Goal: Task Accomplishment & Management: Manage account settings

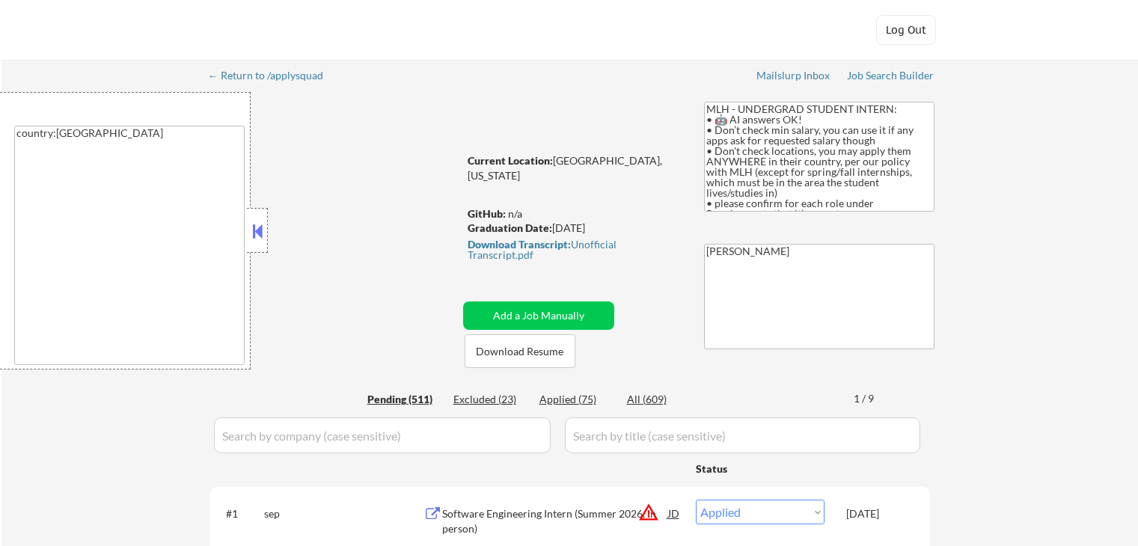
select select ""applied""
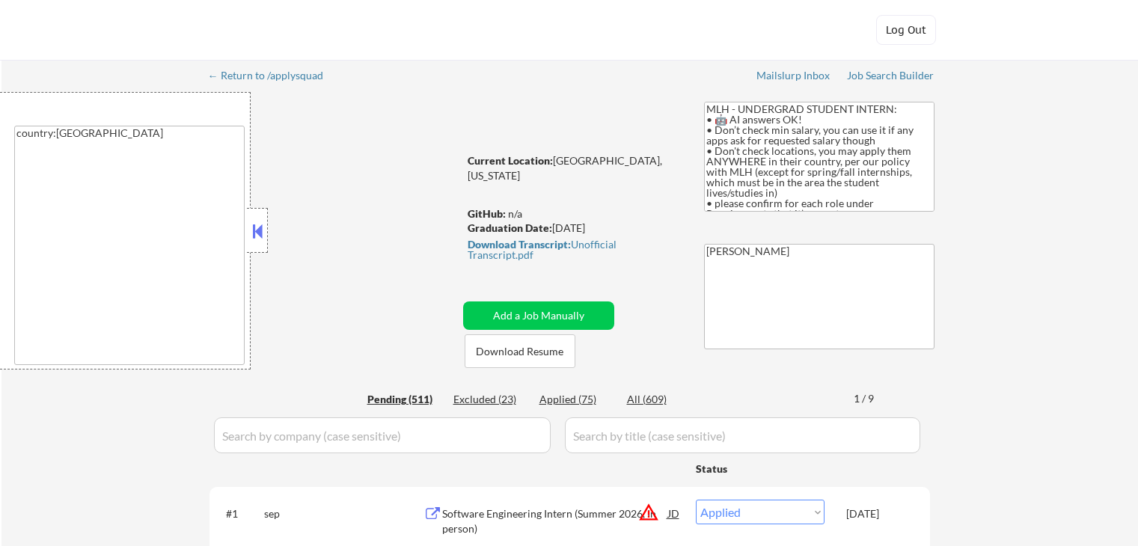
select select ""applied""
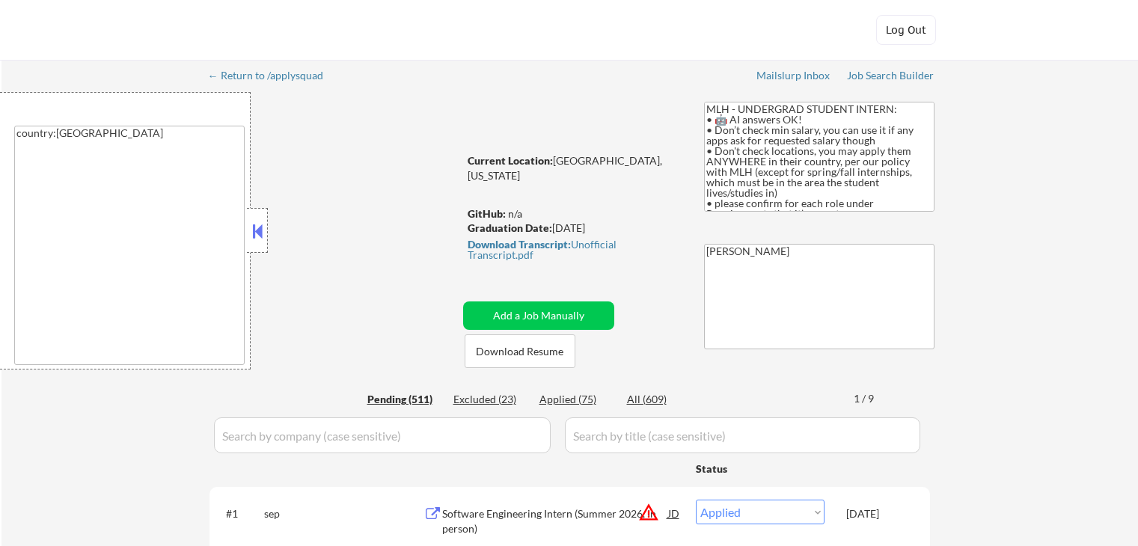
select select ""applied""
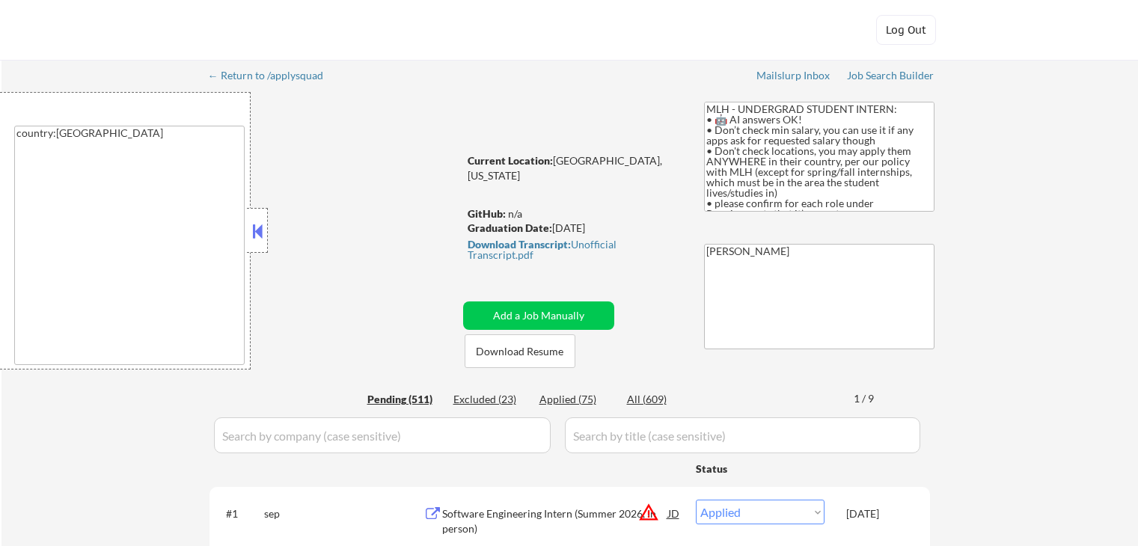
select select ""applied""
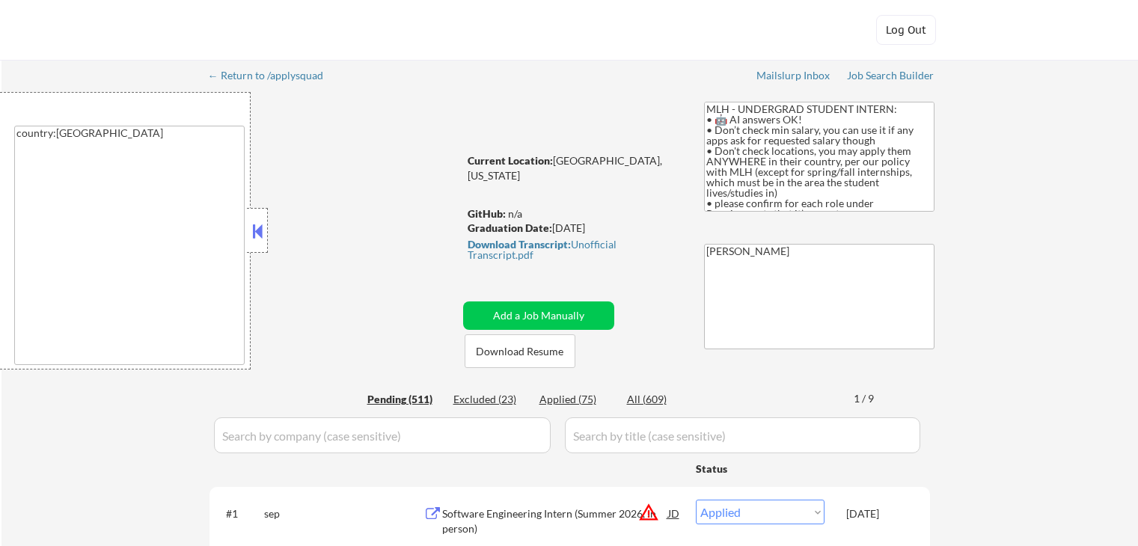
select select ""applied""
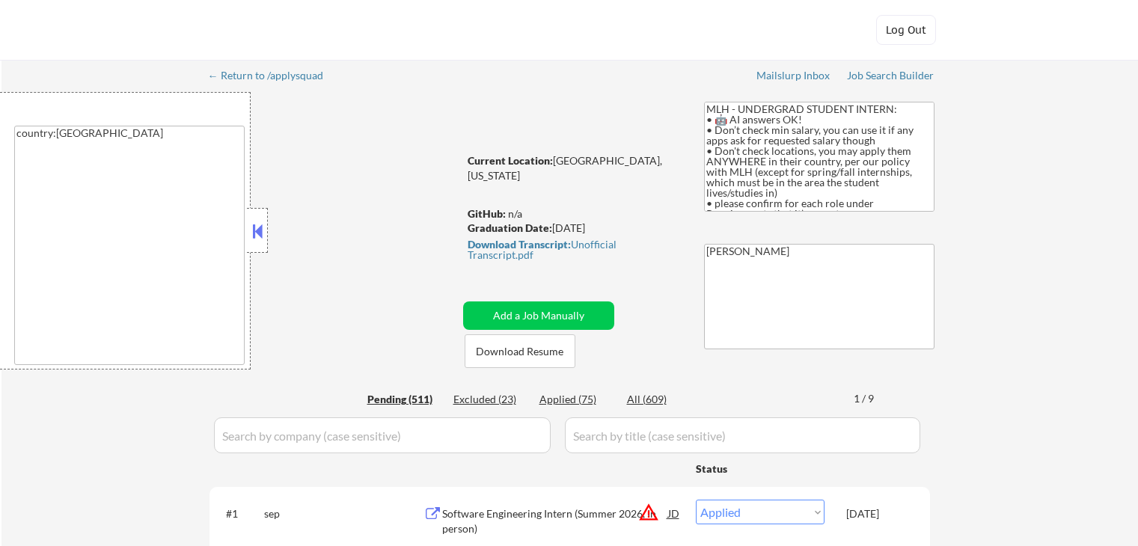
select select ""applied""
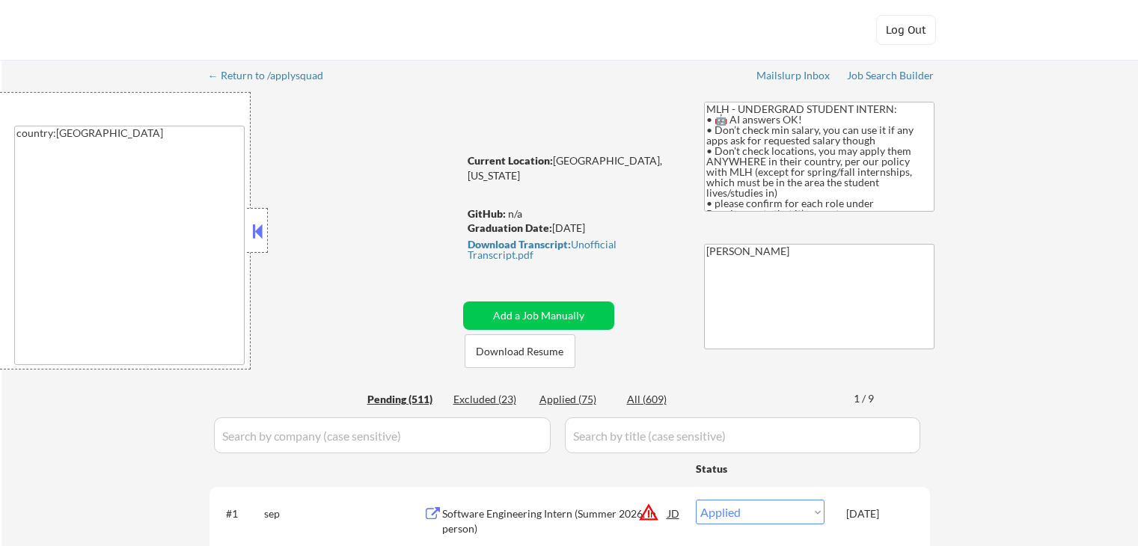
select select ""applied""
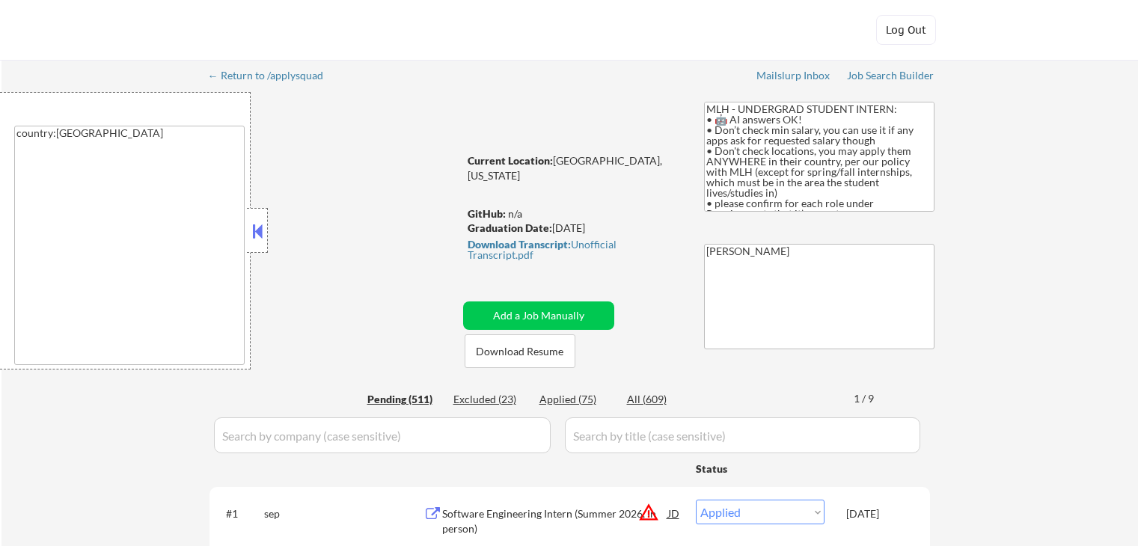
select select ""applied""
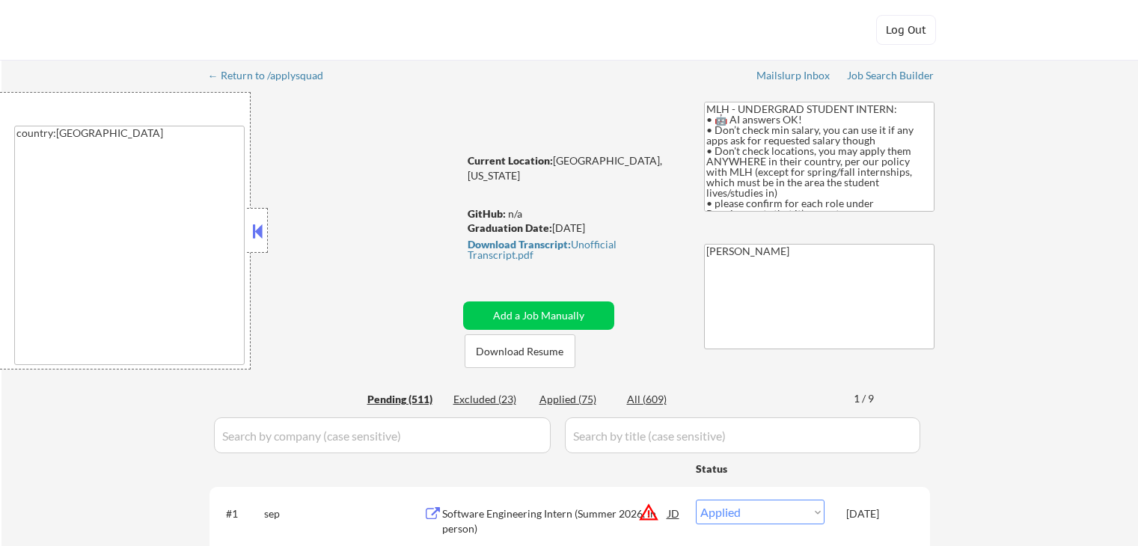
select select ""applied""
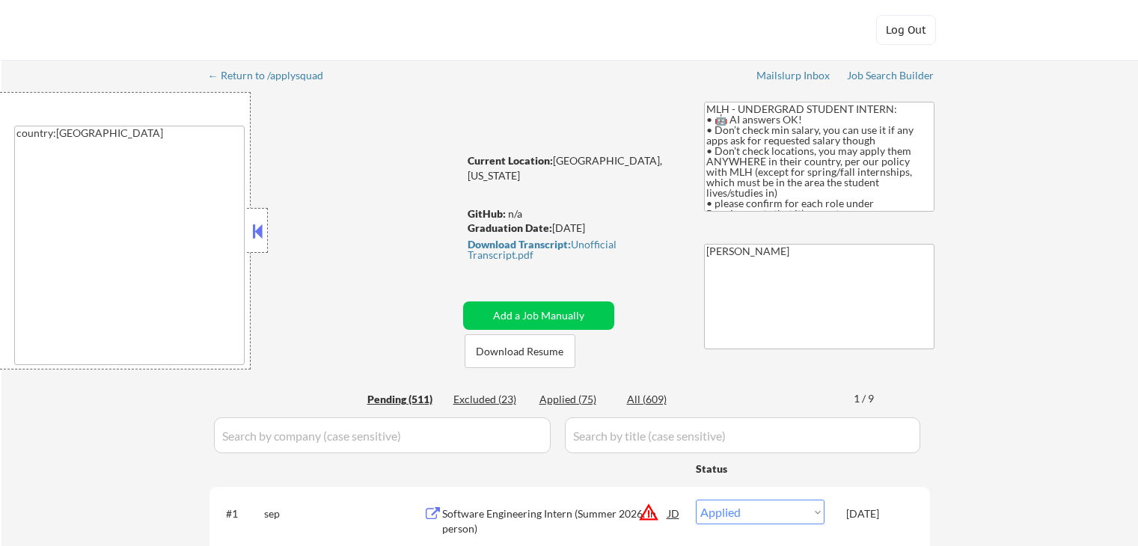
select select ""applied""
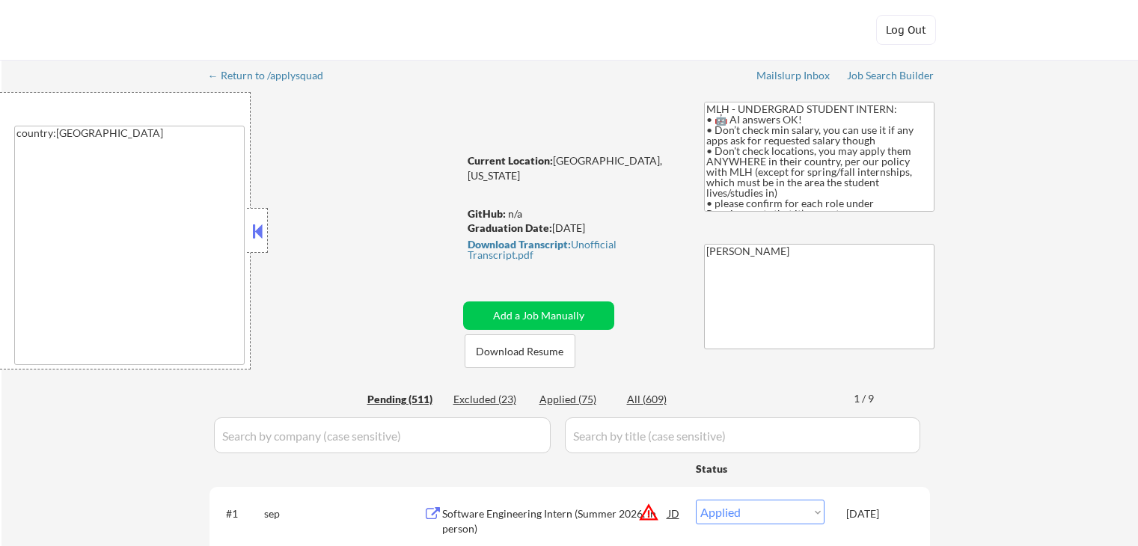
select select ""applied""
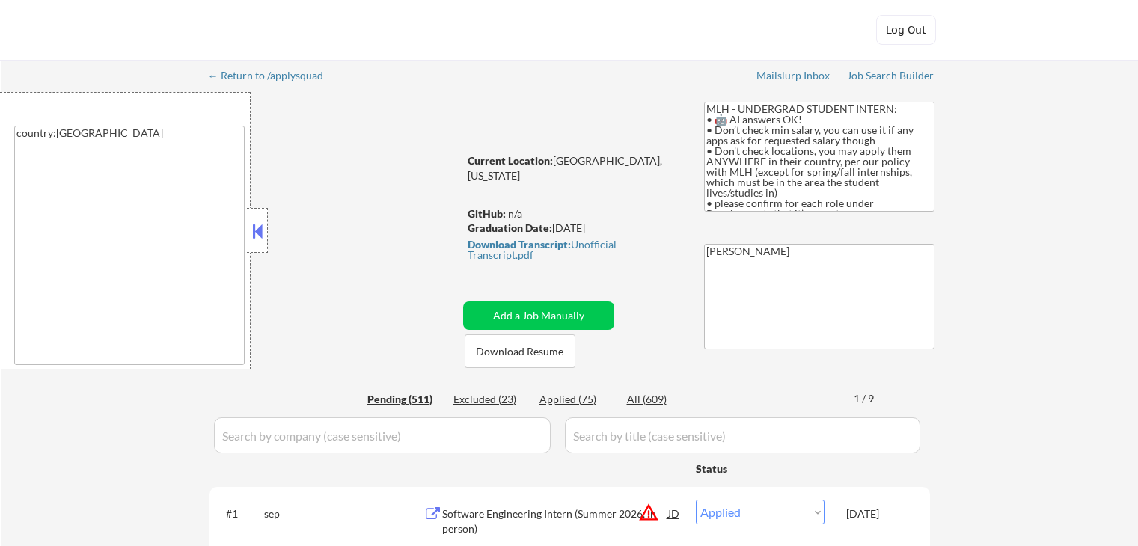
select select ""applied""
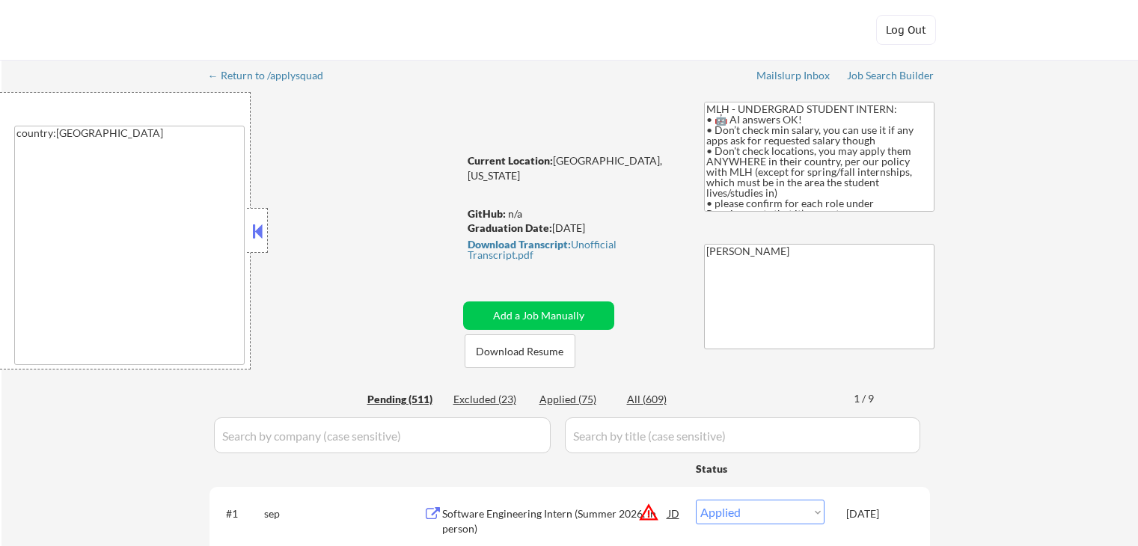
select select ""applied""
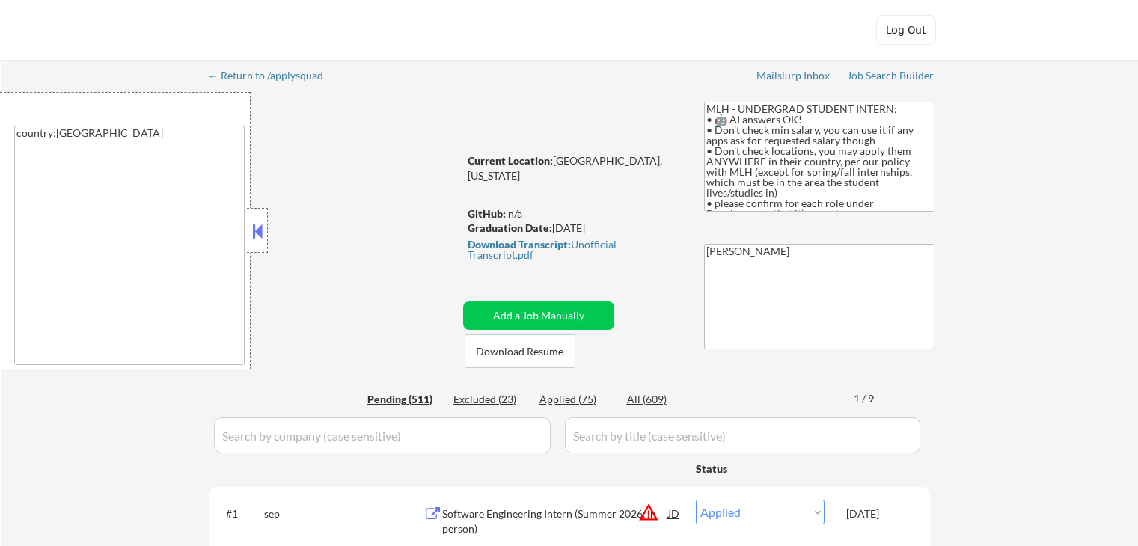
select select ""applied""
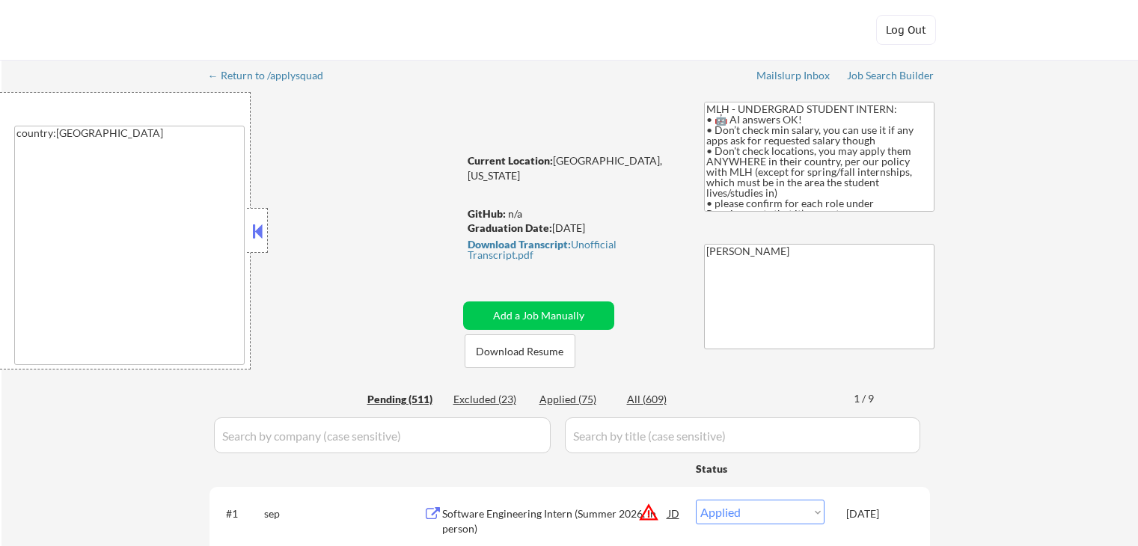
select select ""applied""
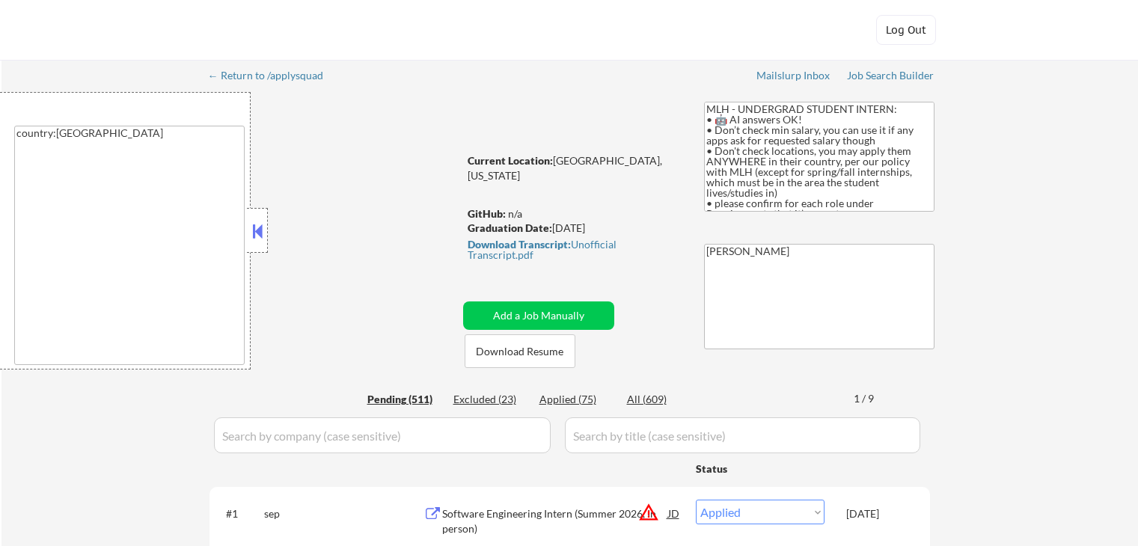
select select ""pending""
select select ""excluded__other_""
select select ""pending""
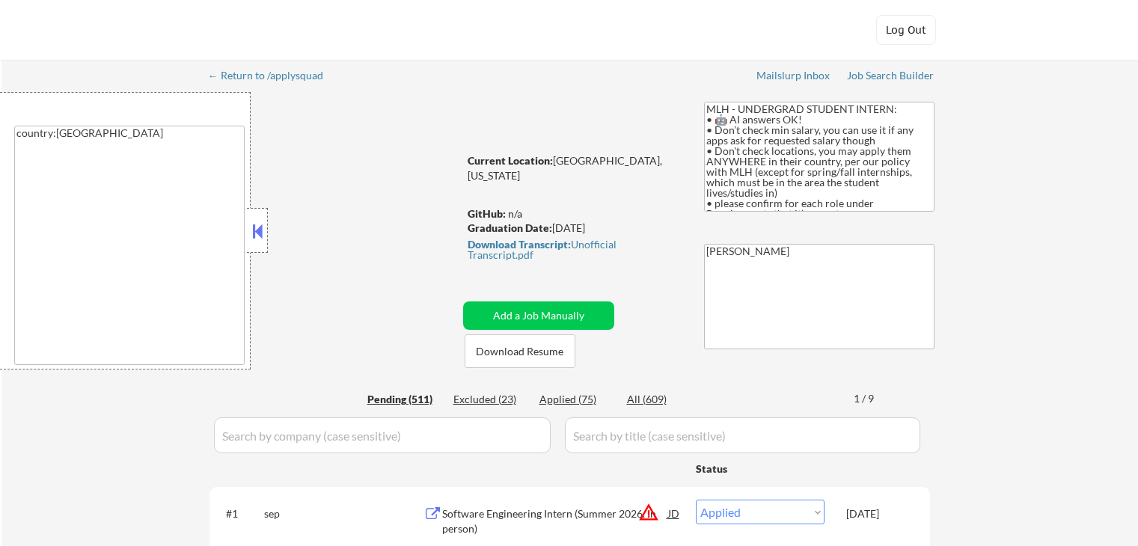
select select ""pending""
select select ""excluded__bad_match_""
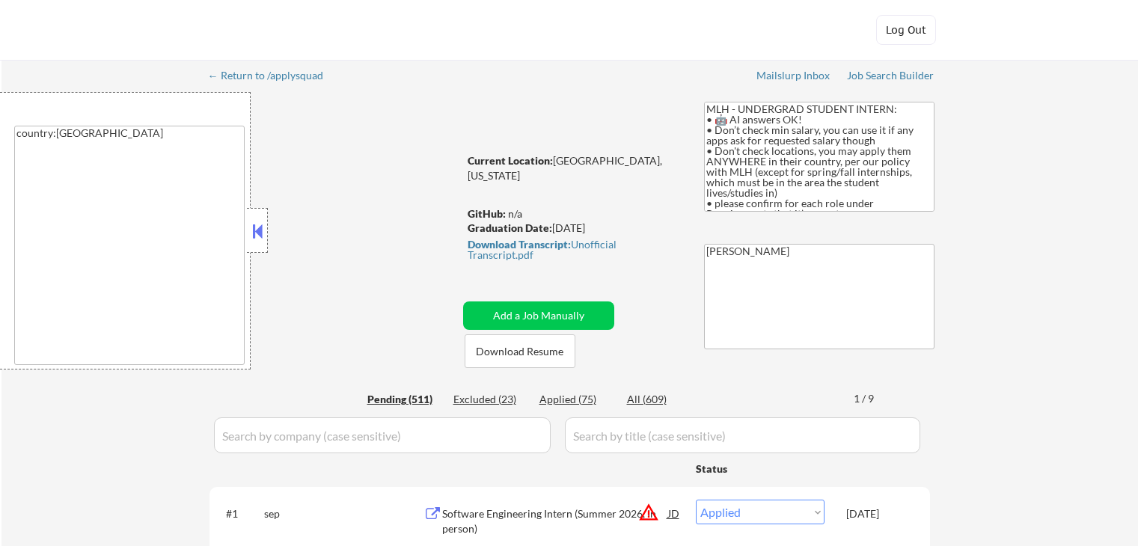
select select ""pending""
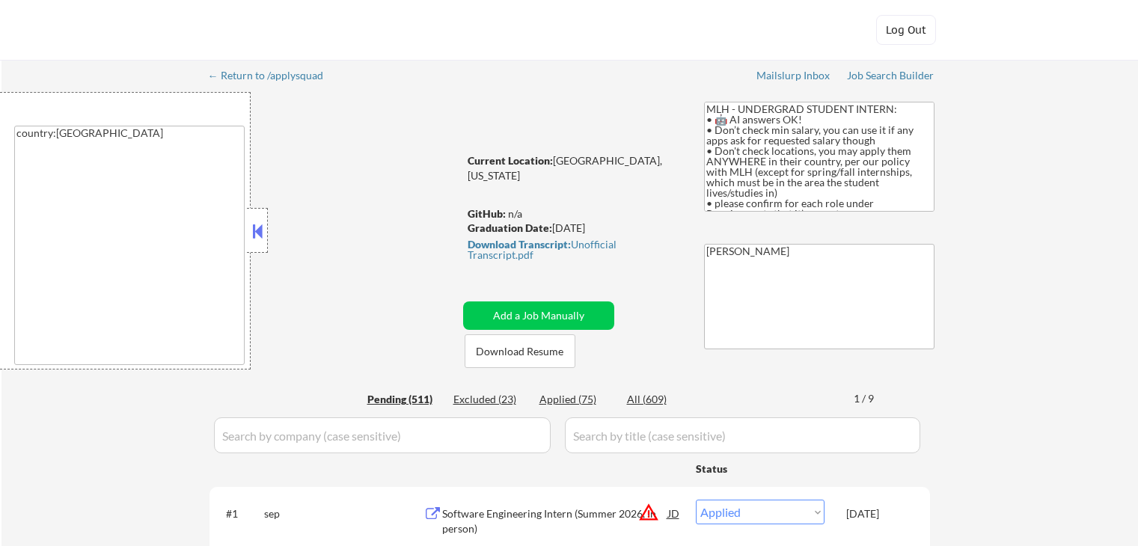
select select ""pending""
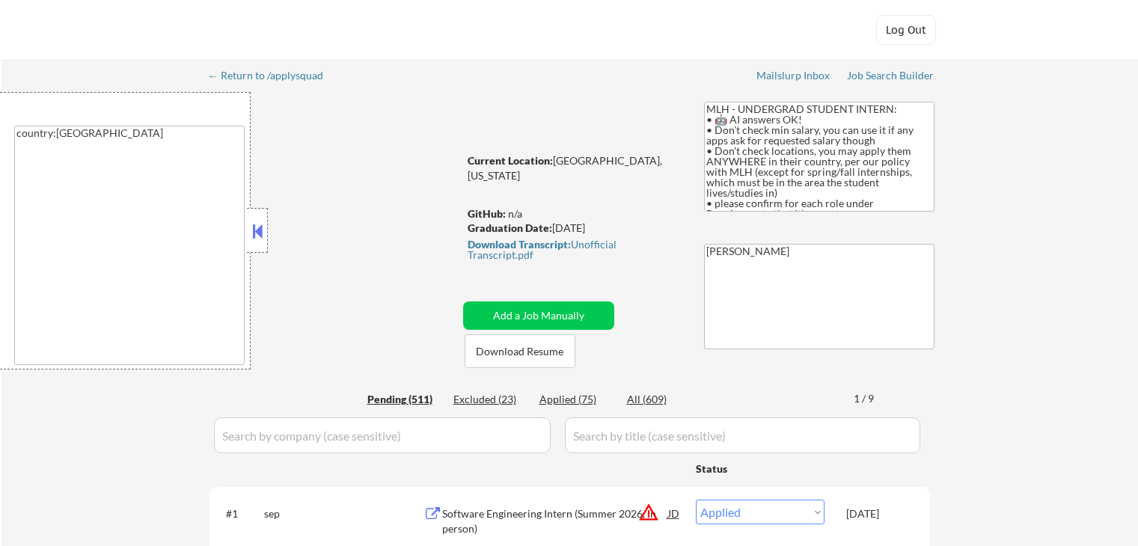
select select ""pending""
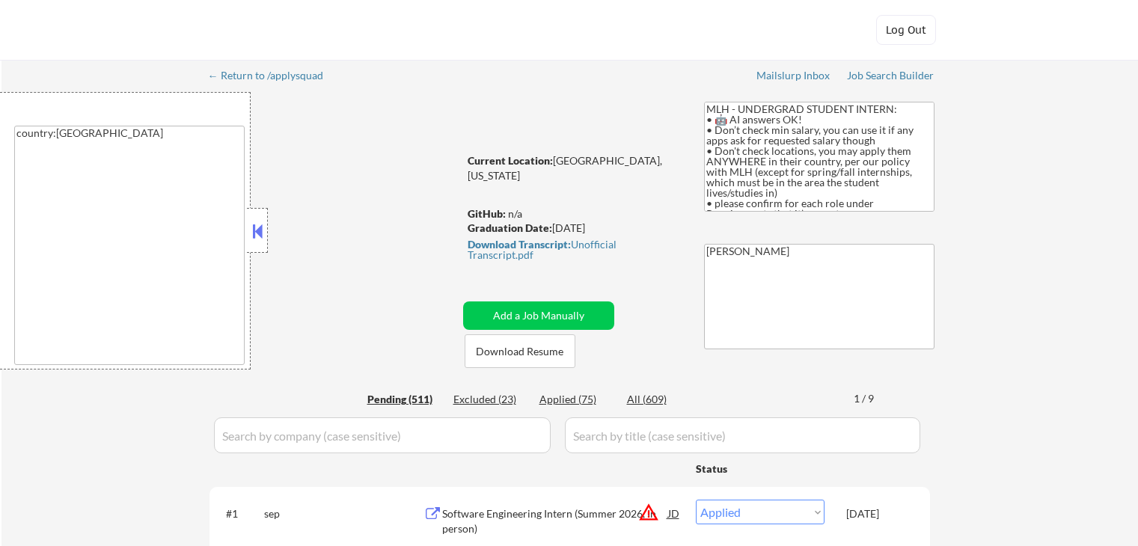
select select ""pending""
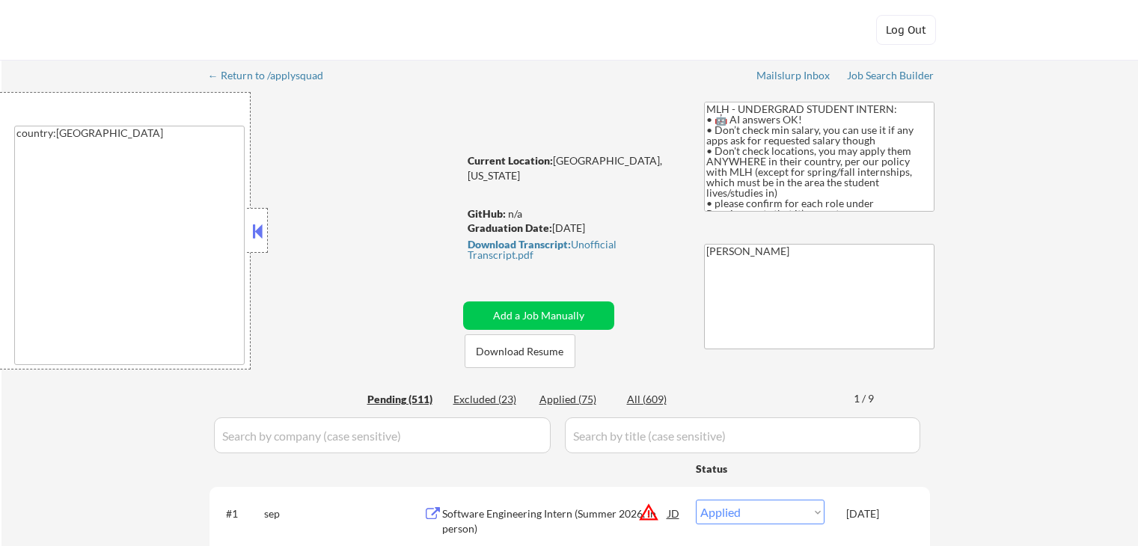
select select ""pending""
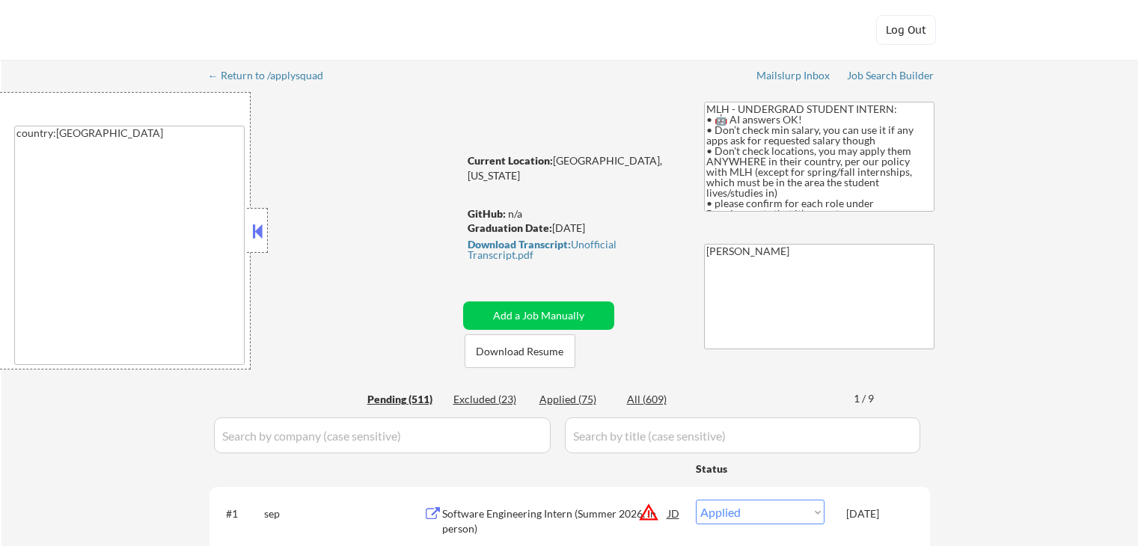
select select ""pending""
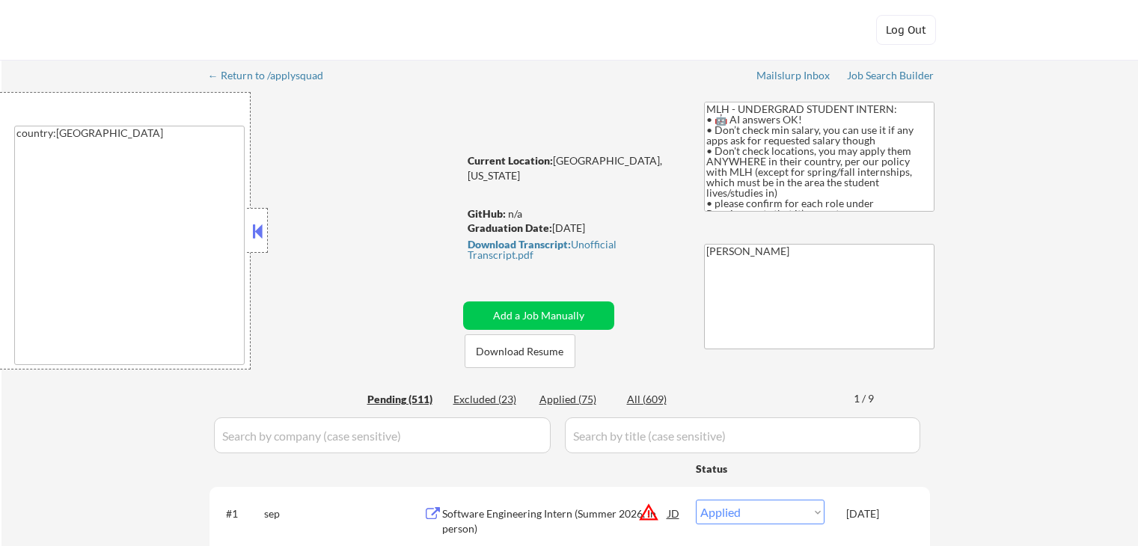
select select ""pending""
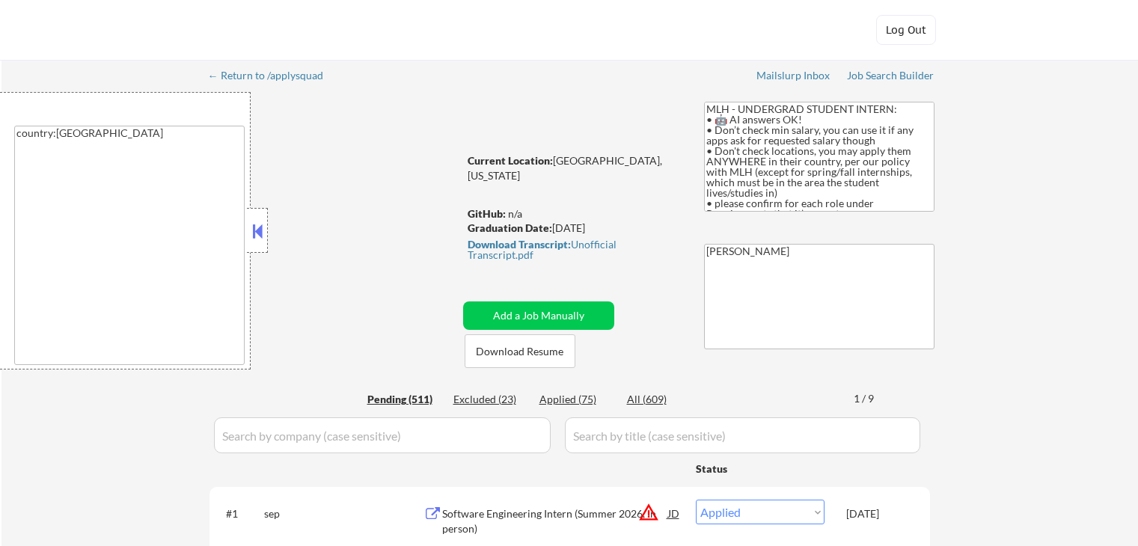
select select ""pending""
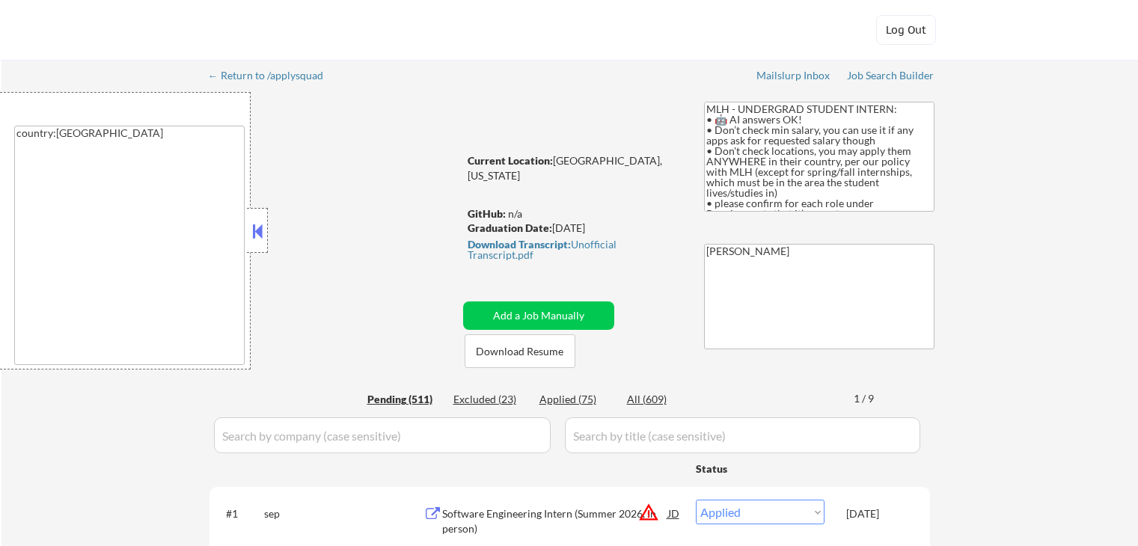
select select ""pending""
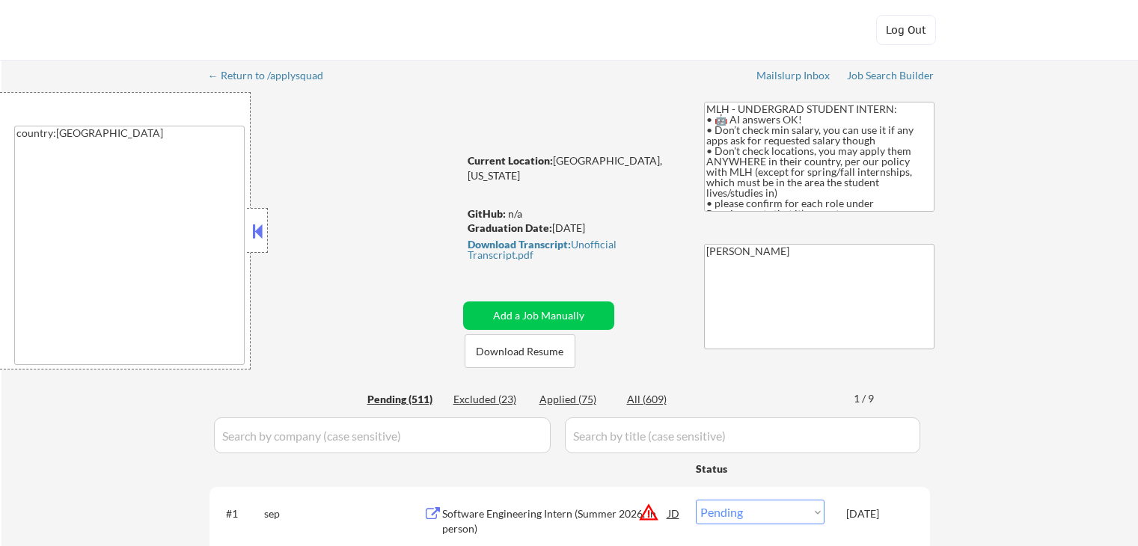
select select ""pending""
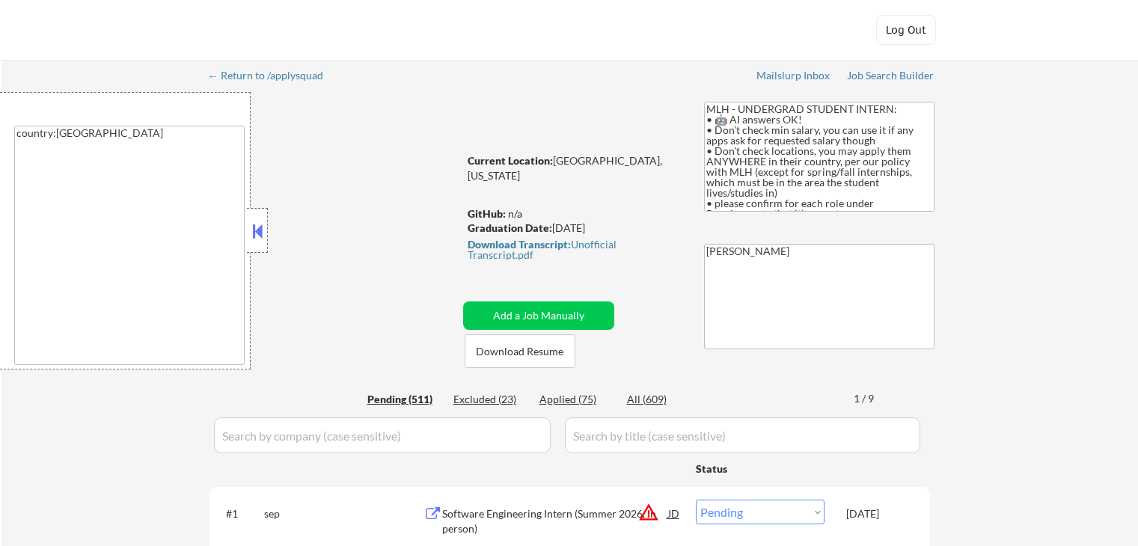
select select ""pending""
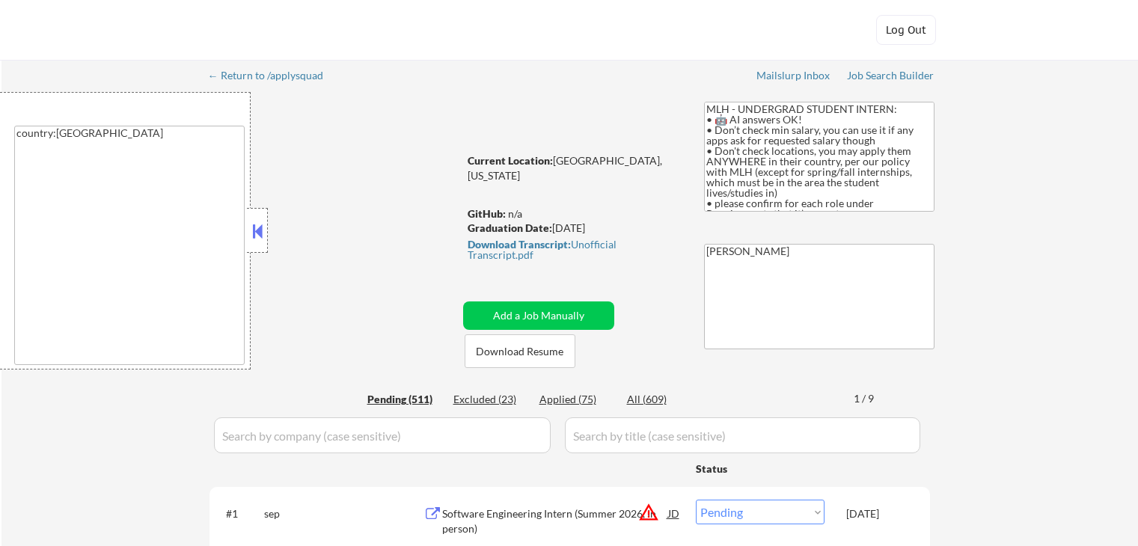
select select ""pending""
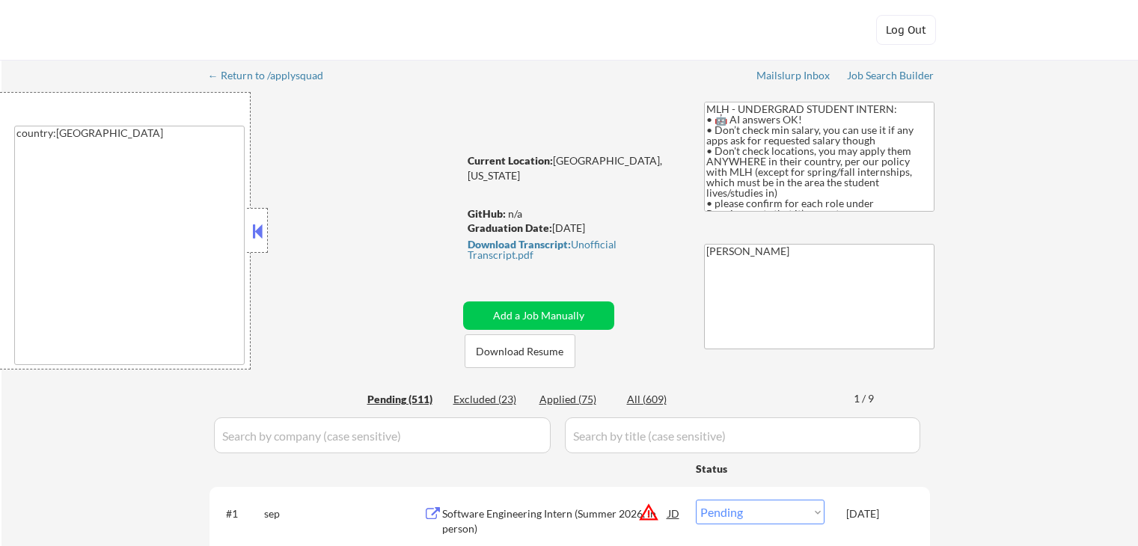
select select ""pending""
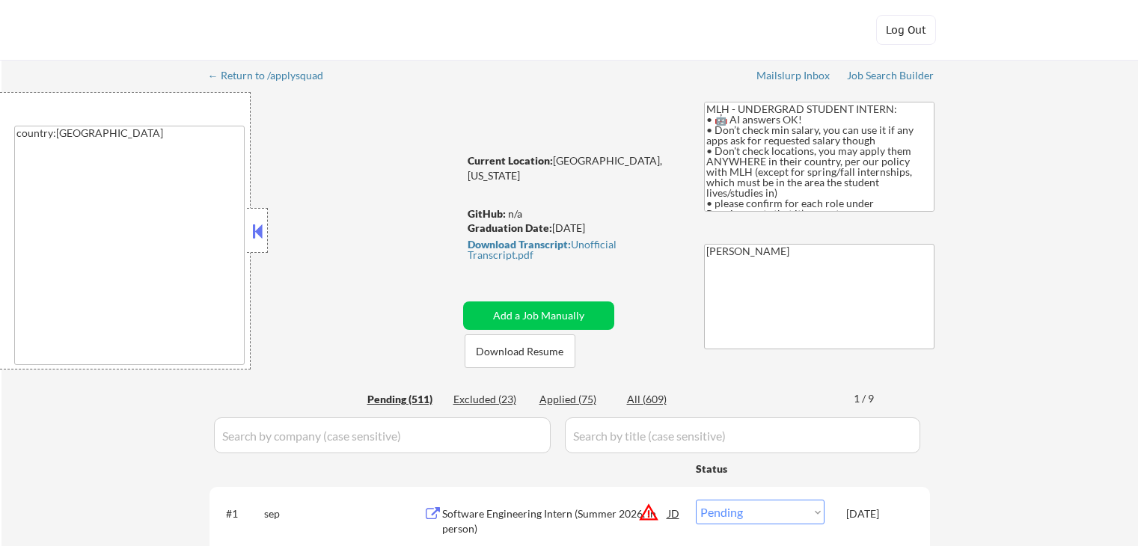
select select ""pending""
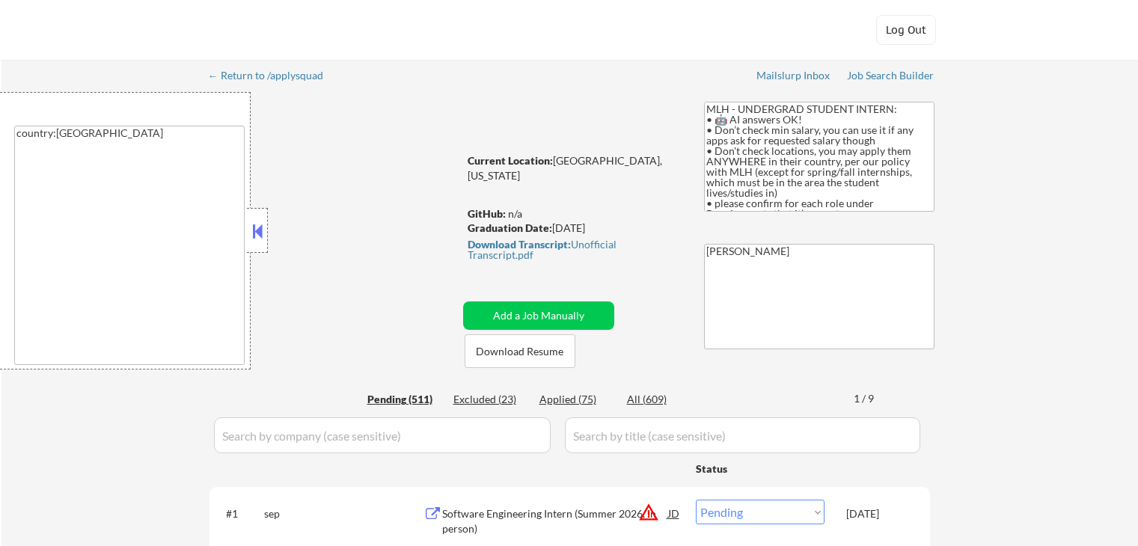
select select ""pending""
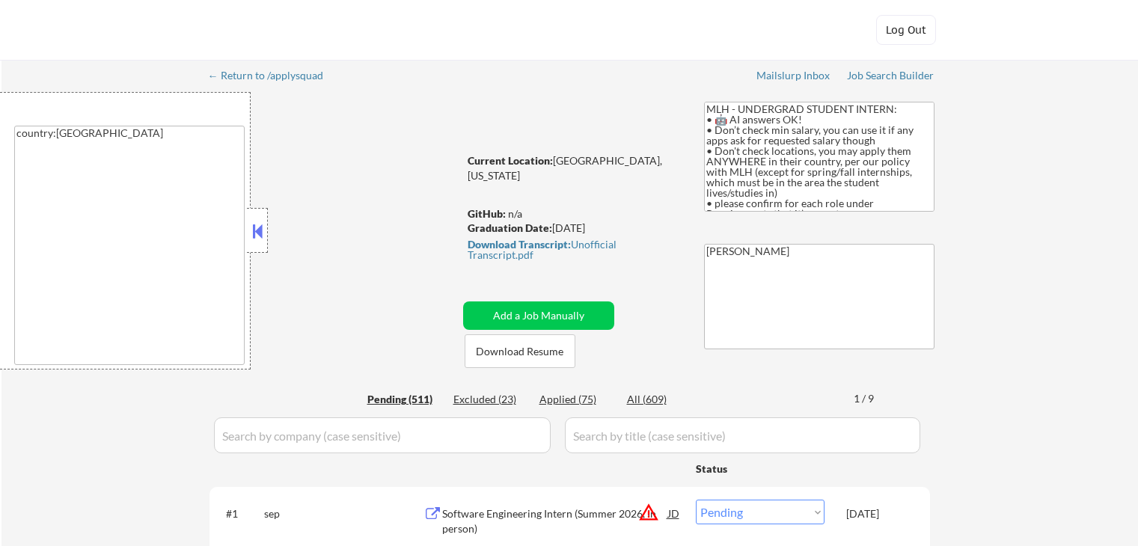
select select ""pending""
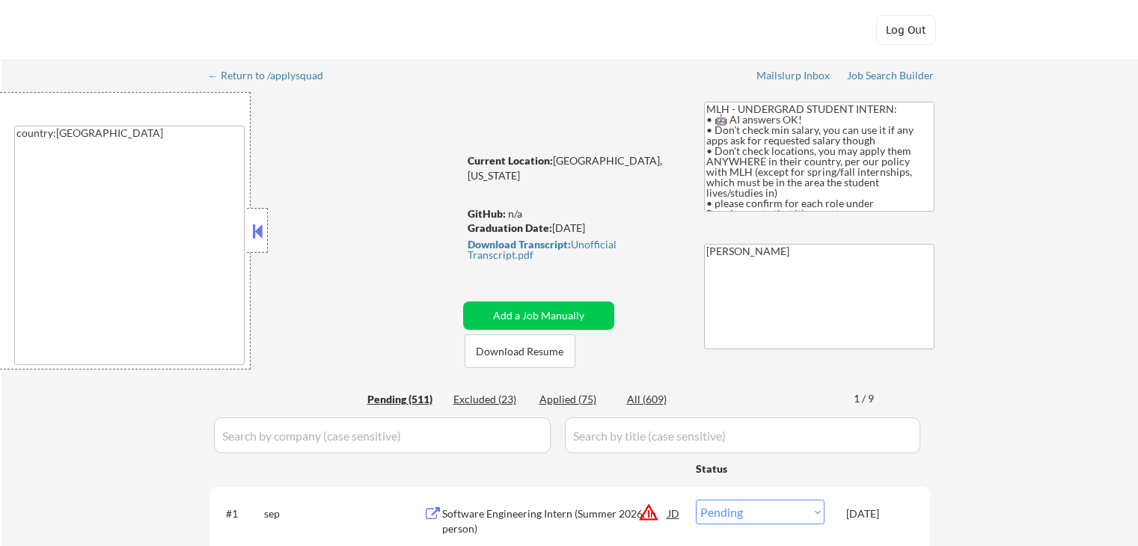
select select ""pending""
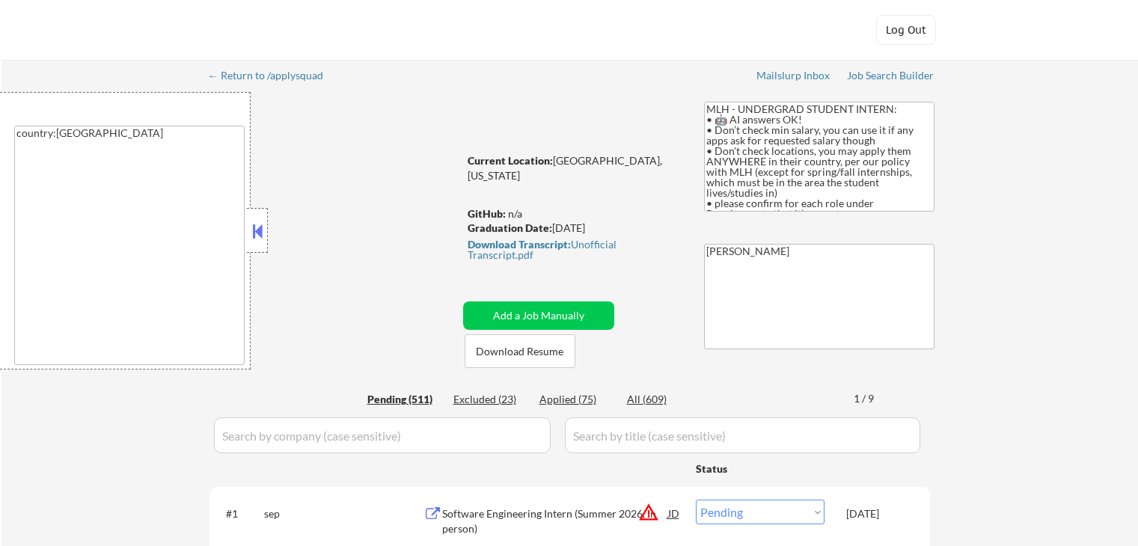
select select ""pending""
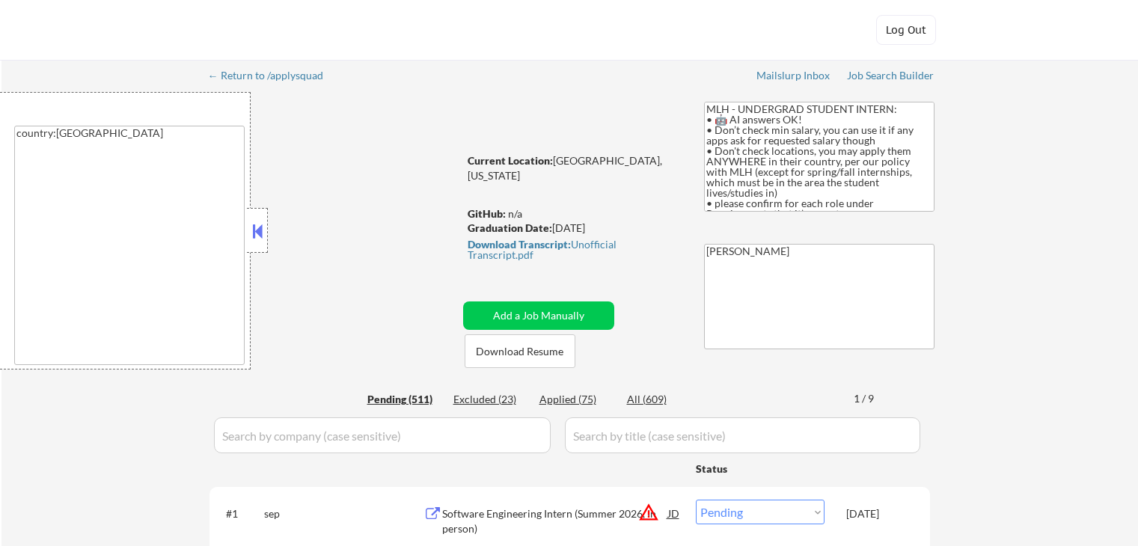
select select ""pending""
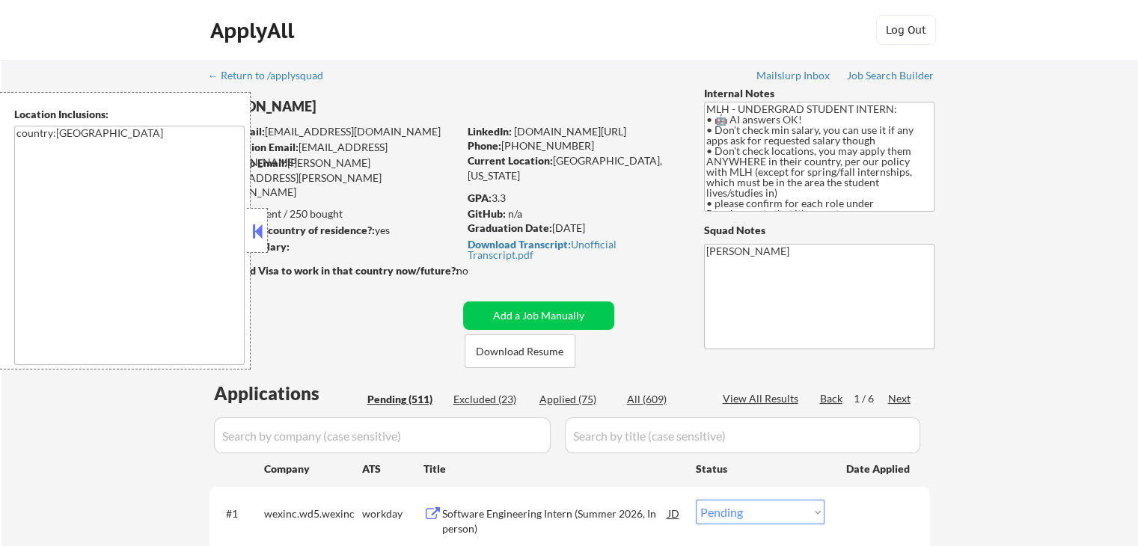
scroll to position [224, 0]
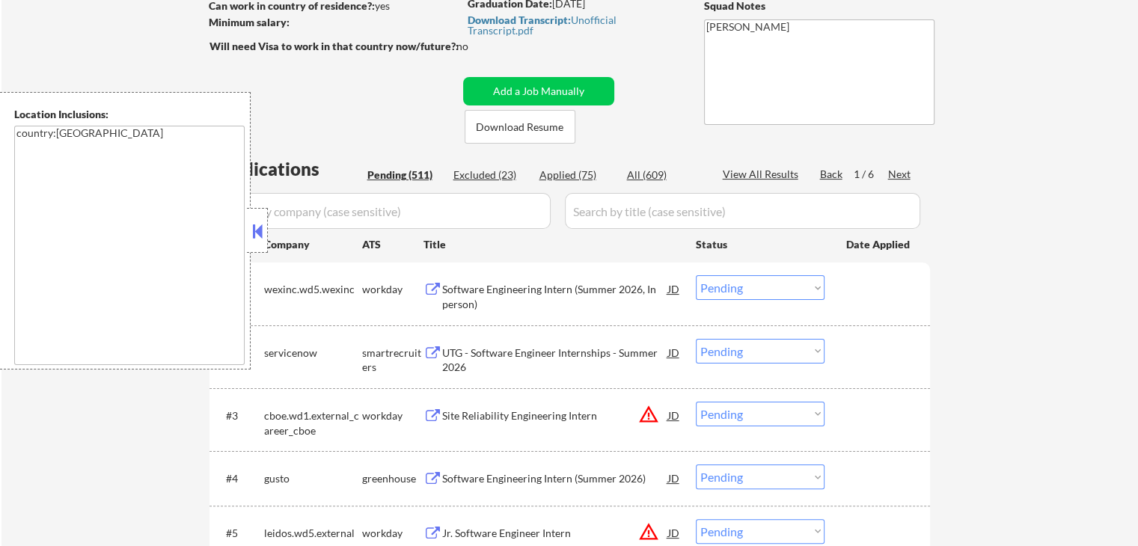
click at [254, 230] on button at bounding box center [257, 231] width 16 height 22
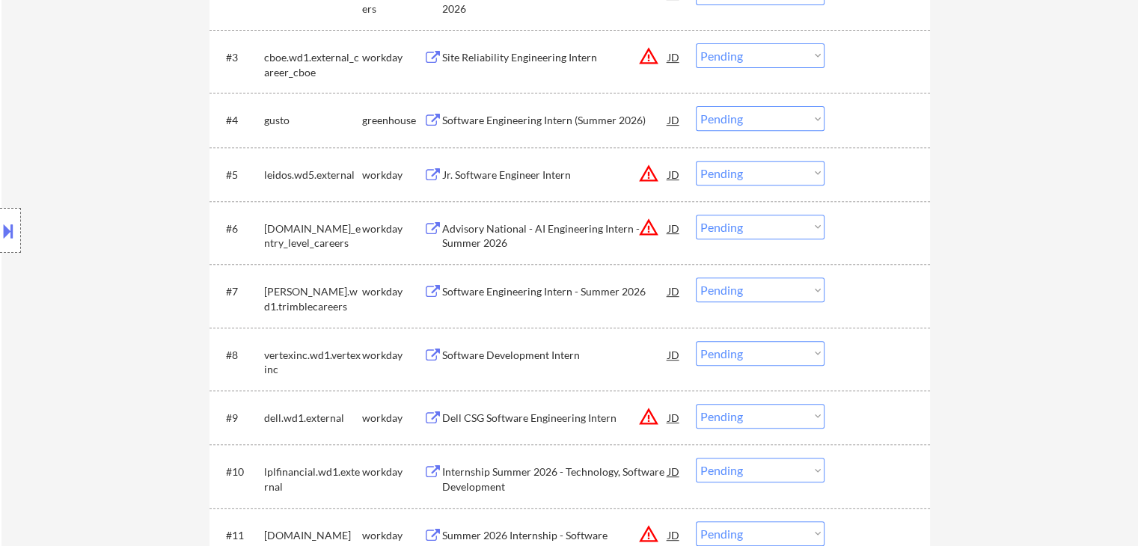
scroll to position [599, 0]
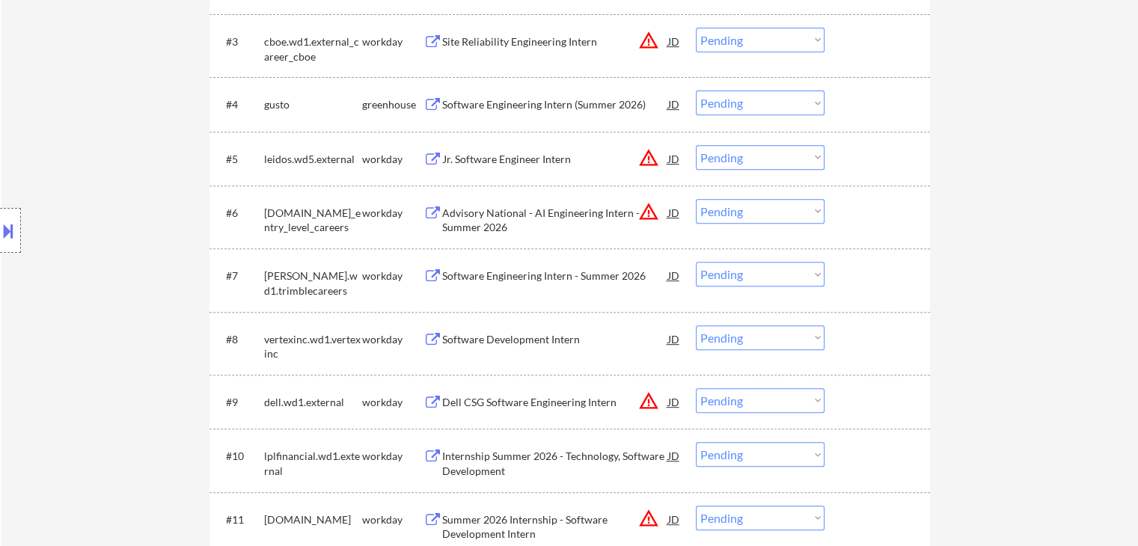
click at [8, 246] on div at bounding box center [10, 230] width 21 height 45
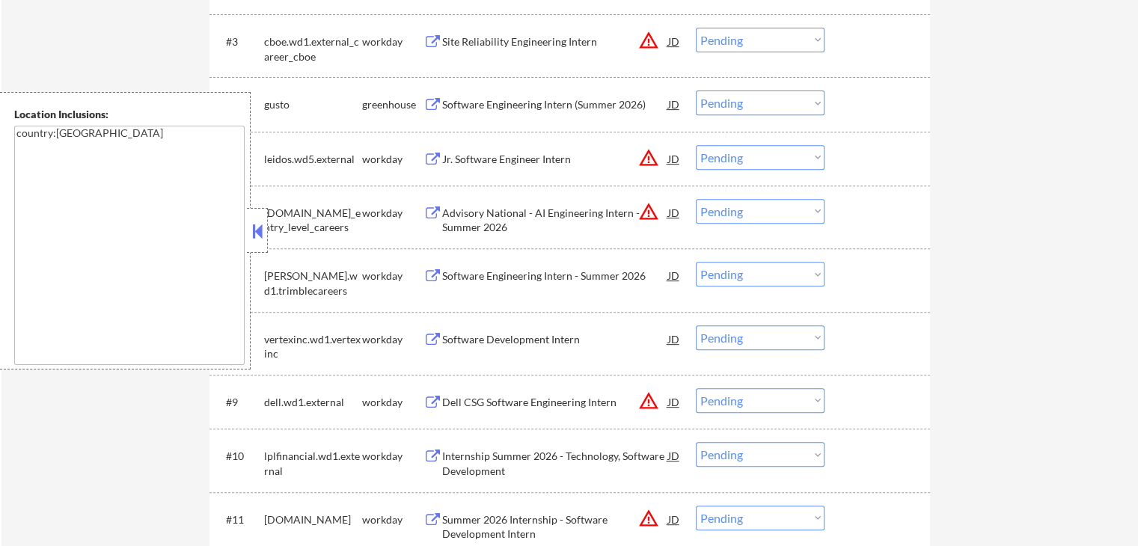
click at [251, 242] on button at bounding box center [257, 231] width 16 height 22
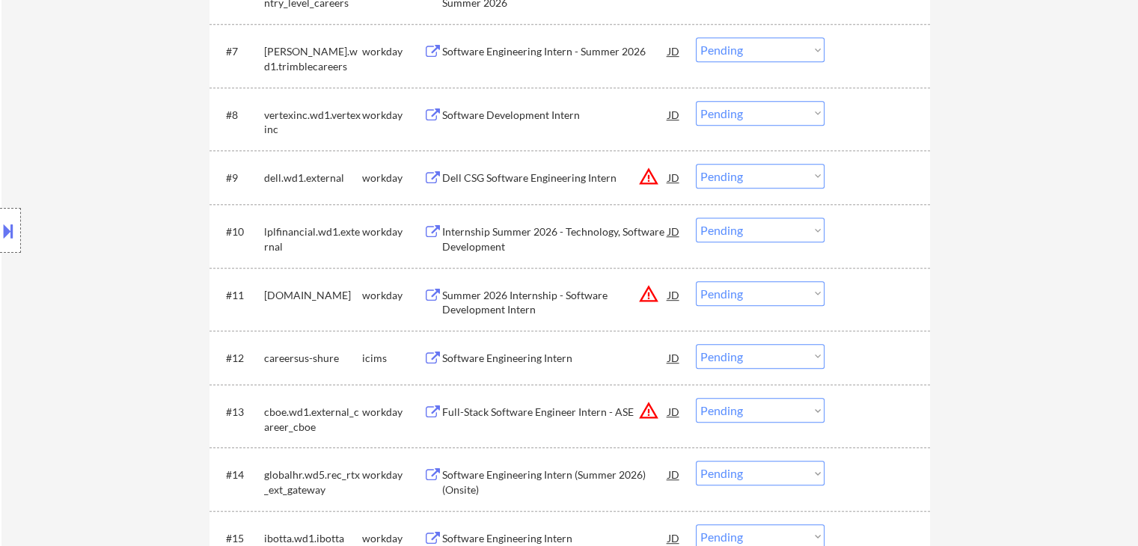
scroll to position [973, 0]
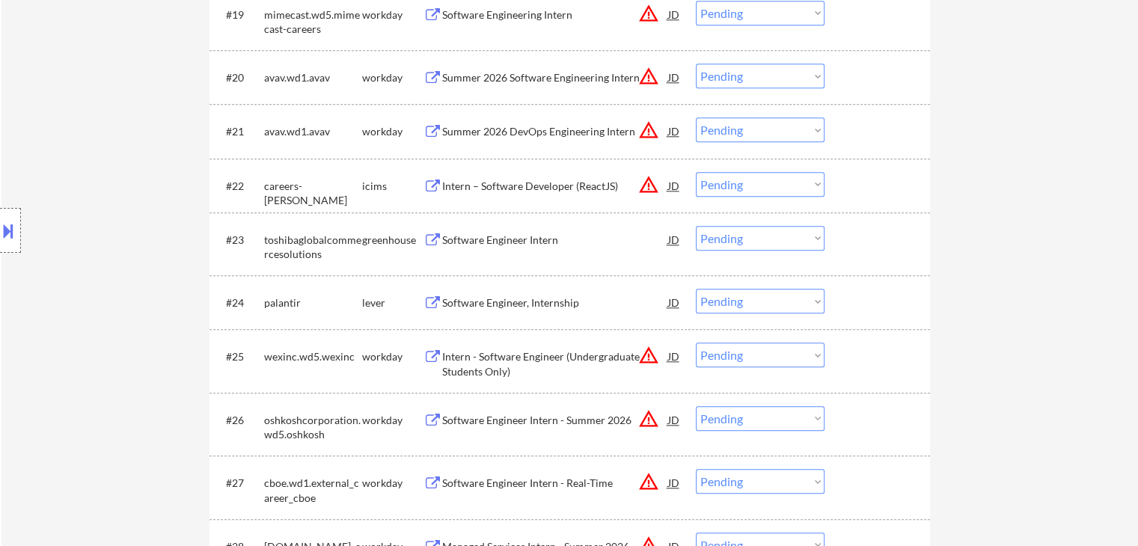
scroll to position [1721, 0]
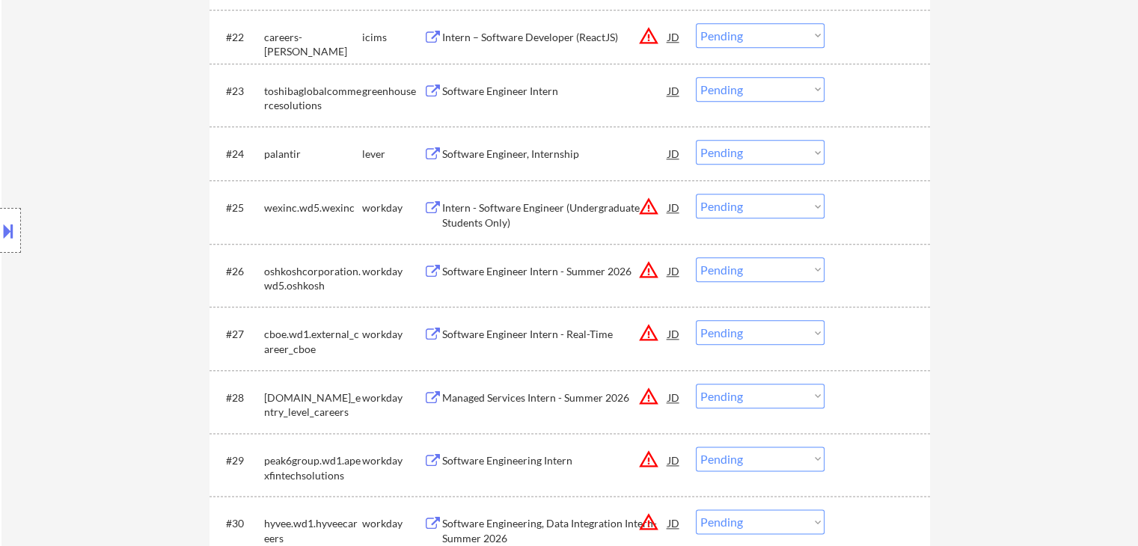
click at [518, 155] on div "Software Engineer, Internship" at bounding box center [555, 154] width 226 height 15
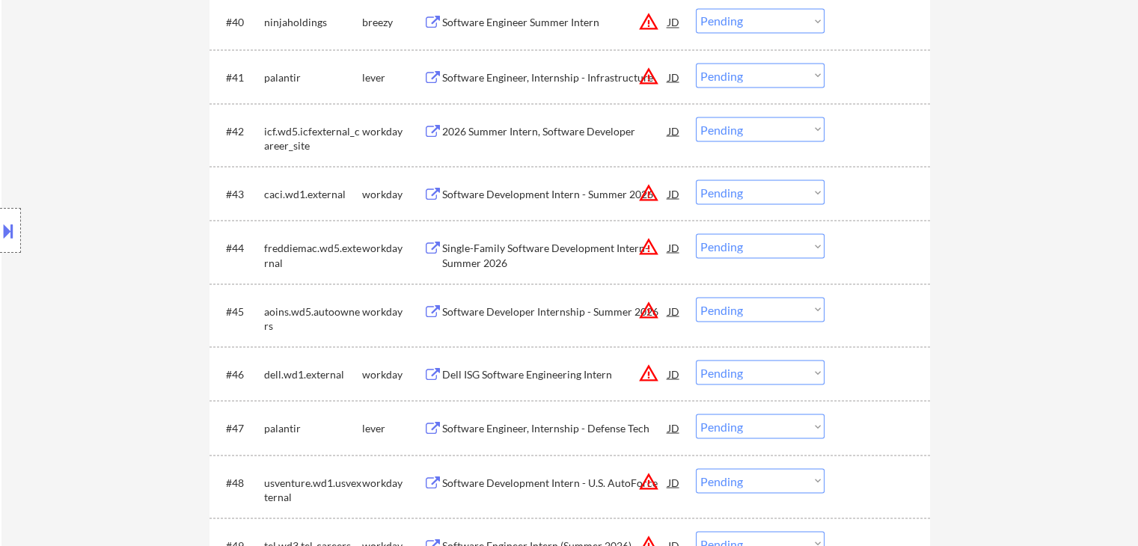
scroll to position [2918, 0]
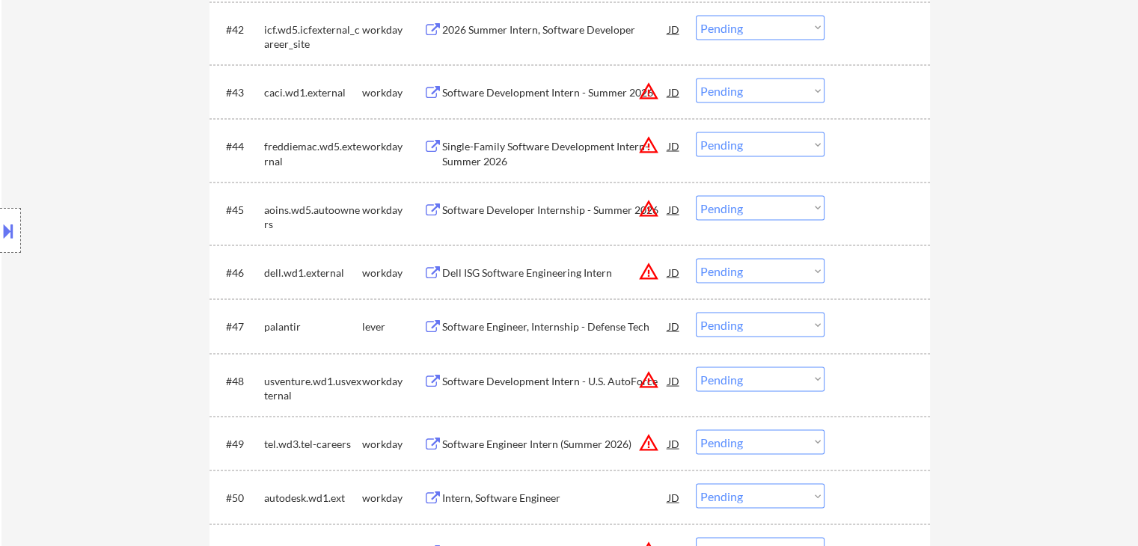
click at [529, 331] on div "Software Engineer, Internship - Defense Tech" at bounding box center [555, 326] width 226 height 15
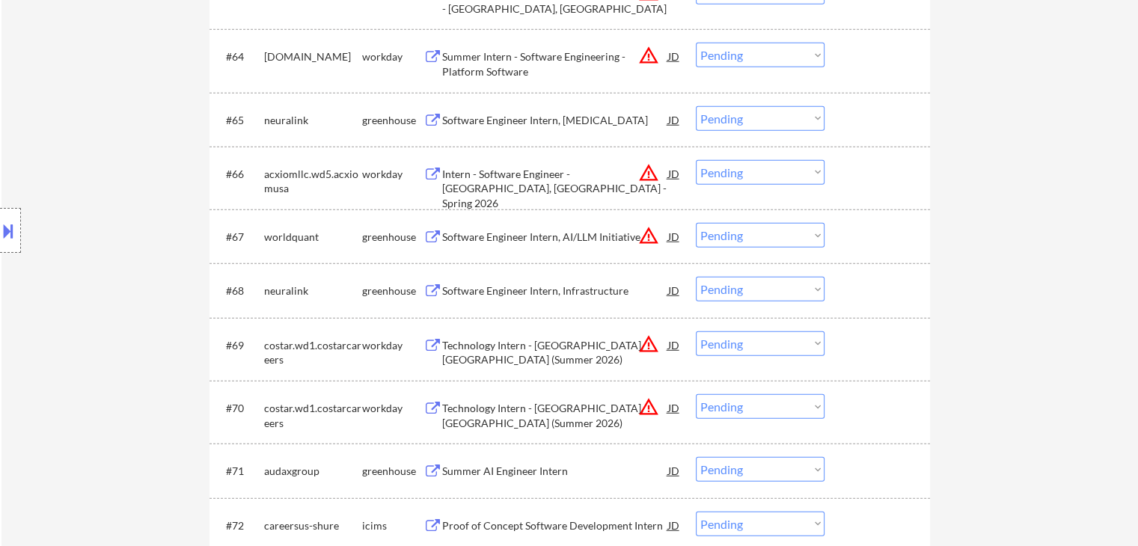
scroll to position [4190, 0]
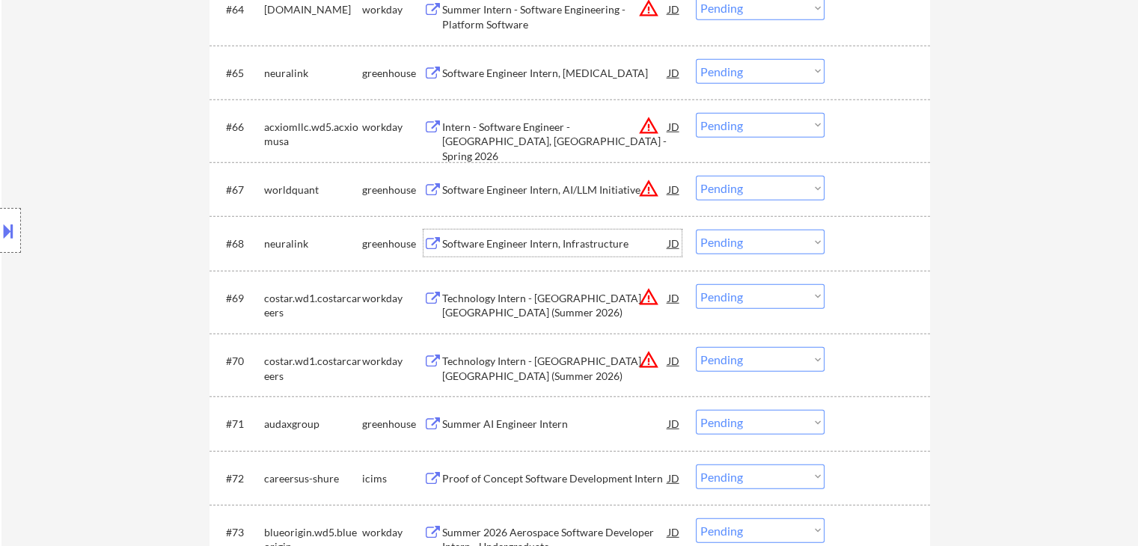
click at [545, 246] on div "Software Engineer Intern, Infrastructure" at bounding box center [555, 243] width 226 height 15
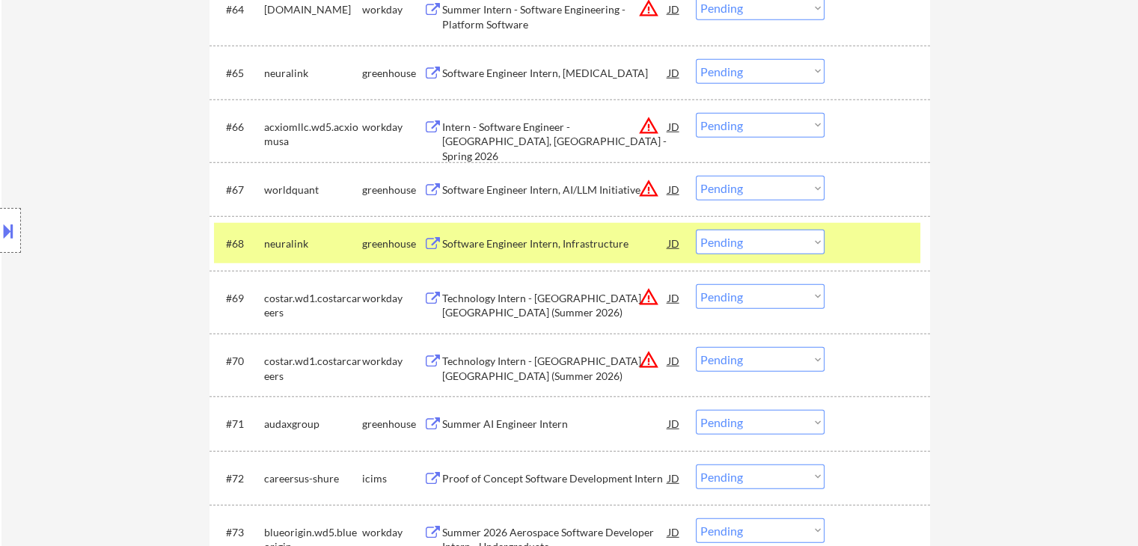
scroll to position [4339, 0]
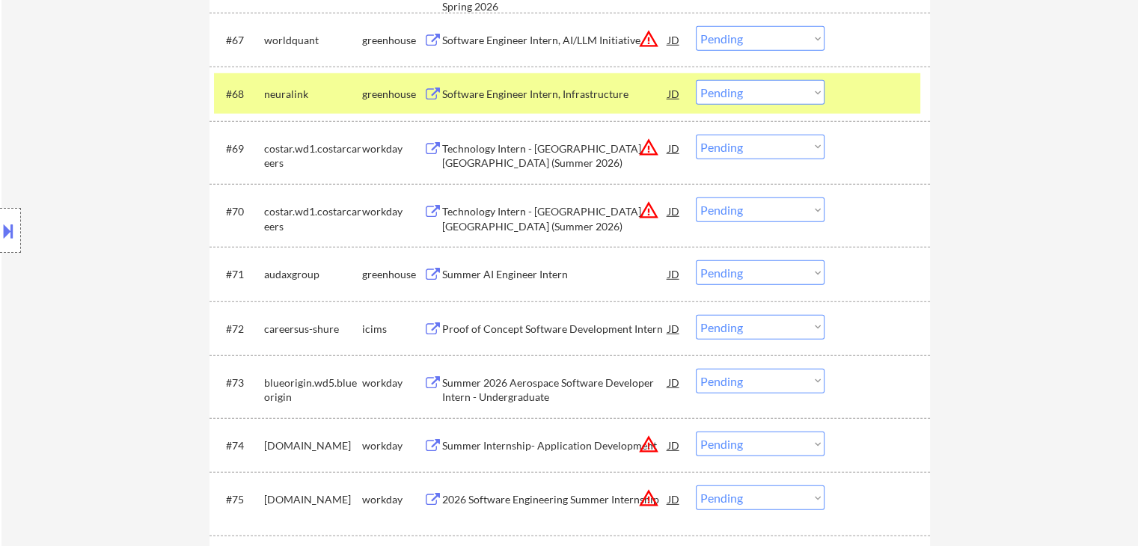
click at [545, 267] on div "Summer AI Engineer Intern" at bounding box center [555, 274] width 226 height 15
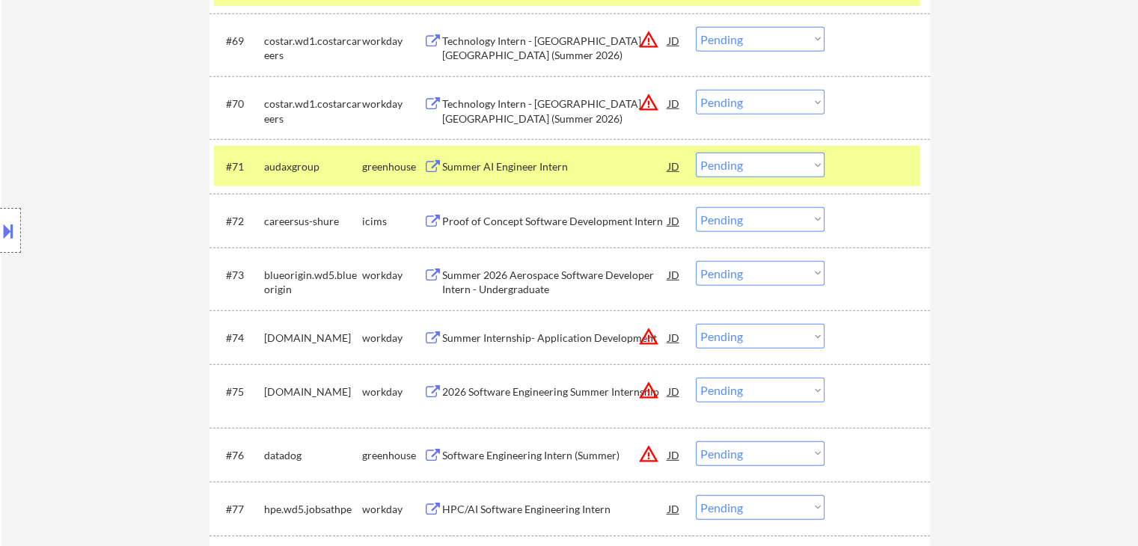
scroll to position [4489, 0]
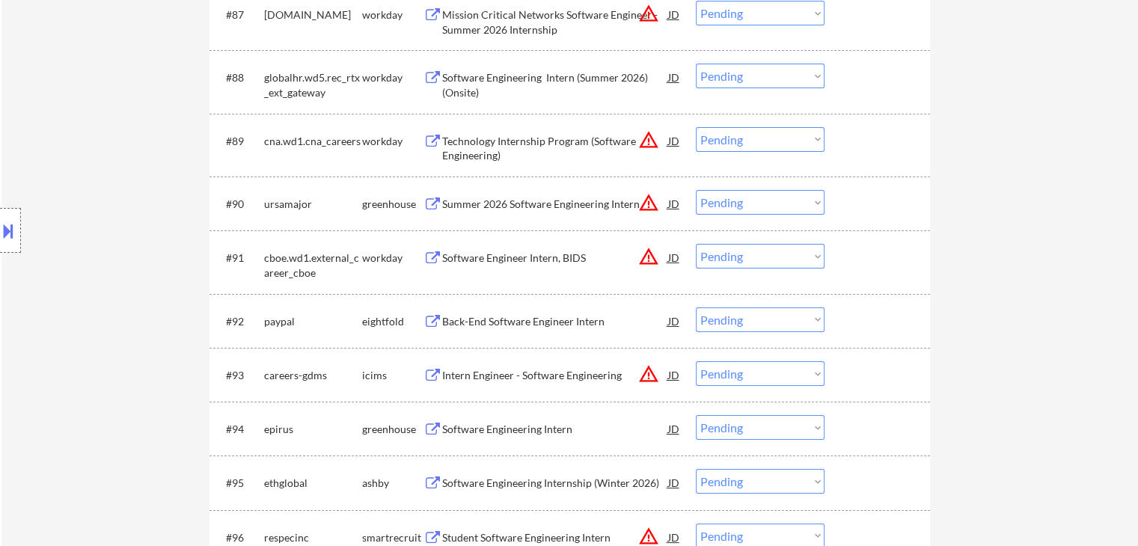
click at [509, 421] on div "Software Engineering Intern" at bounding box center [555, 428] width 226 height 27
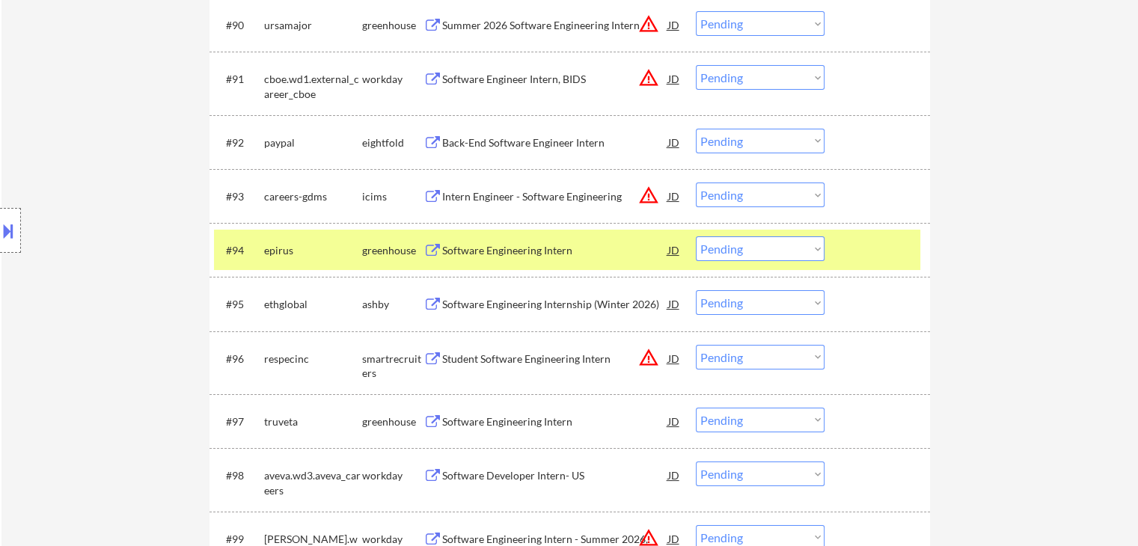
scroll to position [5836, 0]
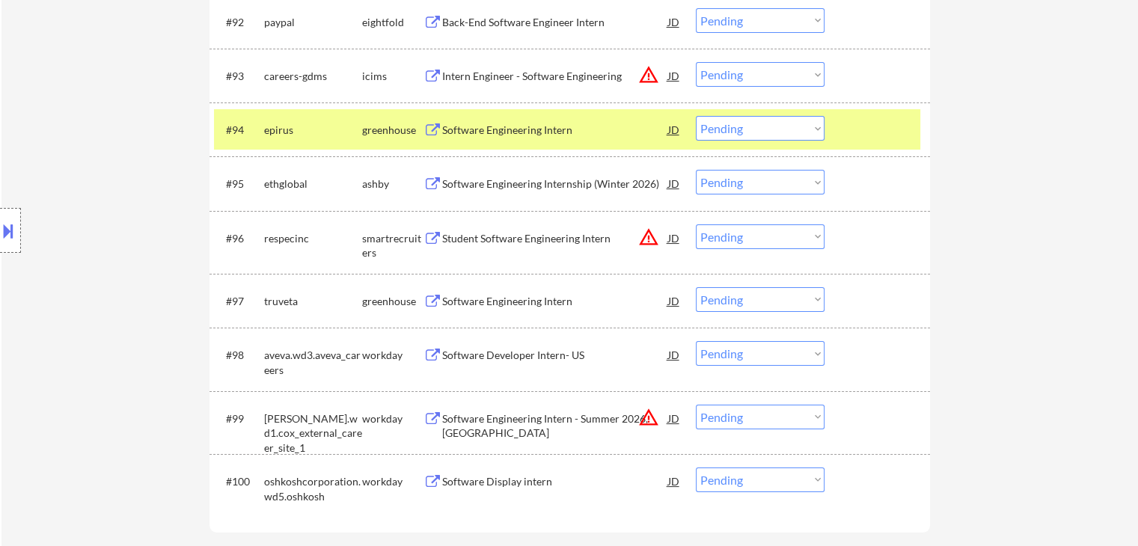
click at [522, 305] on div "Software Engineering Intern" at bounding box center [555, 301] width 226 height 15
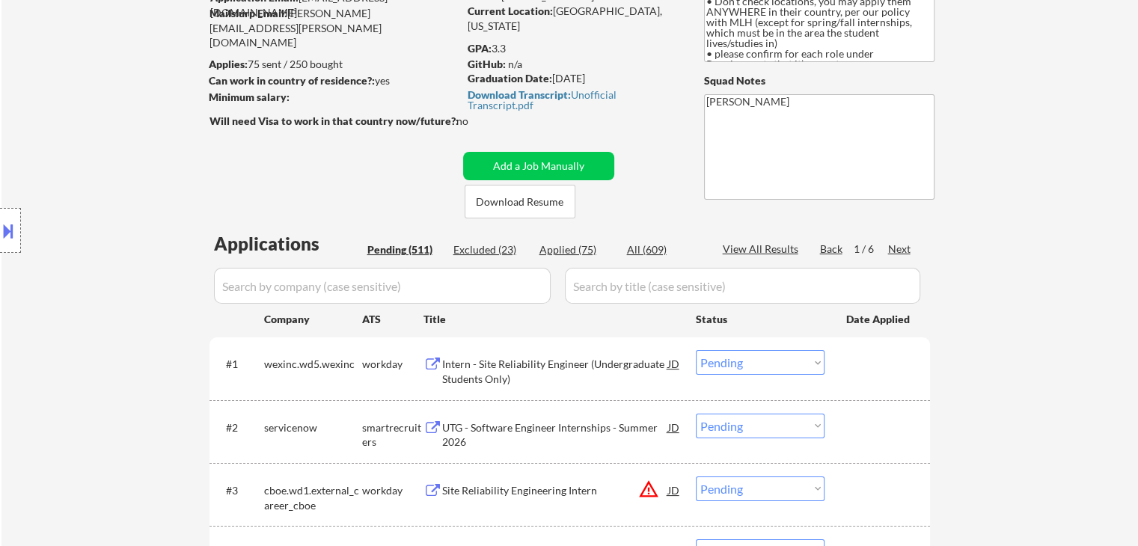
scroll to position [0, 0]
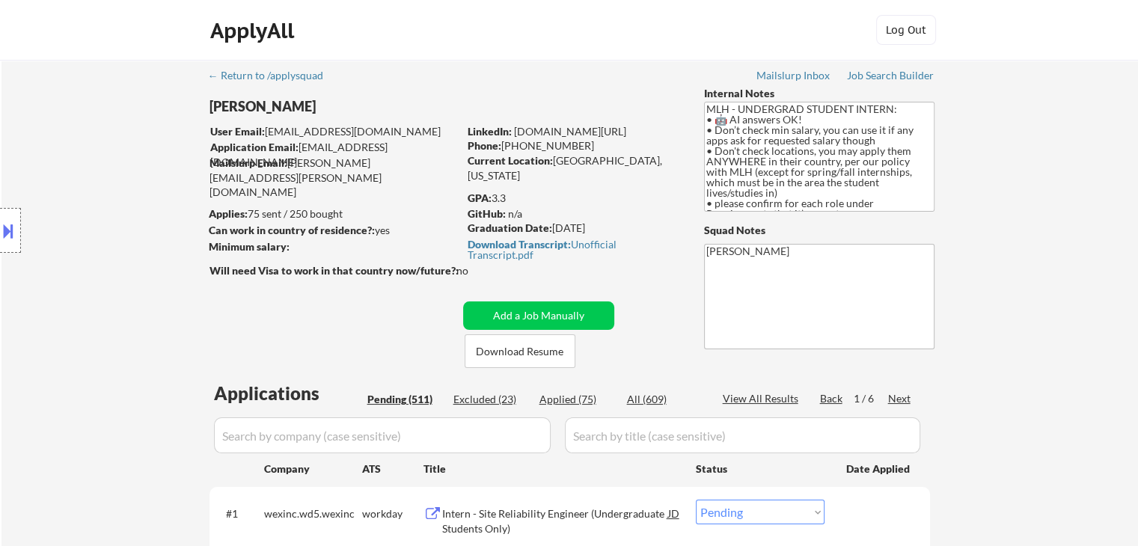
click at [900, 397] on div "Next" at bounding box center [900, 398] width 24 height 15
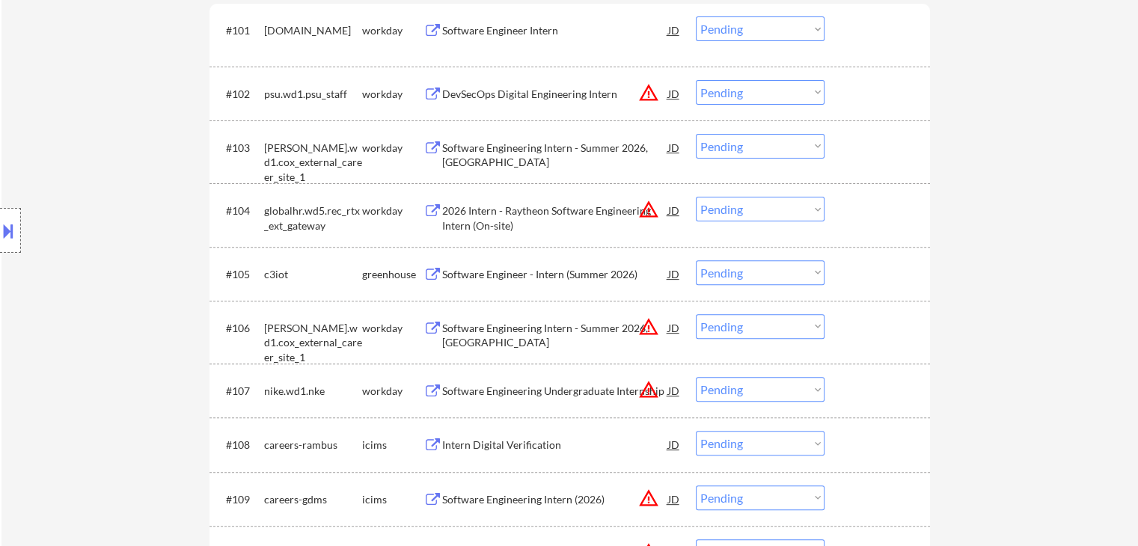
scroll to position [599, 0]
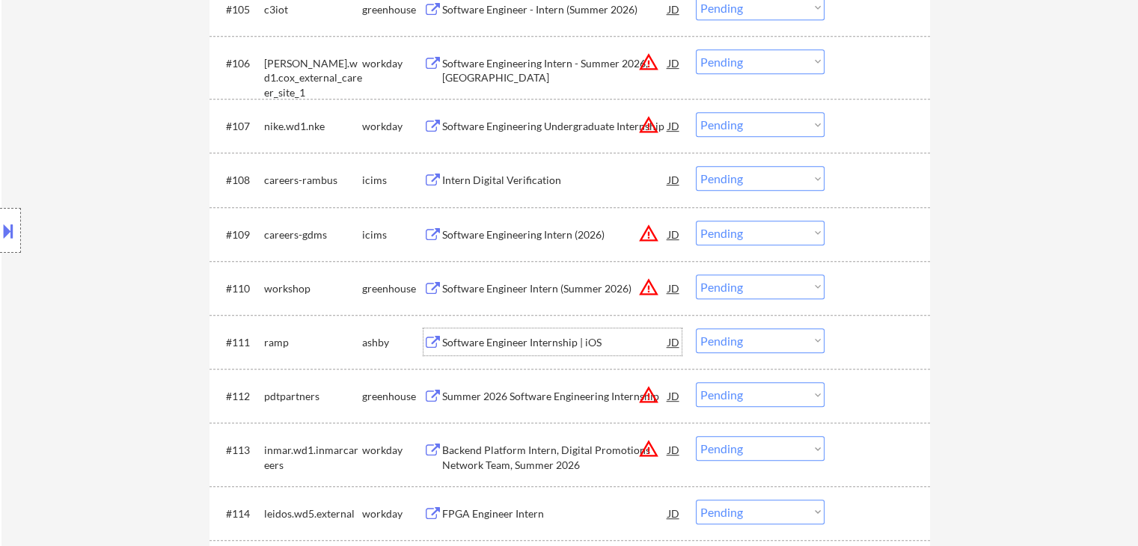
click at [519, 342] on div "Software Engineer Internship | iOS" at bounding box center [555, 342] width 226 height 15
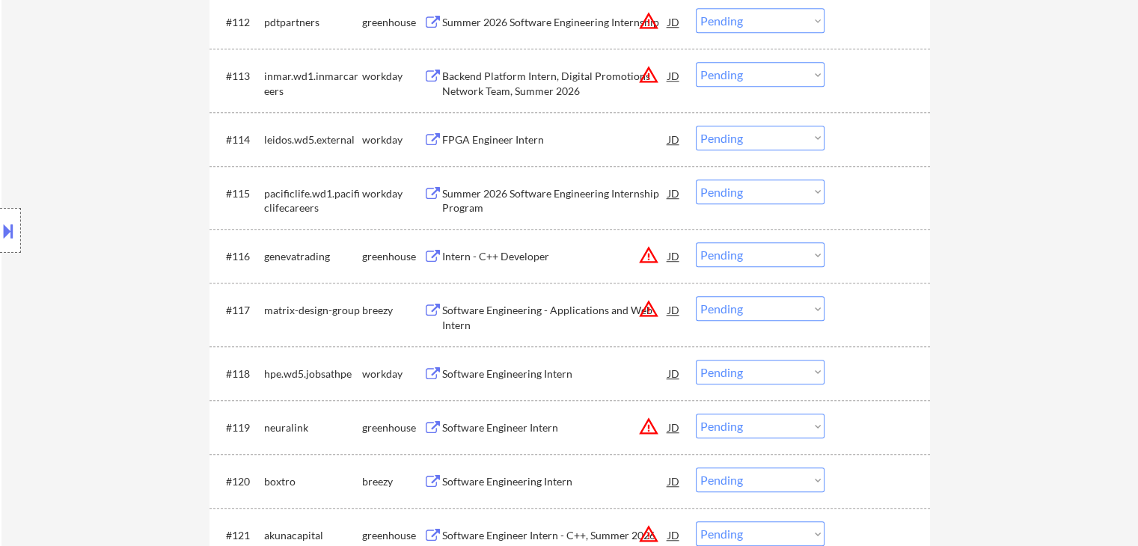
scroll to position [1272, 0]
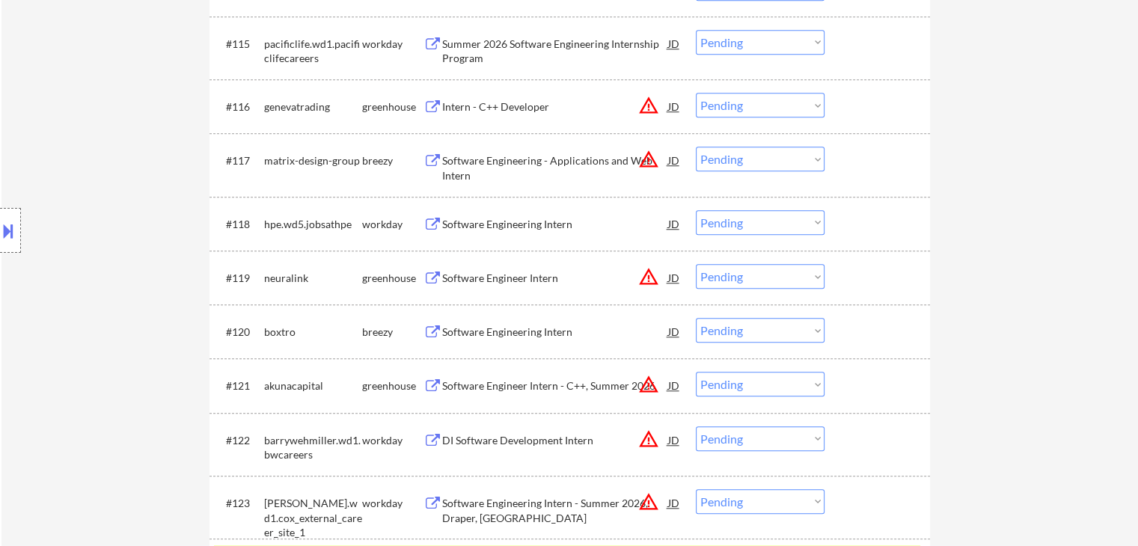
click at [499, 281] on div "Software Engineer Intern" at bounding box center [555, 278] width 226 height 15
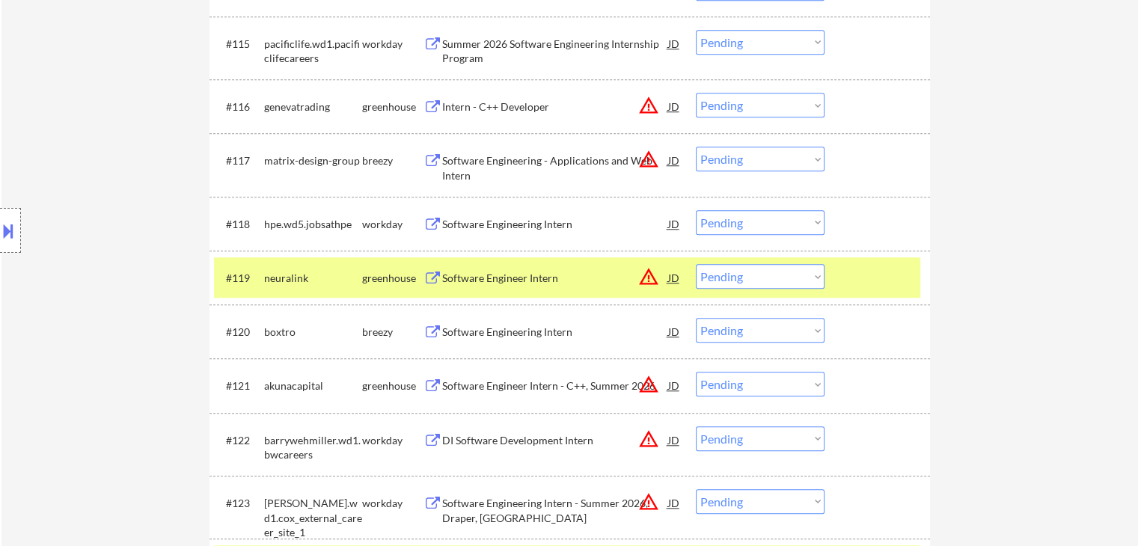
click at [539, 108] on div "Intern - C++ Developer" at bounding box center [555, 107] width 226 height 15
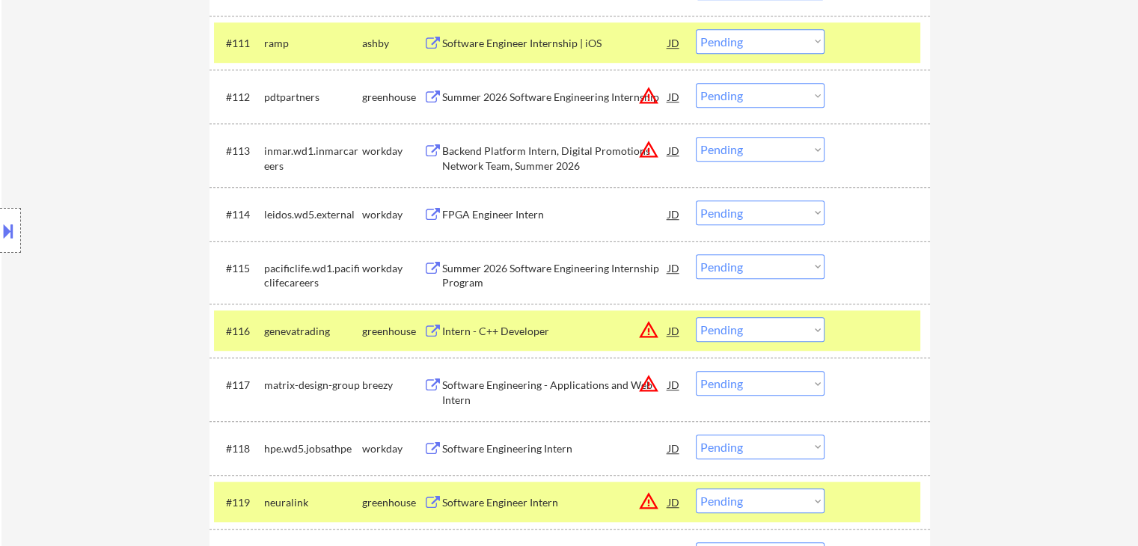
scroll to position [1422, 0]
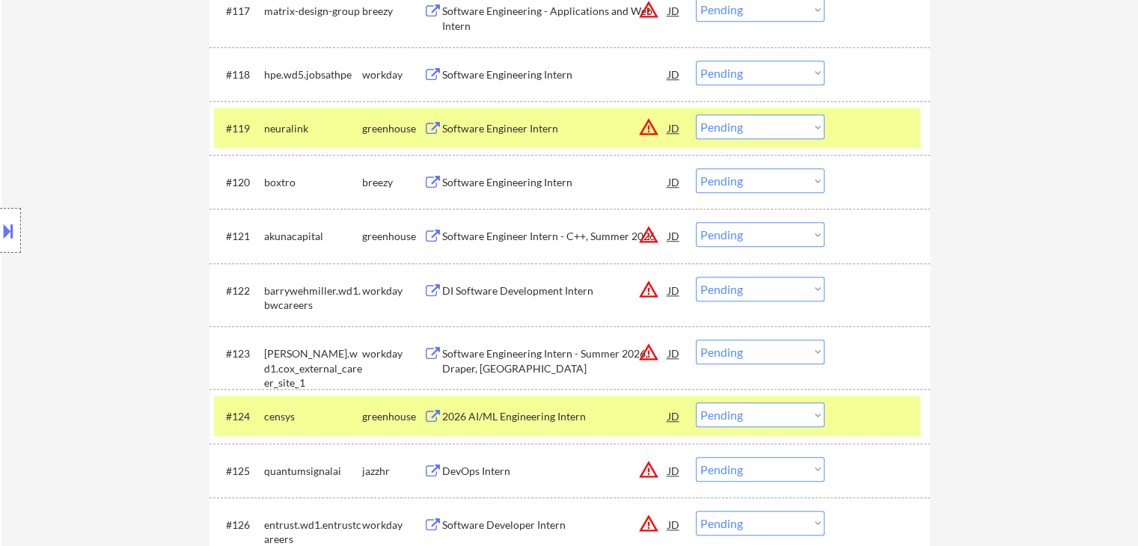
click at [496, 180] on div "Software Engineering Intern" at bounding box center [555, 182] width 226 height 15
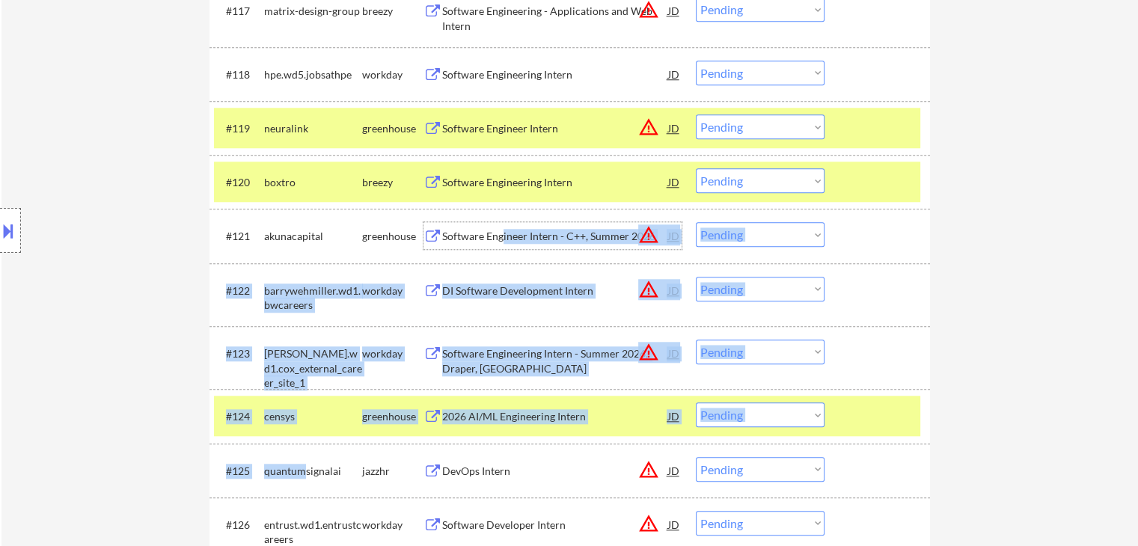
drag, startPoint x: 501, startPoint y: 235, endPoint x: 302, endPoint y: 461, distance: 301.1
click at [44, 297] on div "Location Inclusions: country:[GEOGRAPHIC_DATA]" at bounding box center [134, 231] width 268 height 278
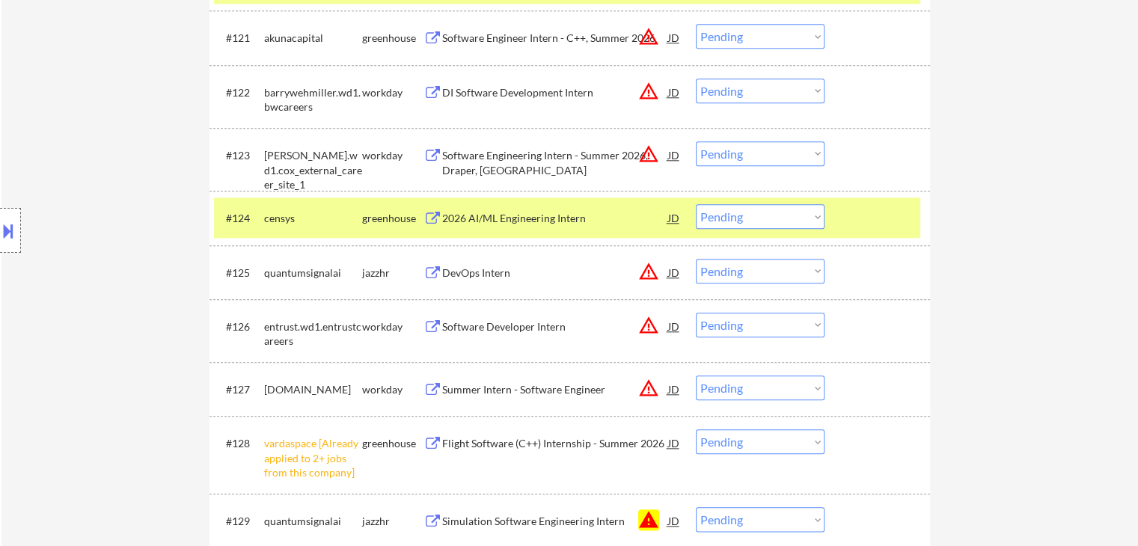
scroll to position [1646, 0]
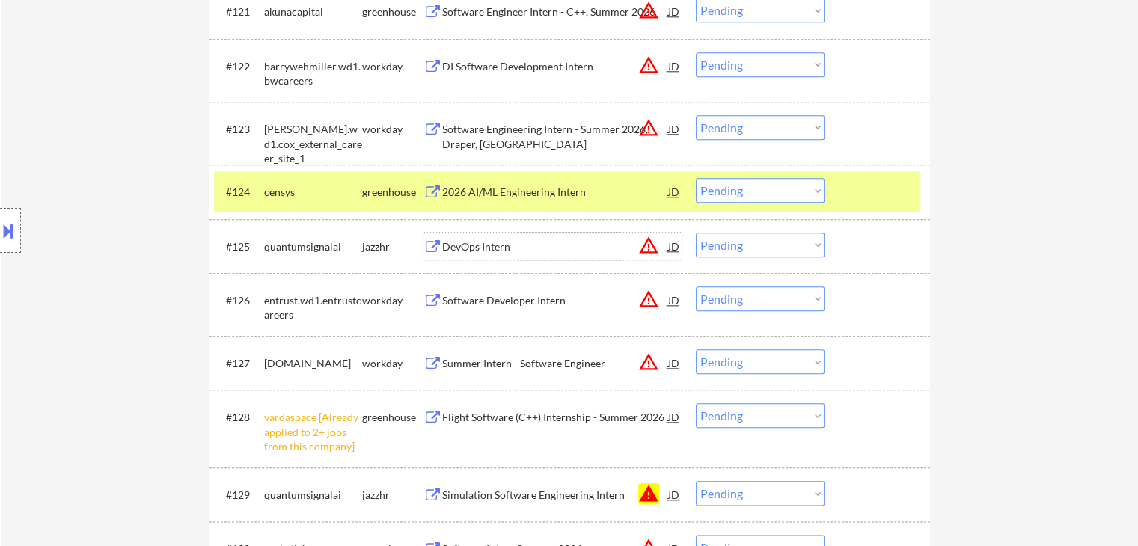
click at [496, 255] on div "DevOps Intern" at bounding box center [555, 246] width 226 height 27
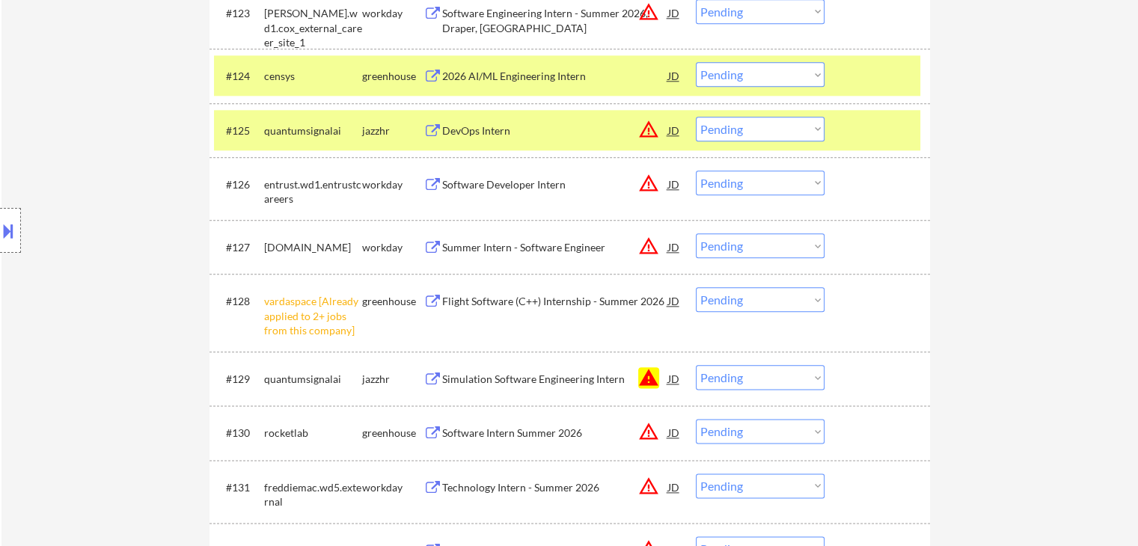
scroll to position [1796, 0]
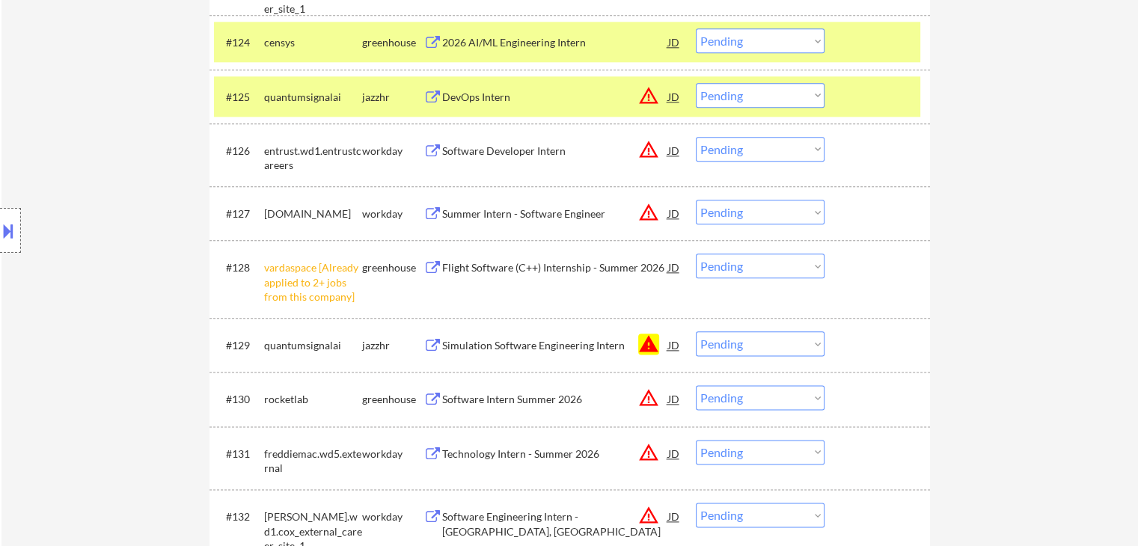
click at [527, 345] on div "Simulation Software Engineering Intern" at bounding box center [555, 345] width 226 height 15
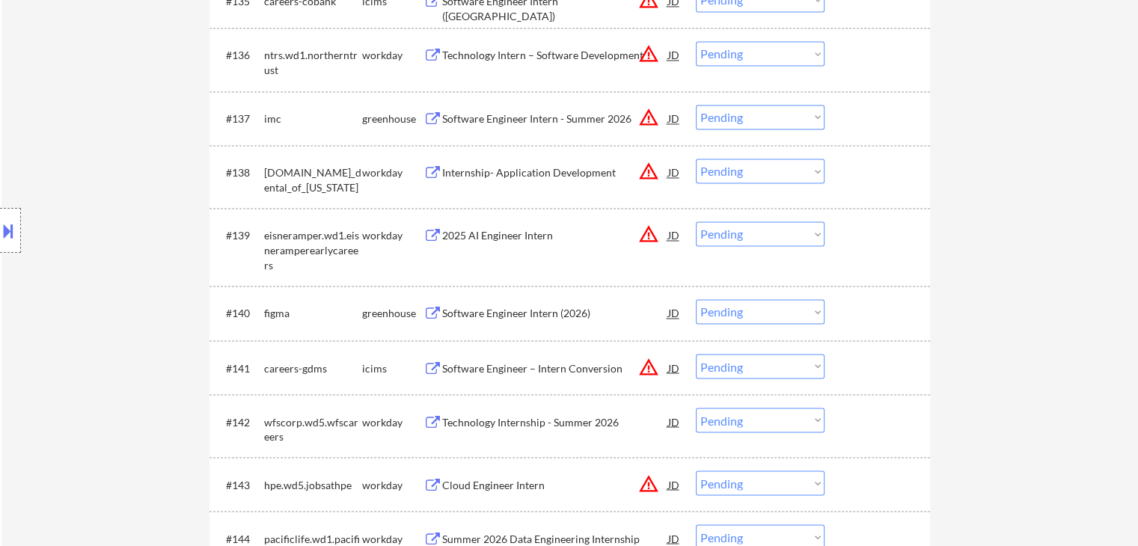
scroll to position [2544, 0]
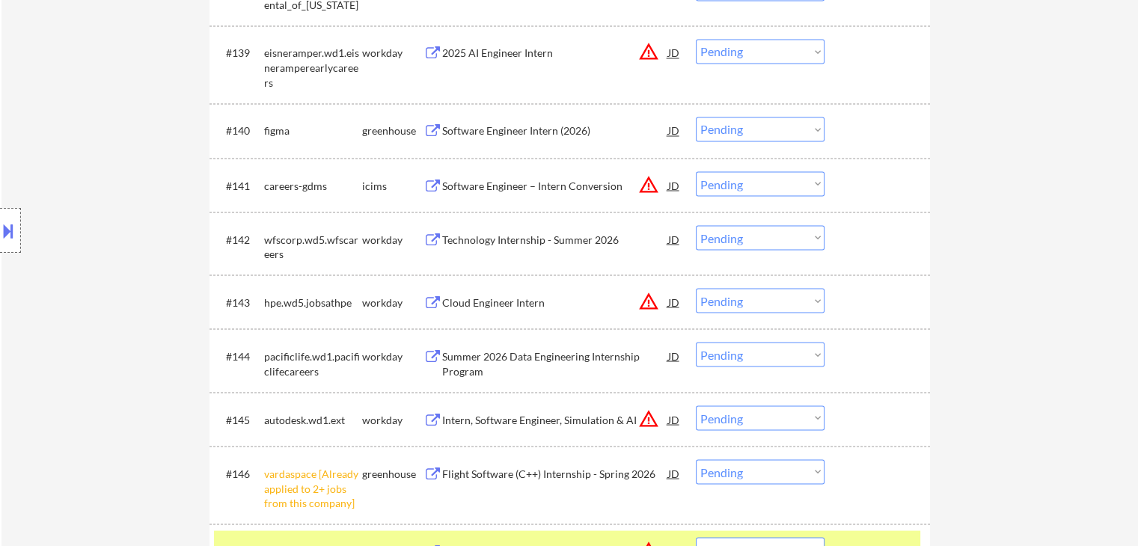
scroll to position [2693, 0]
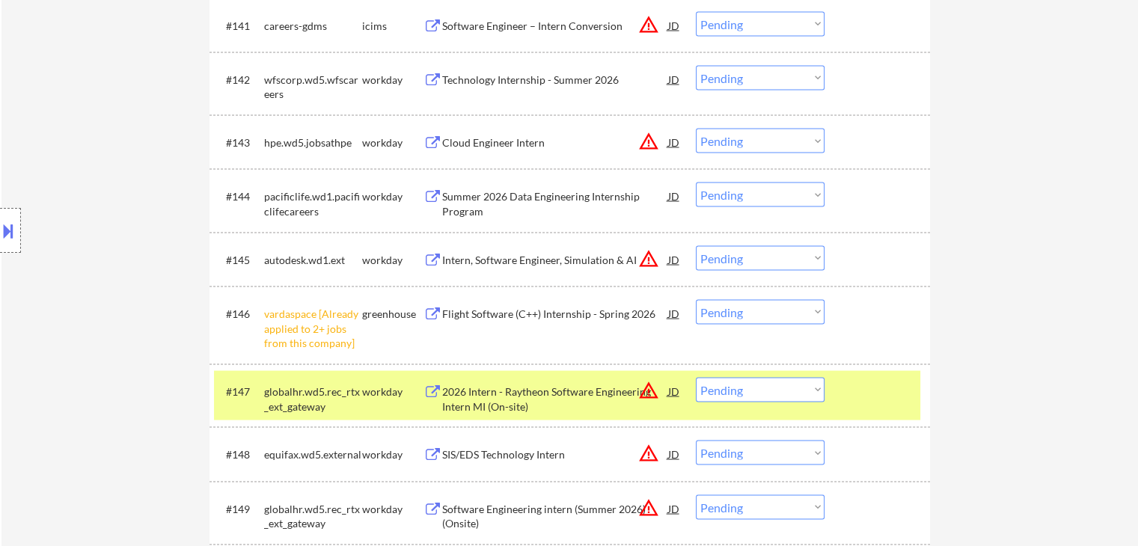
click at [1011, 186] on div "← Return to /applysquad Mailslurp Inbox Job Search Builder [PERSON_NAME] User E…" at bounding box center [569, 452] width 1136 height 6471
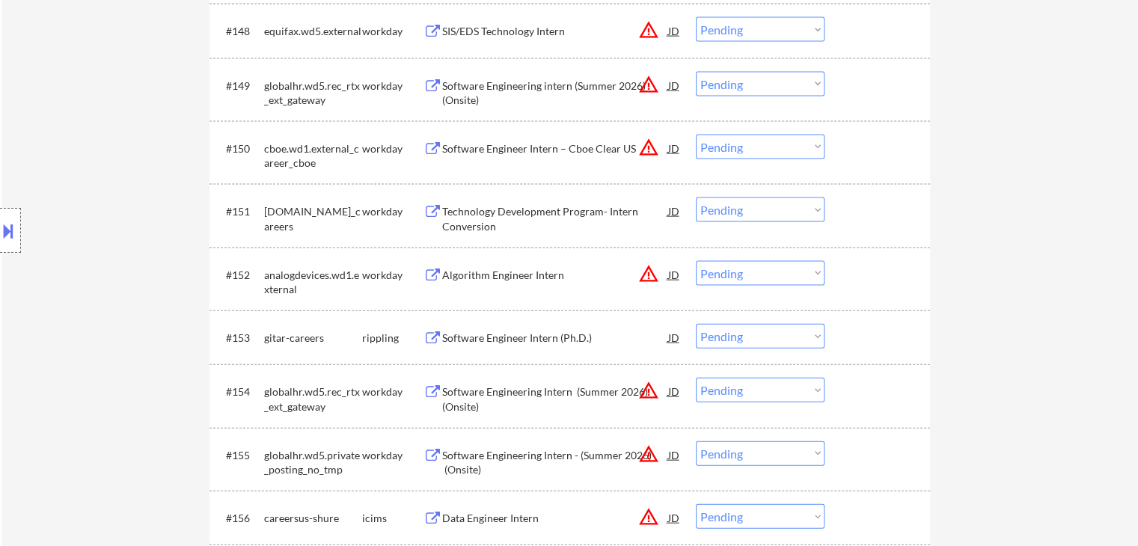
scroll to position [3292, 0]
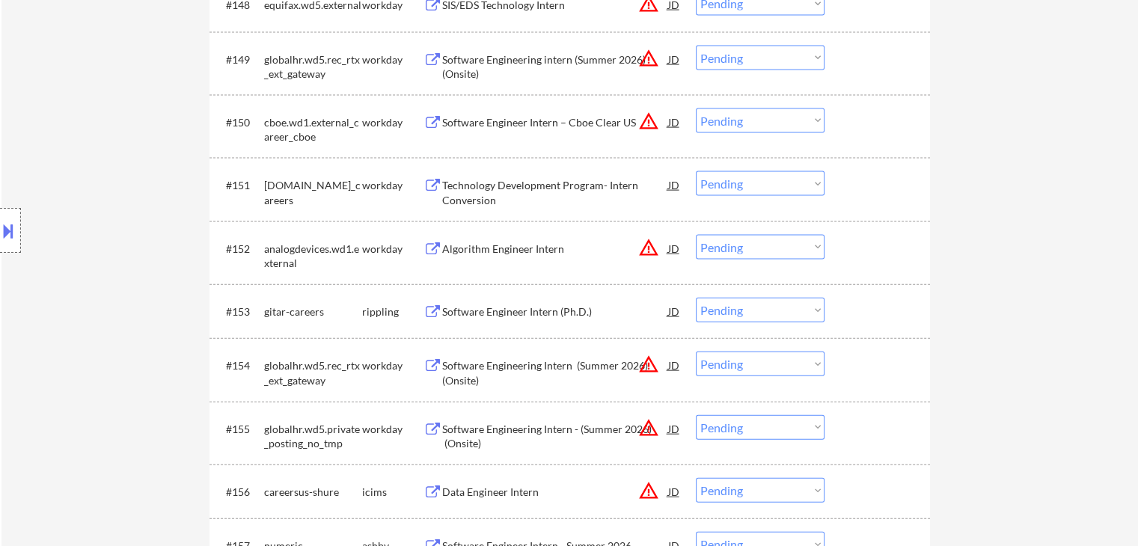
click at [551, 311] on div "Software Engineer Intern (Ph.D.)" at bounding box center [555, 312] width 226 height 15
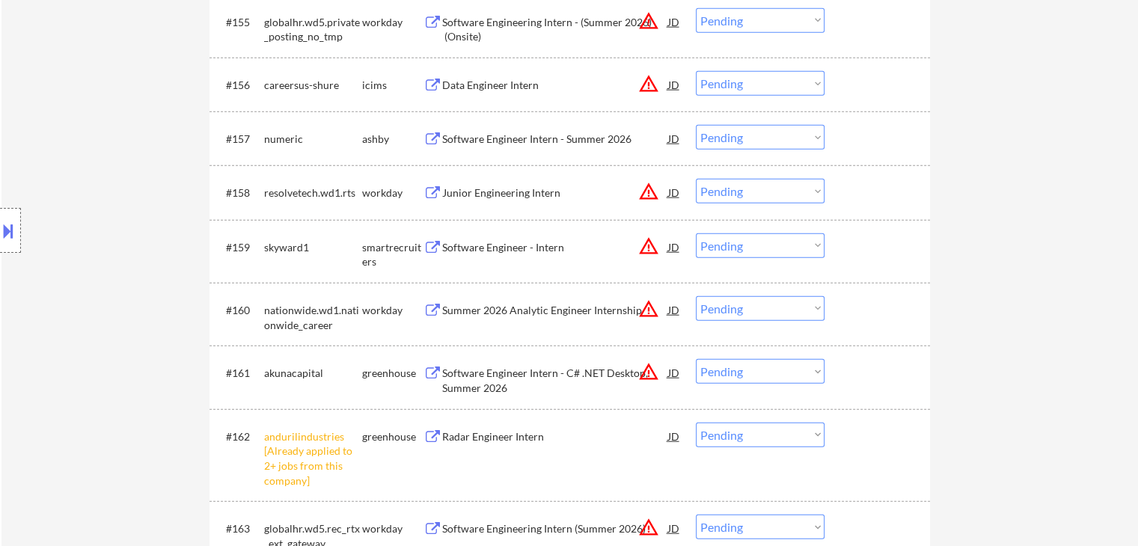
scroll to position [3741, 0]
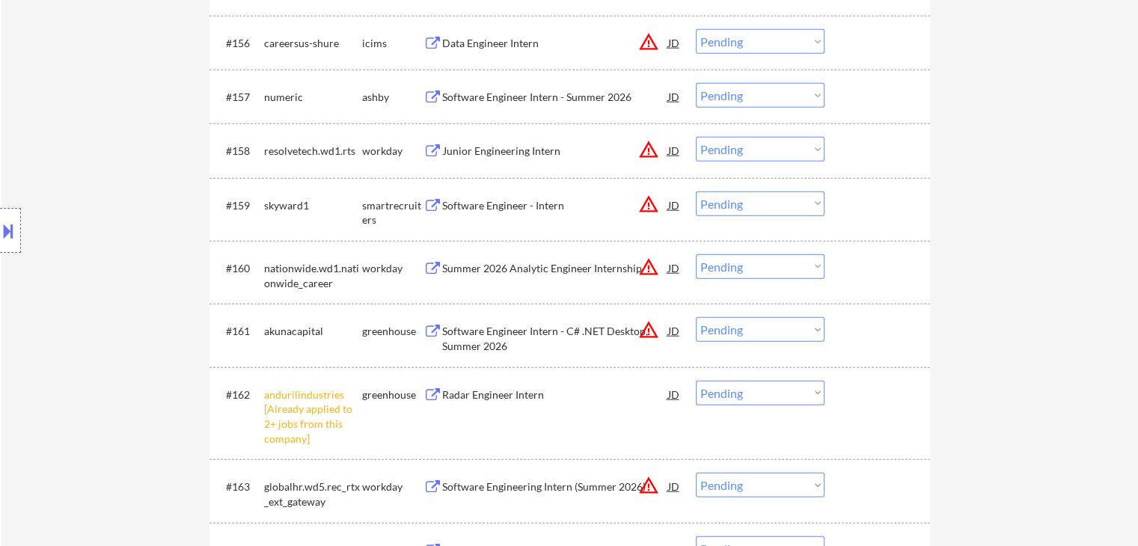
click at [513, 207] on div "Software Engineer - Intern" at bounding box center [555, 205] width 226 height 15
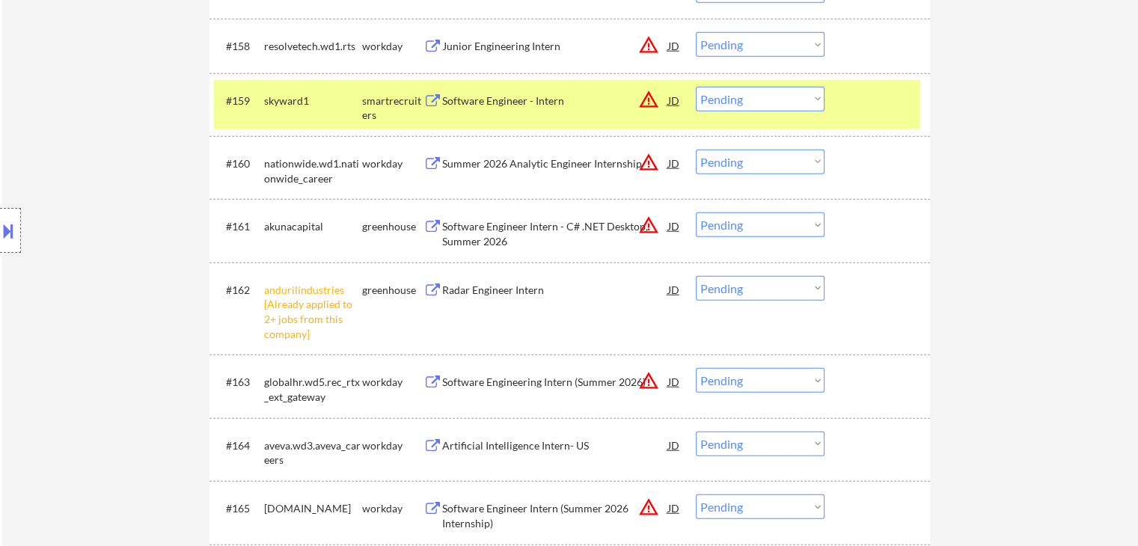
scroll to position [3891, 0]
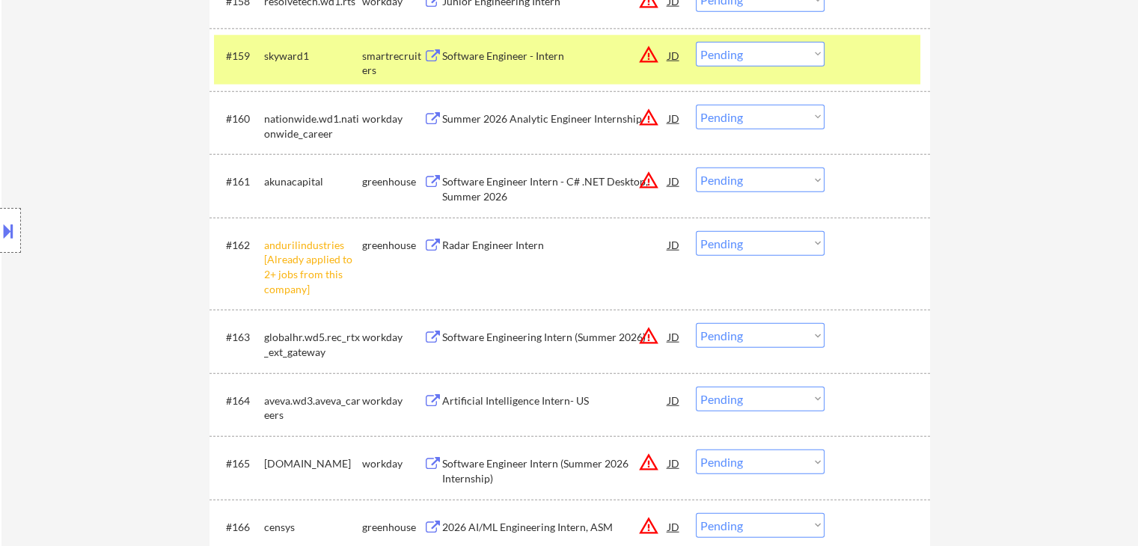
click at [652, 52] on button "warning_amber" at bounding box center [648, 54] width 21 height 21
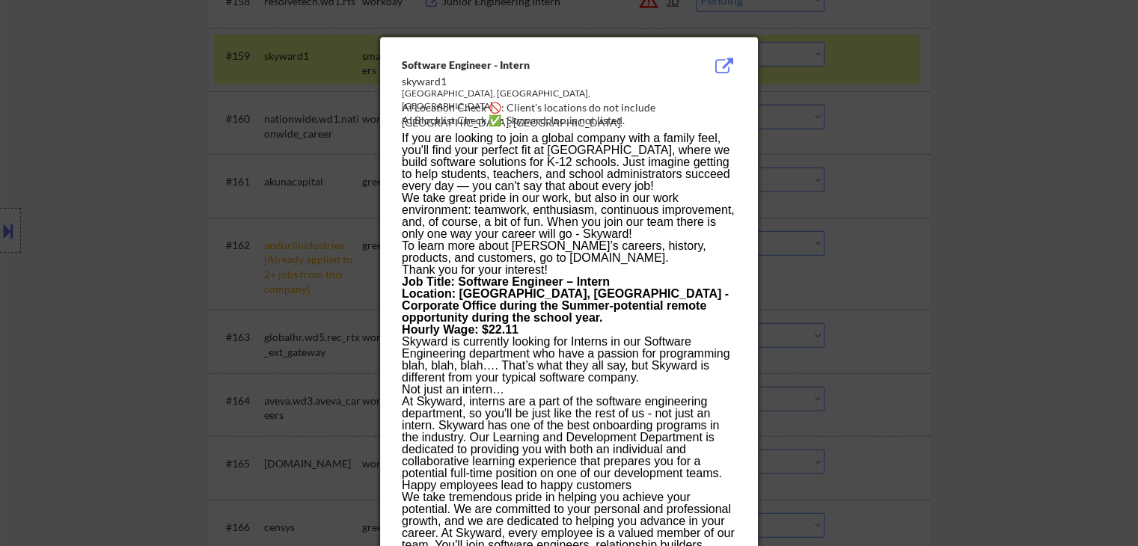
click at [947, 129] on div at bounding box center [569, 273] width 1138 height 546
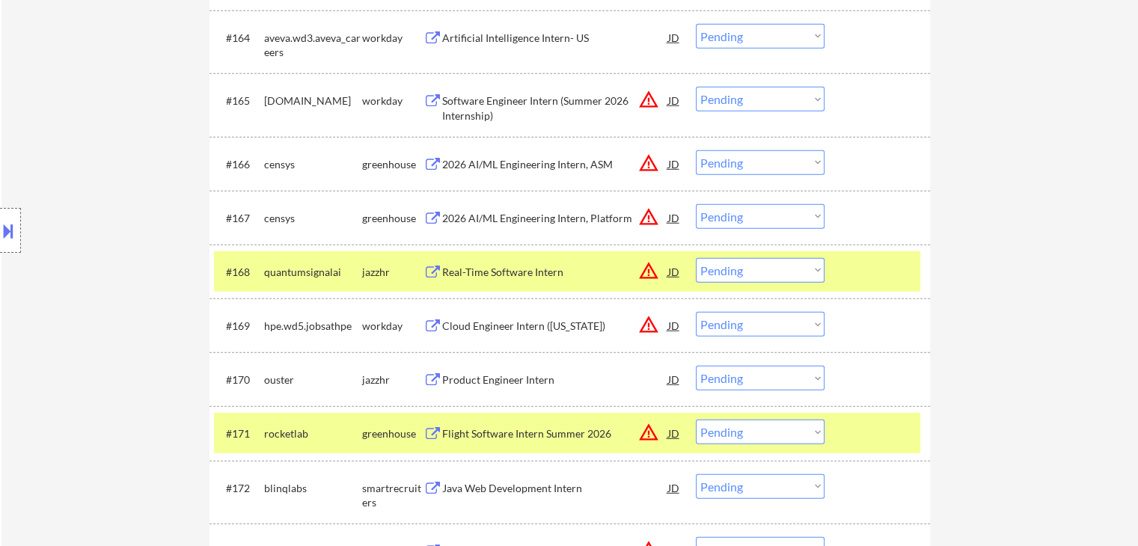
scroll to position [4339, 0]
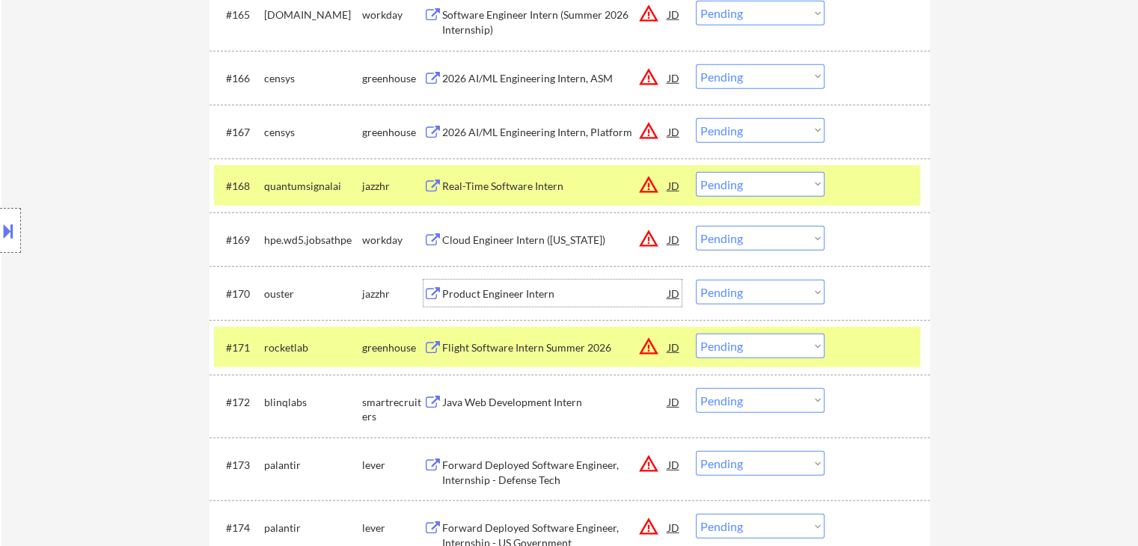
click at [510, 298] on div "Product Engineer Intern" at bounding box center [555, 294] width 226 height 15
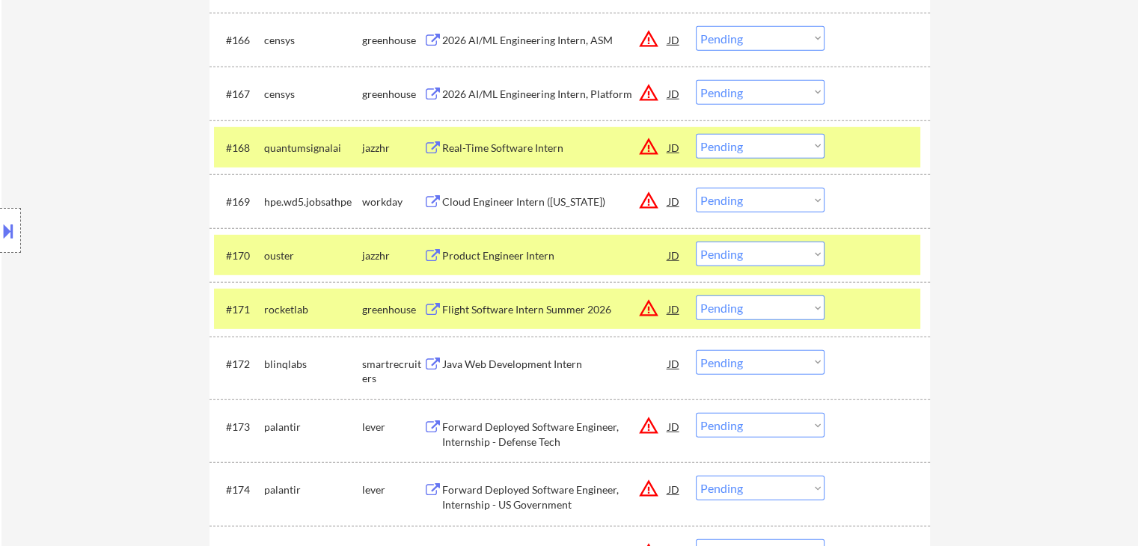
scroll to position [4414, 0]
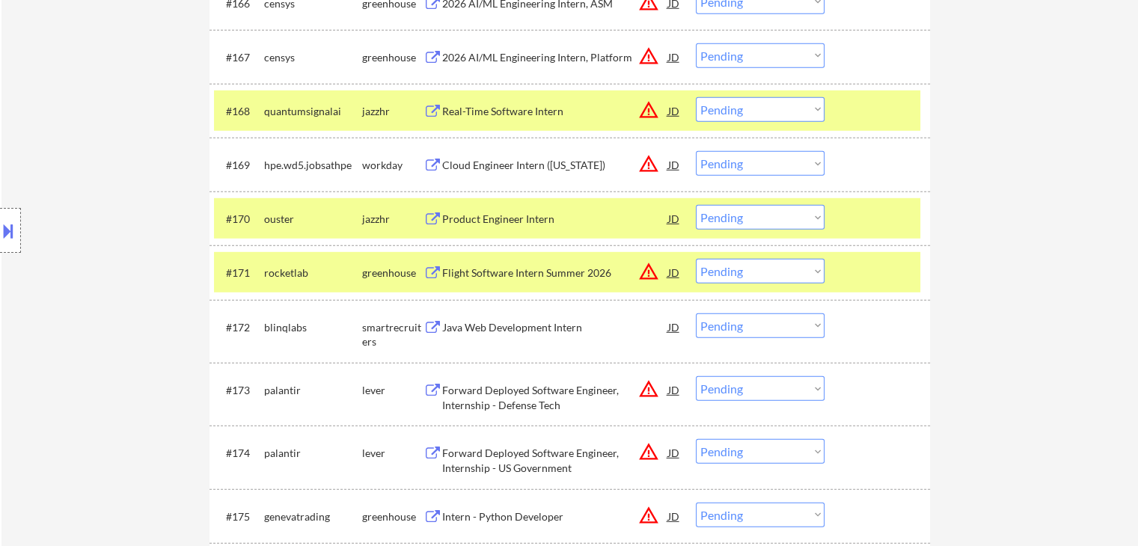
click at [508, 324] on div "Java Web Development Intern" at bounding box center [555, 327] width 226 height 15
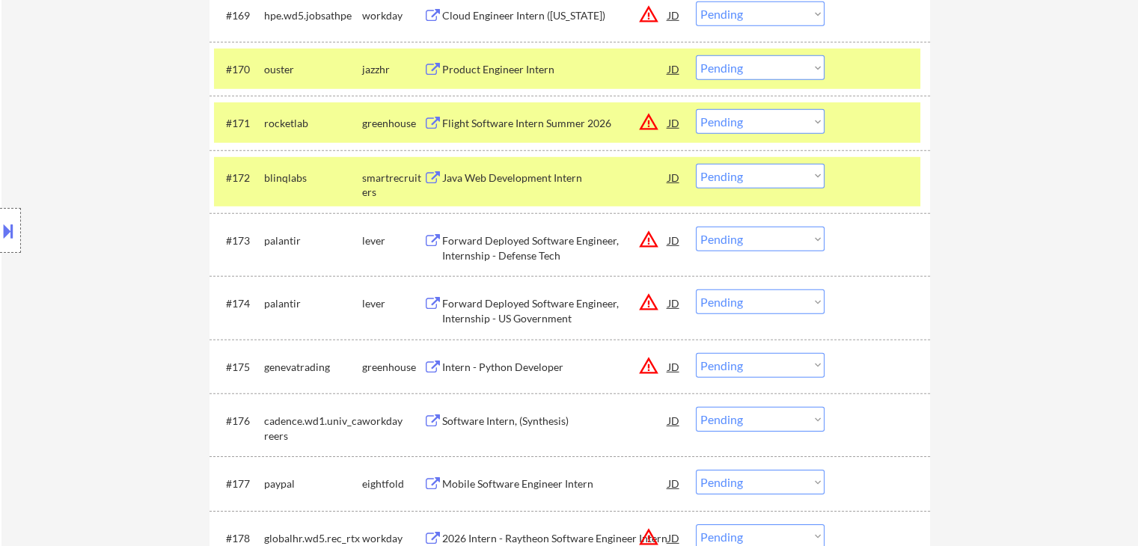
scroll to position [4639, 0]
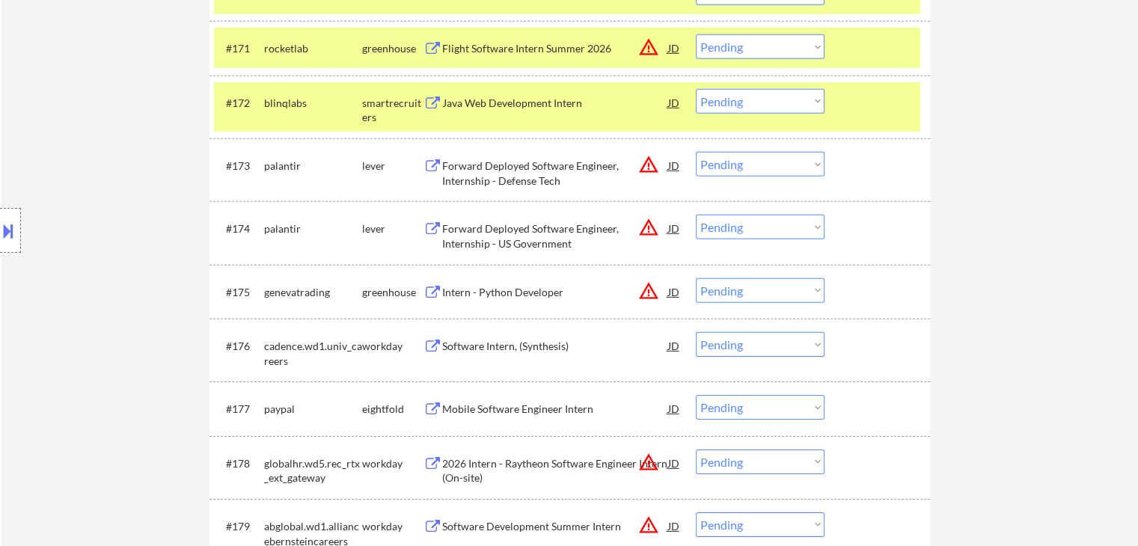
click at [512, 286] on div "Intern - Python Developer" at bounding box center [555, 292] width 226 height 15
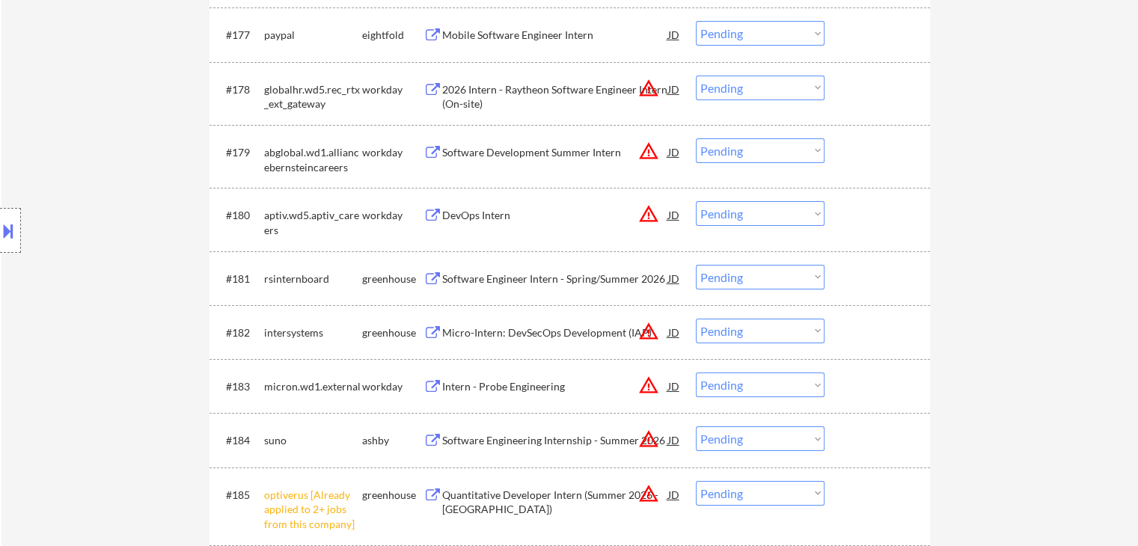
scroll to position [5088, 0]
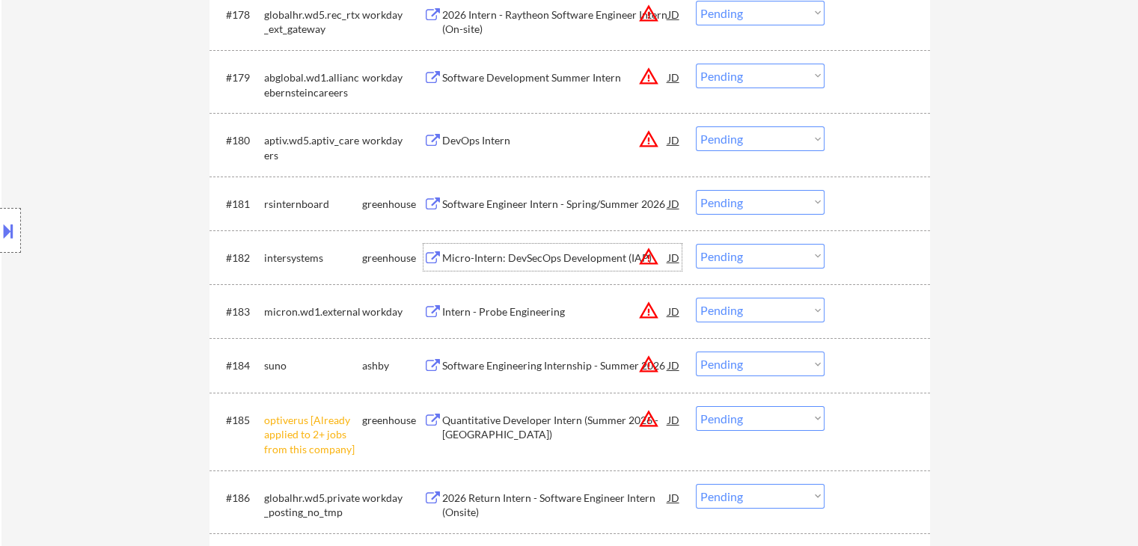
click at [531, 263] on div "Micro-Intern: DevSecOps Development (IAP)" at bounding box center [555, 258] width 226 height 15
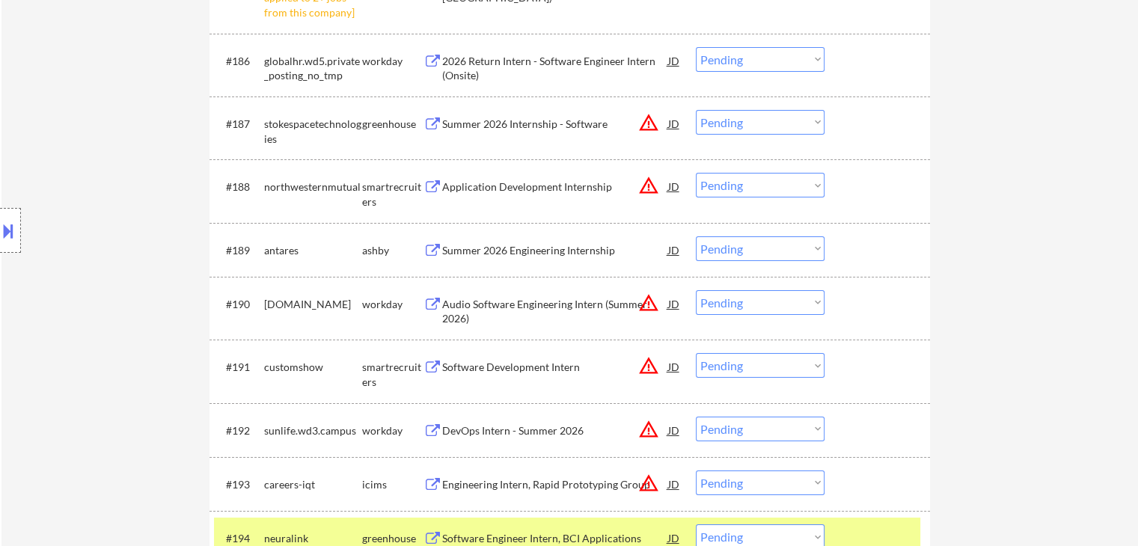
scroll to position [5537, 0]
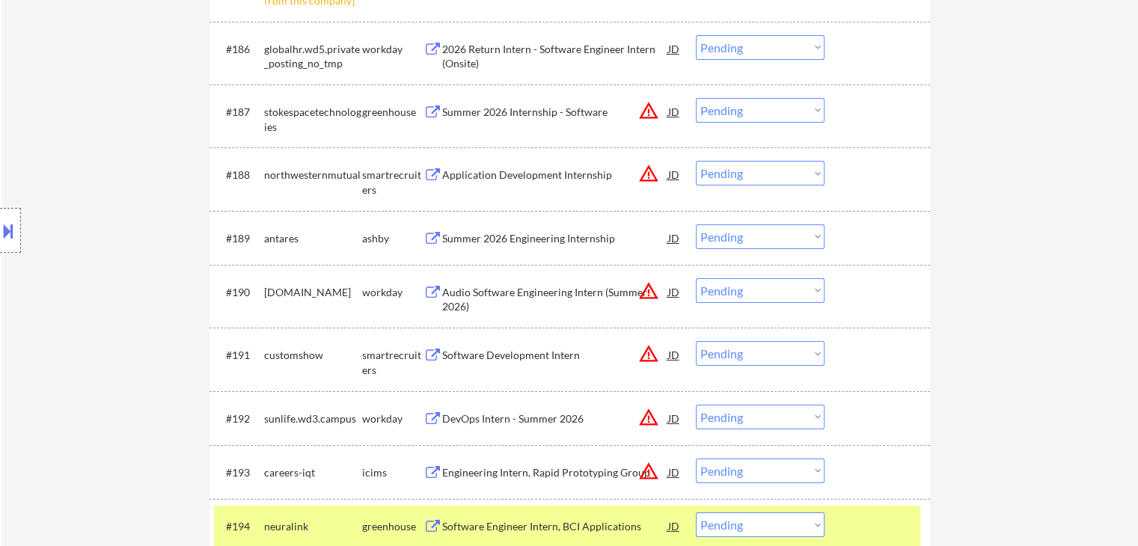
click at [537, 171] on div "Application Development Internship" at bounding box center [555, 175] width 226 height 15
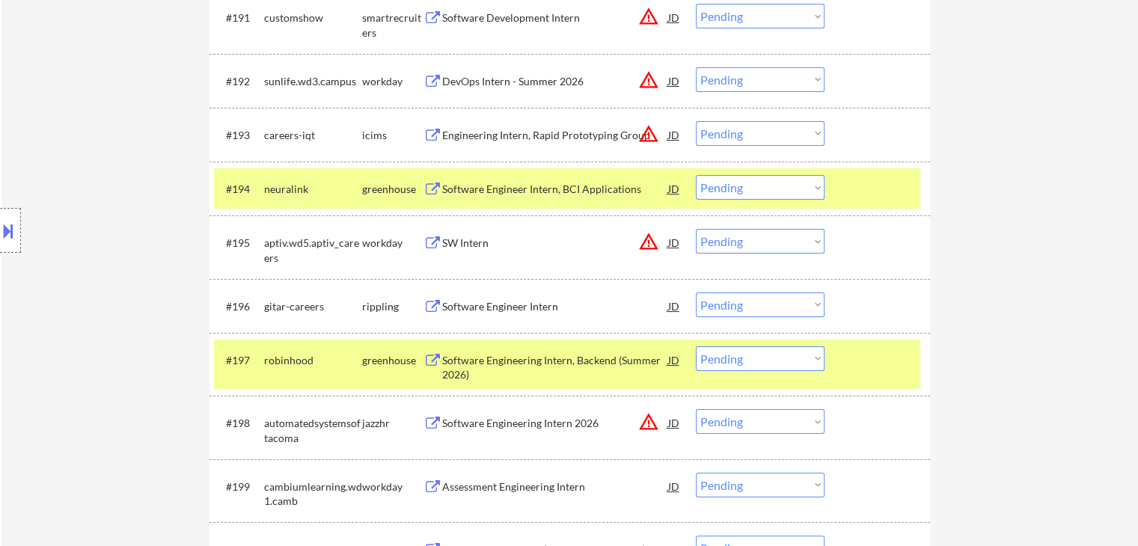
scroll to position [5911, 0]
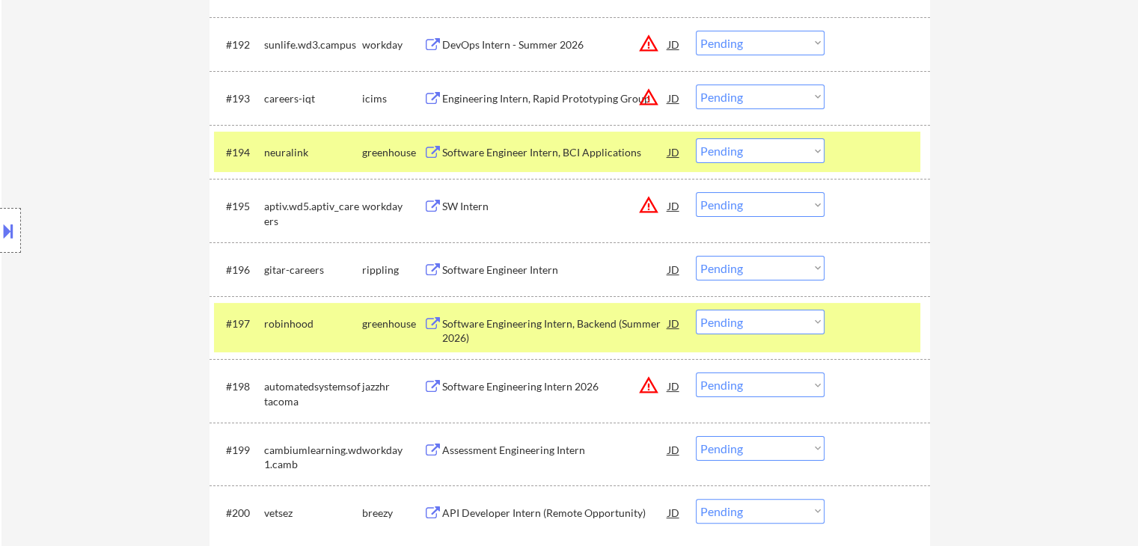
click at [530, 159] on div "Software Engineer Intern, BCI Applications" at bounding box center [555, 152] width 226 height 15
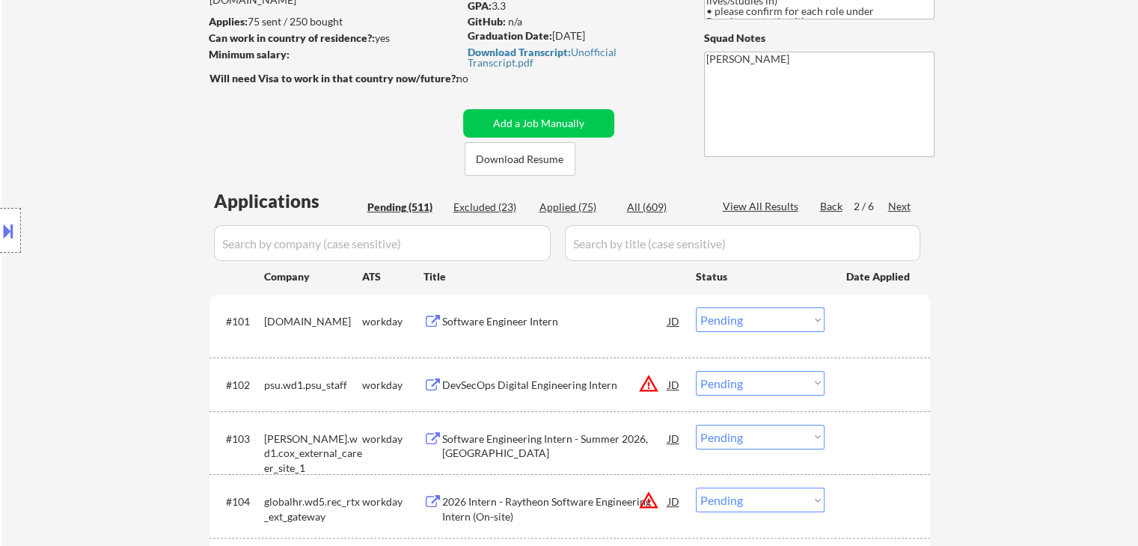
scroll to position [224, 0]
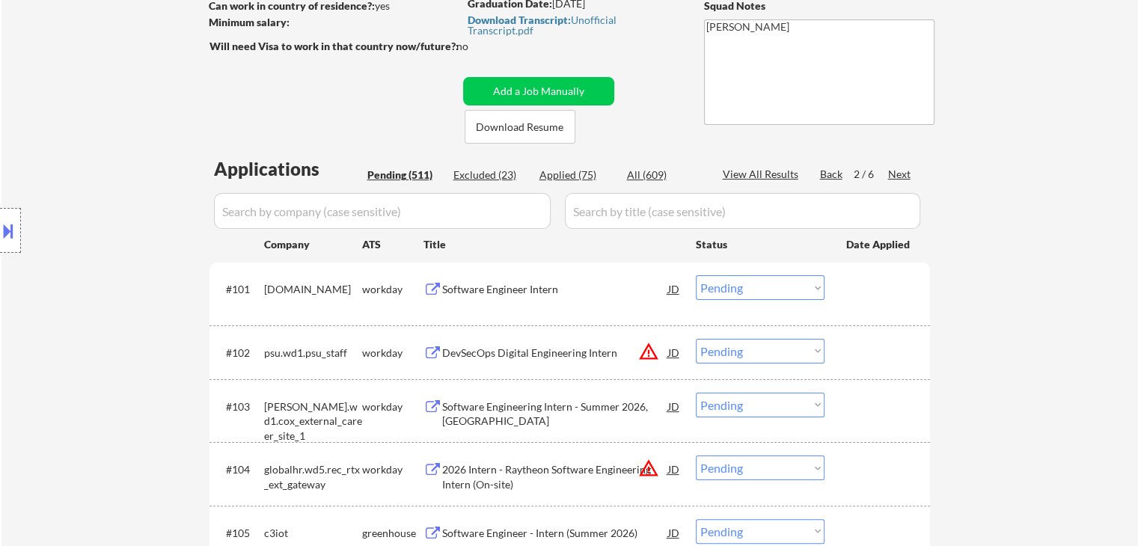
click at [820, 171] on div "Back" at bounding box center [832, 174] width 24 height 15
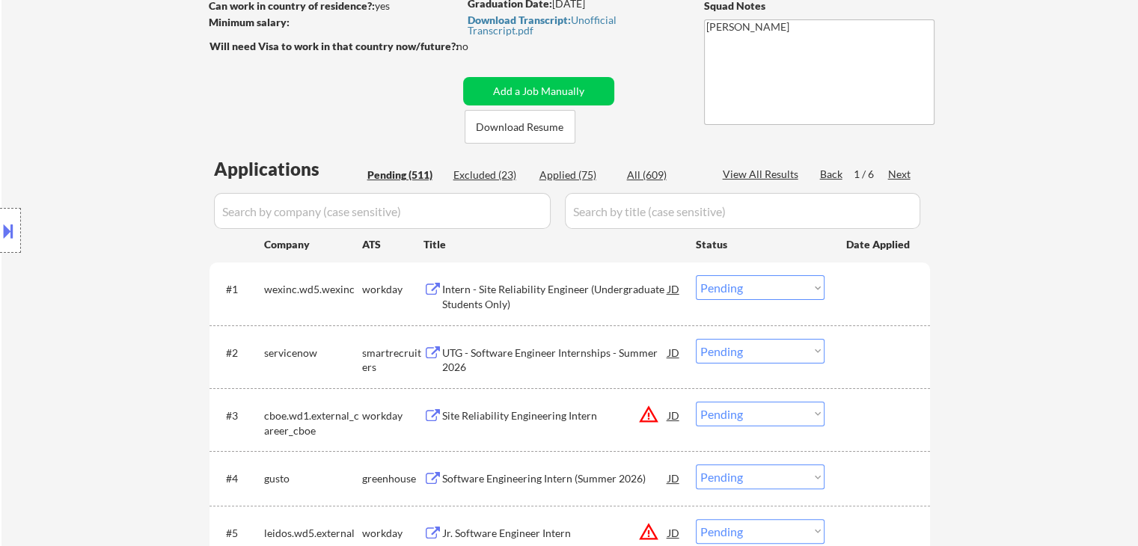
scroll to position [4341, 0]
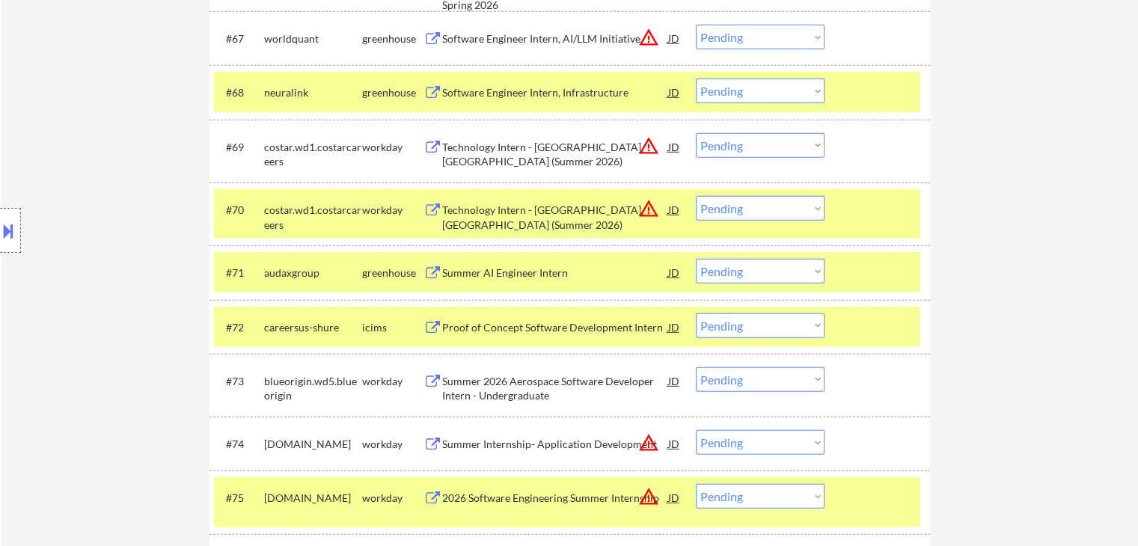
click at [750, 267] on select "Choose an option... Pending Applied Excluded (Questions) Excluded (Expired) Exc…" at bounding box center [760, 271] width 129 height 25
click at [696, 259] on select "Choose an option... Pending Applied Excluded (Questions) Excluded (Expired) Exc…" at bounding box center [760, 271] width 129 height 25
select select ""pending""
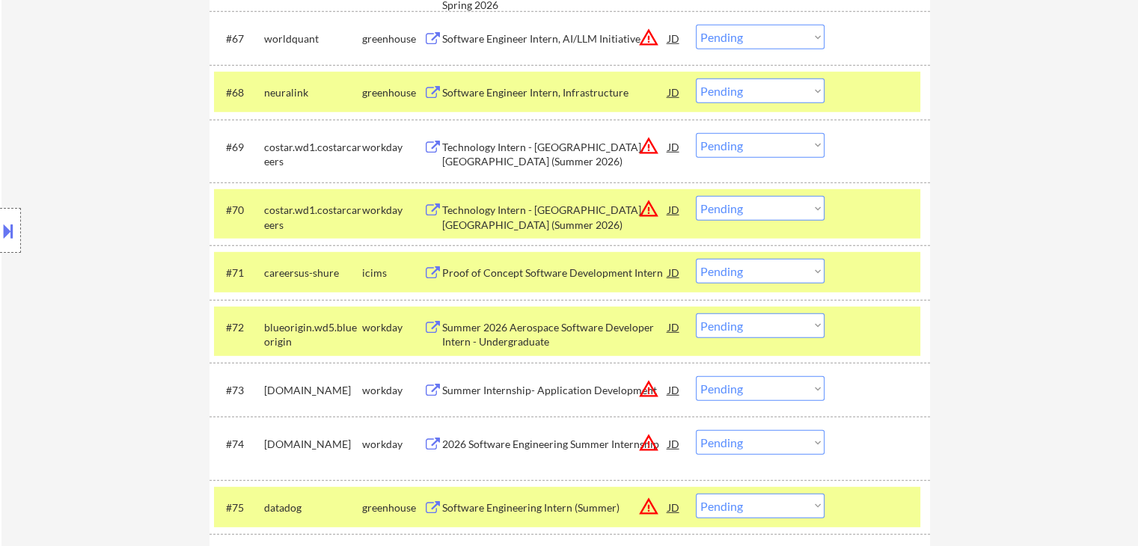
scroll to position [5810, 0]
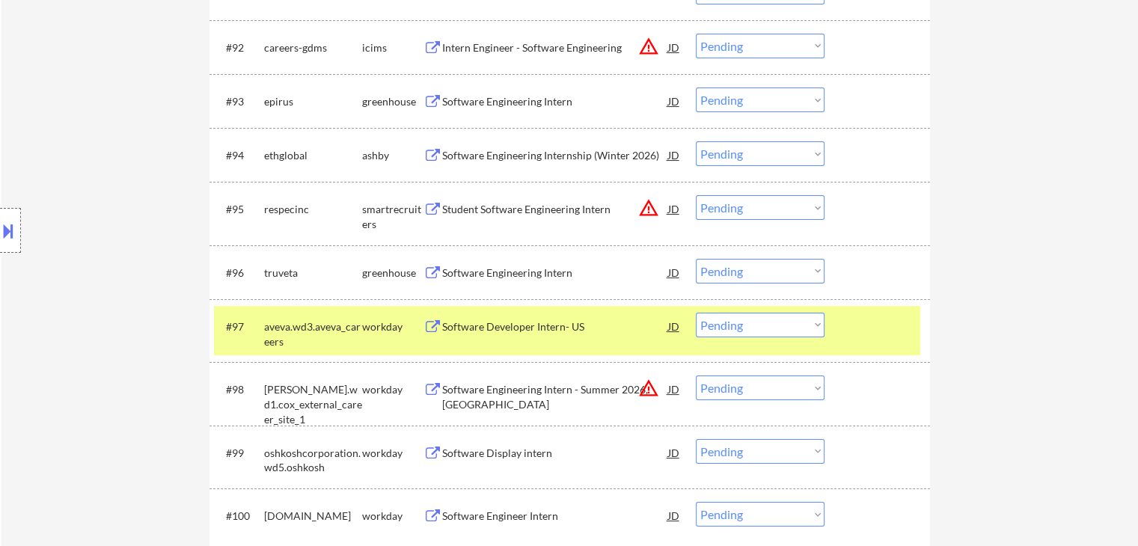
click at [787, 273] on select "Choose an option... Pending Applied Excluded (Questions) Excluded (Expired) Exc…" at bounding box center [760, 271] width 129 height 25
click at [696, 259] on select "Choose an option... Pending Applied Excluded (Questions) Excluded (Expired) Exc…" at bounding box center [760, 271] width 129 height 25
select select ""pending""
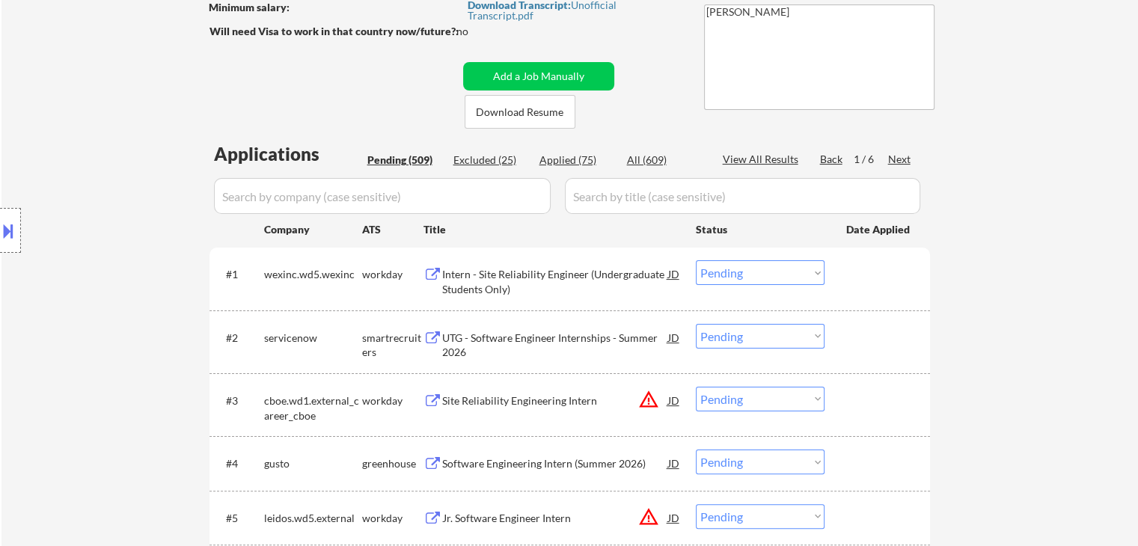
scroll to position [299, 0]
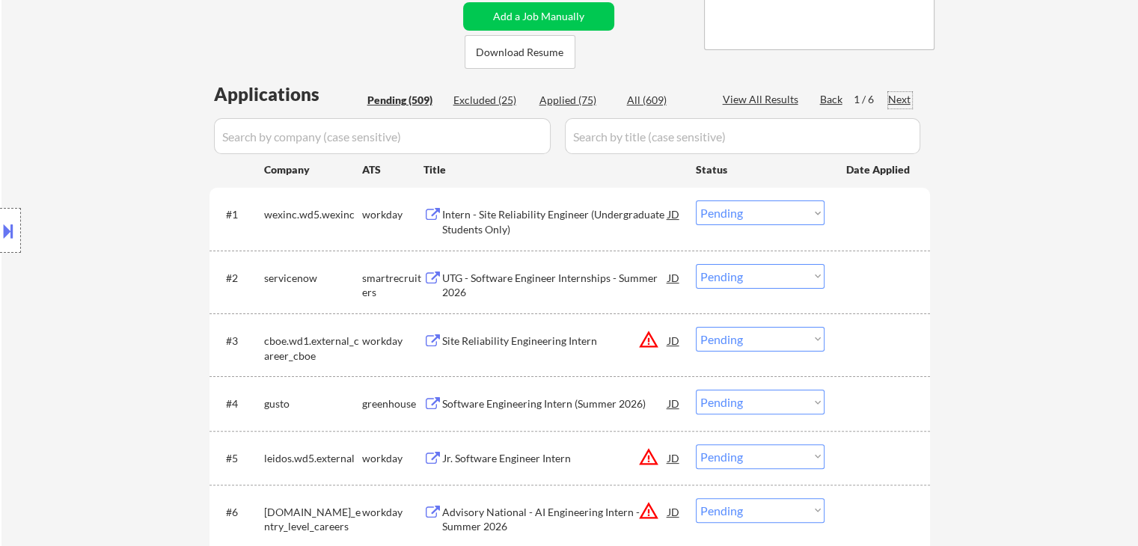
click at [894, 100] on div "Next" at bounding box center [900, 99] width 24 height 15
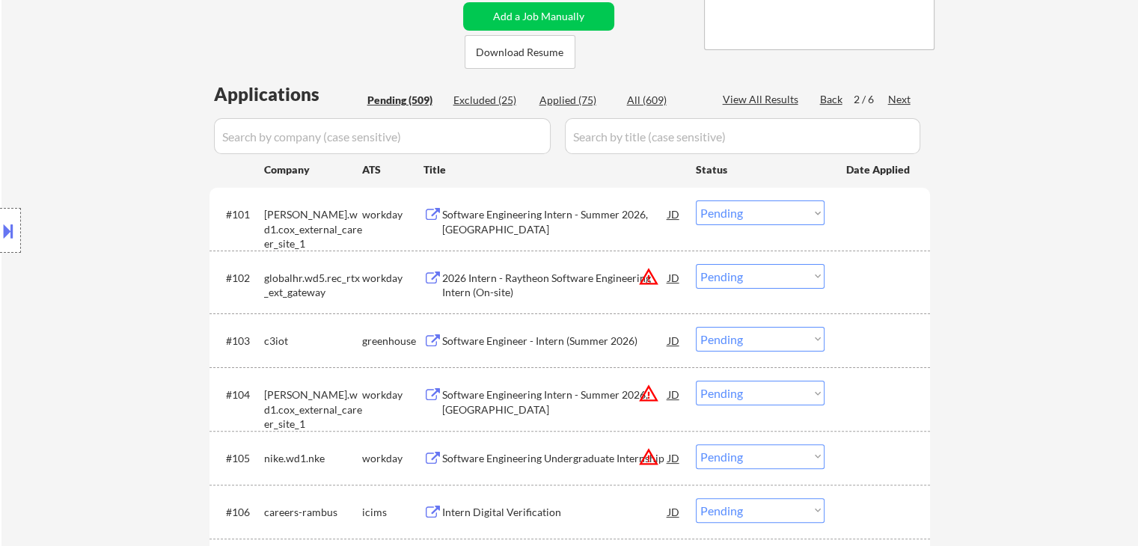
scroll to position [700, 0]
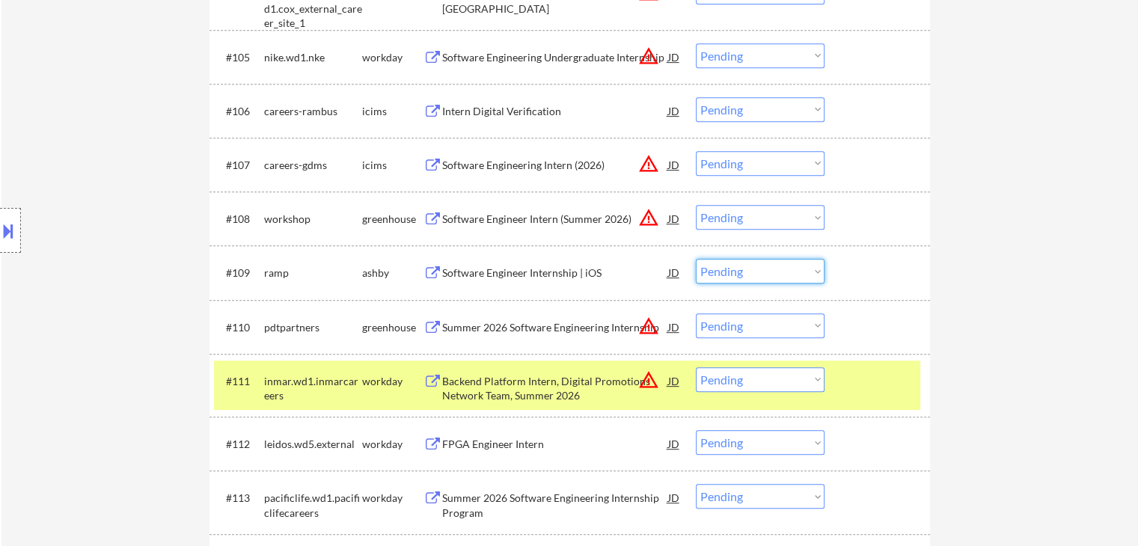
drag, startPoint x: 766, startPoint y: 264, endPoint x: 766, endPoint y: 277, distance: 12.7
click at [766, 264] on select "Choose an option... Pending Applied Excluded (Questions) Excluded (Expired) Exc…" at bounding box center [760, 271] width 129 height 25
click at [696, 259] on select "Choose an option... Pending Applied Excluded (Questions) Excluded (Expired) Exc…" at bounding box center [760, 271] width 129 height 25
select select ""pending""
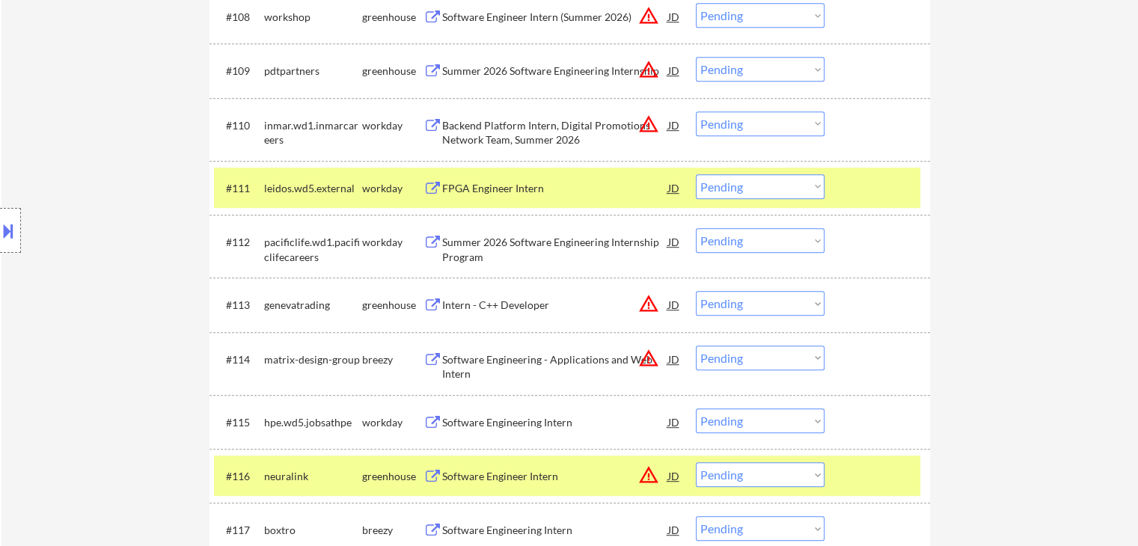
scroll to position [925, 0]
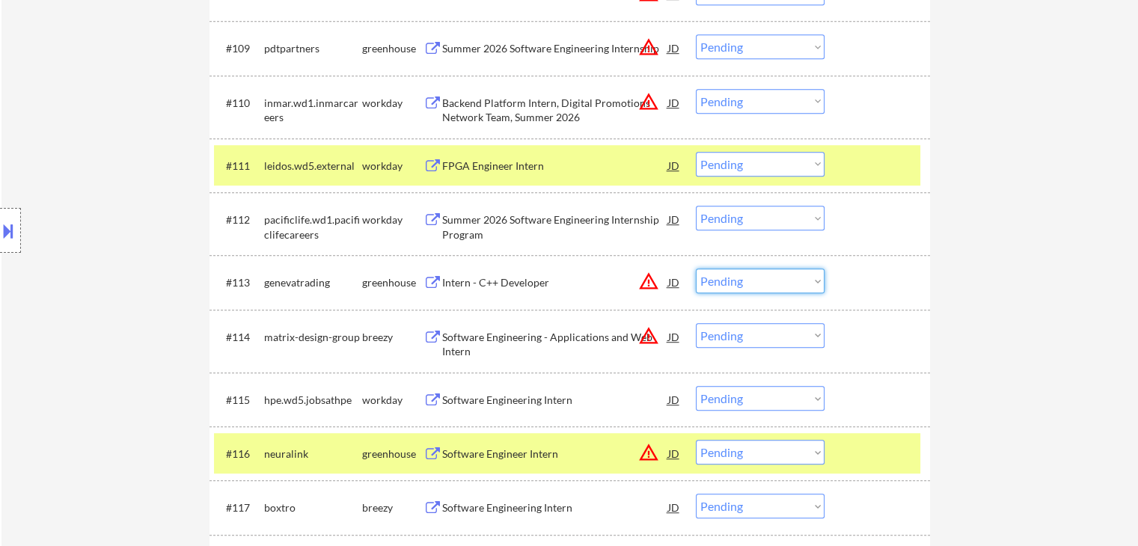
click at [736, 282] on select "Choose an option... Pending Applied Excluded (Questions) Excluded (Expired) Exc…" at bounding box center [760, 281] width 129 height 25
click at [696, 269] on select "Choose an option... Pending Applied Excluded (Questions) Excluded (Expired) Exc…" at bounding box center [760, 281] width 129 height 25
select select ""pending""
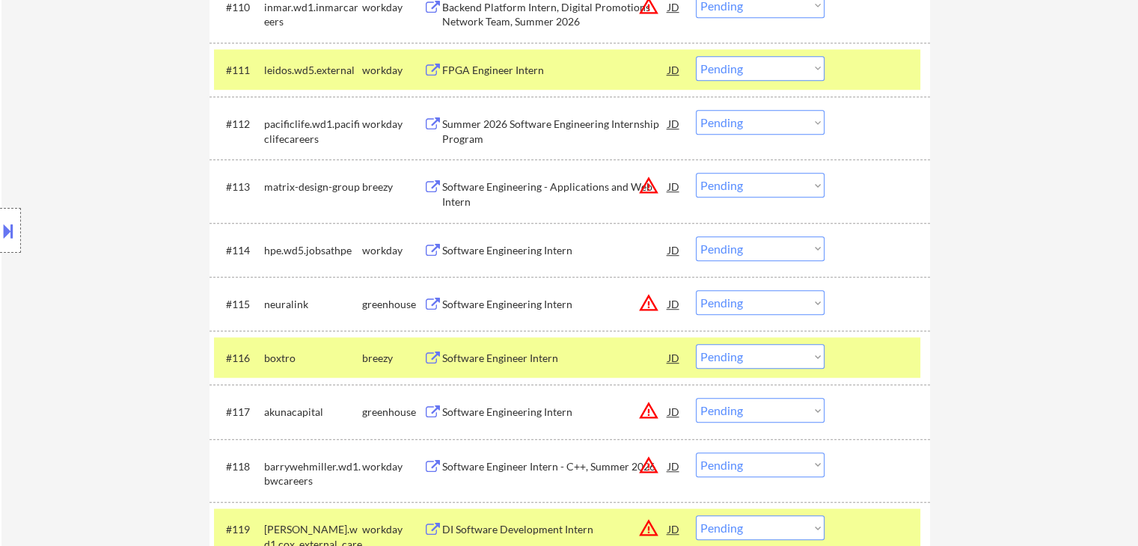
scroll to position [1149, 0]
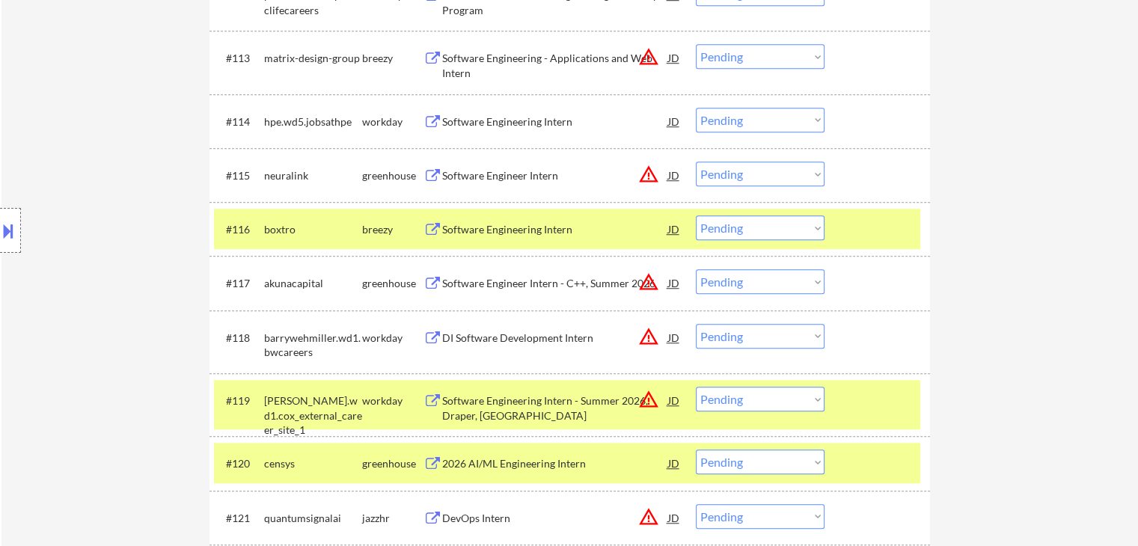
click at [760, 235] on select "Choose an option... Pending Applied Excluded (Questions) Excluded (Expired) Exc…" at bounding box center [760, 227] width 129 height 25
click at [696, 215] on select "Choose an option... Pending Applied Excluded (Questions) Excluded (Expired) Exc…" at bounding box center [760, 227] width 129 height 25
select select ""pending""
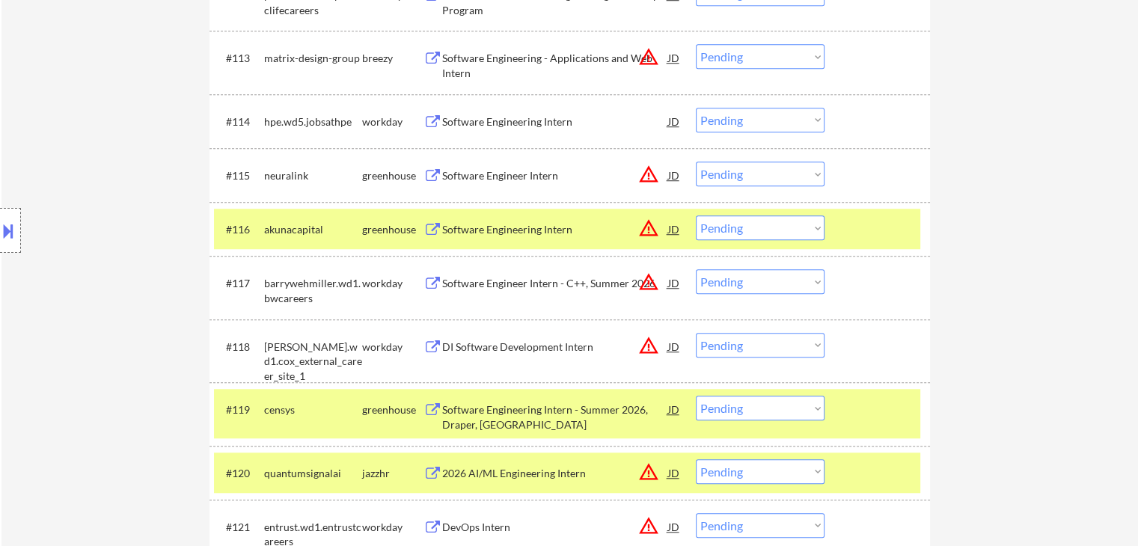
scroll to position [4118, 0]
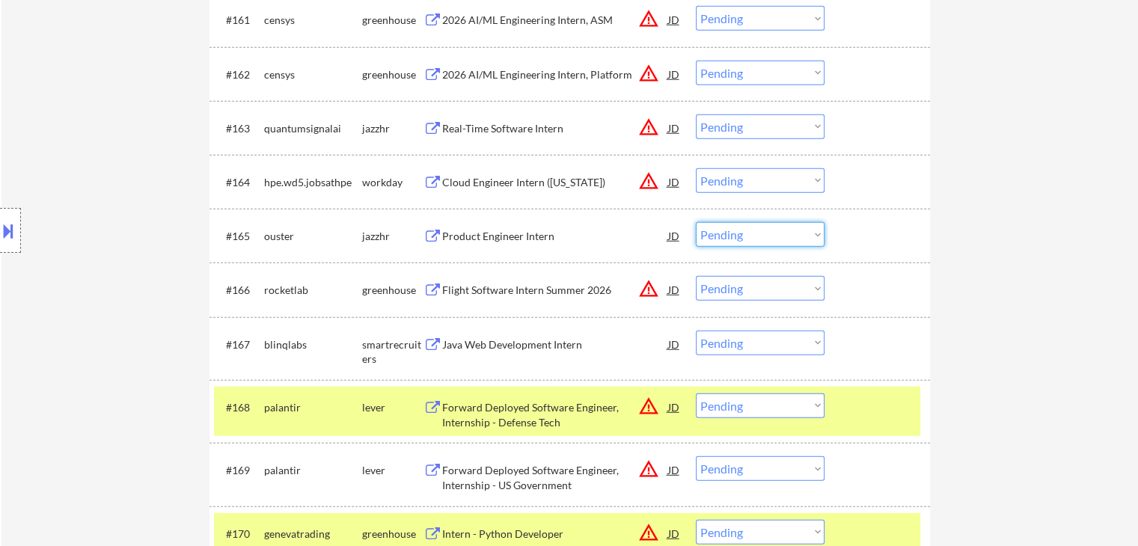
click at [753, 231] on select "Choose an option... Pending Applied Excluded (Questions) Excluded (Expired) Exc…" at bounding box center [760, 234] width 129 height 25
click at [696, 222] on select "Choose an option... Pending Applied Excluded (Questions) Excluded (Expired) Exc…" at bounding box center [760, 234] width 129 height 25
select select ""pending""
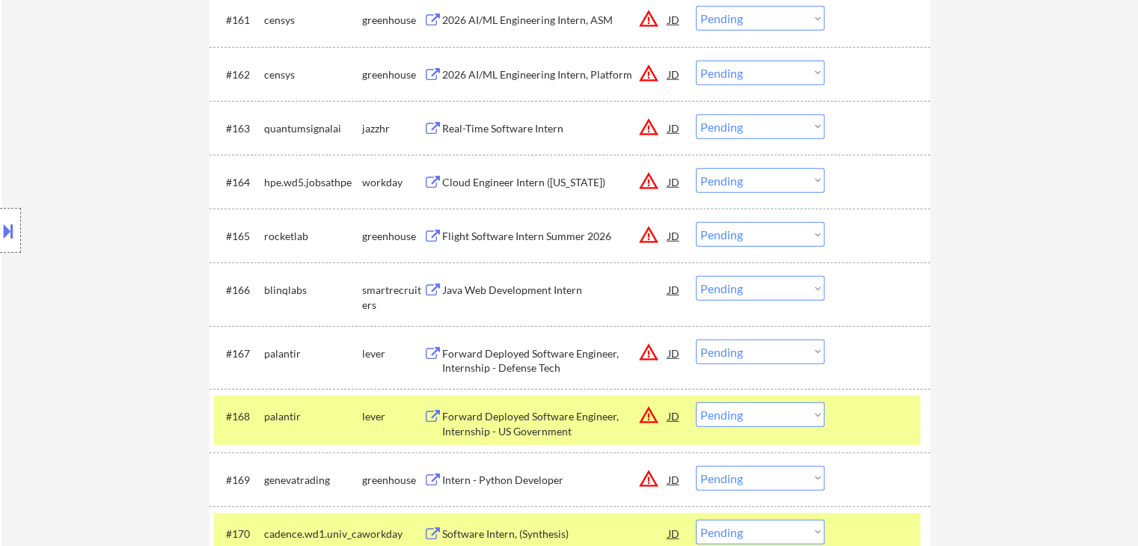
scroll to position [4739, 0]
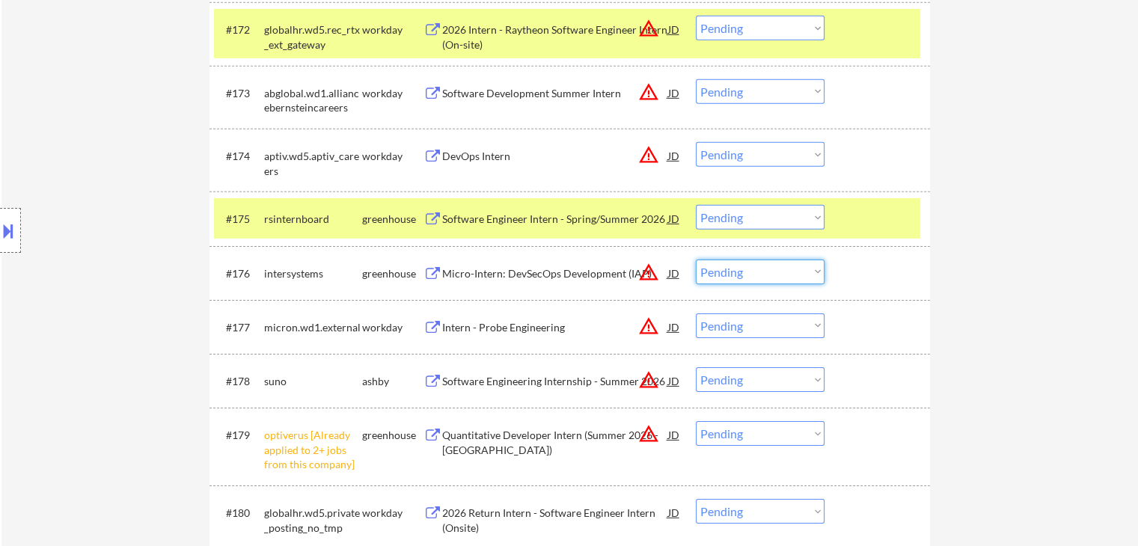
click at [738, 272] on select "Choose an option... Pending Applied Excluded (Questions) Excluded (Expired) Exc…" at bounding box center [760, 272] width 129 height 25
click at [696, 260] on select "Choose an option... Pending Applied Excluded (Questions) Excluded (Expired) Exc…" at bounding box center [760, 272] width 129 height 25
select select ""pending""
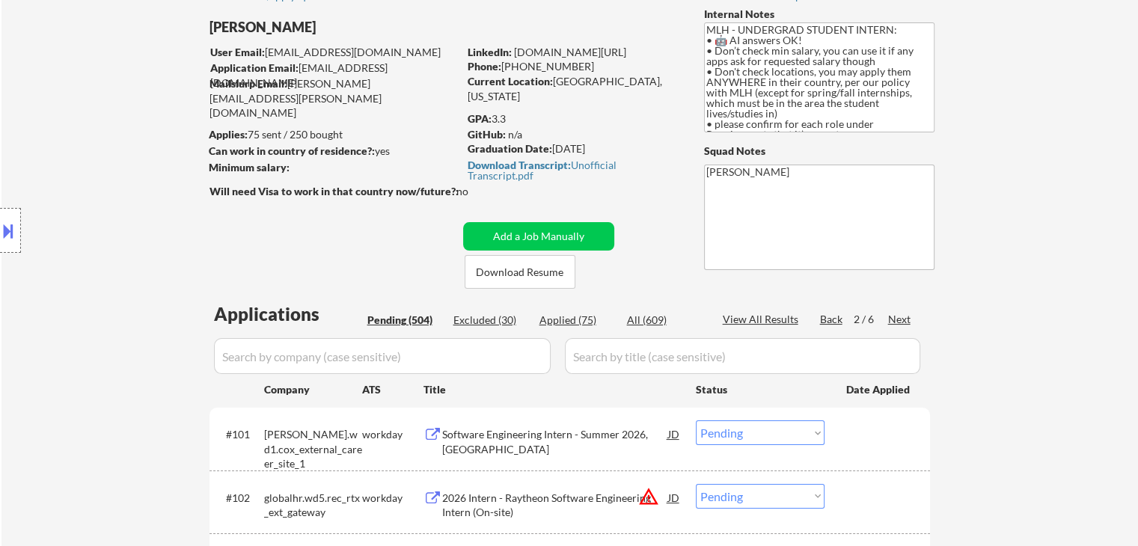
scroll to position [0, 0]
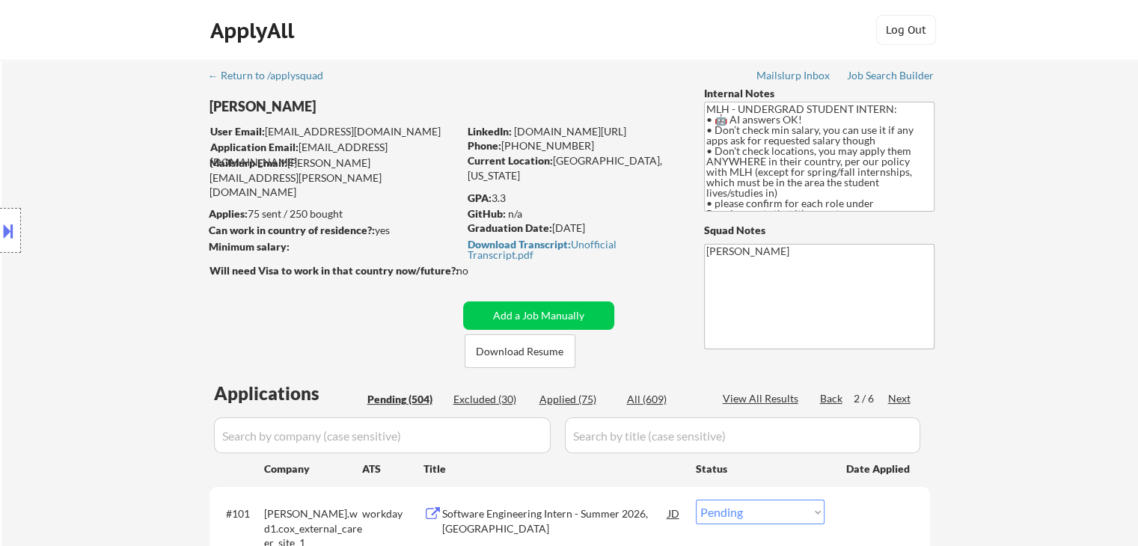
drag, startPoint x: 833, startPoint y: 393, endPoint x: 823, endPoint y: 380, distance: 16.0
click at [833, 392] on div "Back" at bounding box center [832, 398] width 24 height 15
click at [899, 397] on div "Next" at bounding box center [900, 398] width 24 height 15
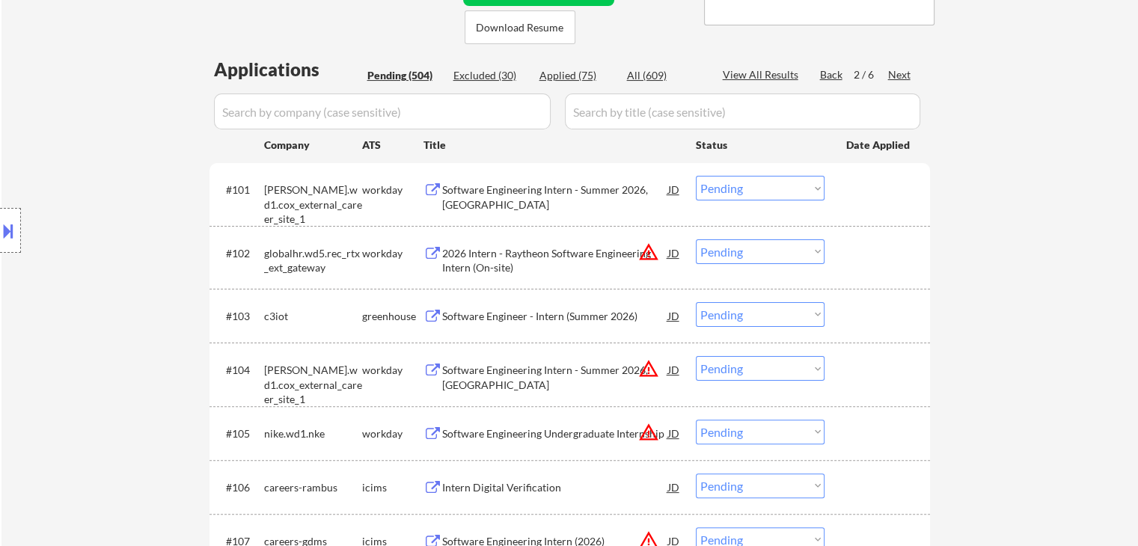
scroll to position [299, 0]
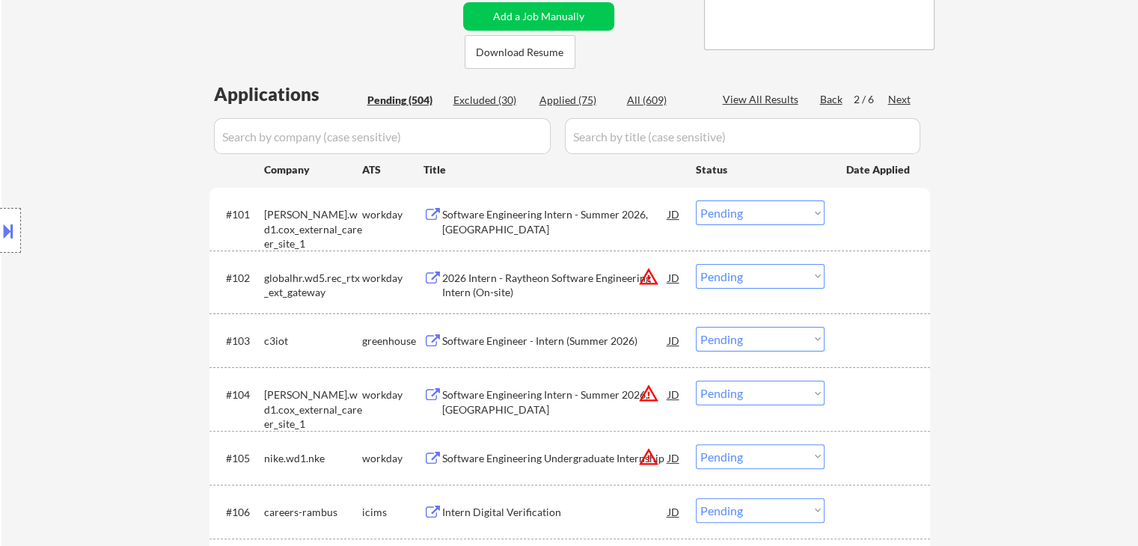
click at [558, 98] on div "Applied (75)" at bounding box center [576, 100] width 75 height 15
click at [506, 97] on div "Excluded (30)" at bounding box center [490, 100] width 75 height 15
select select ""excluded__other_""
select select ""excluded__bad_match_""
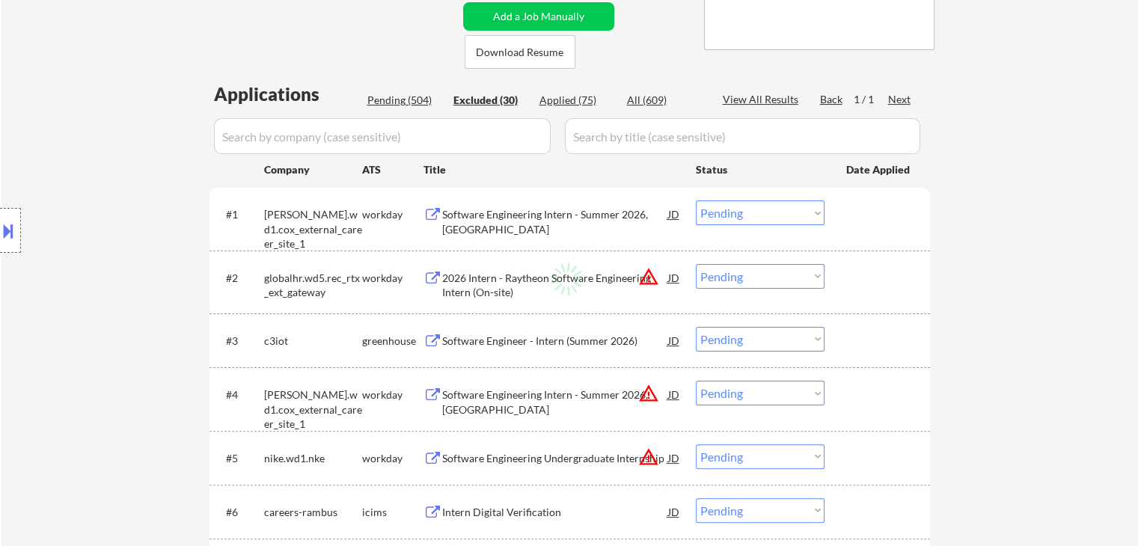
select select ""excluded__expired_""
select select ""excluded__bad_match_""
select select ""excluded__expired_""
select select ""excluded__bad_match_""
select select ""excluded""
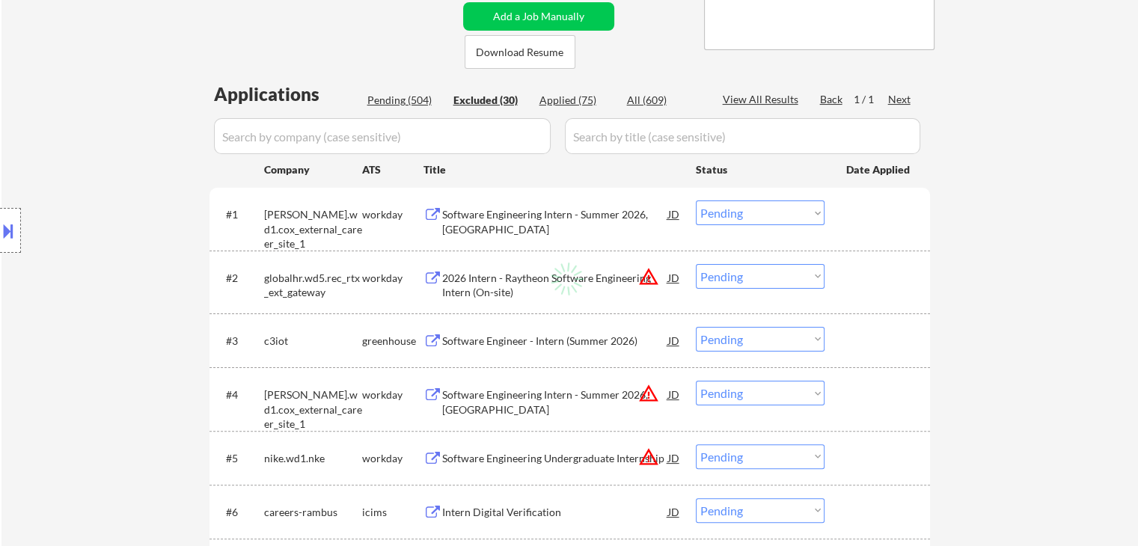
select select ""excluded__expired_""
select select ""excluded__bad_match_""
select select ""excluded__other_""
select select ""excluded__bad_match_""
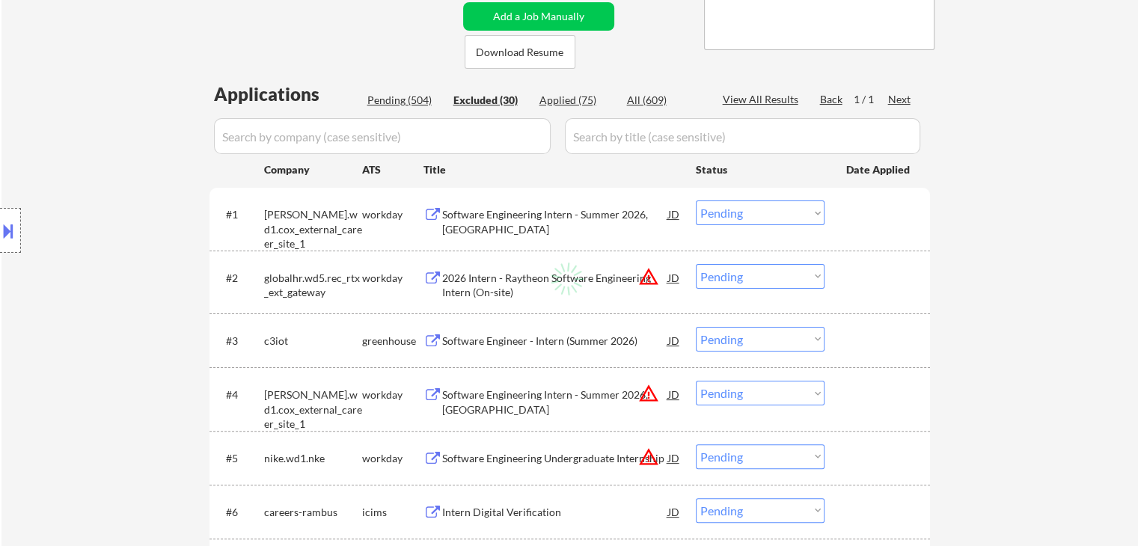
select select ""excluded__other_""
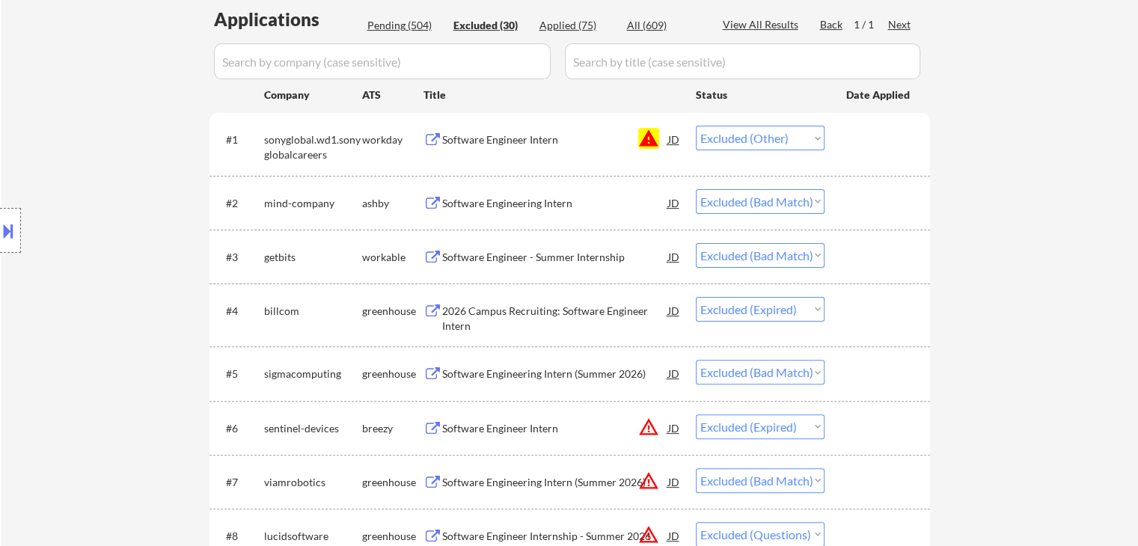
scroll to position [150, 0]
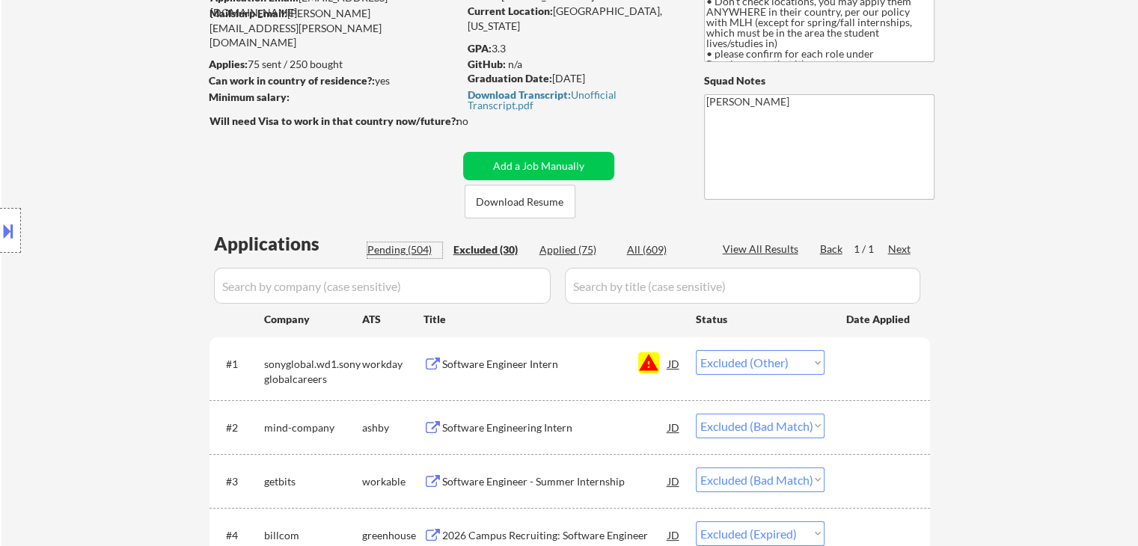
click at [391, 248] on div "Pending (504)" at bounding box center [404, 249] width 75 height 15
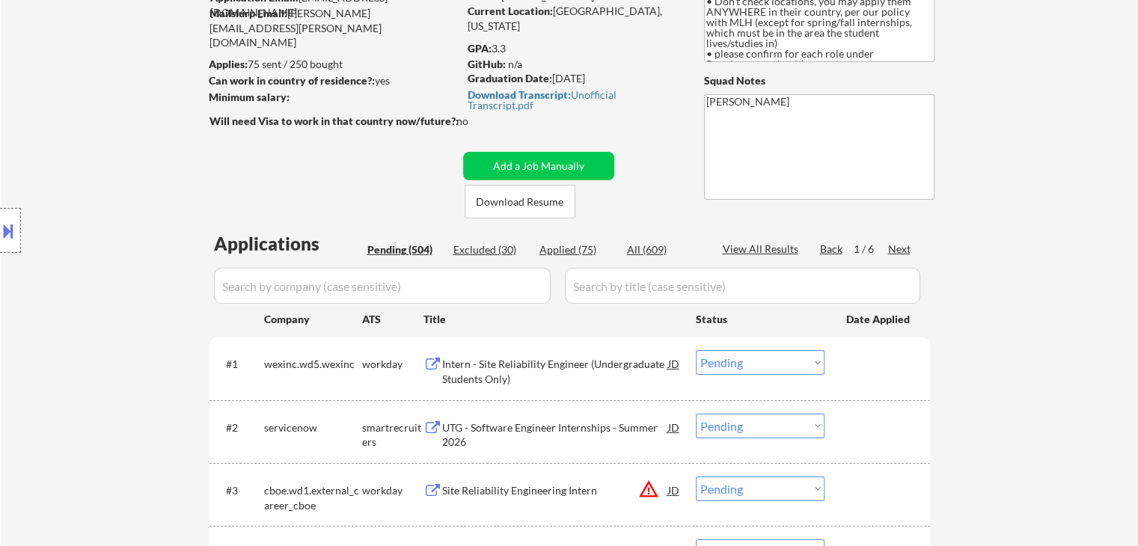
scroll to position [5639, 0]
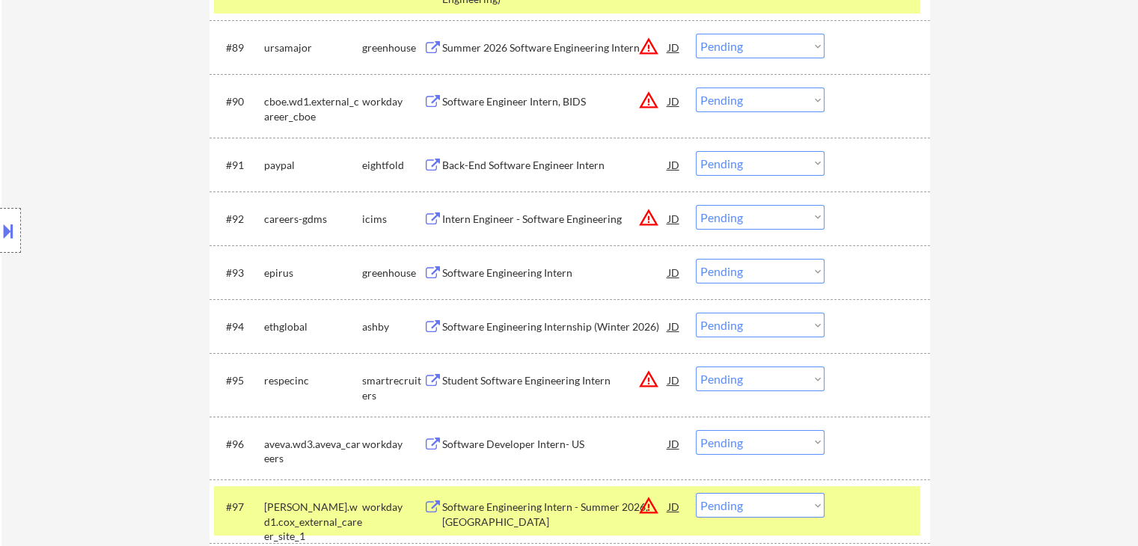
drag, startPoint x: 740, startPoint y: 258, endPoint x: 745, endPoint y: 278, distance: 20.1
click at [740, 259] on select "Choose an option... Pending Applied Excluded (Questions) Excluded (Expired) Exc…" at bounding box center [760, 271] width 129 height 25
click at [696, 259] on select "Choose an option... Pending Applied Excluded (Questions) Excluded (Expired) Exc…" at bounding box center [760, 271] width 129 height 25
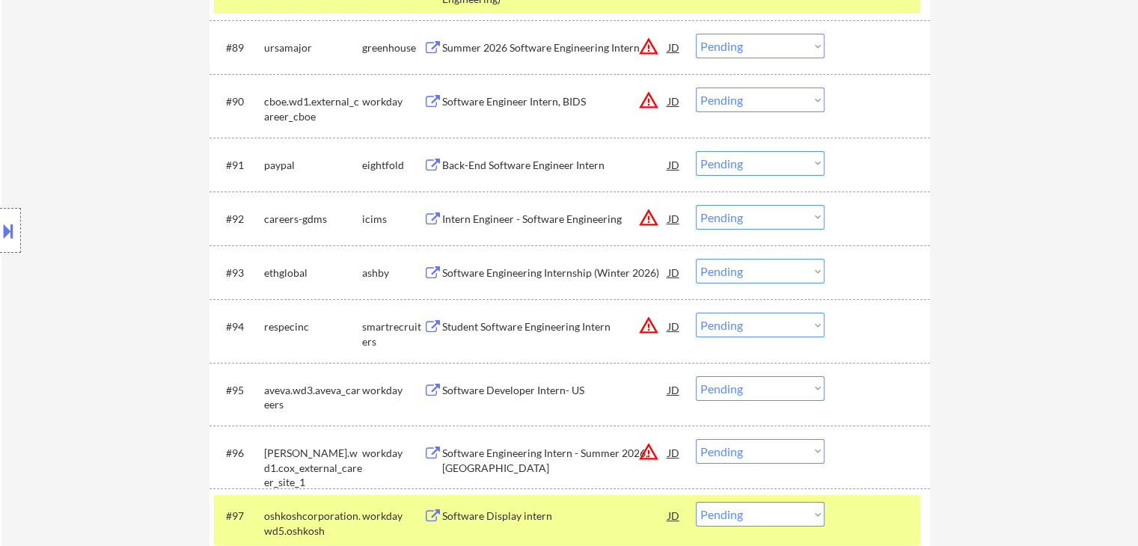
scroll to position [4161, 0]
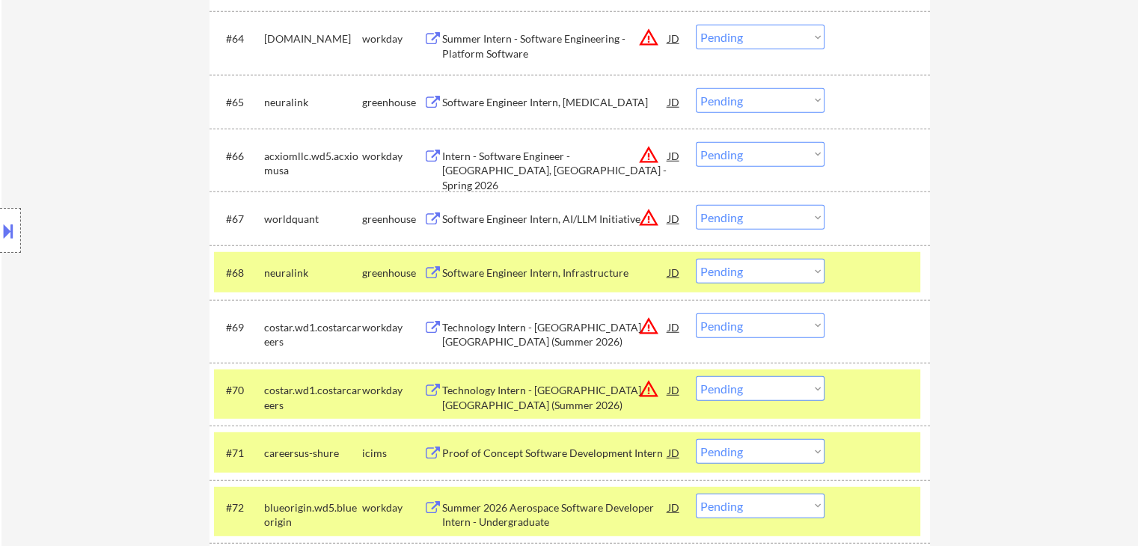
click at [562, 103] on div "Software Engineer Intern, [MEDICAL_DATA]" at bounding box center [555, 102] width 226 height 15
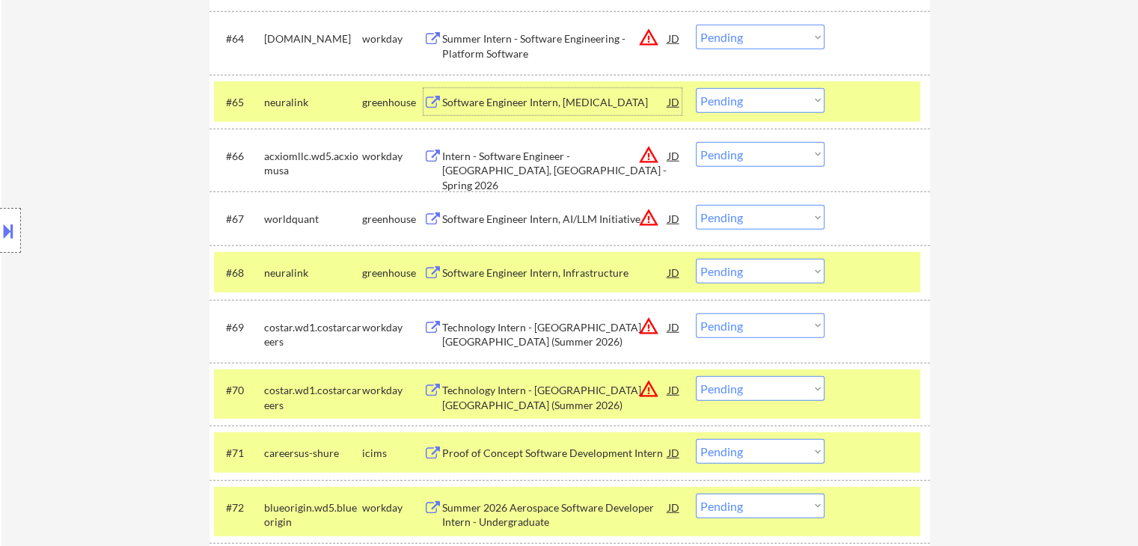
click at [494, 270] on div "Software Engineer Intern, Infrastructure" at bounding box center [555, 273] width 226 height 15
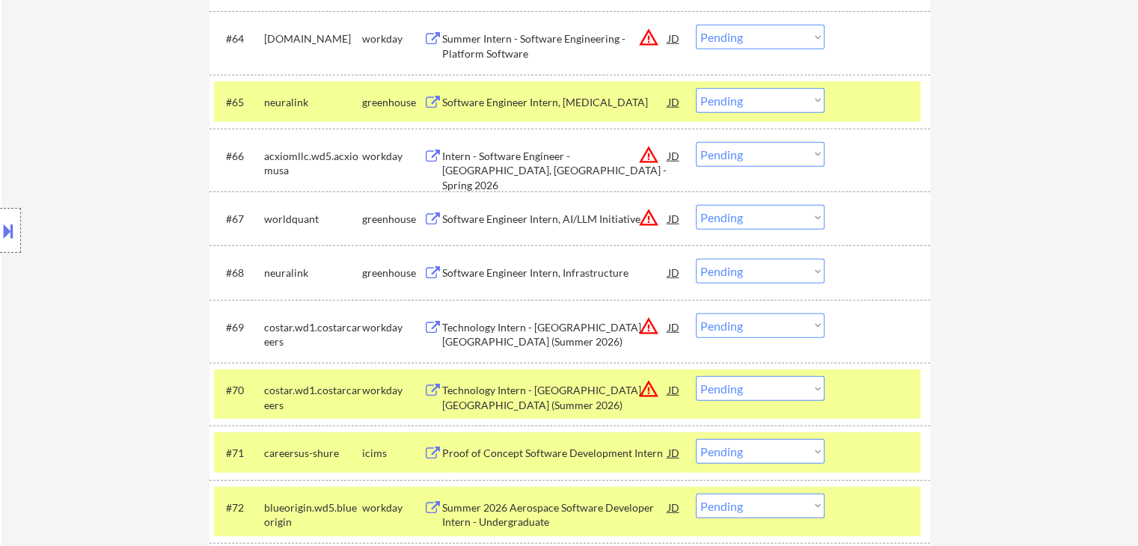
click at [724, 273] on select "Choose an option... Pending Applied Excluded (Questions) Excluded (Expired) Exc…" at bounding box center [760, 271] width 129 height 25
click at [696, 259] on select "Choose an option... Pending Applied Excluded (Questions) Excluded (Expired) Exc…" at bounding box center [760, 271] width 129 height 25
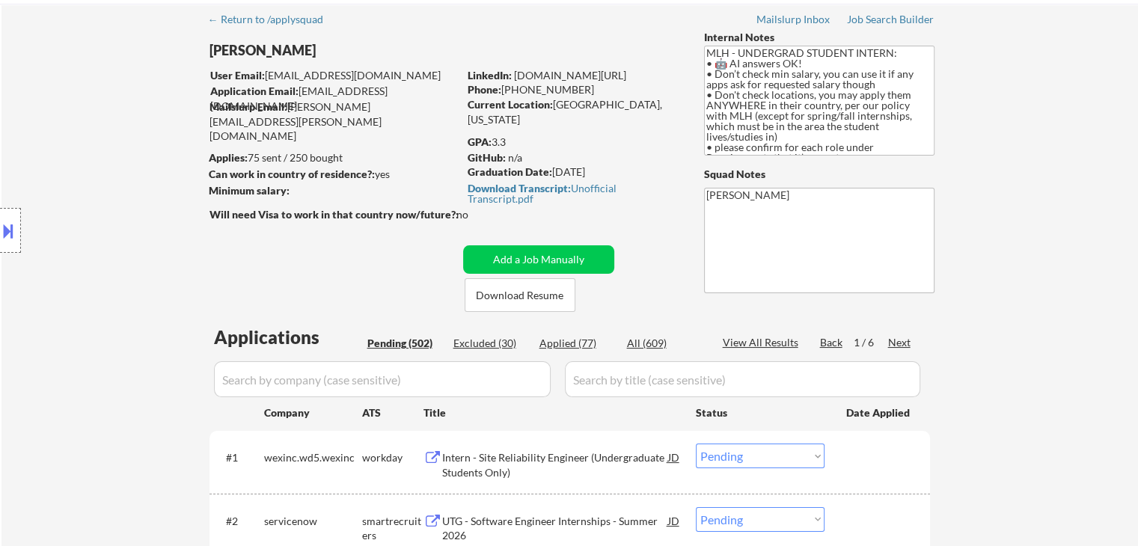
scroll to position [0, 0]
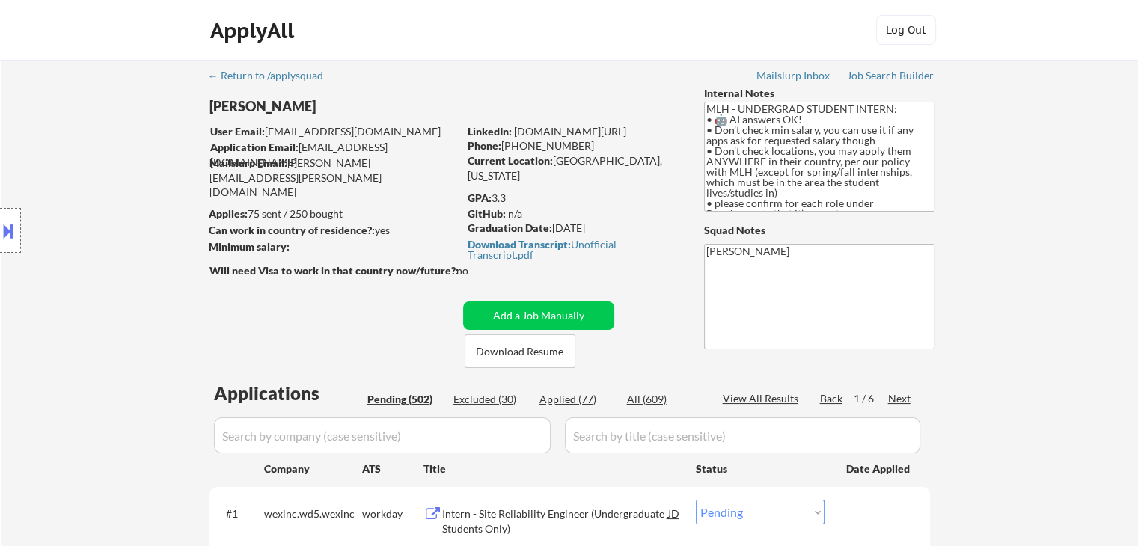
click at [892, 396] on div "Next" at bounding box center [900, 398] width 24 height 15
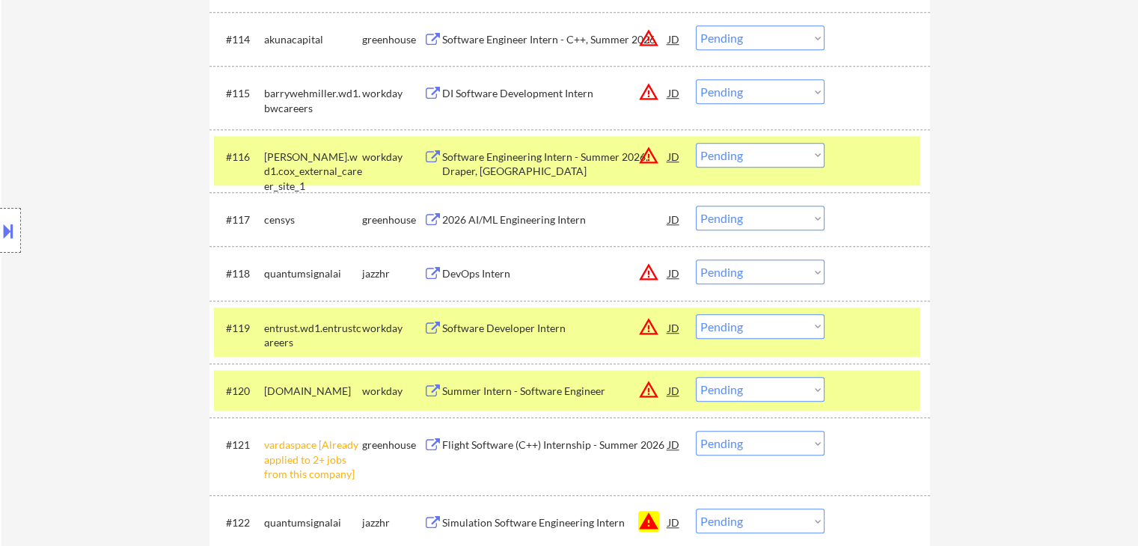
scroll to position [1386, 0]
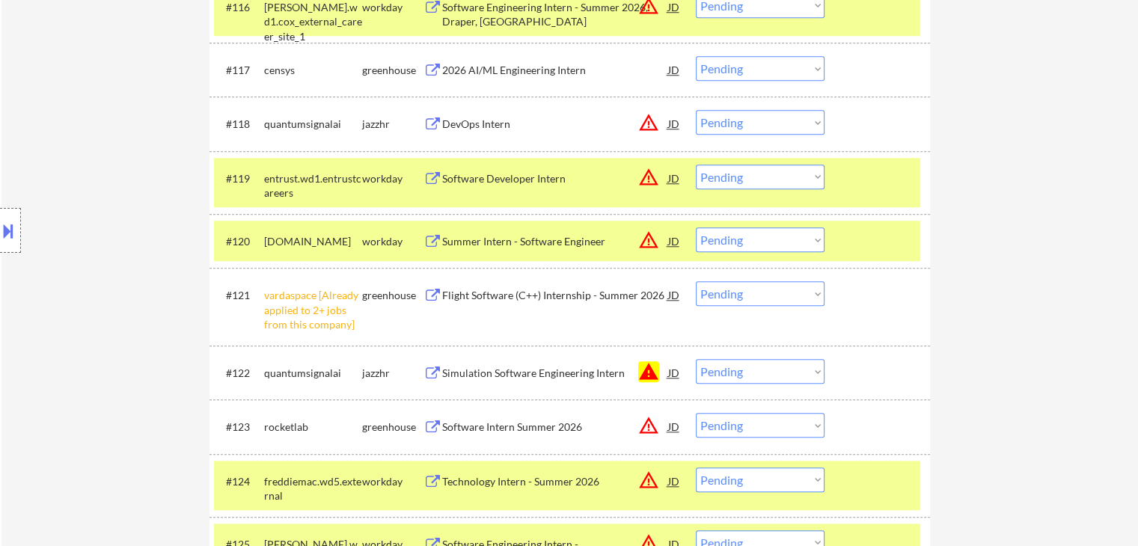
drag, startPoint x: 769, startPoint y: 123, endPoint x: 763, endPoint y: 129, distance: 8.5
click at [768, 123] on select "Choose an option... Pending Applied Excluded (Questions) Excluded (Expired) Exc…" at bounding box center [760, 122] width 129 height 25
click at [696, 110] on select "Choose an option... Pending Applied Excluded (Questions) Excluded (Expired) Exc…" at bounding box center [760, 122] width 129 height 25
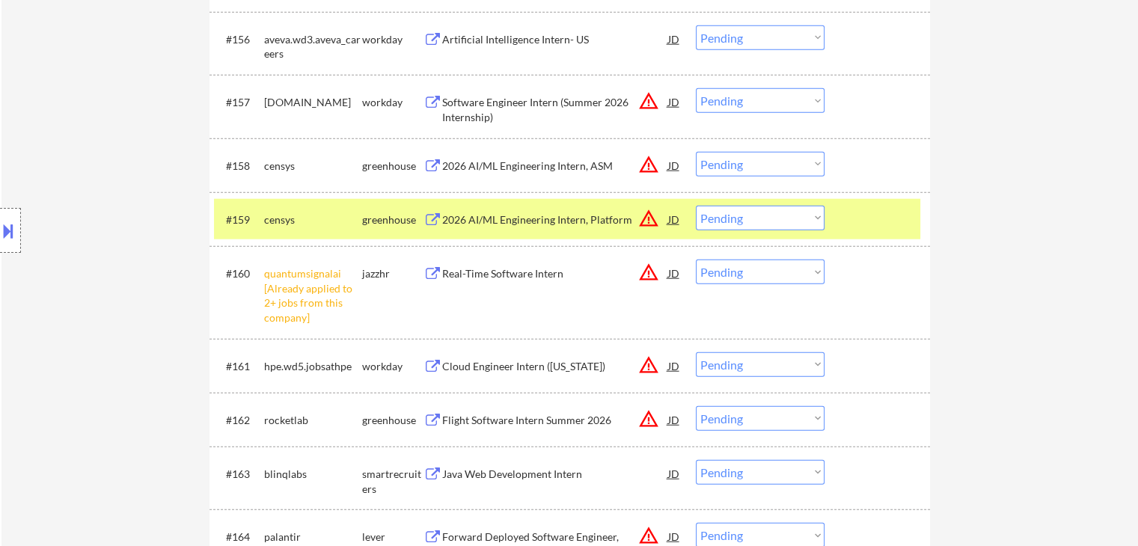
scroll to position [1432, 0]
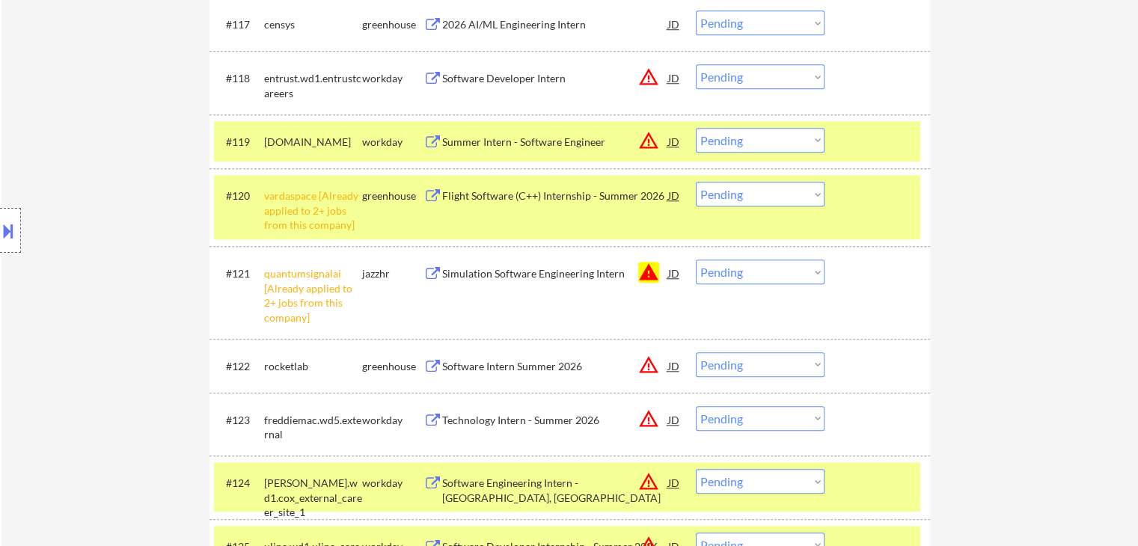
click at [736, 269] on select "Choose an option... Pending Applied Excluded (Questions) Excluded (Expired) Exc…" at bounding box center [760, 272] width 129 height 25
click at [696, 260] on select "Choose an option... Pending Applied Excluded (Questions) Excluded (Expired) Exc…" at bounding box center [760, 272] width 129 height 25
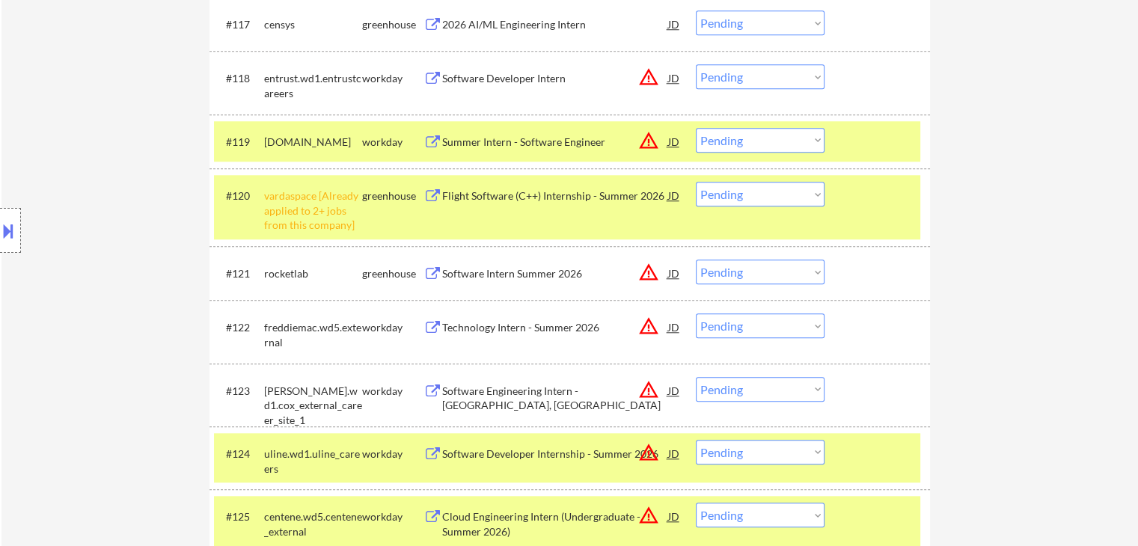
scroll to position [3184, 0]
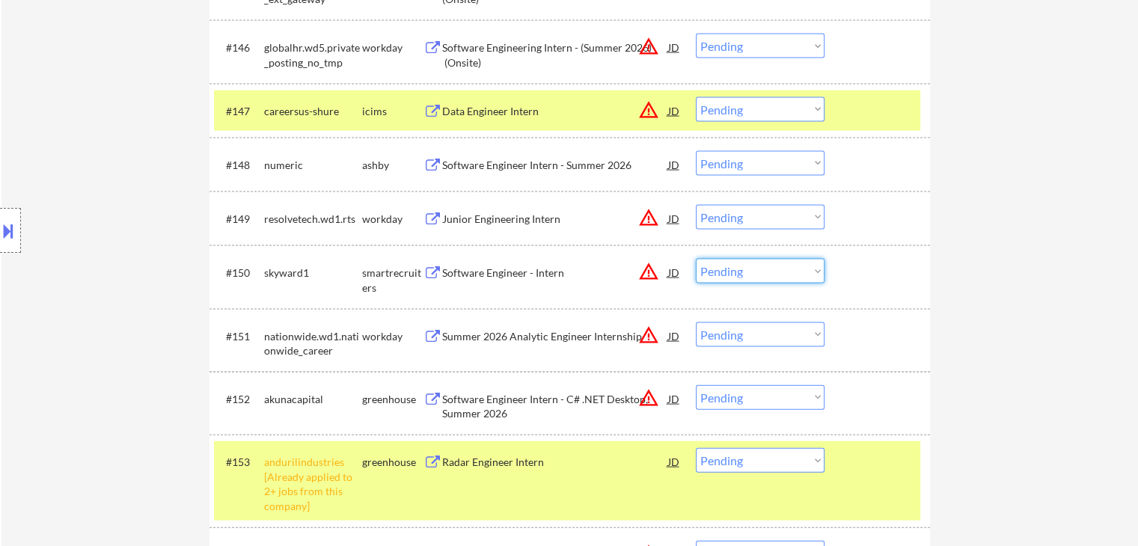
click at [754, 276] on select "Choose an option... Pending Applied Excluded (Questions) Excluded (Expired) Exc…" at bounding box center [760, 271] width 129 height 25
click at [696, 259] on select "Choose an option... Pending Applied Excluded (Questions) Excluded (Expired) Exc…" at bounding box center [760, 271] width 129 height 25
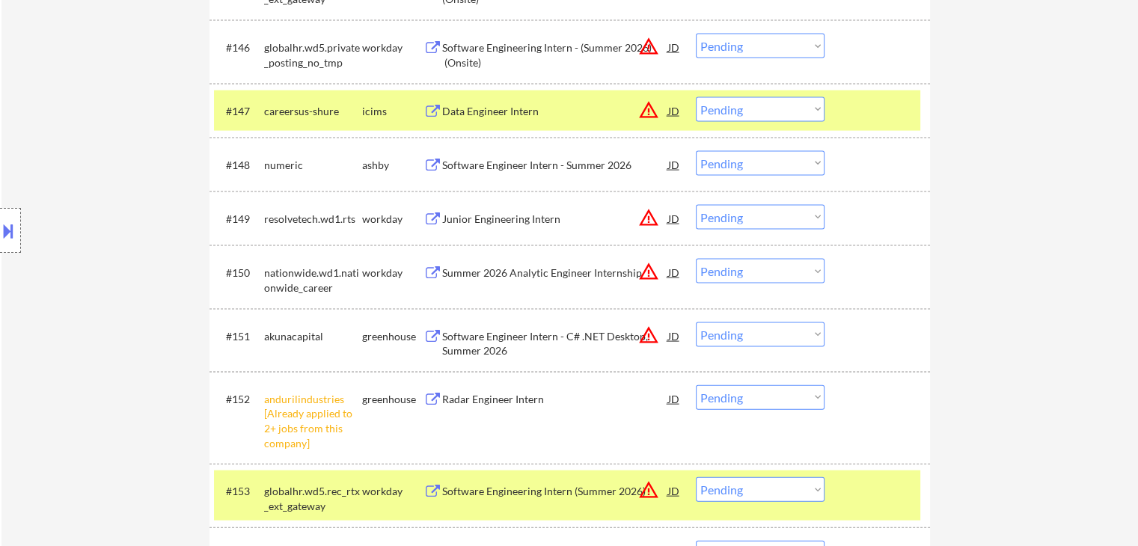
scroll to position [3900, 0]
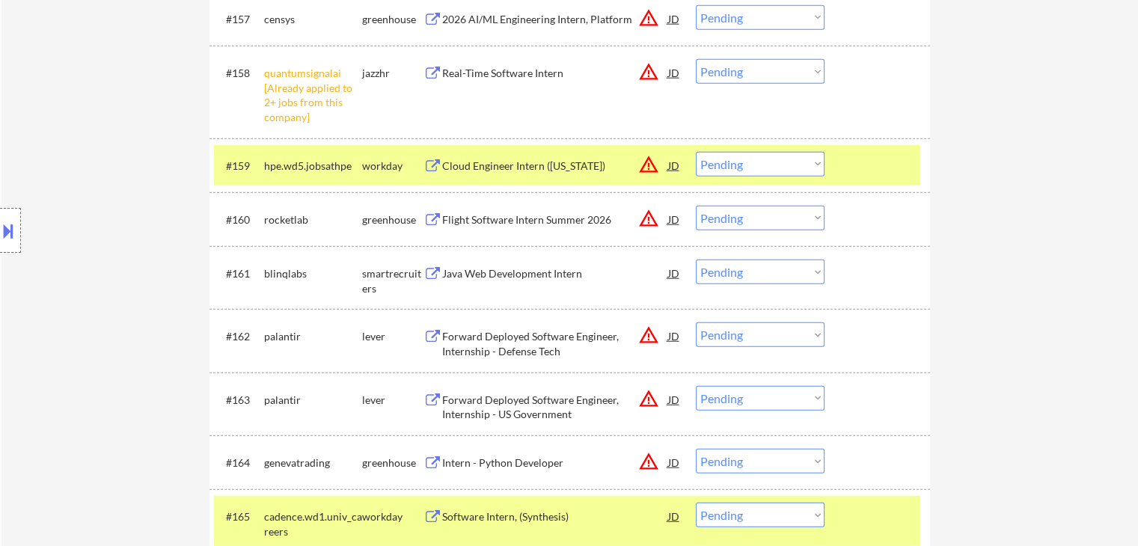
click at [731, 276] on select "Choose an option... Pending Applied Excluded (Questions) Excluded (Expired) Exc…" at bounding box center [760, 272] width 129 height 25
click at [696, 260] on select "Choose an option... Pending Applied Excluded (Questions) Excluded (Expired) Exc…" at bounding box center [760, 272] width 129 height 25
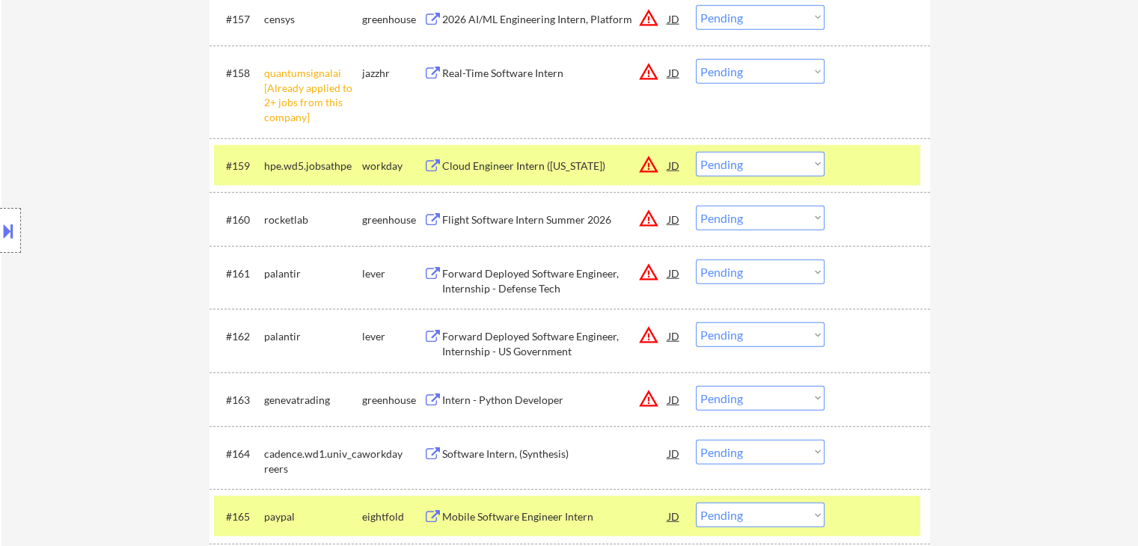
scroll to position [4752, 0]
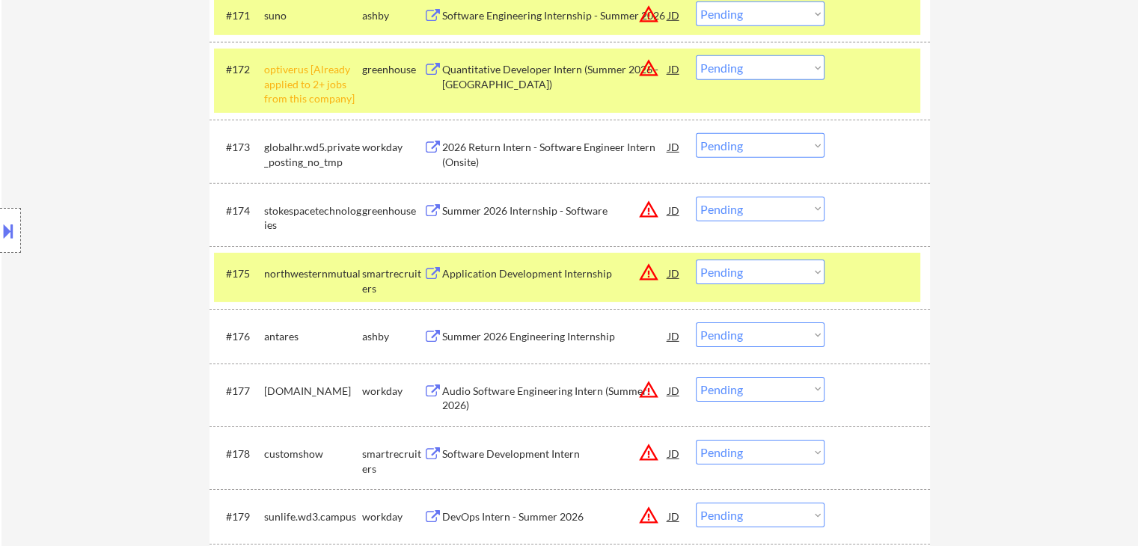
click at [727, 275] on select "Choose an option... Pending Applied Excluded (Questions) Excluded (Expired) Exc…" at bounding box center [760, 272] width 129 height 25
click at [696, 260] on select "Choose an option... Pending Applied Excluded (Questions) Excluded (Expired) Exc…" at bounding box center [760, 272] width 129 height 25
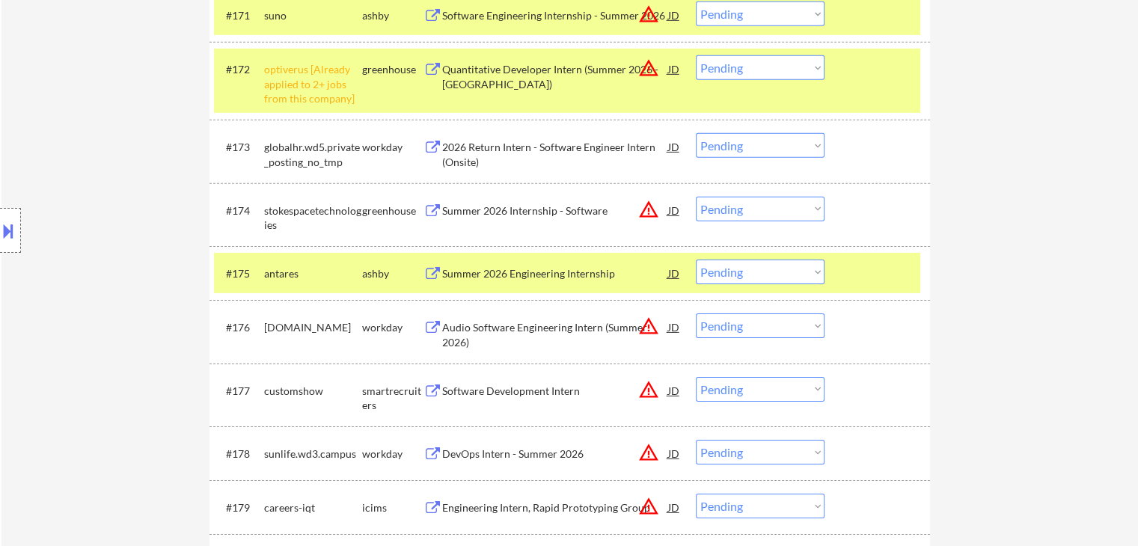
scroll to position [4026, 0]
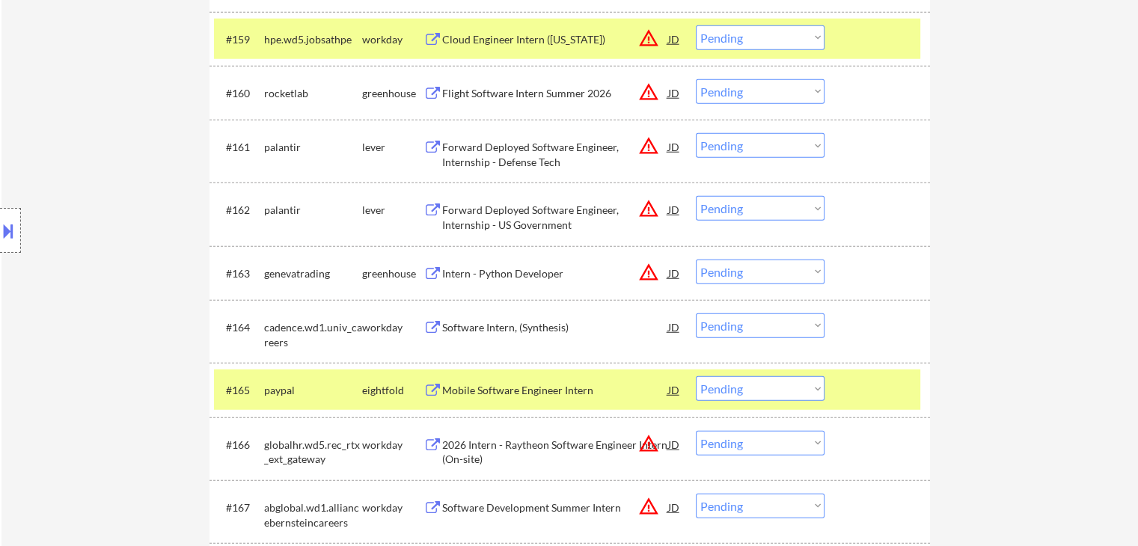
click at [746, 272] on select "Choose an option... Pending Applied Excluded (Questions) Excluded (Expired) Exc…" at bounding box center [760, 272] width 129 height 25
click at [696, 260] on select "Choose an option... Pending Applied Excluded (Questions) Excluded (Expired) Exc…" at bounding box center [760, 272] width 129 height 25
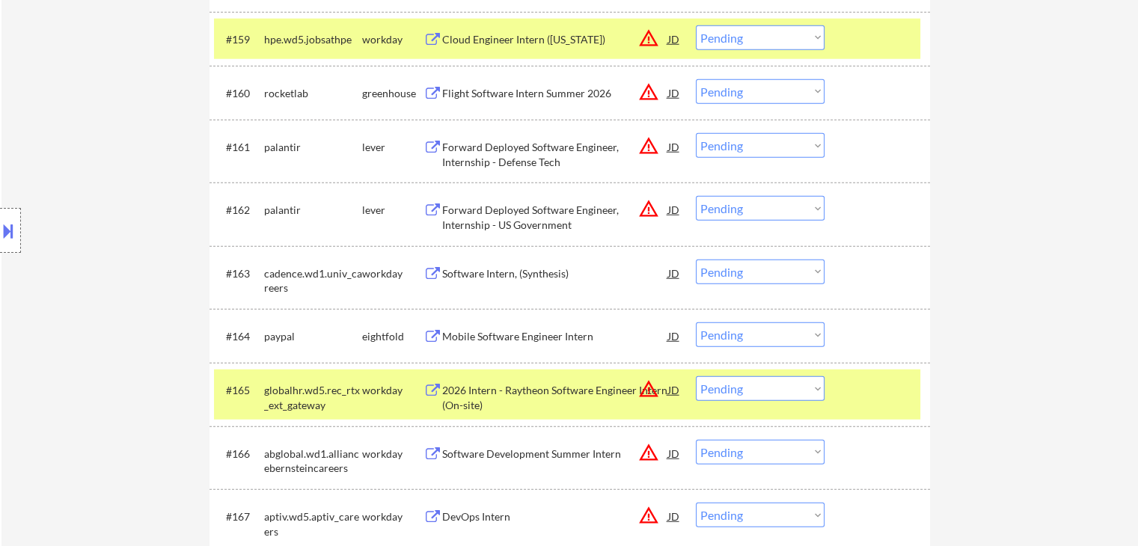
scroll to position [4987, 0]
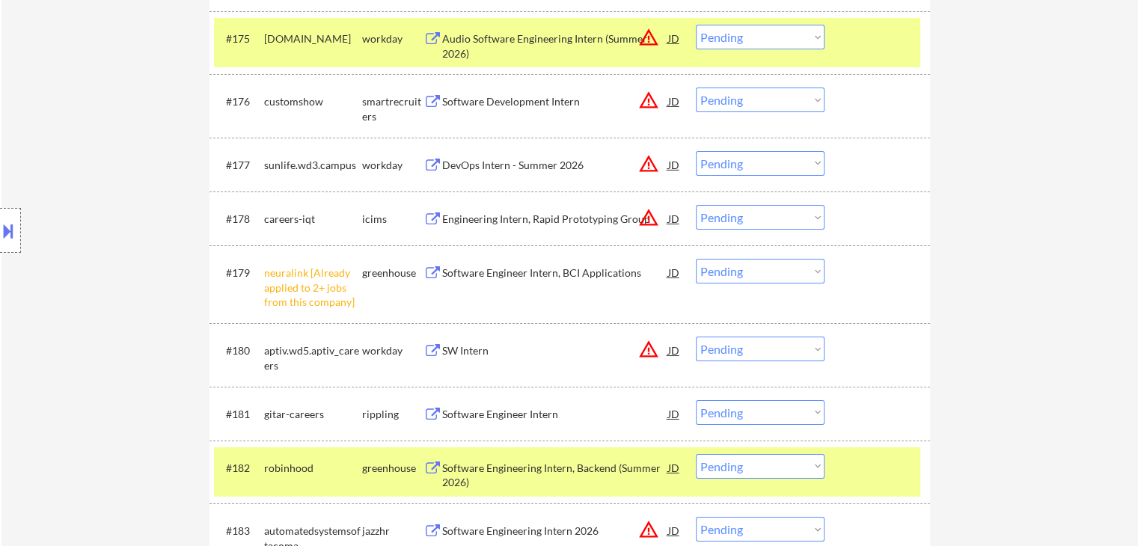
click at [766, 276] on select "Choose an option... Pending Applied Excluded (Questions) Excluded (Expired) Exc…" at bounding box center [760, 271] width 129 height 25
click at [696, 259] on select "Choose an option... Pending Applied Excluded (Questions) Excluded (Expired) Exc…" at bounding box center [760, 271] width 129 height 25
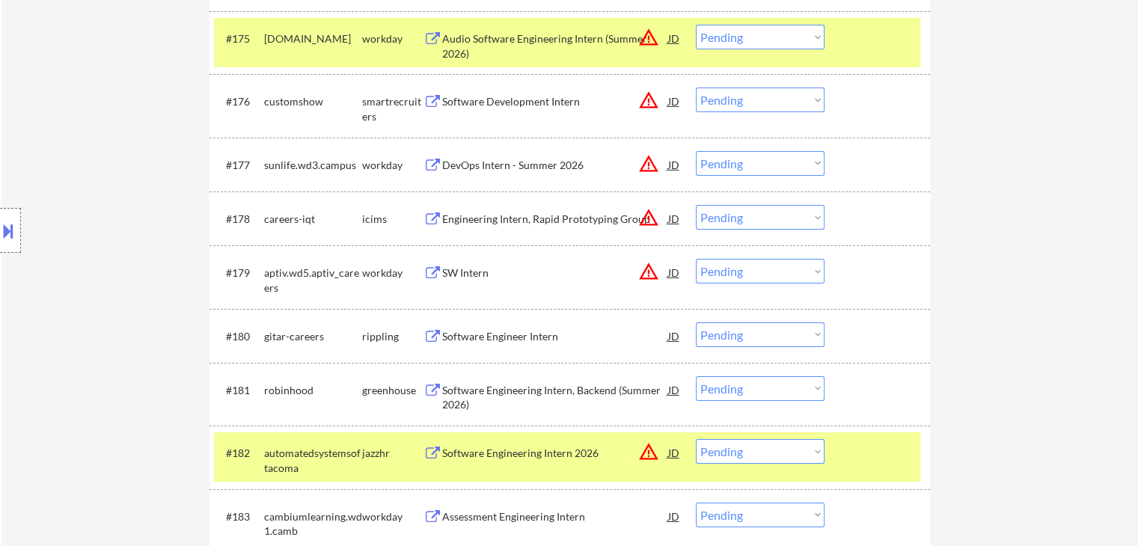
click at [84, 263] on div "Location Inclusions: country:[GEOGRAPHIC_DATA]" at bounding box center [134, 231] width 268 height 278
drag, startPoint x: 98, startPoint y: 268, endPoint x: 345, endPoint y: 284, distance: 247.4
click at [98, 267] on div "Location Inclusions: country:[GEOGRAPHIC_DATA]" at bounding box center [134, 231] width 268 height 278
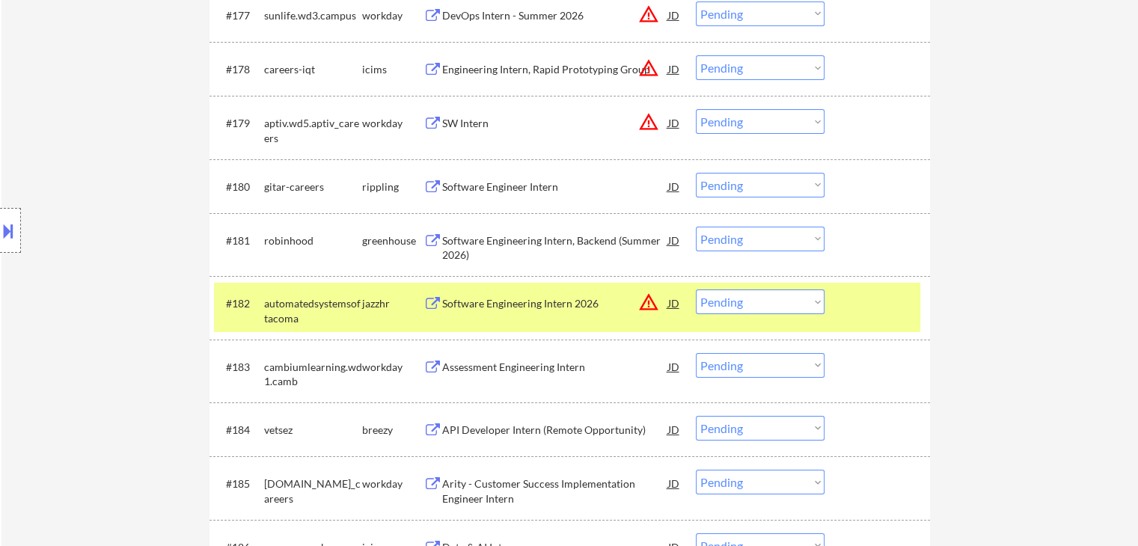
scroll to position [925, 0]
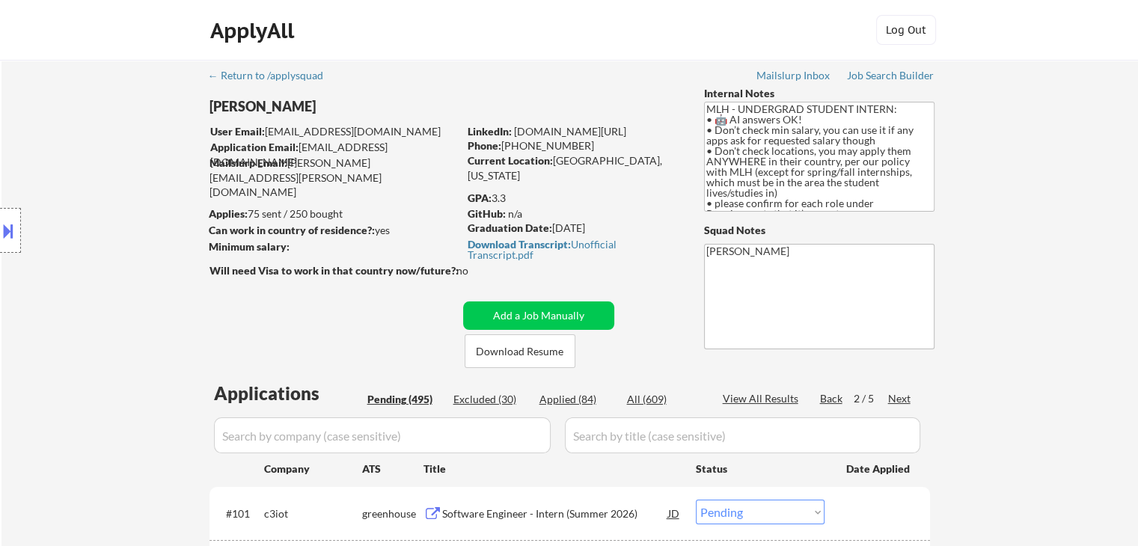
click at [95, 305] on div "Location Inclusions: country:[GEOGRAPHIC_DATA]" at bounding box center [134, 231] width 268 height 278
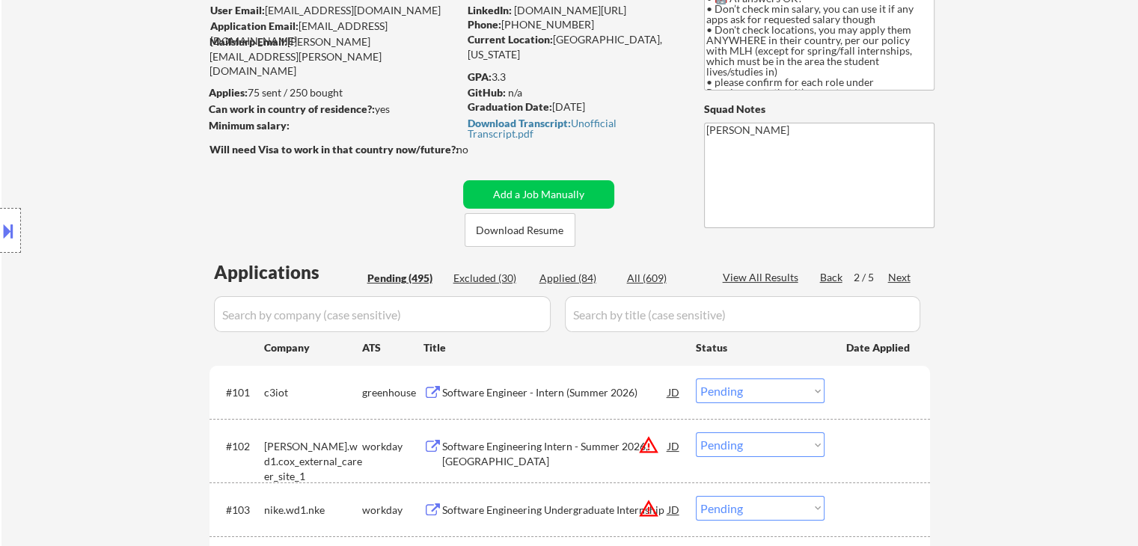
scroll to position [224, 0]
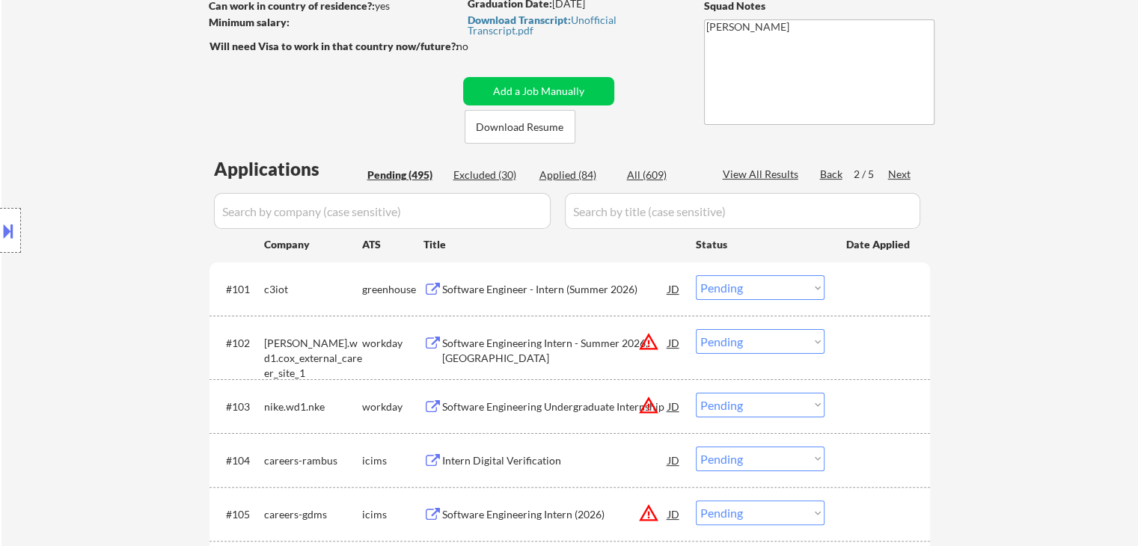
click at [112, 333] on div "Location Inclusions: country:[GEOGRAPHIC_DATA]" at bounding box center [134, 231] width 268 height 278
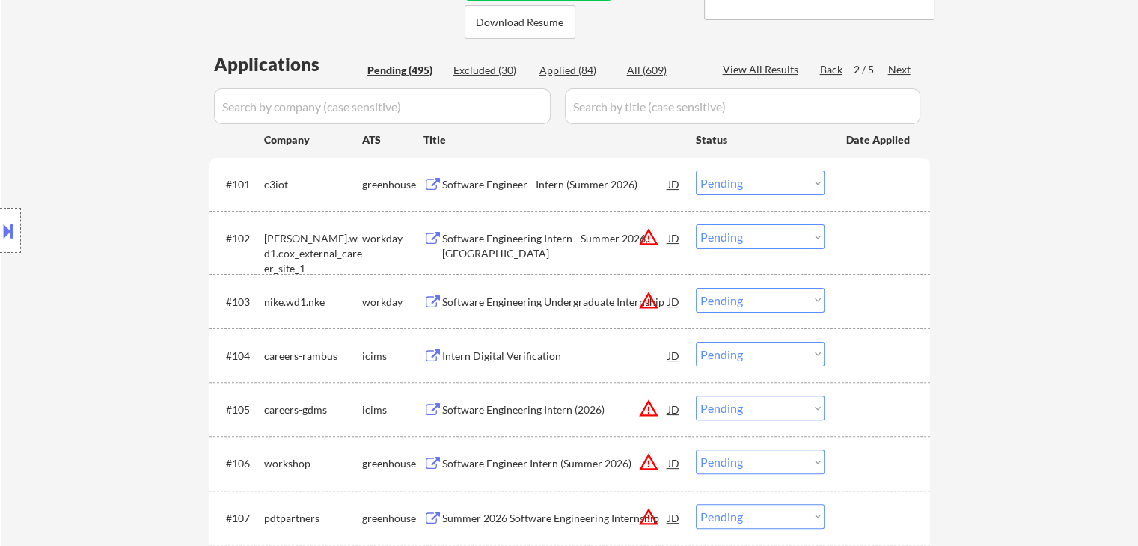
scroll to position [374, 0]
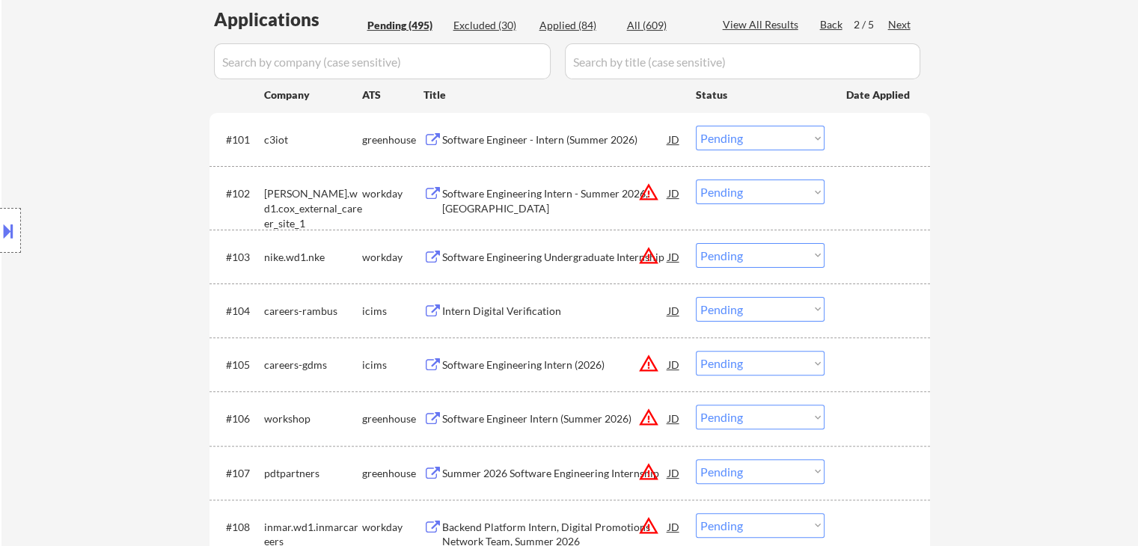
click at [111, 333] on div "Location Inclusions: country:[GEOGRAPHIC_DATA]" at bounding box center [134, 231] width 268 height 278
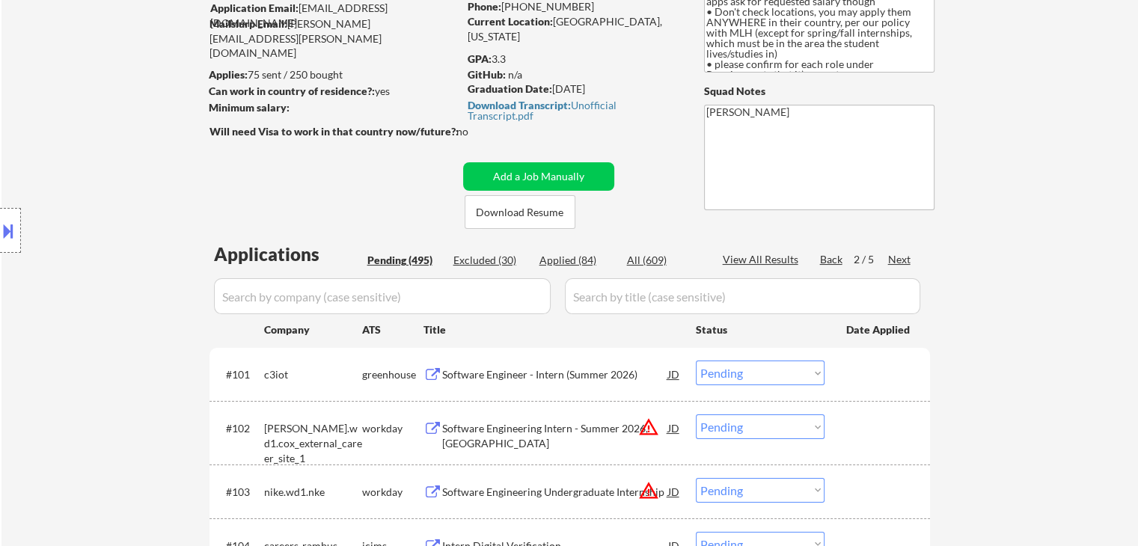
scroll to position [0, 0]
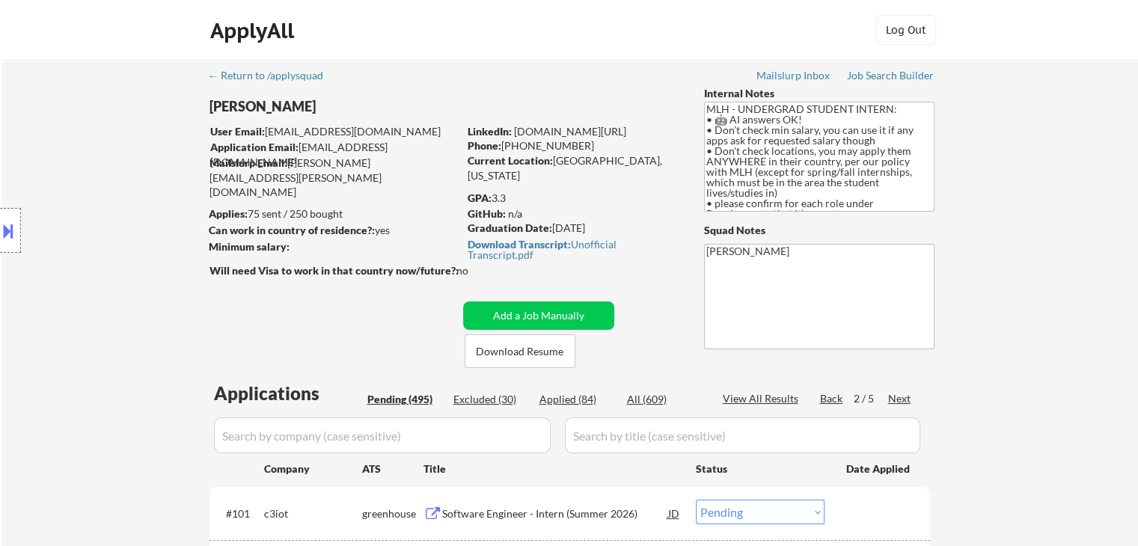
click at [887, 401] on div "2 / 5" at bounding box center [871, 398] width 34 height 15
click at [893, 397] on div "Next" at bounding box center [900, 398] width 24 height 15
click at [104, 266] on div "Location Inclusions: country:[GEOGRAPHIC_DATA]" at bounding box center [134, 231] width 268 height 278
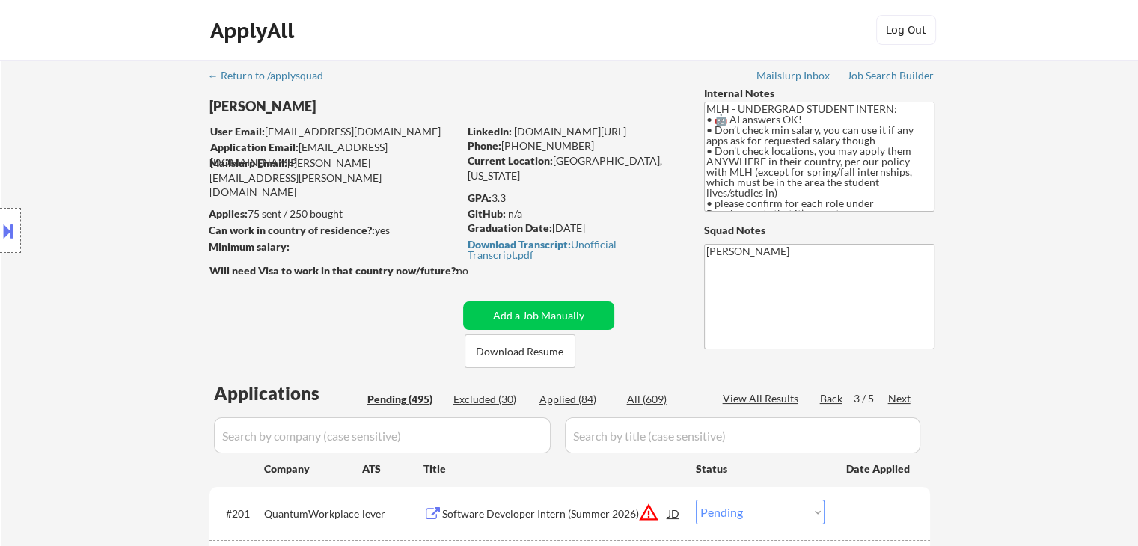
click at [104, 266] on div "Location Inclusions: country:[GEOGRAPHIC_DATA]" at bounding box center [134, 231] width 268 height 278
click at [104, 267] on div "Location Inclusions: country:[GEOGRAPHIC_DATA]" at bounding box center [134, 231] width 268 height 278
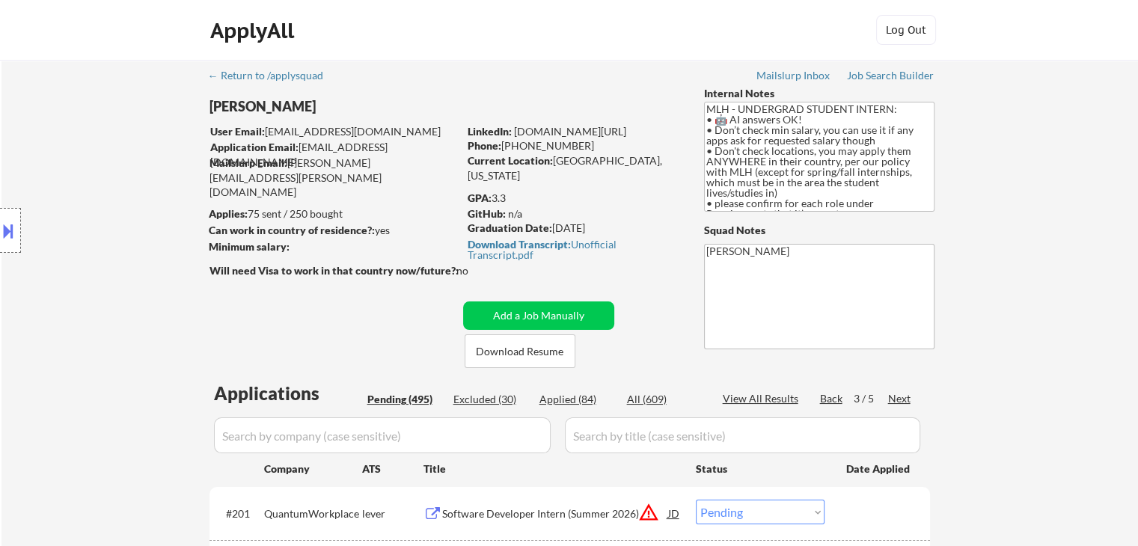
click at [104, 267] on div "Location Inclusions: country:[GEOGRAPHIC_DATA]" at bounding box center [134, 231] width 268 height 278
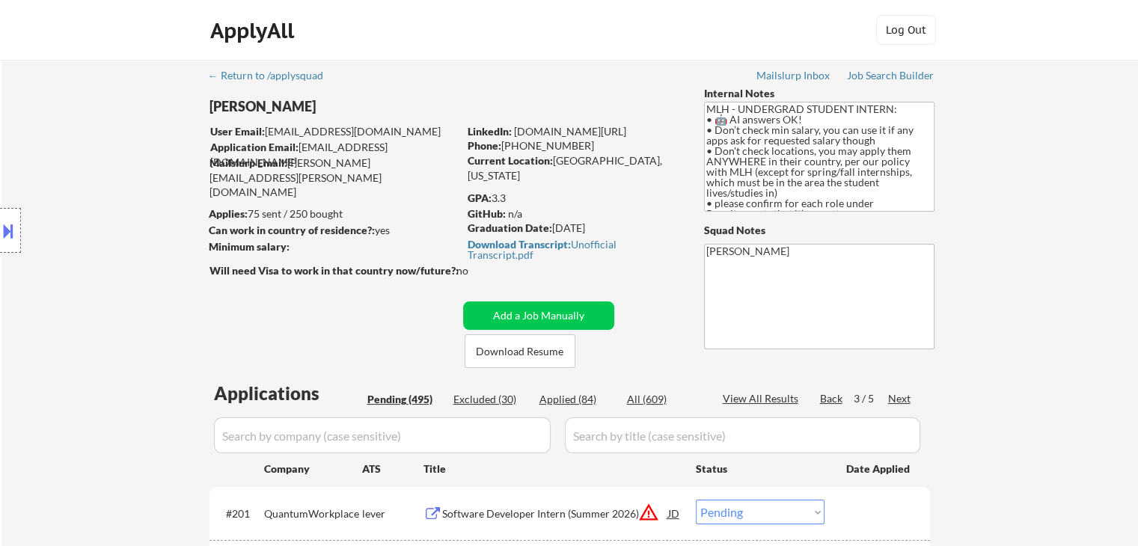
click at [104, 267] on div "Location Inclusions: country:[GEOGRAPHIC_DATA]" at bounding box center [134, 231] width 268 height 278
click at [104, 268] on div "Location Inclusions: country:[GEOGRAPHIC_DATA]" at bounding box center [134, 231] width 268 height 278
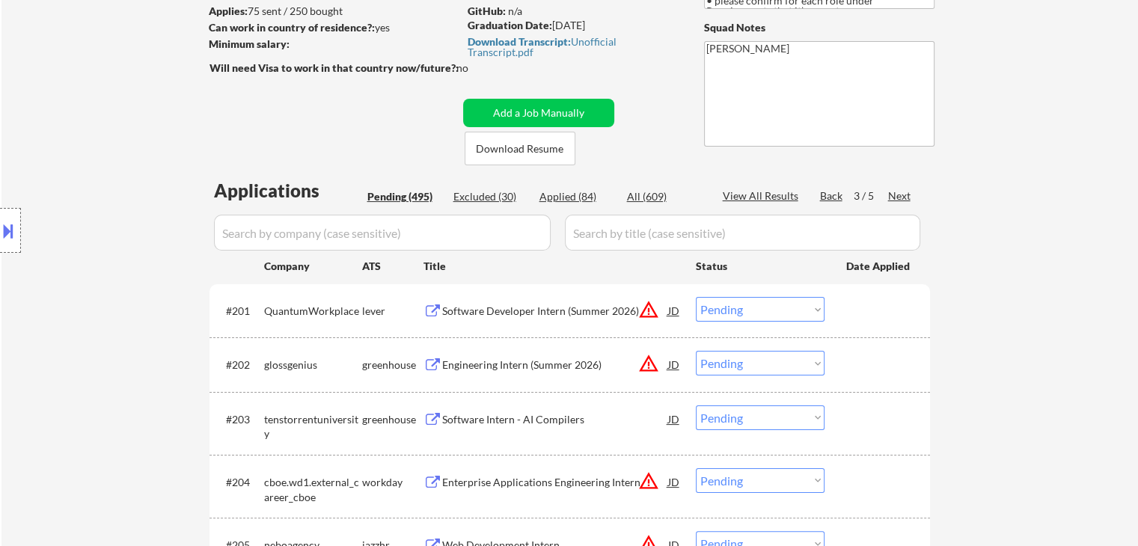
scroll to position [224, 0]
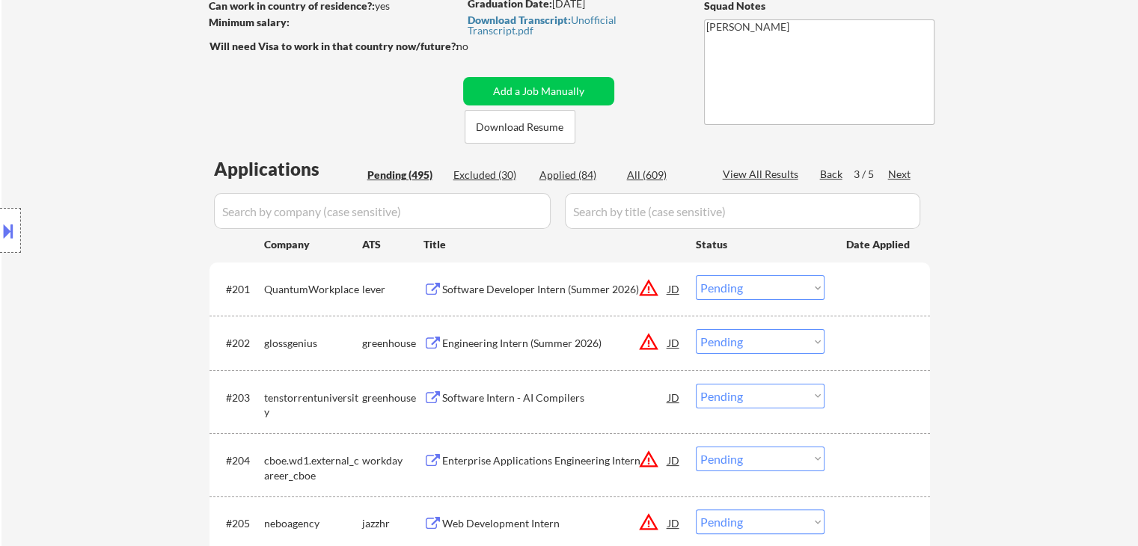
click at [104, 272] on div "Location Inclusions: country:[GEOGRAPHIC_DATA]" at bounding box center [134, 231] width 268 height 278
click at [104, 273] on div "Location Inclusions: country:[GEOGRAPHIC_DATA]" at bounding box center [134, 231] width 268 height 278
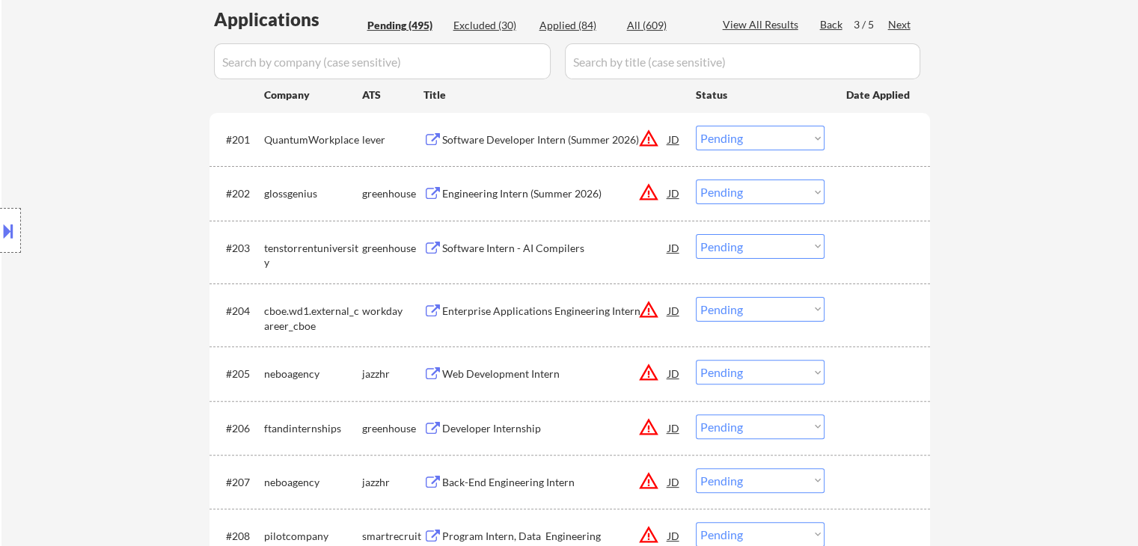
click at [104, 275] on div "Location Inclusions: country:[GEOGRAPHIC_DATA]" at bounding box center [134, 231] width 268 height 278
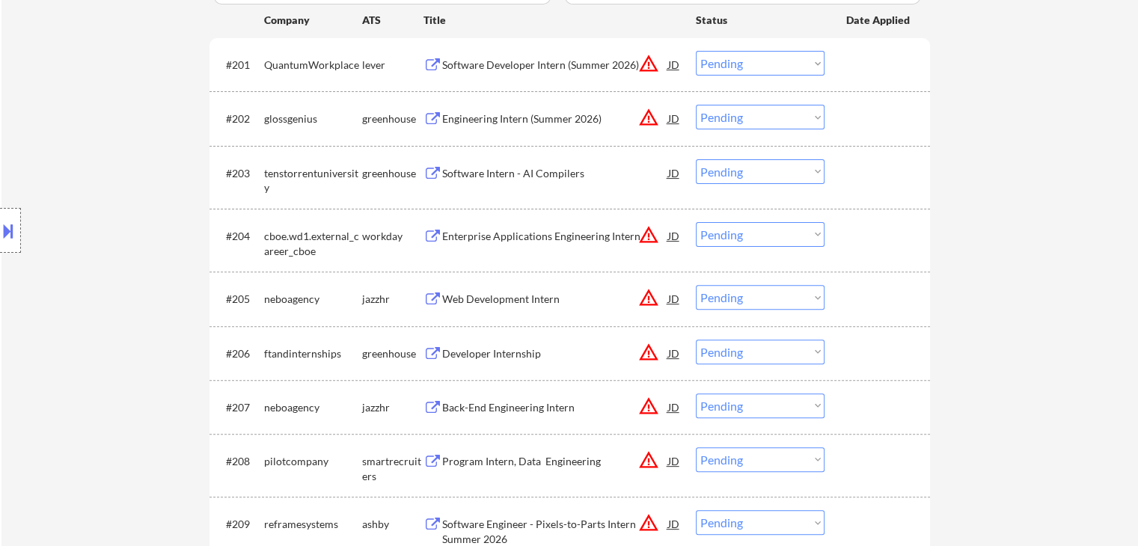
click at [105, 276] on div "Location Inclusions: country:[GEOGRAPHIC_DATA]" at bounding box center [134, 231] width 268 height 278
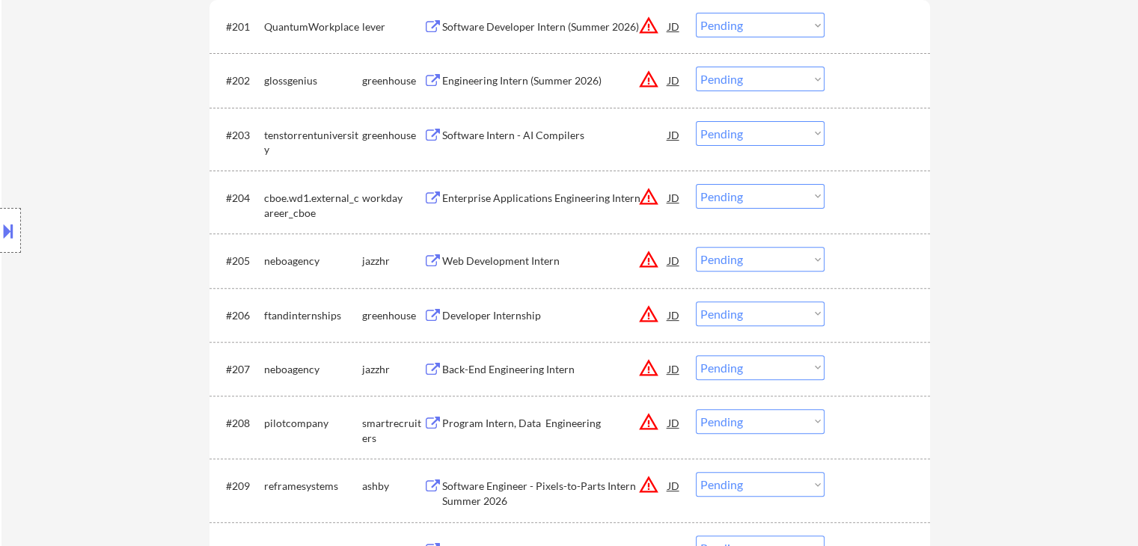
scroll to position [524, 0]
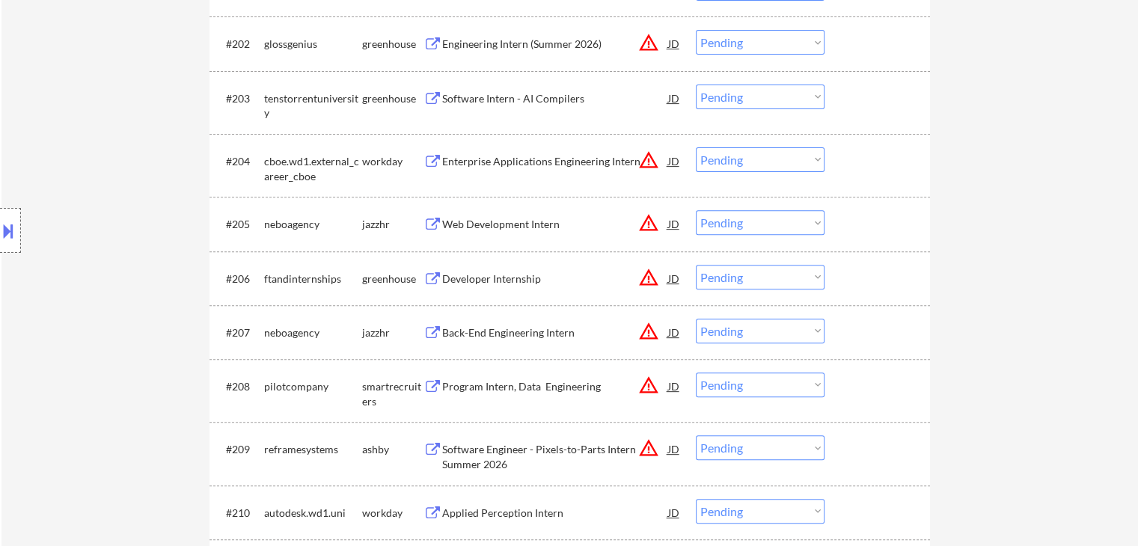
click at [105, 277] on div "Location Inclusions: country:[GEOGRAPHIC_DATA]" at bounding box center [134, 231] width 268 height 278
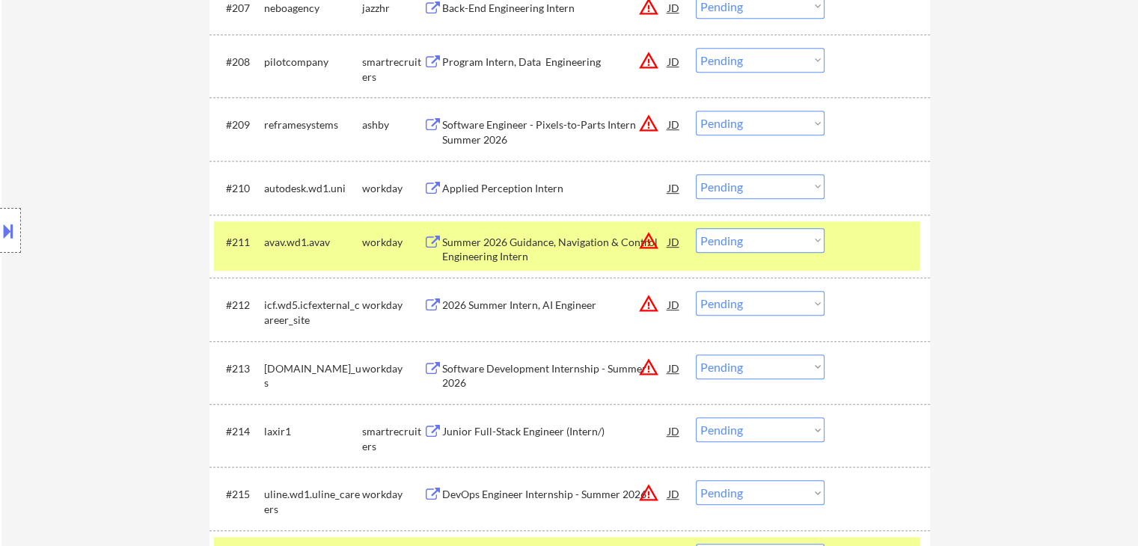
scroll to position [823, 0]
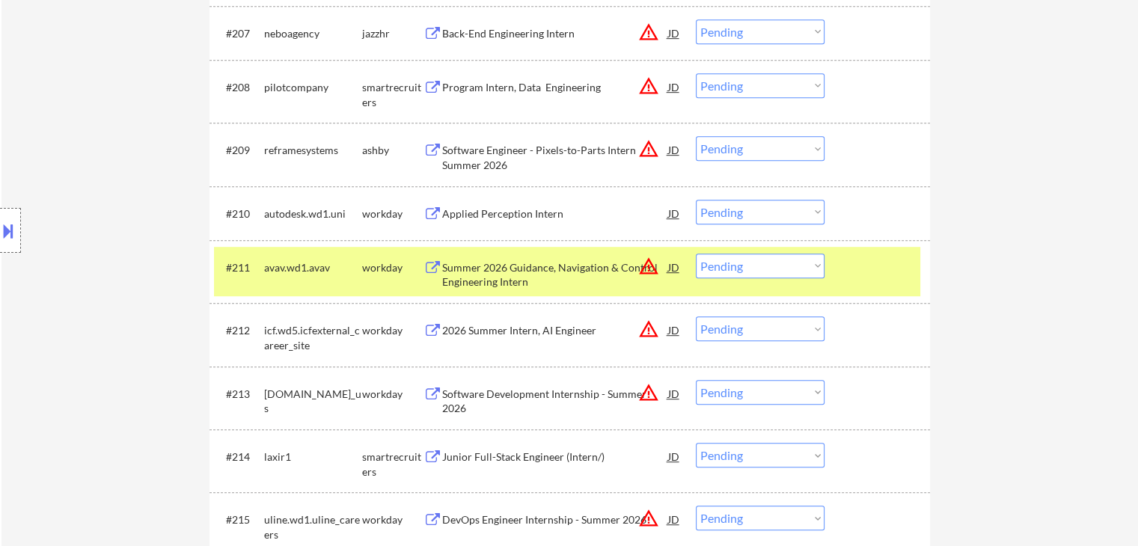
click at [872, 282] on div "#211 avav.wd1.avav workday Summer 2026 Guidance, Navigation & Control Engineeri…" at bounding box center [567, 271] width 706 height 49
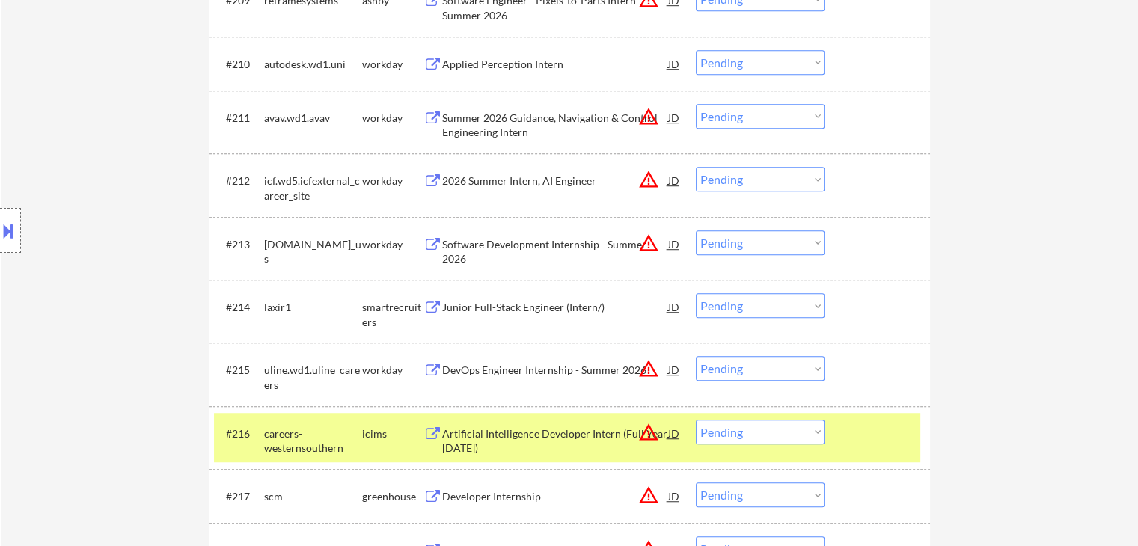
drag, startPoint x: 141, startPoint y: 276, endPoint x: 174, endPoint y: 275, distance: 32.9
click at [142, 275] on div "Location Inclusions: country:[GEOGRAPHIC_DATA]" at bounding box center [134, 231] width 268 height 278
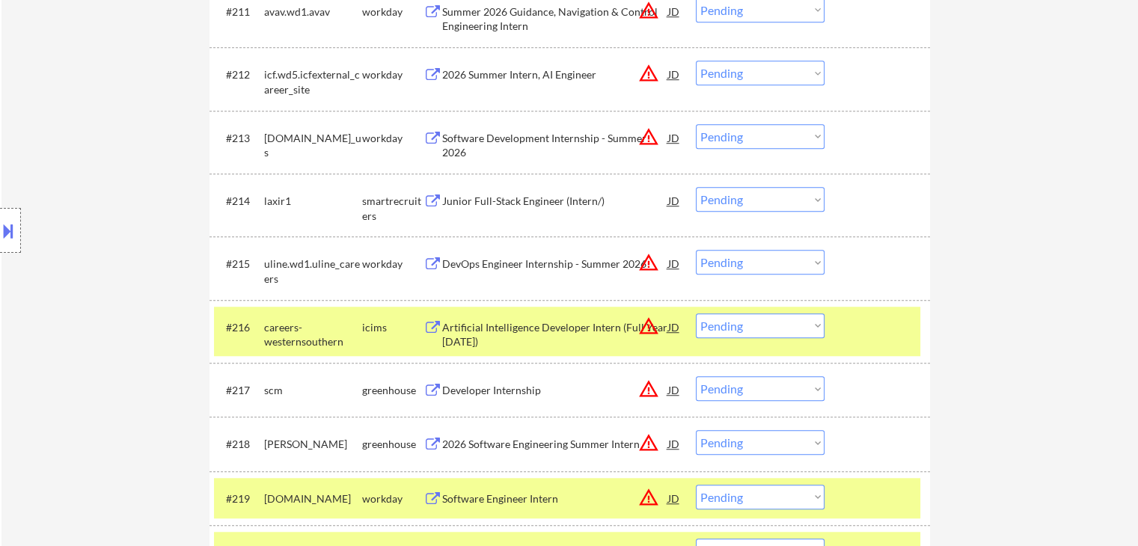
scroll to position [1122, 0]
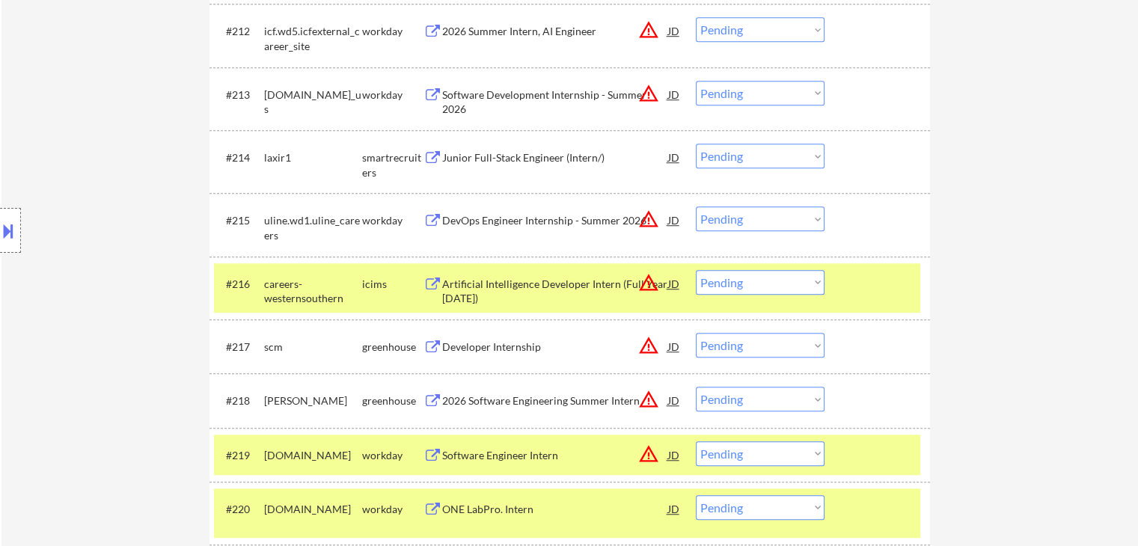
click at [846, 282] on div at bounding box center [879, 283] width 66 height 27
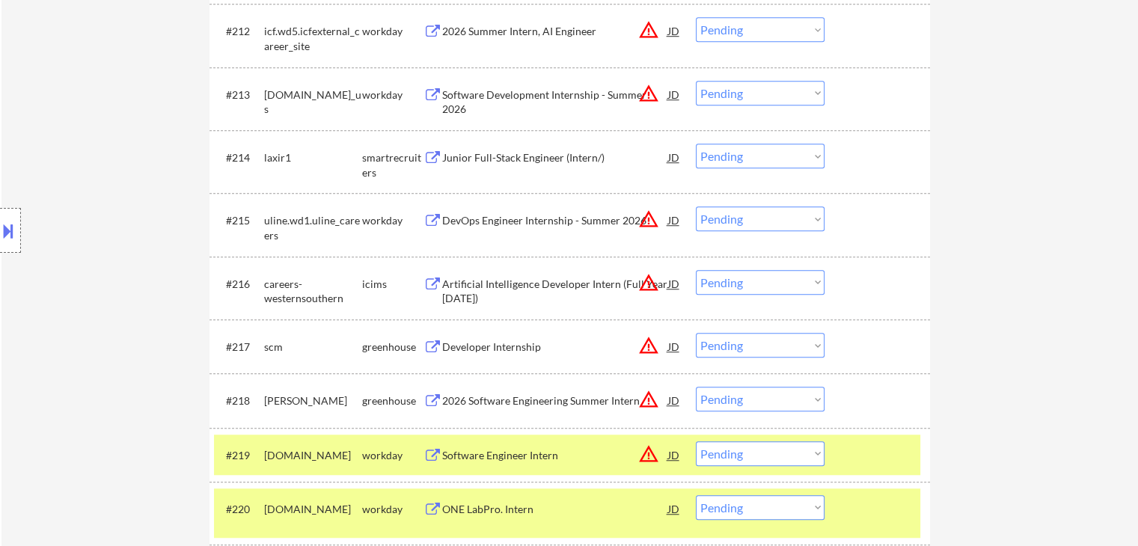
click at [495, 156] on div "Junior Full-Stack Engineer (Intern/)" at bounding box center [555, 157] width 226 height 15
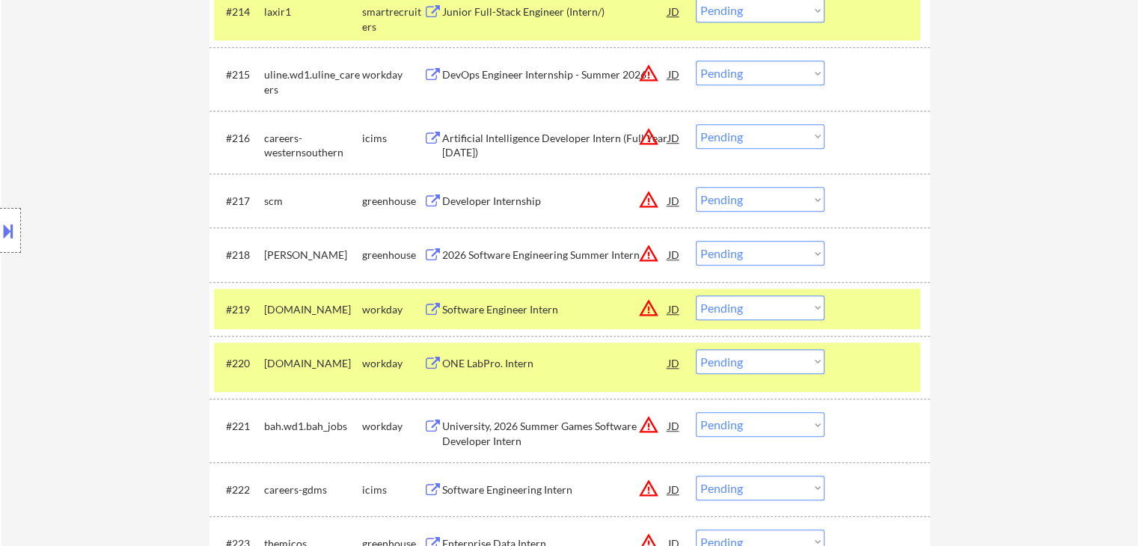
scroll to position [1272, 0]
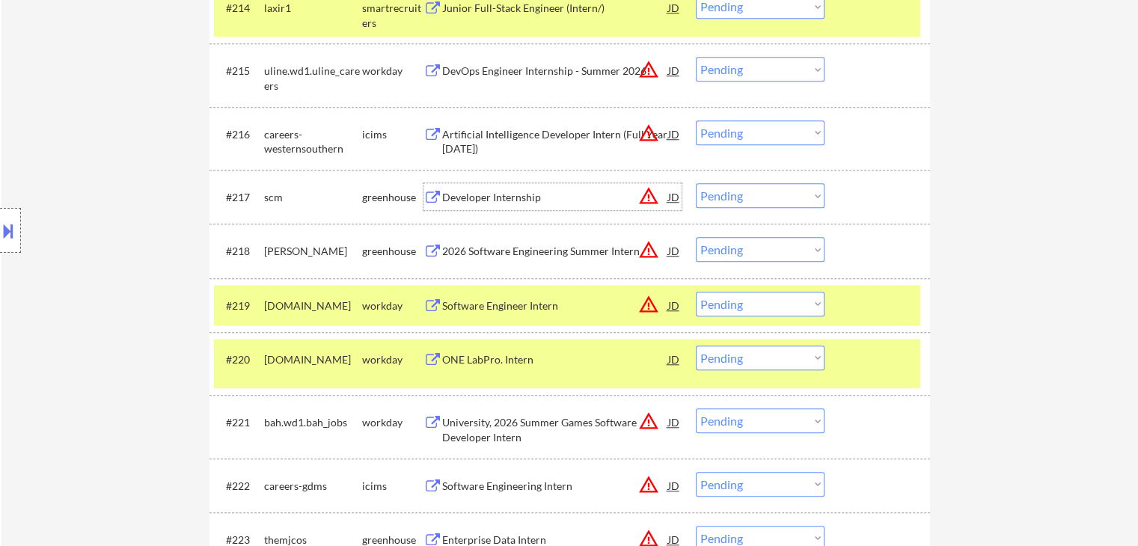
click at [509, 192] on div "Developer Internship" at bounding box center [555, 197] width 226 height 15
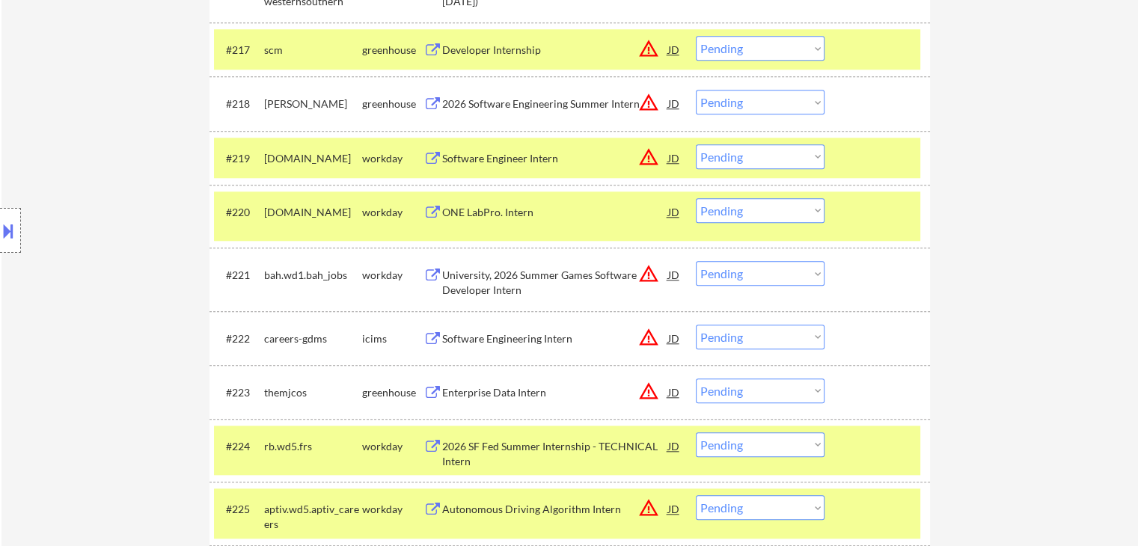
scroll to position [1422, 0]
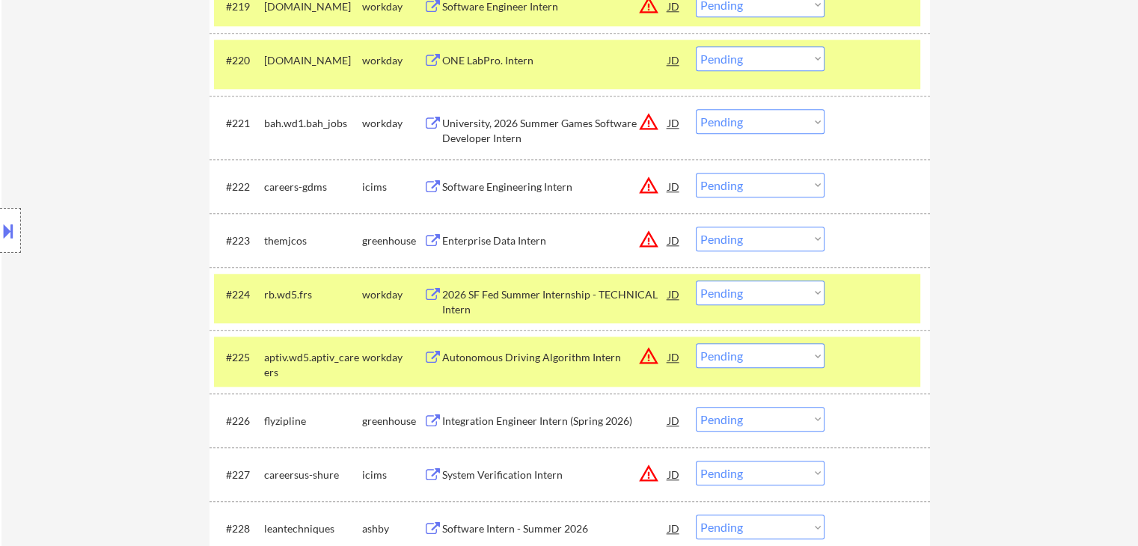
click at [497, 239] on div "Enterprise Data Intern" at bounding box center [555, 240] width 226 height 15
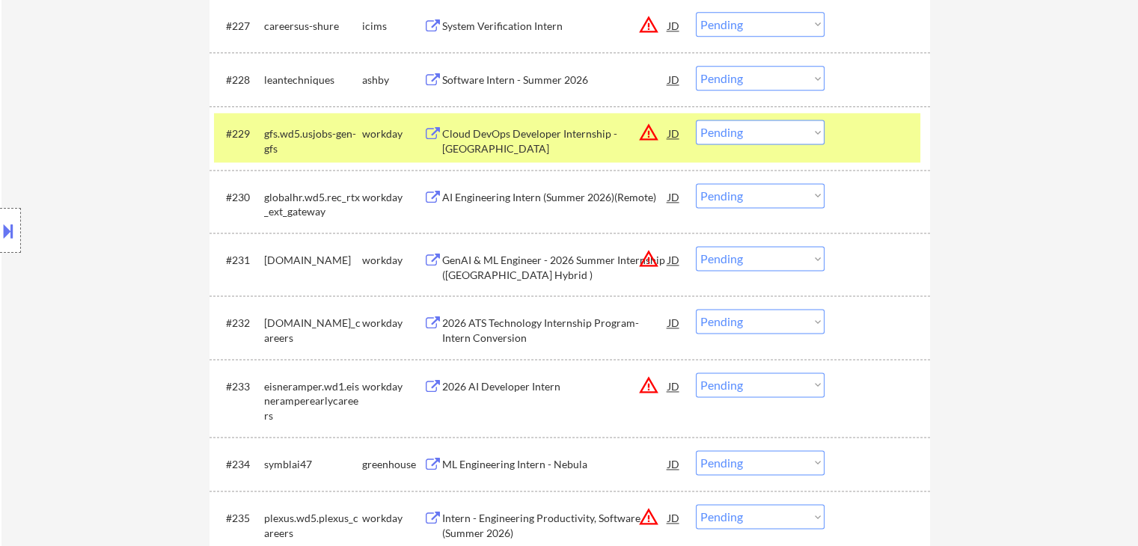
scroll to position [2245, 0]
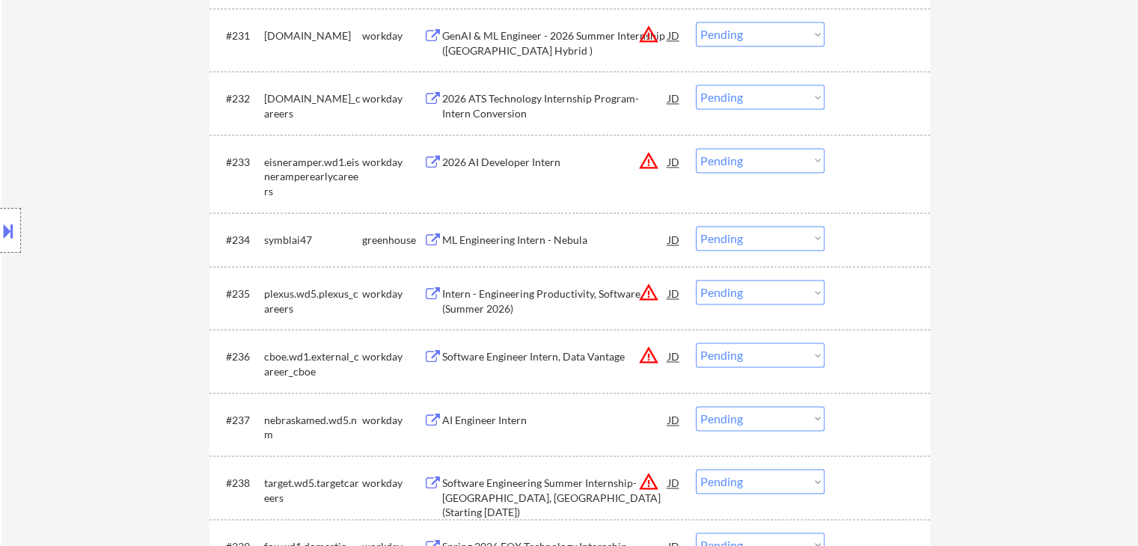
click at [515, 243] on div "ML Engineering Intern - Nebula" at bounding box center [555, 240] width 226 height 15
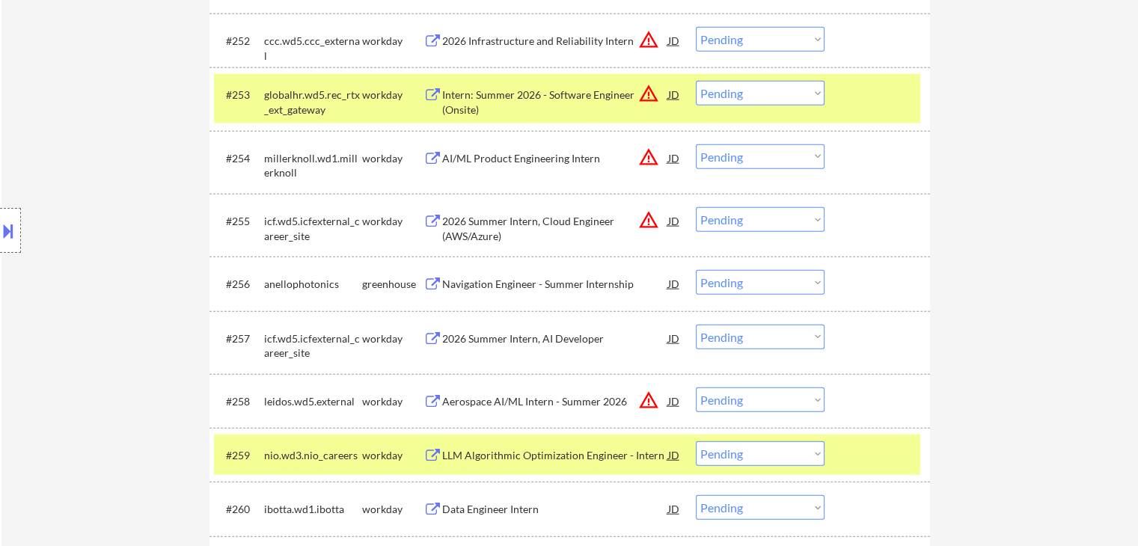
scroll to position [3591, 0]
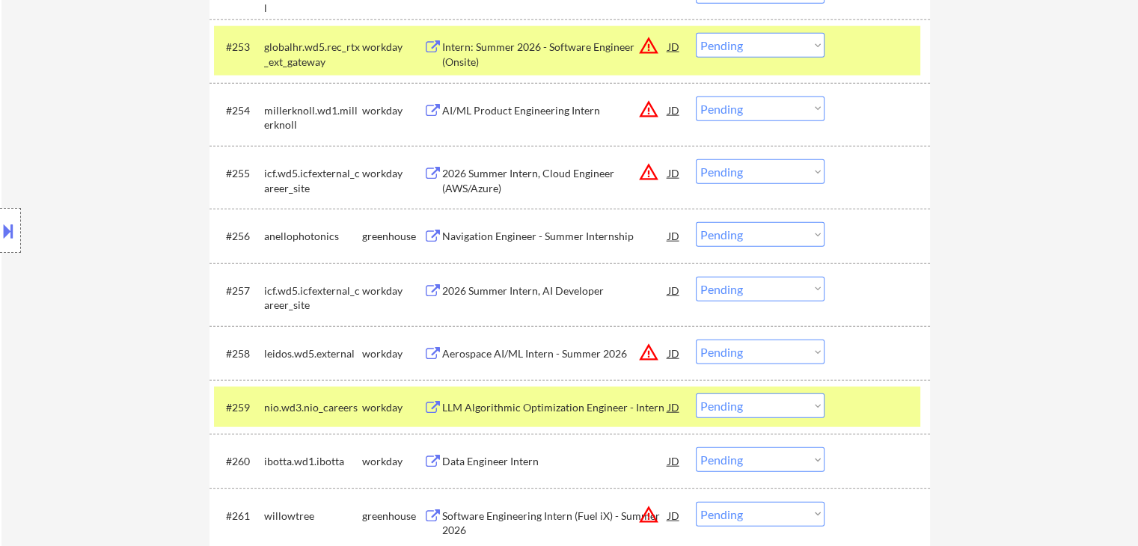
click at [554, 243] on div "Navigation Engineer - Summer Internship" at bounding box center [555, 236] width 226 height 15
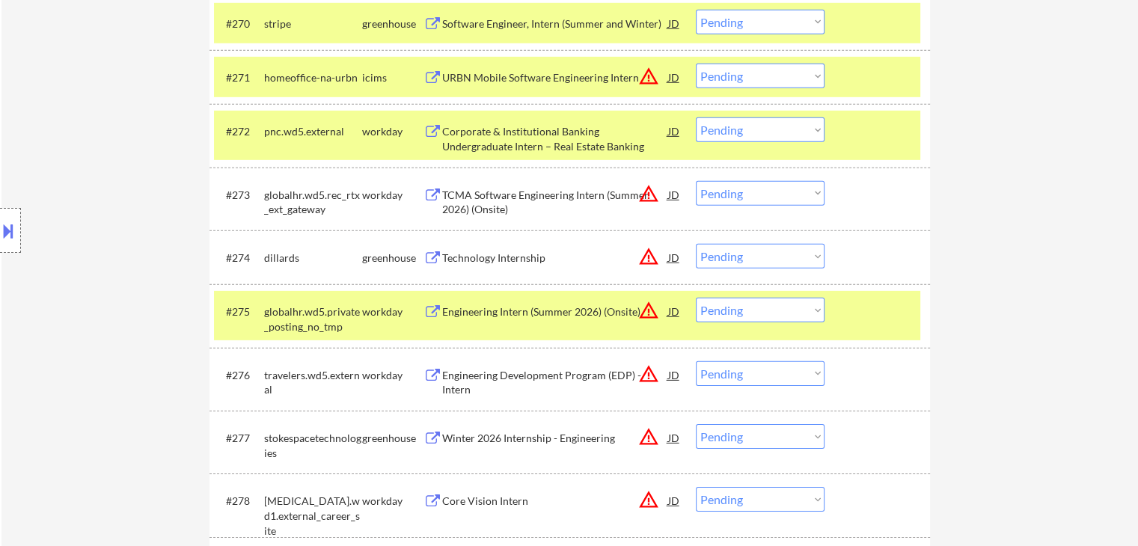
scroll to position [4639, 0]
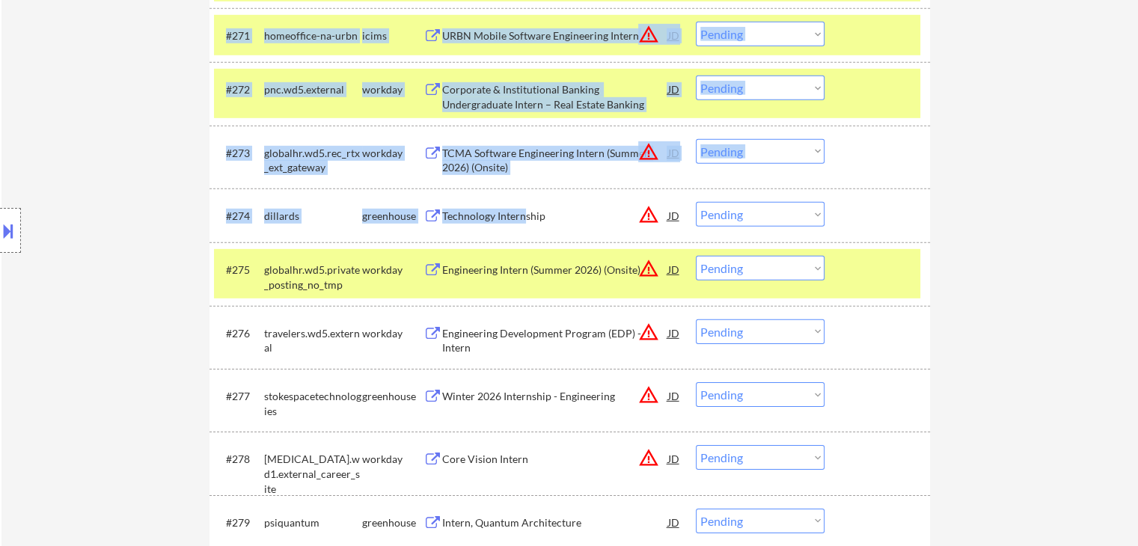
click at [524, 211] on div "Technology Internship" at bounding box center [555, 216] width 226 height 15
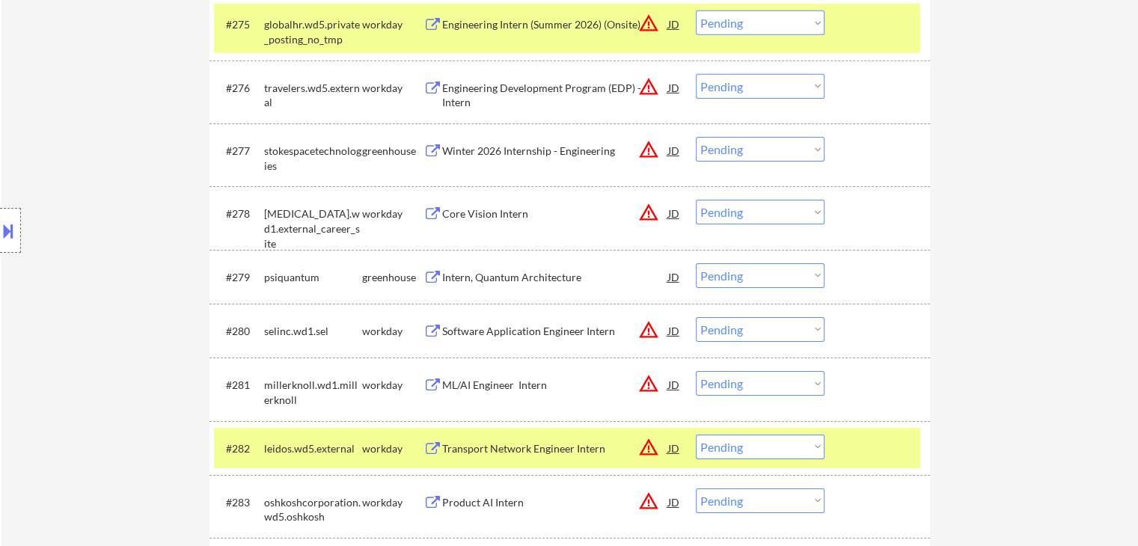
scroll to position [4938, 0]
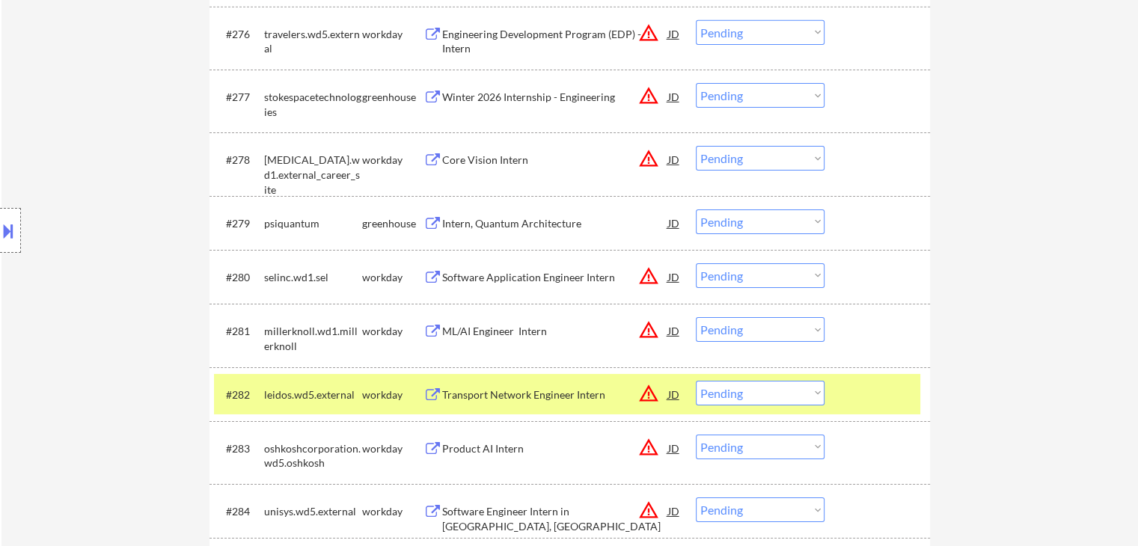
click at [487, 223] on div "Intern, Quantum Architecture" at bounding box center [555, 223] width 226 height 15
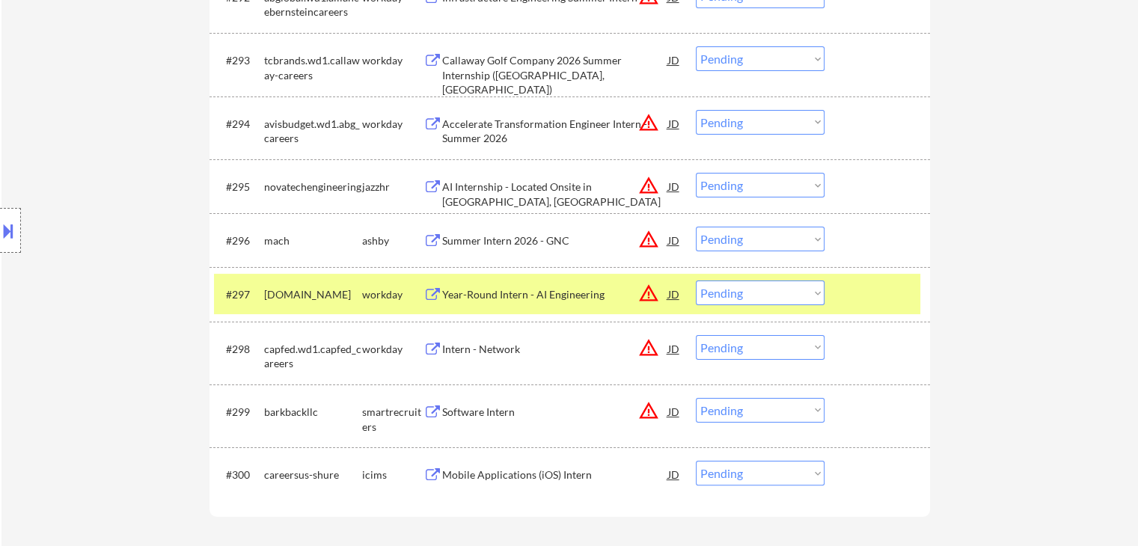
scroll to position [5985, 0]
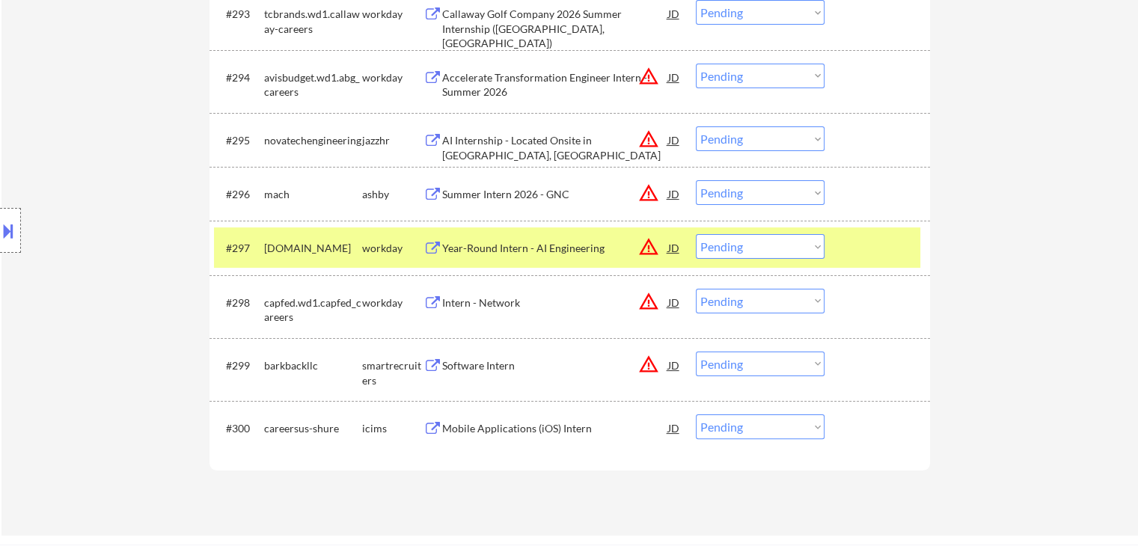
click at [486, 364] on div "Software Intern" at bounding box center [555, 365] width 226 height 15
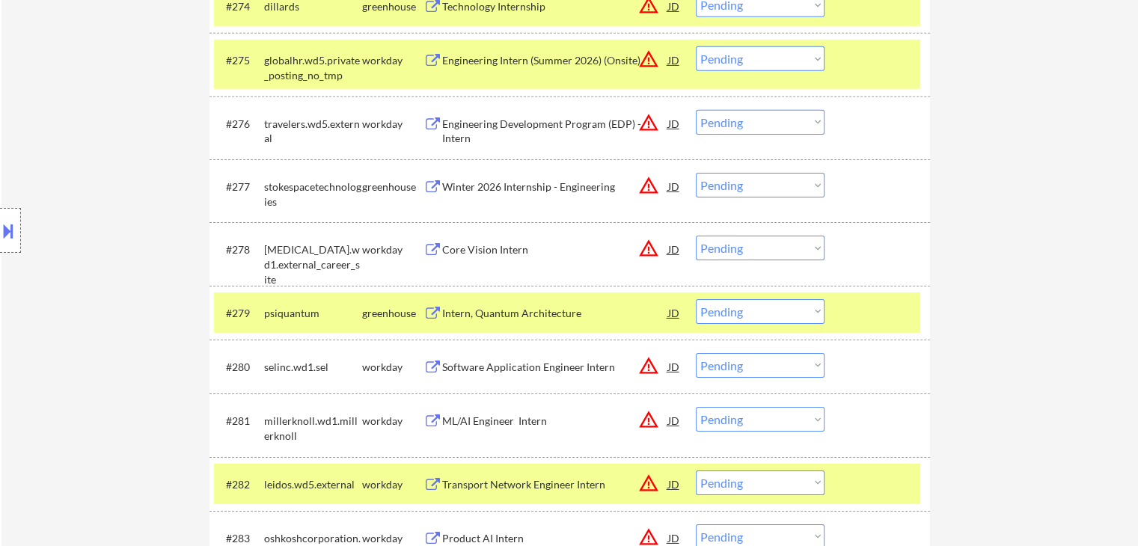
scroll to position [4788, 0]
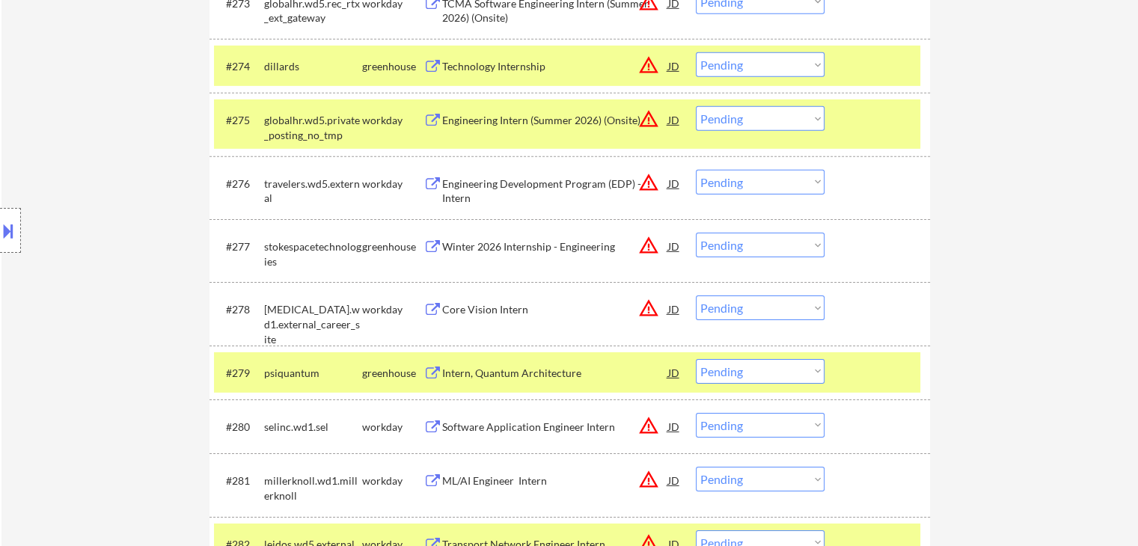
click at [521, 249] on div "Winter 2026 Internship - Engineering" at bounding box center [555, 246] width 226 height 15
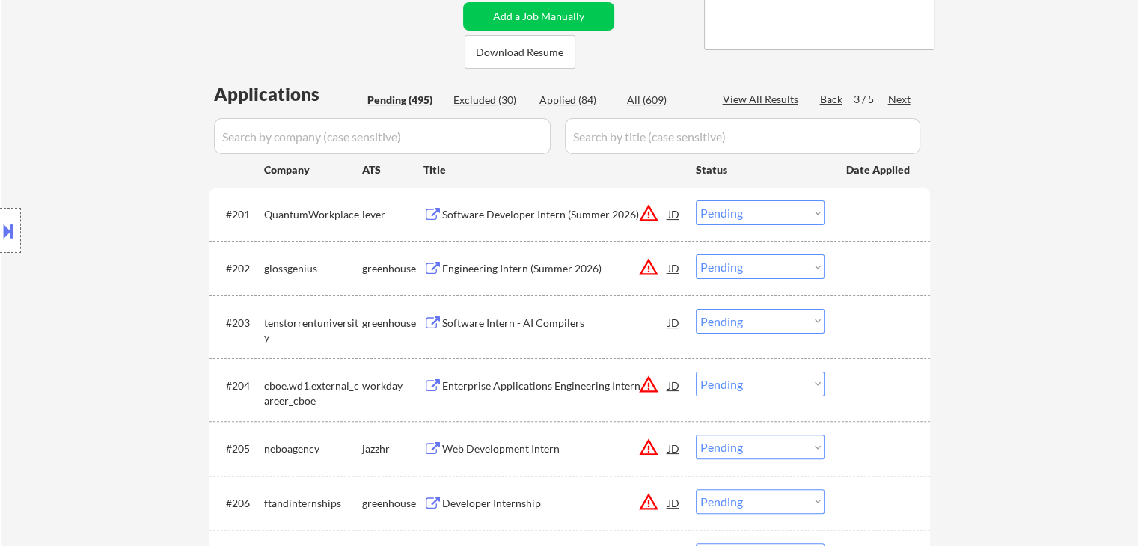
scroll to position [524, 0]
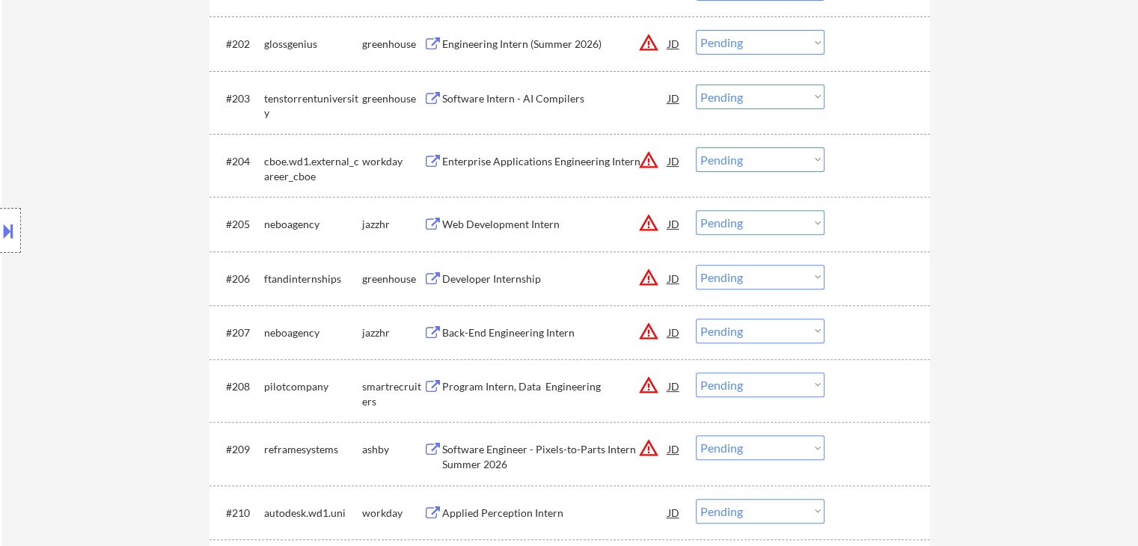
click at [108, 161] on div "Location Inclusions: country:[GEOGRAPHIC_DATA]" at bounding box center [134, 231] width 268 height 278
click at [504, 43] on div "Engineering Intern (Summer 2026)" at bounding box center [555, 44] width 226 height 15
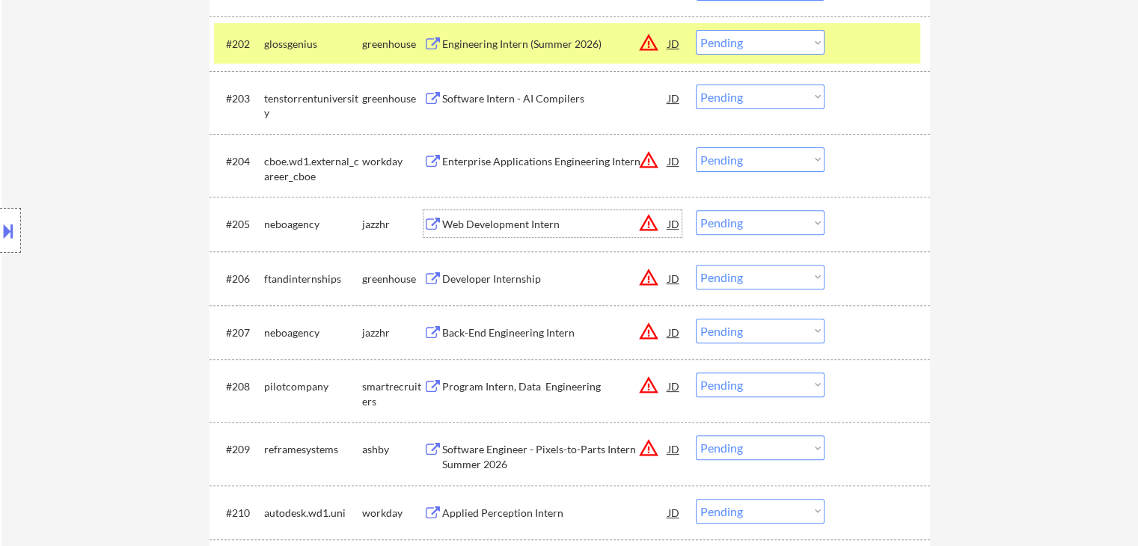
click at [508, 225] on div "Web Development Intern" at bounding box center [555, 224] width 226 height 15
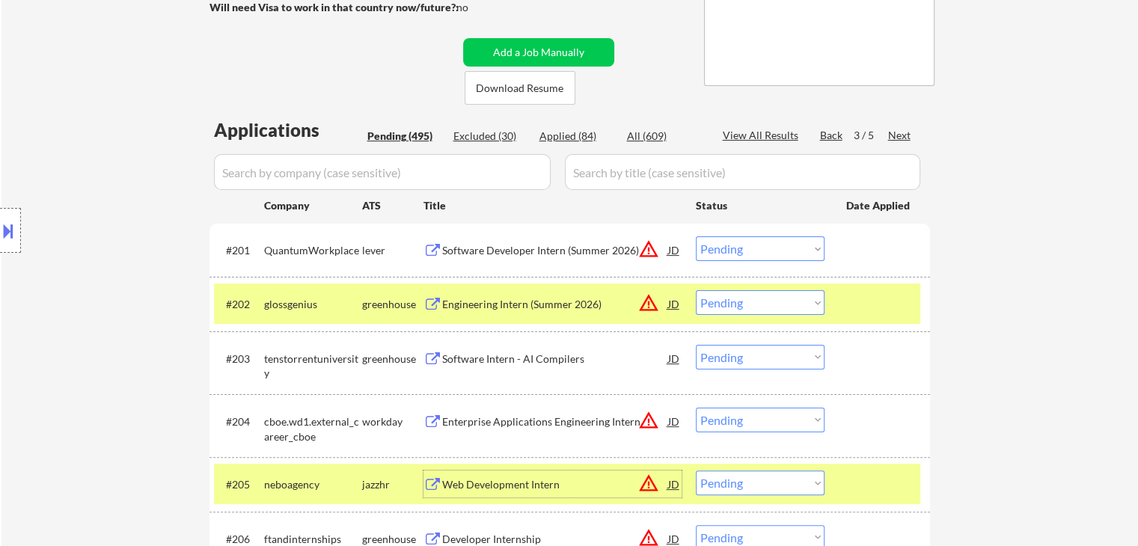
scroll to position [374, 0]
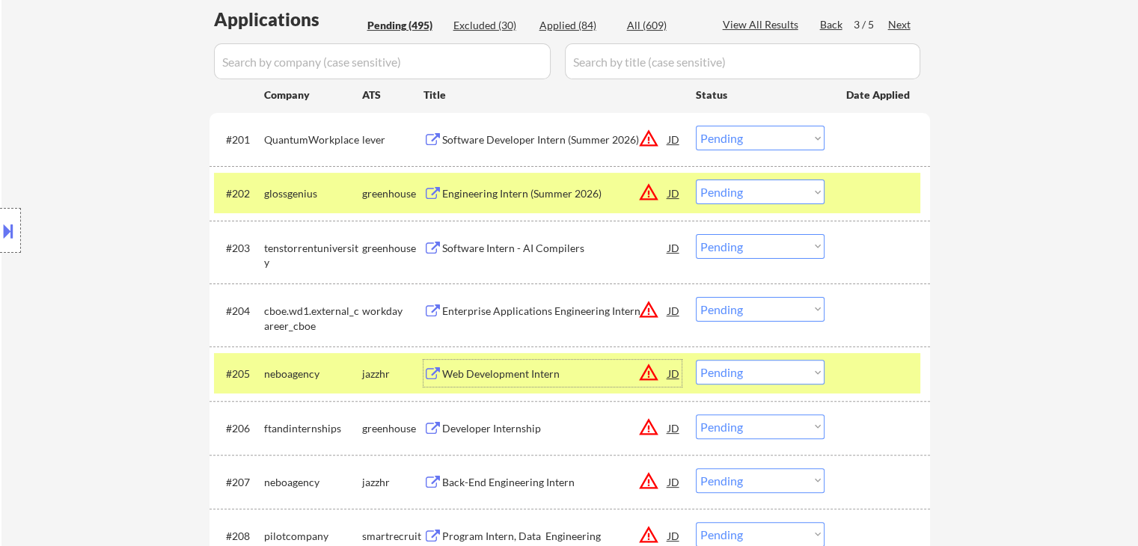
click at [533, 134] on div "Software Developer Intern (Summer 2026)" at bounding box center [555, 139] width 226 height 15
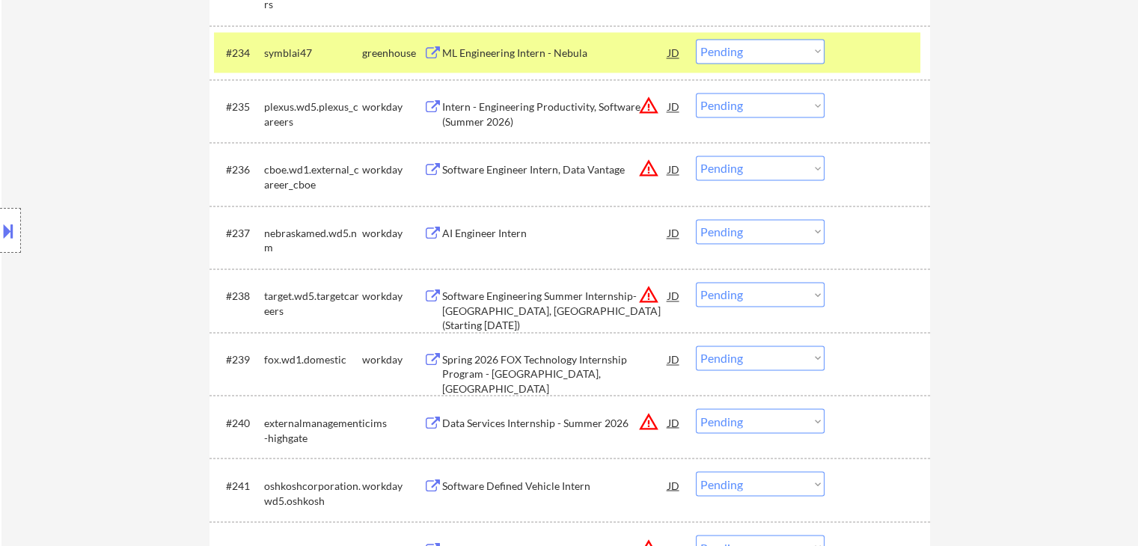
scroll to position [2435, 0]
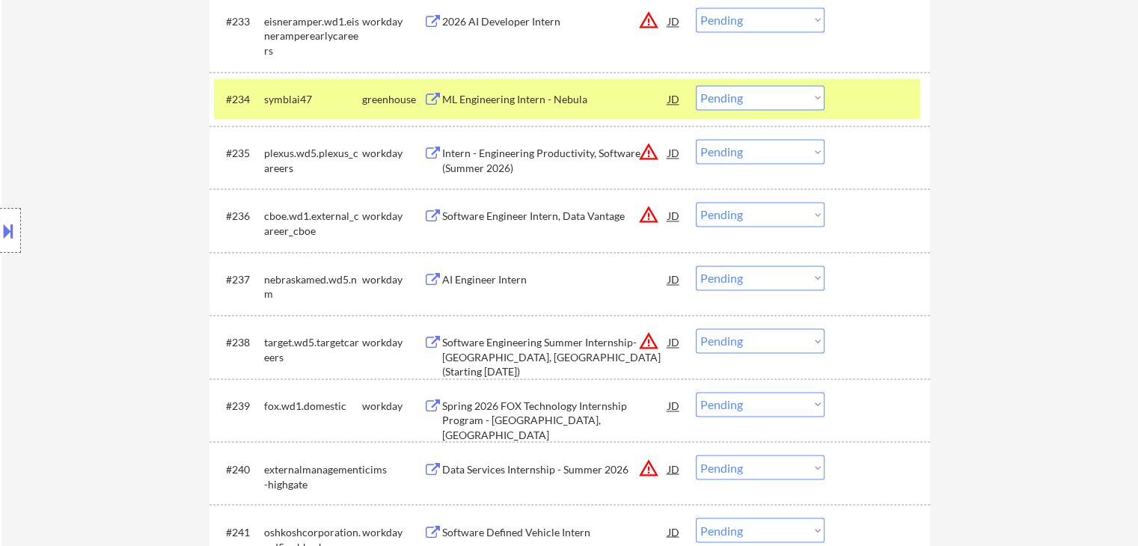
scroll to position [2361, 0]
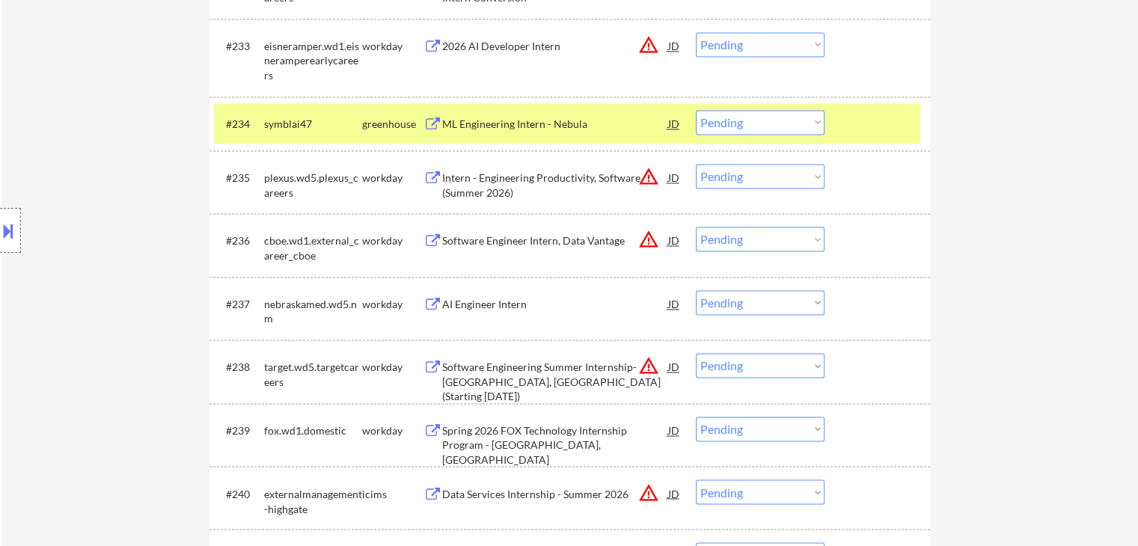
click at [820, 123] on select "Choose an option... Pending Applied Excluded (Questions) Excluded (Expired) Exc…" at bounding box center [760, 122] width 129 height 25
click at [696, 110] on select "Choose an option... Pending Applied Excluded (Questions) Excluded (Expired) Exc…" at bounding box center [760, 122] width 129 height 25
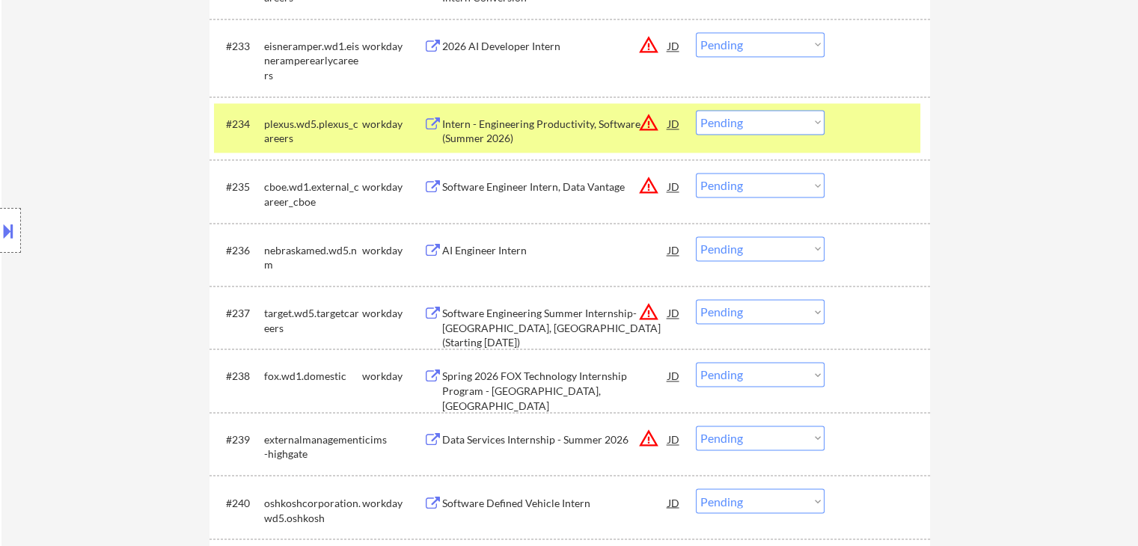
scroll to position [3501, 0]
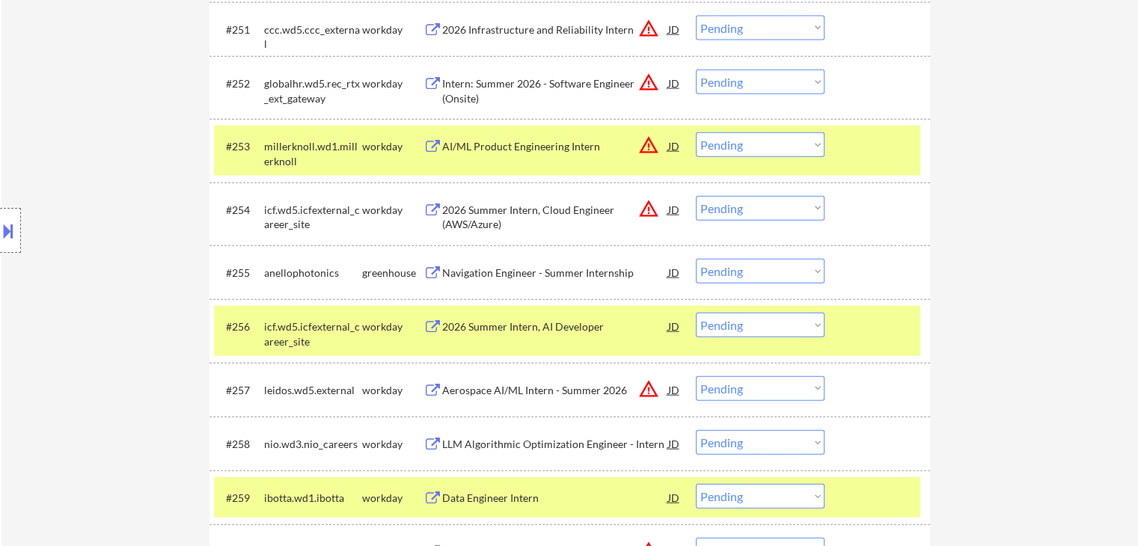
drag, startPoint x: 729, startPoint y: 268, endPoint x: 730, endPoint y: 282, distance: 14.2
click at [730, 270] on select "Choose an option... Pending Applied Excluded (Questions) Excluded (Expired) Exc…" at bounding box center [760, 271] width 129 height 25
click at [696, 259] on select "Choose an option... Pending Applied Excluded (Questions) Excluded (Expired) Exc…" at bounding box center [760, 271] width 129 height 25
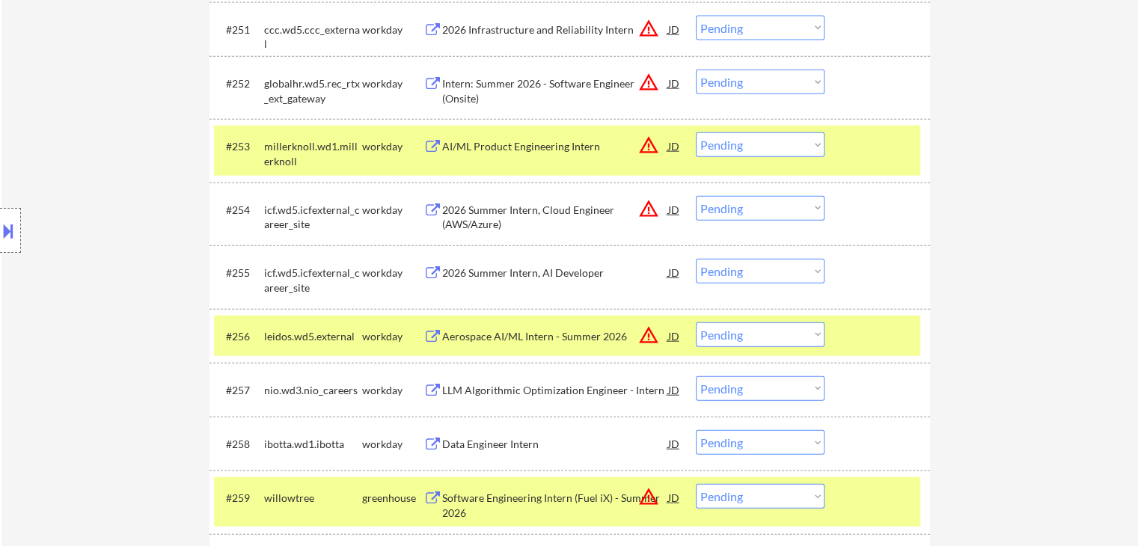
scroll to position [294, 0]
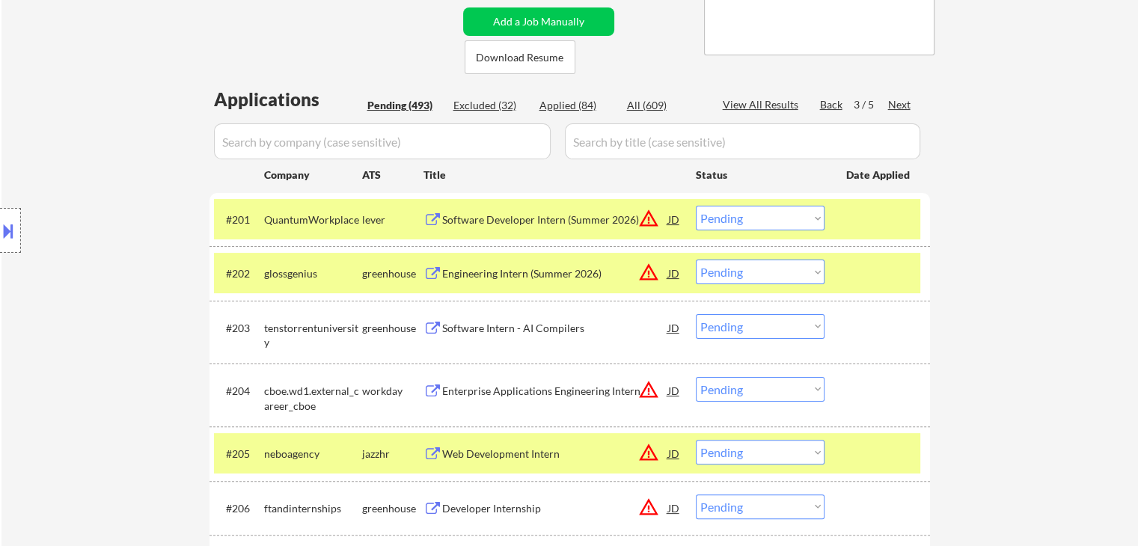
click at [766, 272] on select "Choose an option... Pending Applied Excluded (Questions) Excluded (Expired) Exc…" at bounding box center [760, 272] width 129 height 25
click at [696, 260] on select "Choose an option... Pending Applied Excluded (Questions) Excluded (Expired) Exc…" at bounding box center [760, 272] width 129 height 25
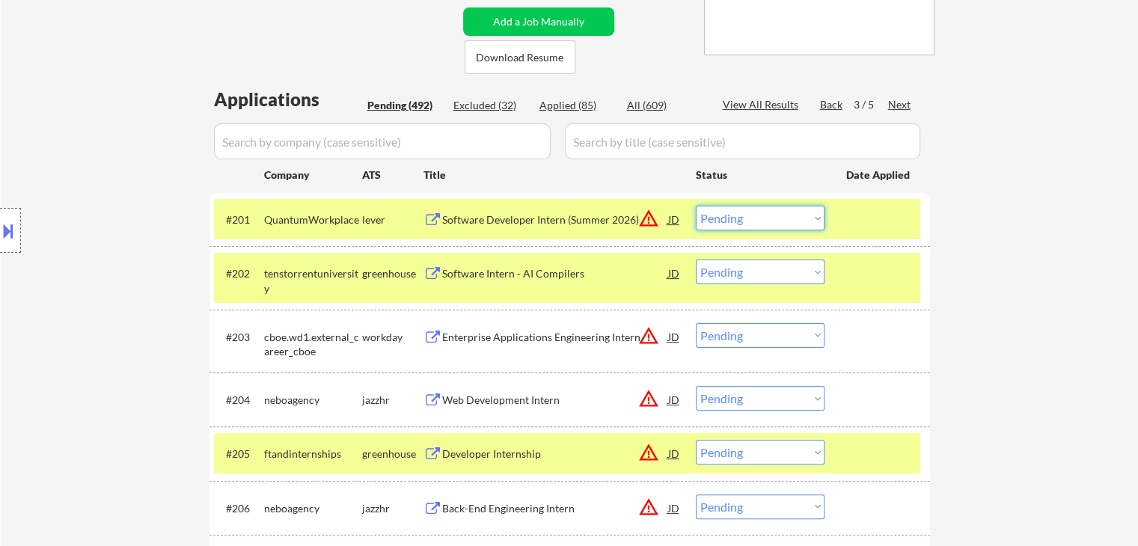
click at [796, 221] on select "Choose an option... Pending Applied Excluded (Questions) Excluded (Expired) Exc…" at bounding box center [760, 218] width 129 height 25
click at [696, 206] on select "Choose an option... Pending Applied Excluded (Questions) Excluded (Expired) Exc…" at bounding box center [760, 218] width 129 height 25
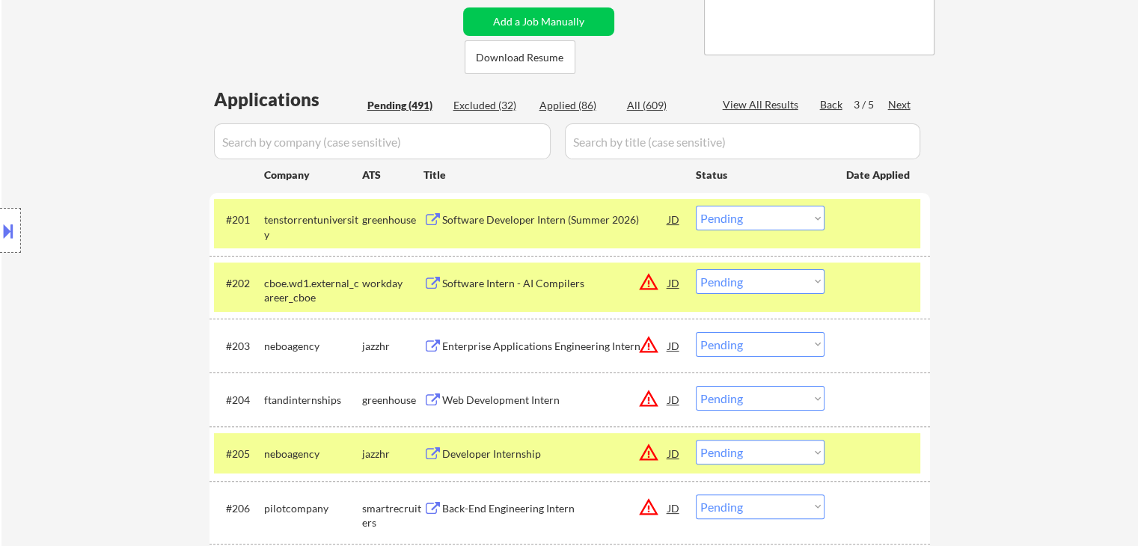
scroll to position [4366, 0]
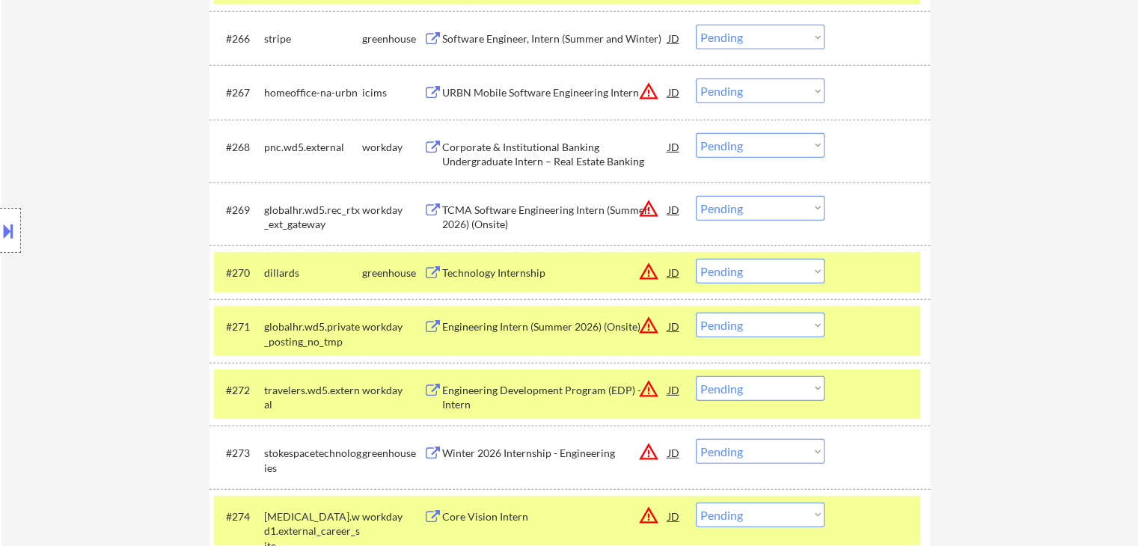
click at [742, 273] on select "Choose an option... Pending Applied Excluded (Questions) Excluded (Expired) Exc…" at bounding box center [760, 271] width 129 height 25
click at [696, 259] on select "Choose an option... Pending Applied Excluded (Questions) Excluded (Expired) Exc…" at bounding box center [760, 271] width 129 height 25
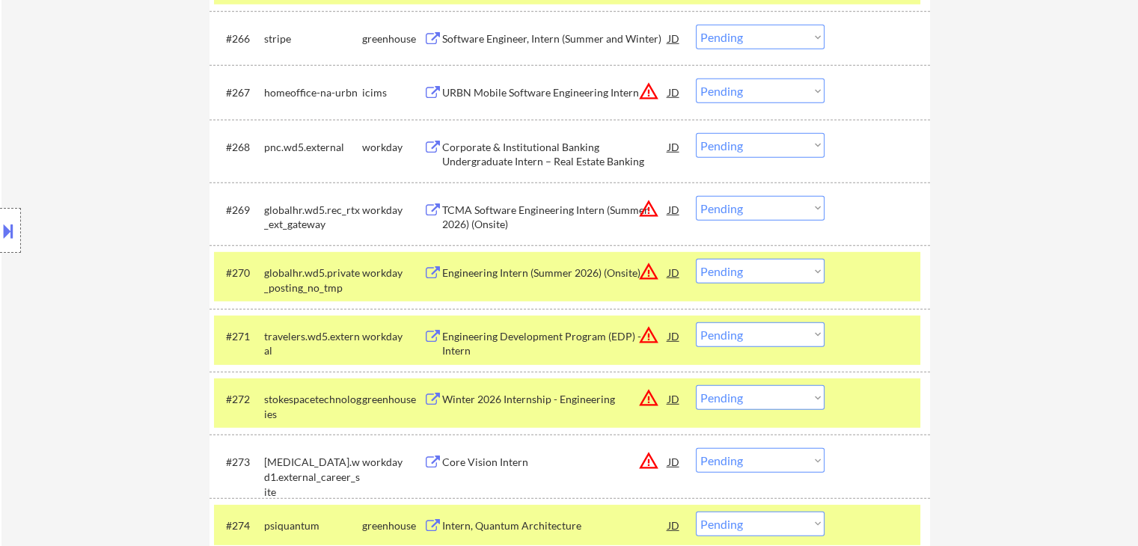
scroll to position [5808, 0]
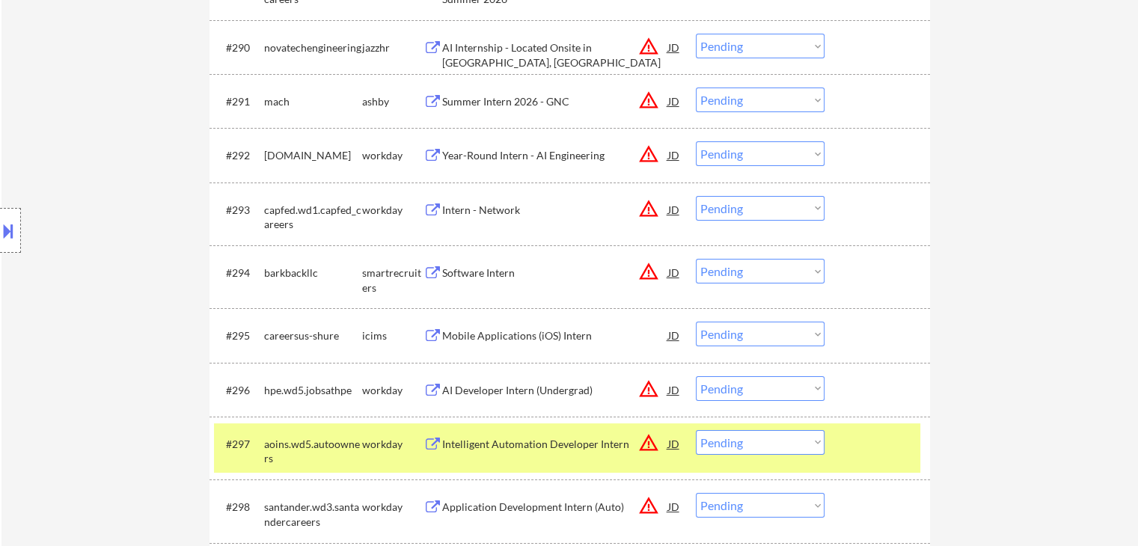
click at [738, 272] on select "Choose an option... Pending Applied Excluded (Questions) Excluded (Expired) Exc…" at bounding box center [760, 271] width 129 height 25
click at [696, 259] on select "Choose an option... Pending Applied Excluded (Questions) Excluded (Expired) Exc…" at bounding box center [760, 271] width 129 height 25
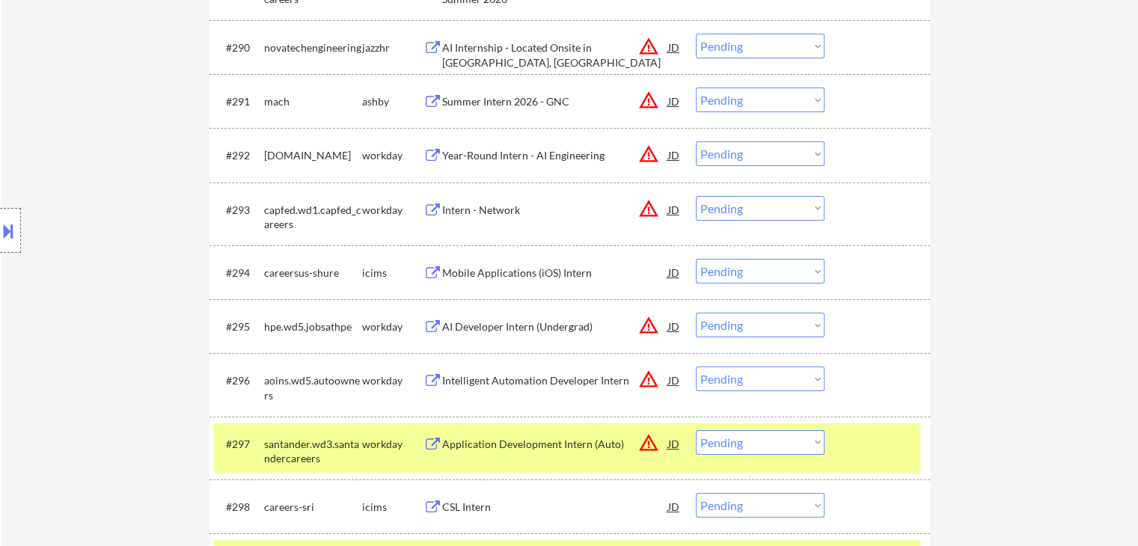
scroll to position [367, 0]
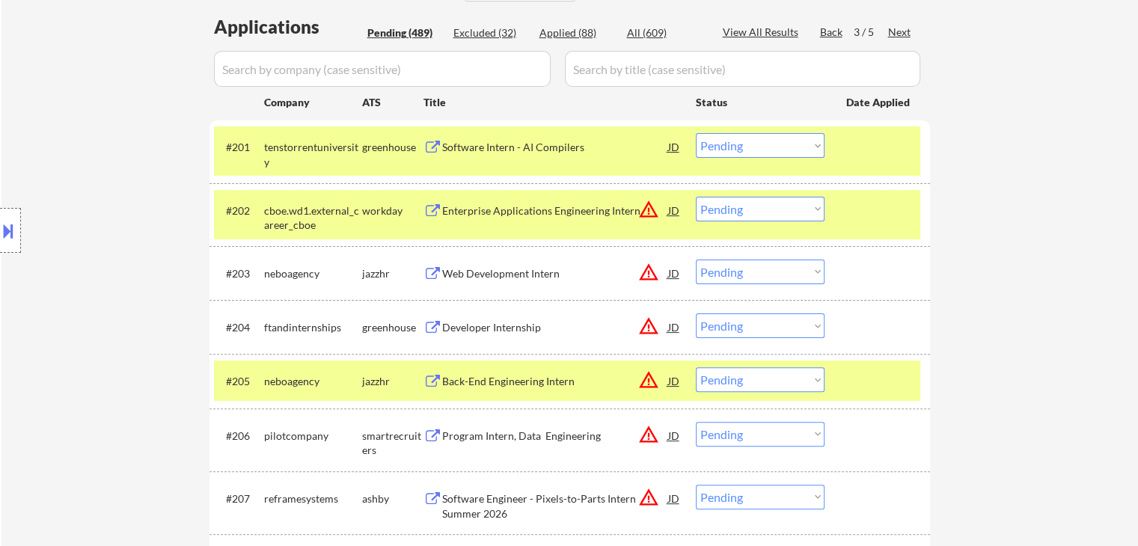
drag, startPoint x: 770, startPoint y: 273, endPoint x: 768, endPoint y: 281, distance: 7.8
click at [770, 273] on select "Choose an option... Pending Applied Excluded (Questions) Excluded (Expired) Exc…" at bounding box center [760, 272] width 129 height 25
click at [696, 260] on select "Choose an option... Pending Applied Excluded (Questions) Excluded (Expired) Exc…" at bounding box center [760, 272] width 129 height 25
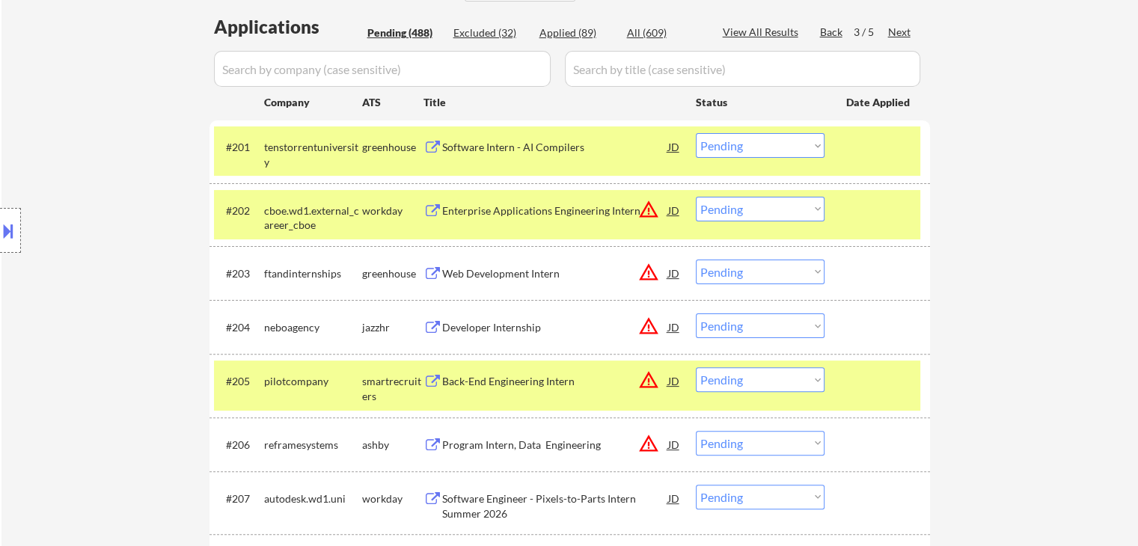
scroll to position [835, 0]
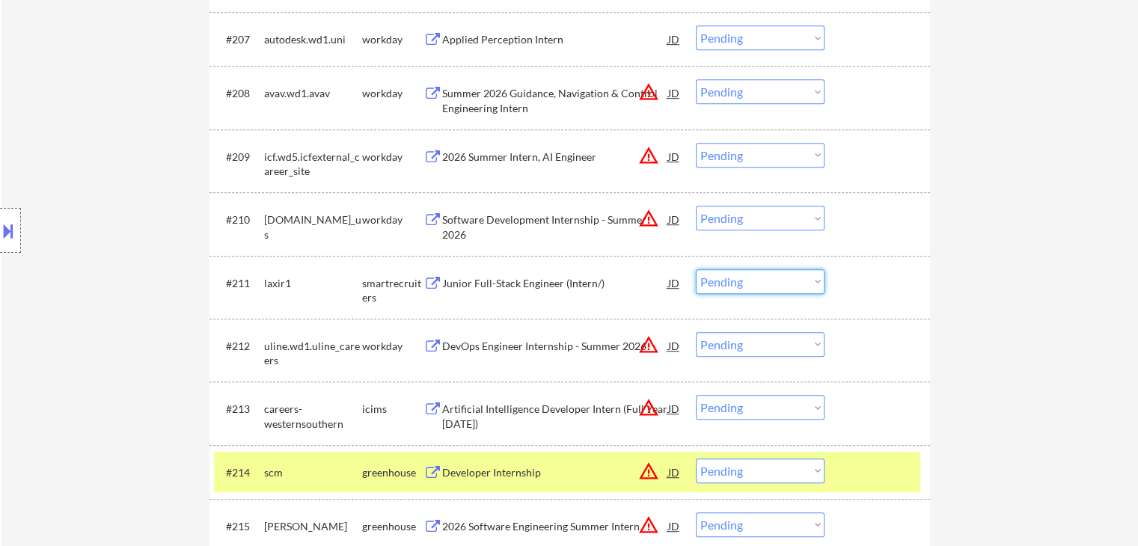
click at [760, 278] on select "Choose an option... Pending Applied Excluded (Questions) Excluded (Expired) Exc…" at bounding box center [760, 281] width 129 height 25
drag, startPoint x: 954, startPoint y: 268, endPoint x: 792, endPoint y: 351, distance: 182.4
drag, startPoint x: 736, startPoint y: 275, endPoint x: 737, endPoint y: 286, distance: 10.5
click at [736, 275] on select "Choose an option... Pending Applied Excluded (Questions) Excluded (Expired) Exc…" at bounding box center [760, 281] width 129 height 25
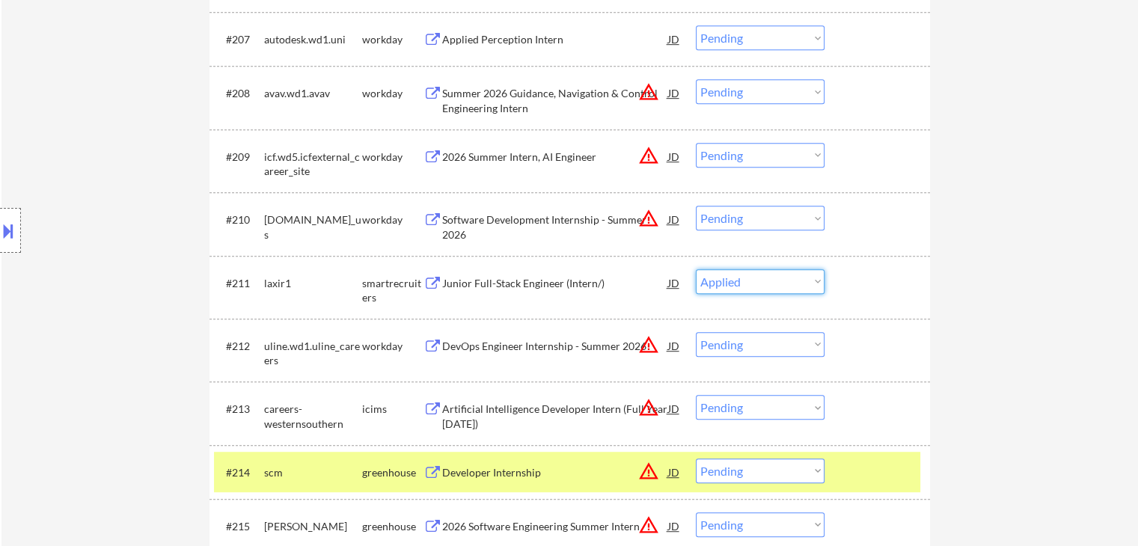
click at [696, 269] on select "Choose an option... Pending Applied Excluded (Questions) Excluded (Expired) Exc…" at bounding box center [760, 281] width 129 height 25
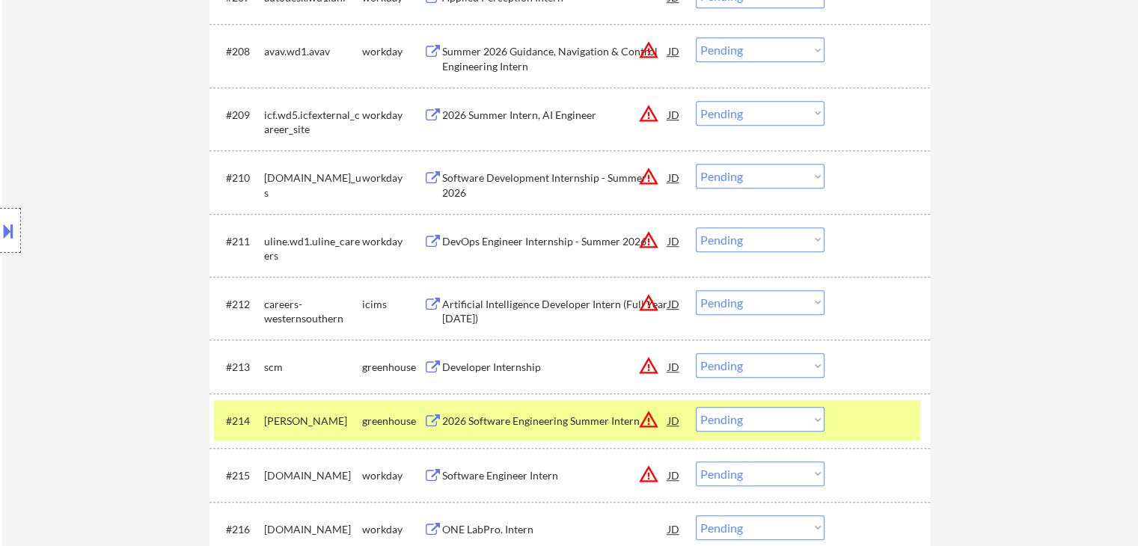
scroll to position [910, 0]
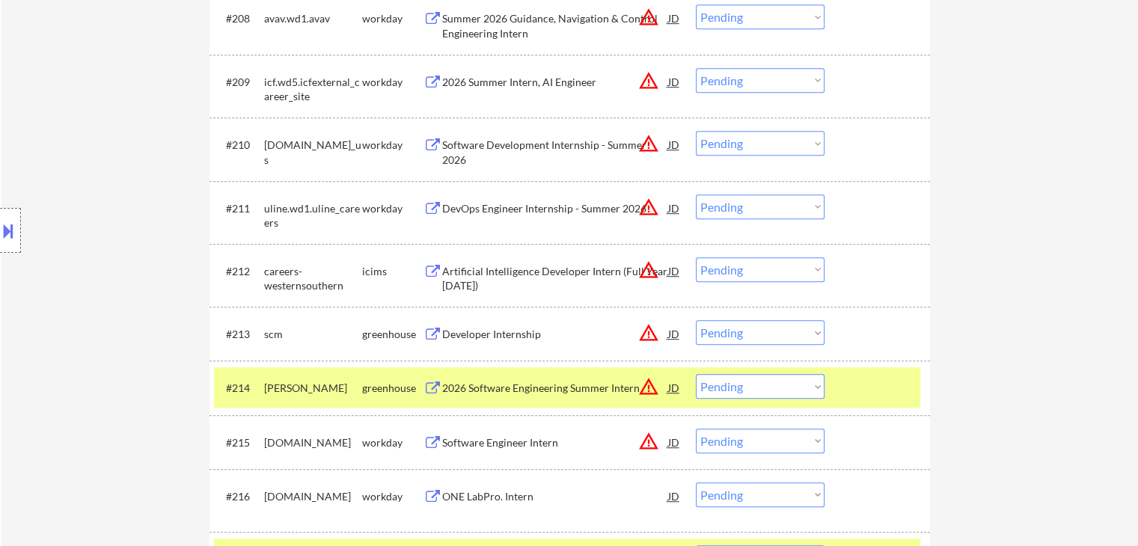
click at [755, 332] on select "Choose an option... Pending Applied Excluded (Questions) Excluded (Expired) Exc…" at bounding box center [760, 332] width 129 height 25
click at [696, 320] on select "Choose an option... Pending Applied Excluded (Questions) Excluded (Expired) Exc…" at bounding box center [760, 332] width 129 height 25
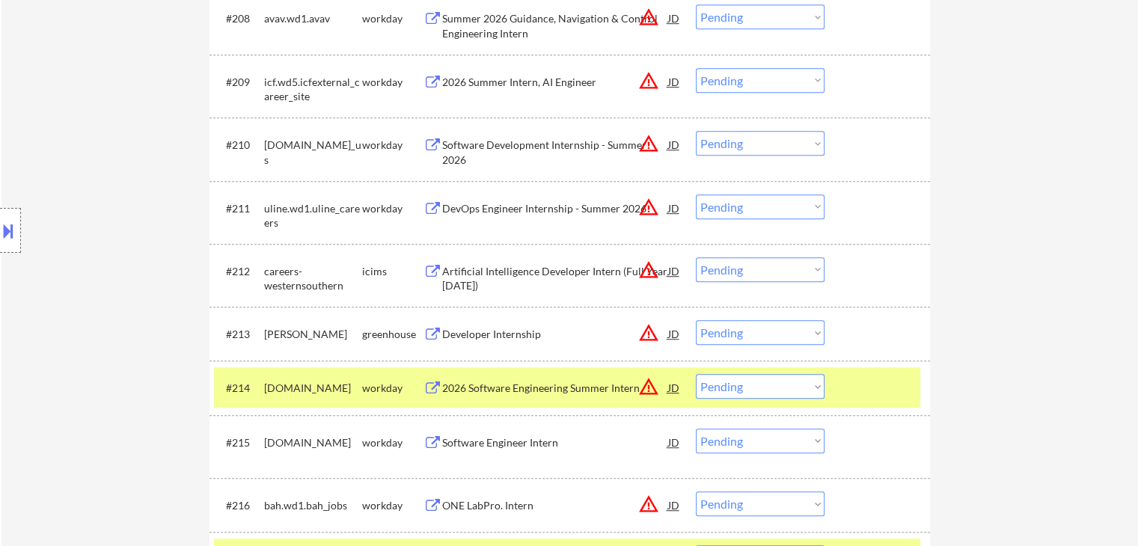
scroll to position [1259, 0]
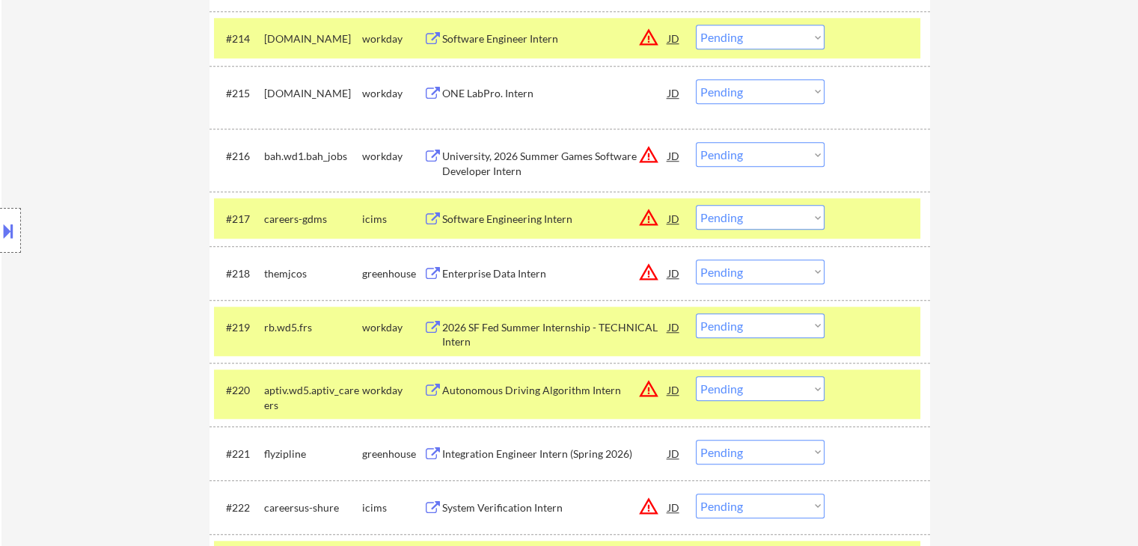
click at [765, 273] on select "Choose an option... Pending Applied Excluded (Questions) Excluded (Expired) Exc…" at bounding box center [760, 272] width 129 height 25
click at [696, 260] on select "Choose an option... Pending Applied Excluded (Questions) Excluded (Expired) Exc…" at bounding box center [760, 272] width 129 height 25
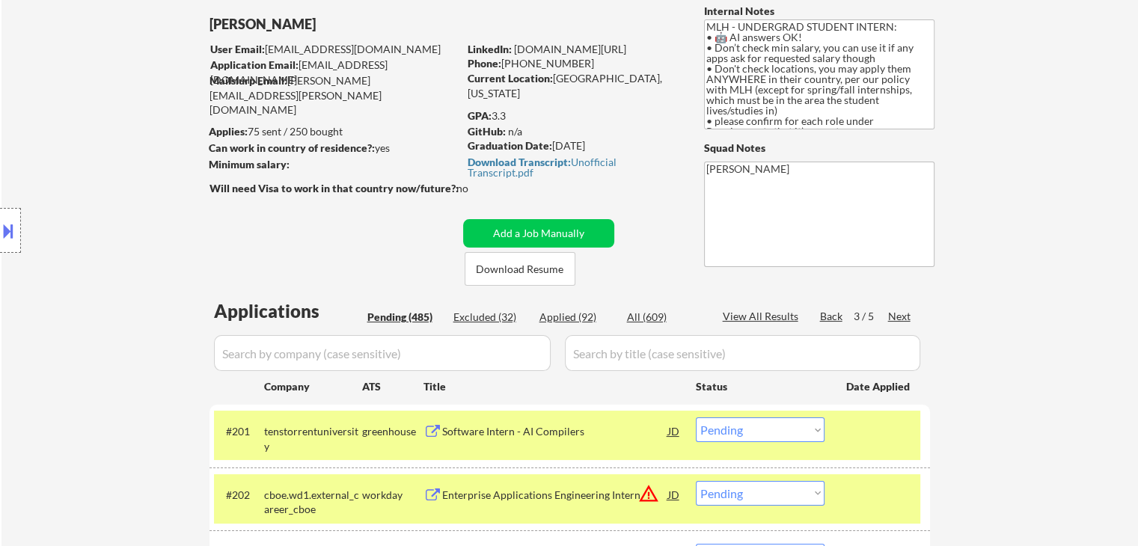
scroll to position [150, 0]
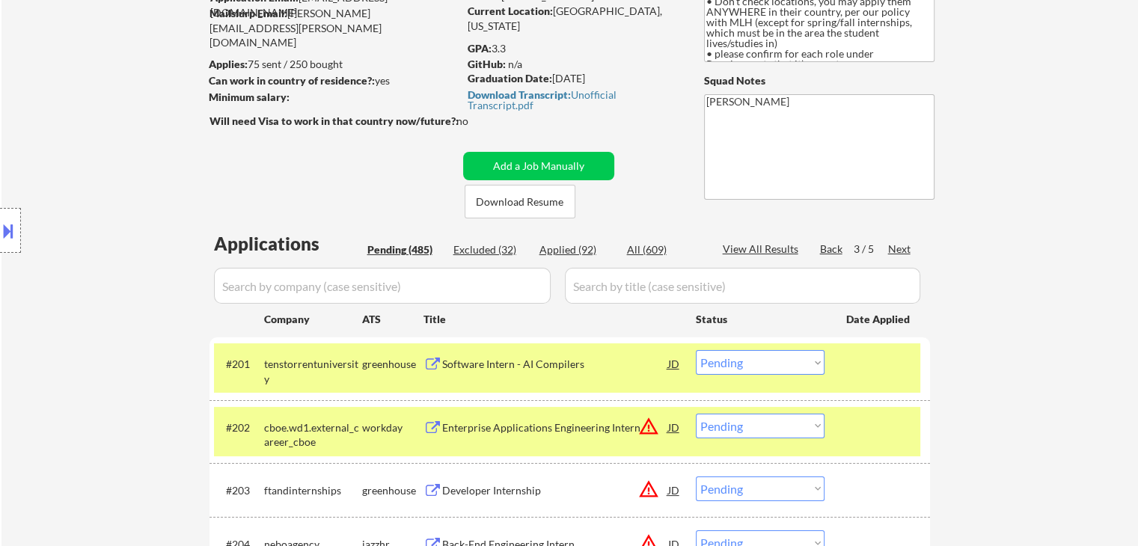
click at [90, 260] on div "Location Inclusions: country:[GEOGRAPHIC_DATA]" at bounding box center [134, 231] width 268 height 278
click at [901, 244] on div "Next" at bounding box center [900, 249] width 24 height 15
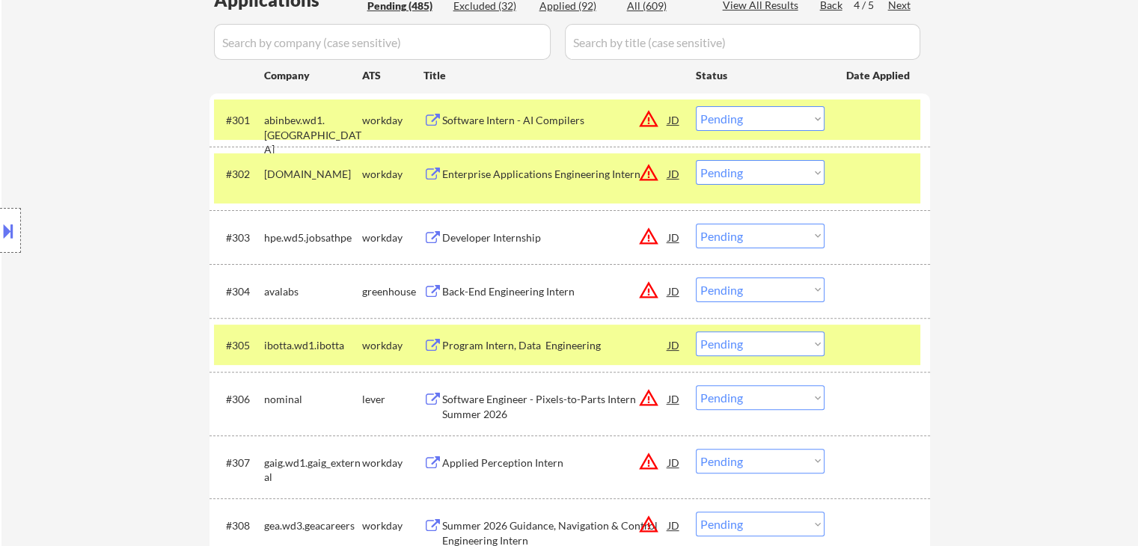
scroll to position [449, 0]
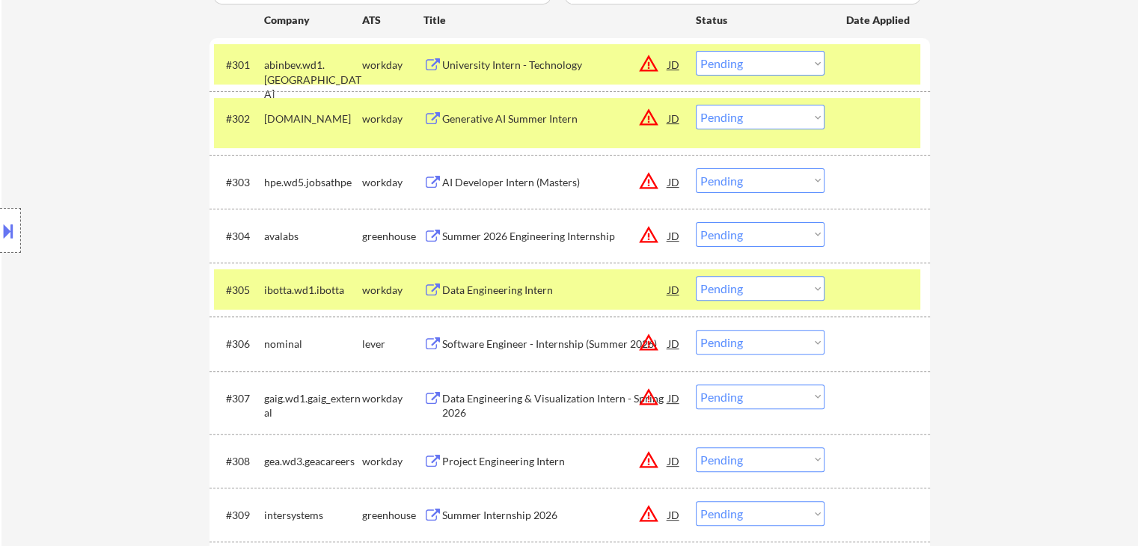
click at [562, 233] on div "Summer 2026 Engineering Internship" at bounding box center [555, 236] width 226 height 15
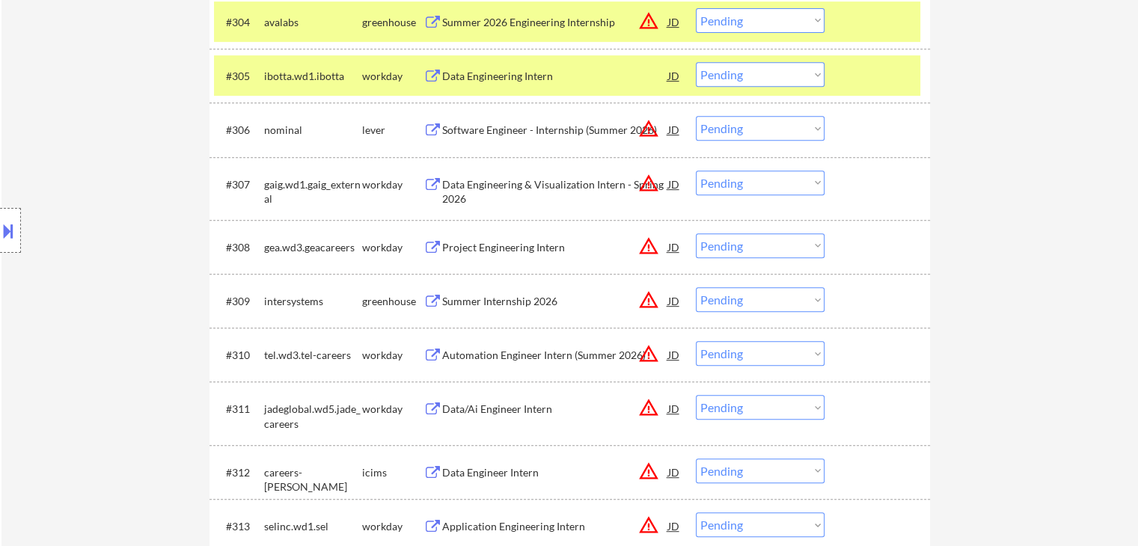
scroll to position [673, 0]
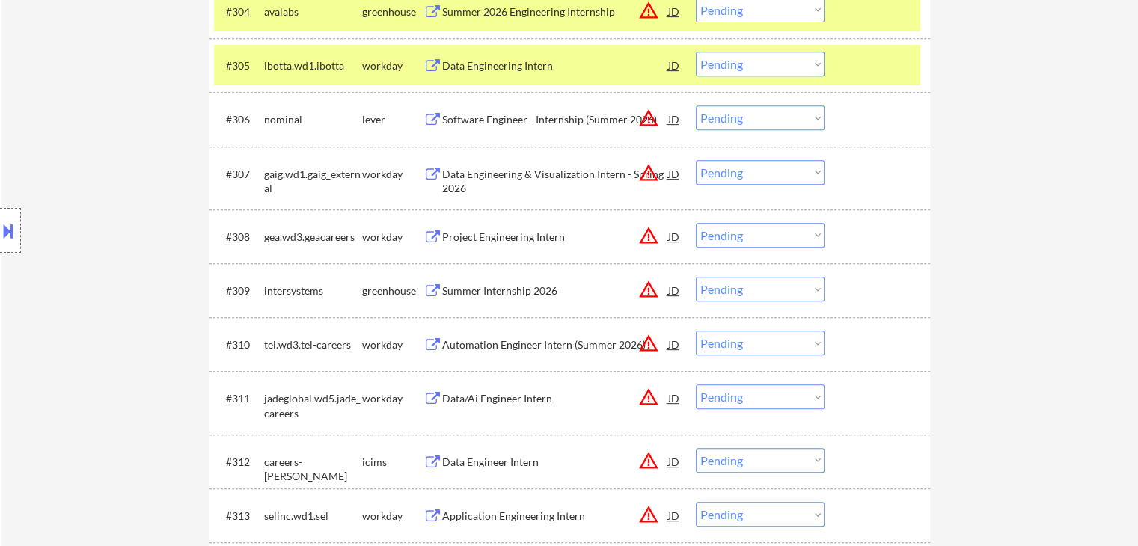
click at [529, 117] on div "Software Engineer - Internship (Summer 2026)" at bounding box center [555, 119] width 226 height 15
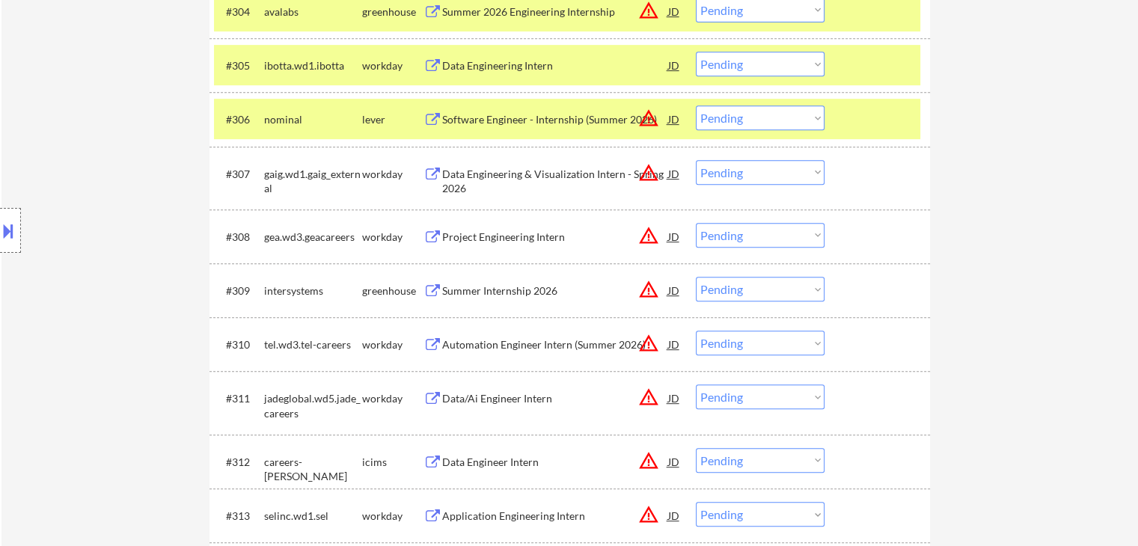
scroll to position [748, 0]
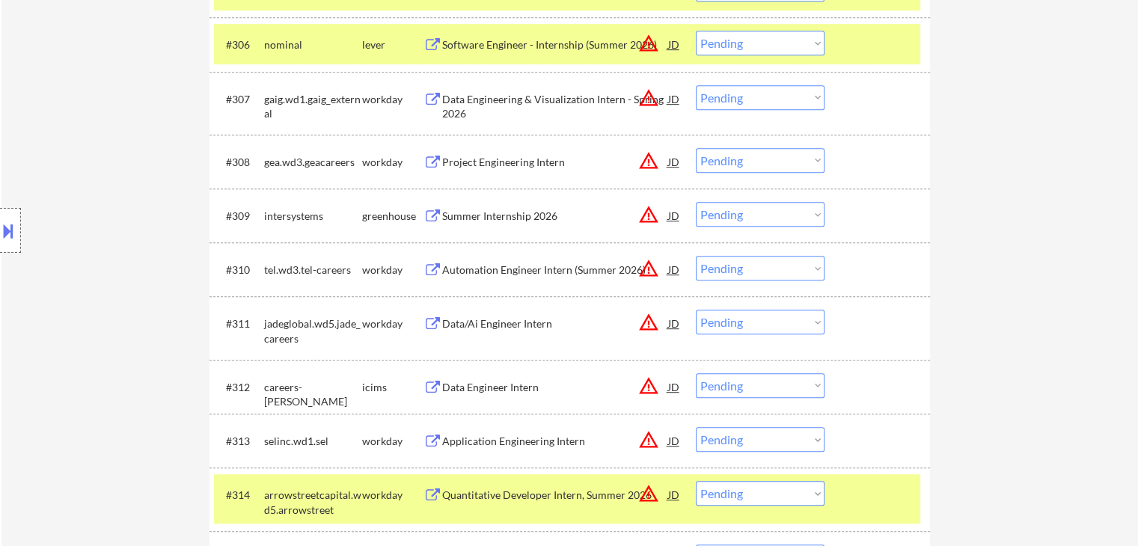
click at [486, 213] on div "Summer Internship 2026" at bounding box center [555, 216] width 226 height 15
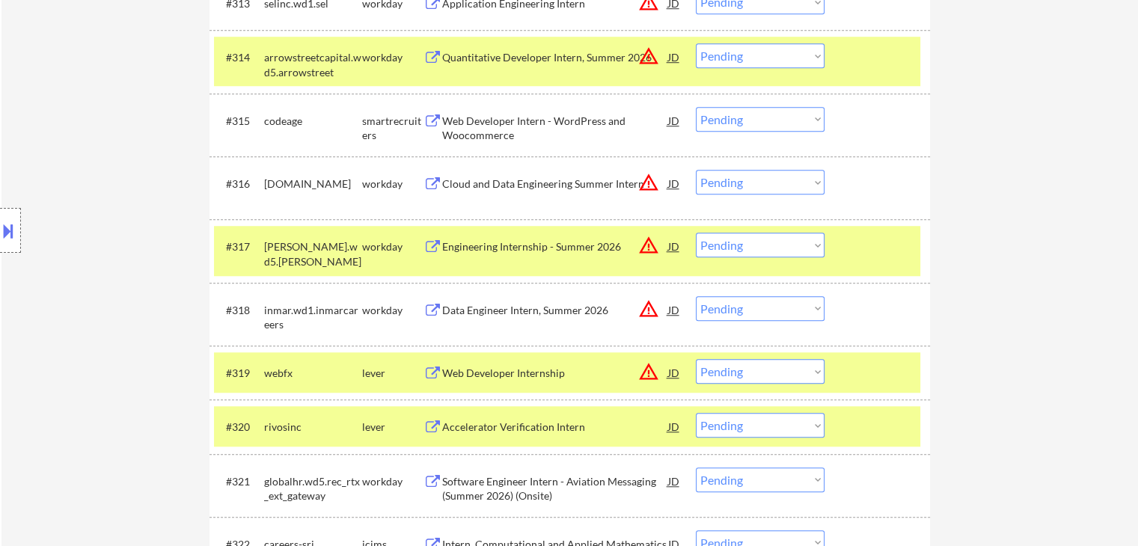
scroll to position [1272, 0]
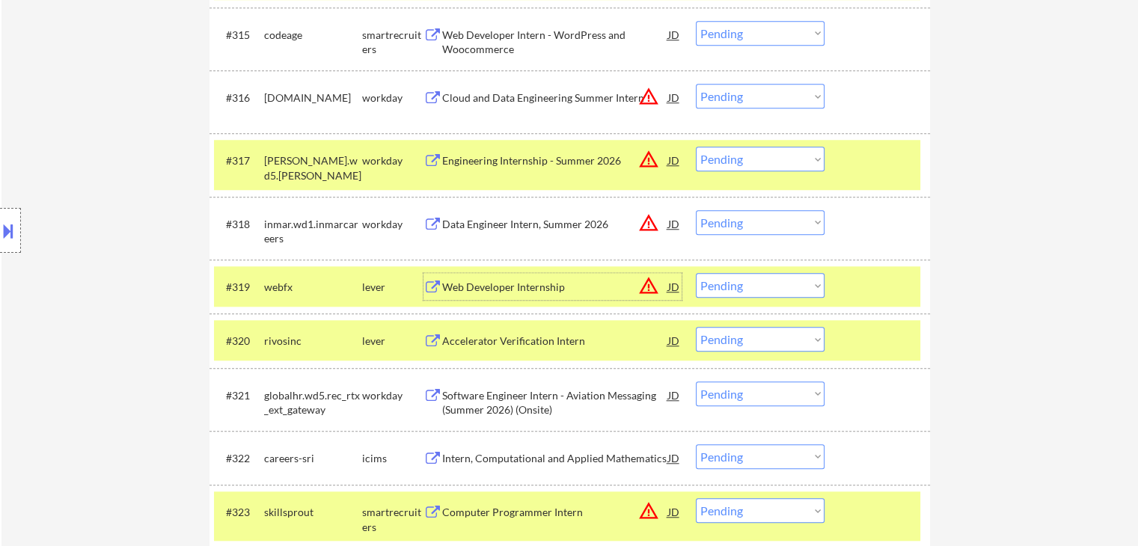
click at [511, 290] on div "Web Developer Internship" at bounding box center [555, 287] width 226 height 15
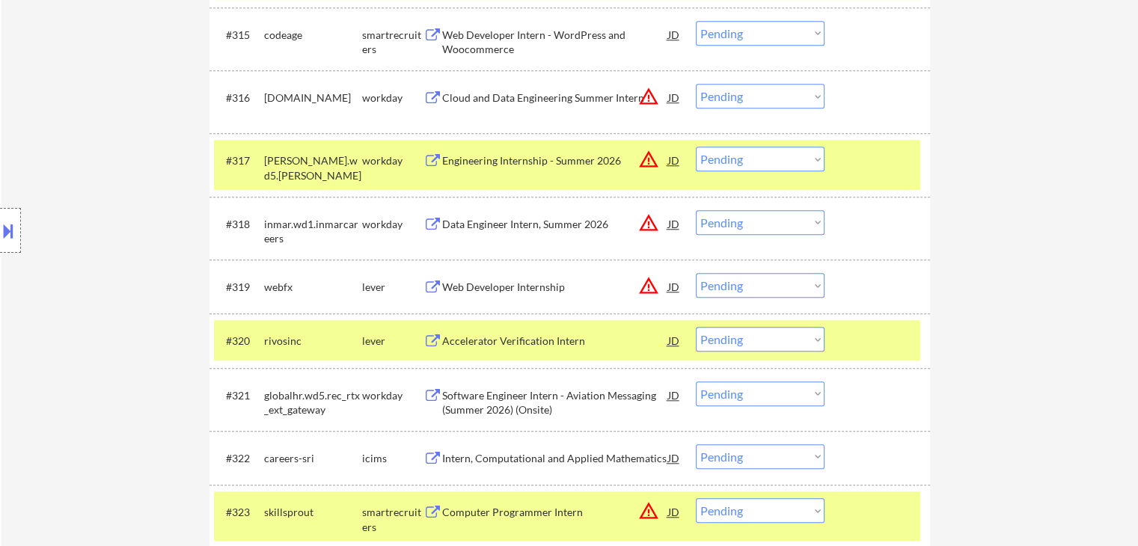
click at [516, 348] on div "Accelerator Verification Intern" at bounding box center [555, 341] width 226 height 15
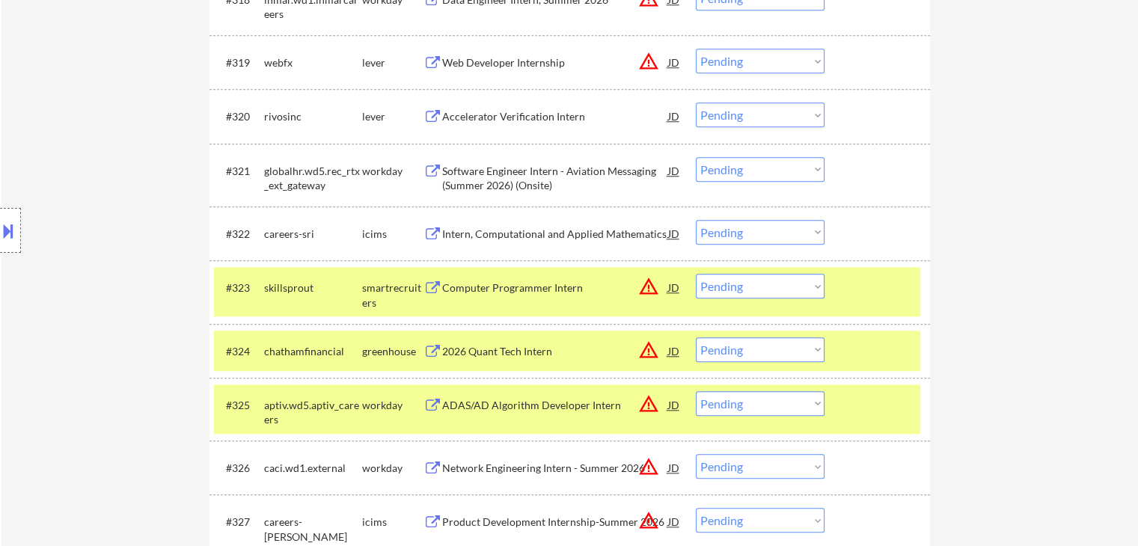
scroll to position [1646, 0]
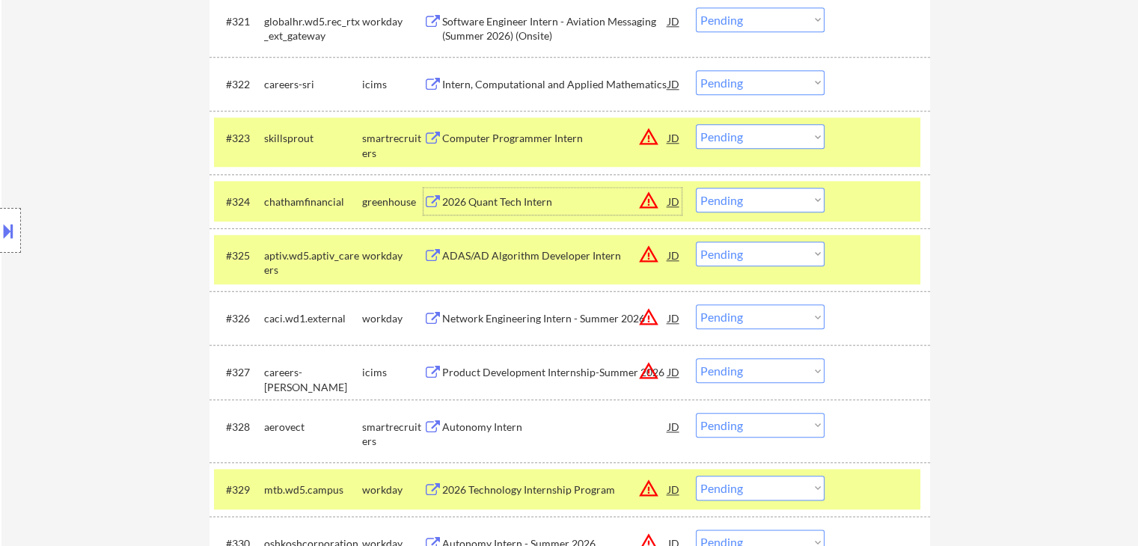
click at [496, 203] on div "2026 Quant Tech Intern" at bounding box center [555, 202] width 226 height 15
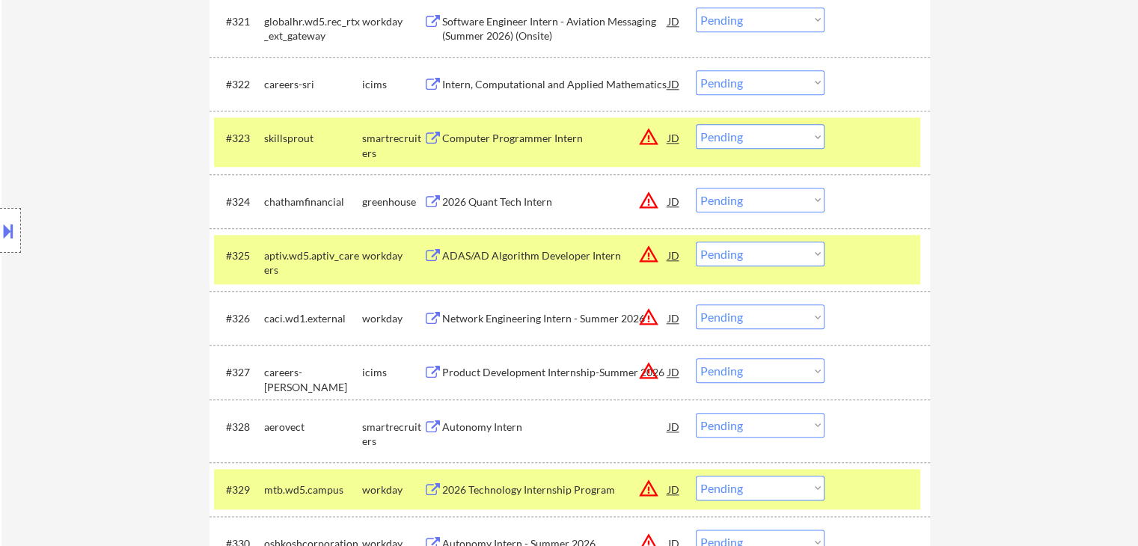
scroll to position [1870, 0]
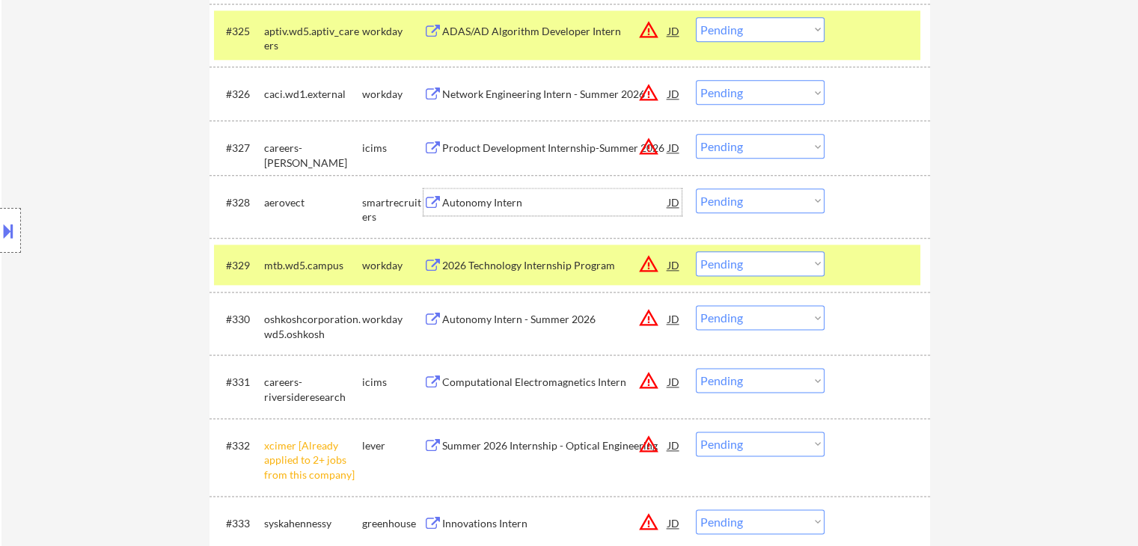
click at [476, 204] on div "Autonomy Intern" at bounding box center [555, 202] width 226 height 15
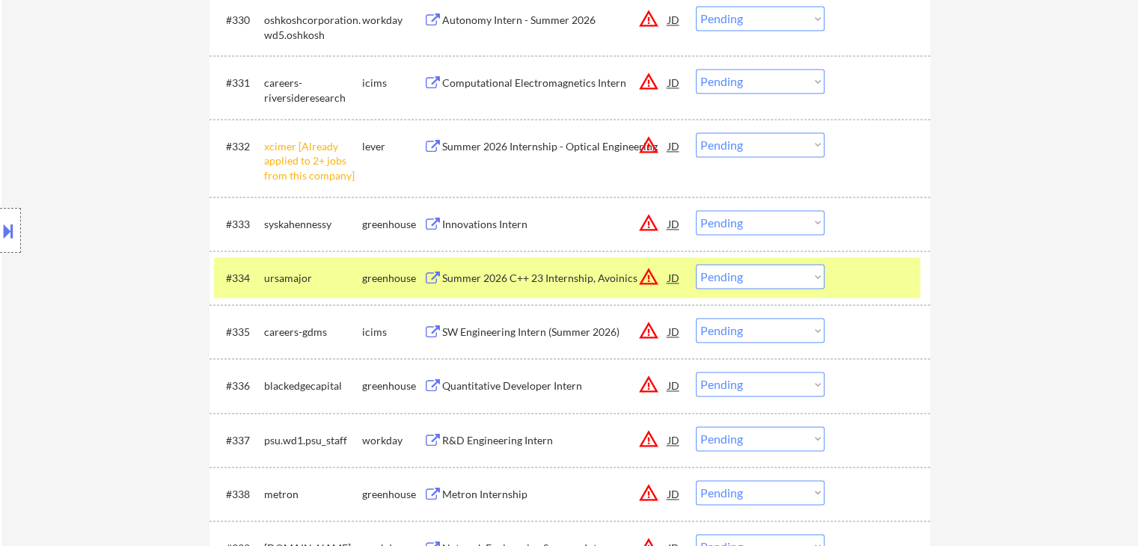
click at [480, 214] on div "Innovations Intern" at bounding box center [555, 223] width 226 height 27
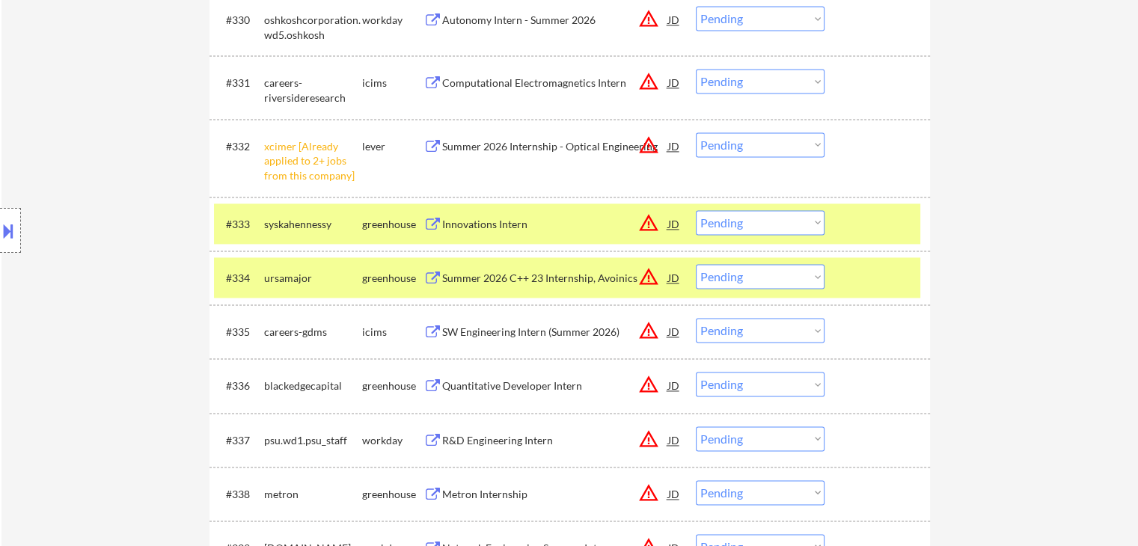
scroll to position [2469, 0]
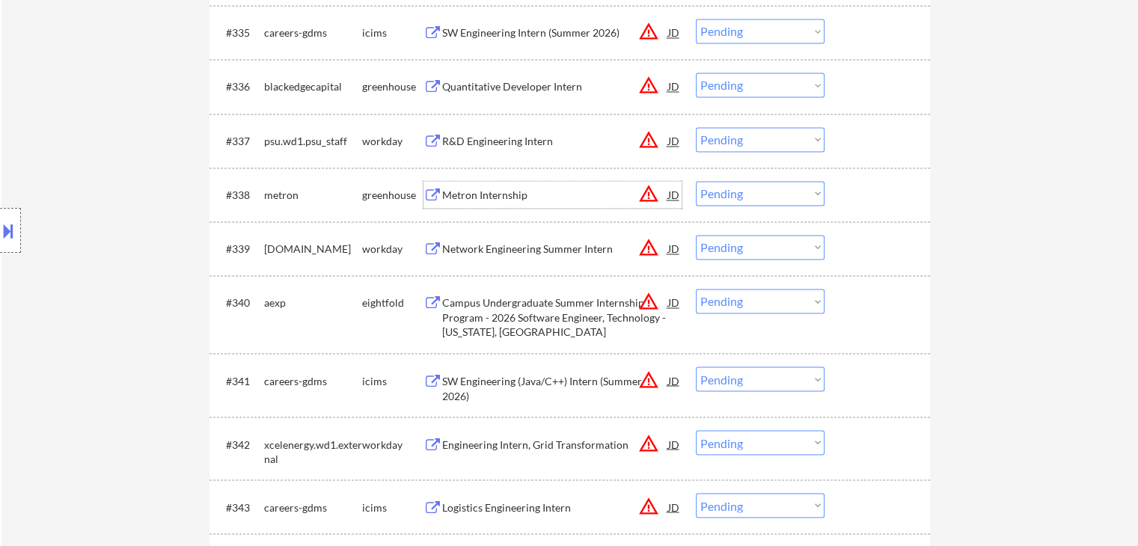
click at [464, 202] on div "Metron Internship" at bounding box center [555, 194] width 226 height 27
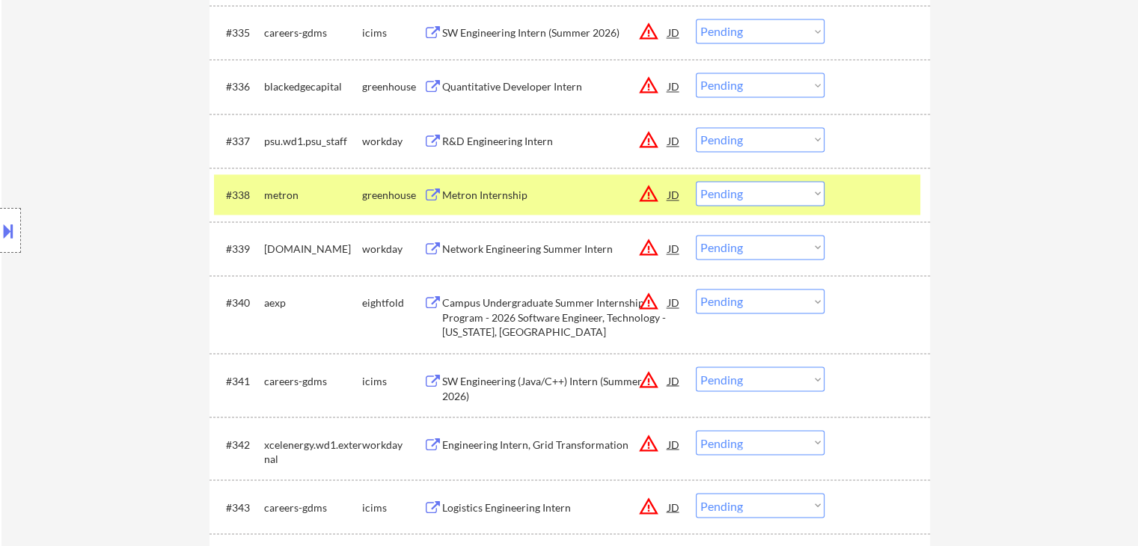
click at [483, 85] on div "Quantitative Developer Intern" at bounding box center [555, 86] width 226 height 15
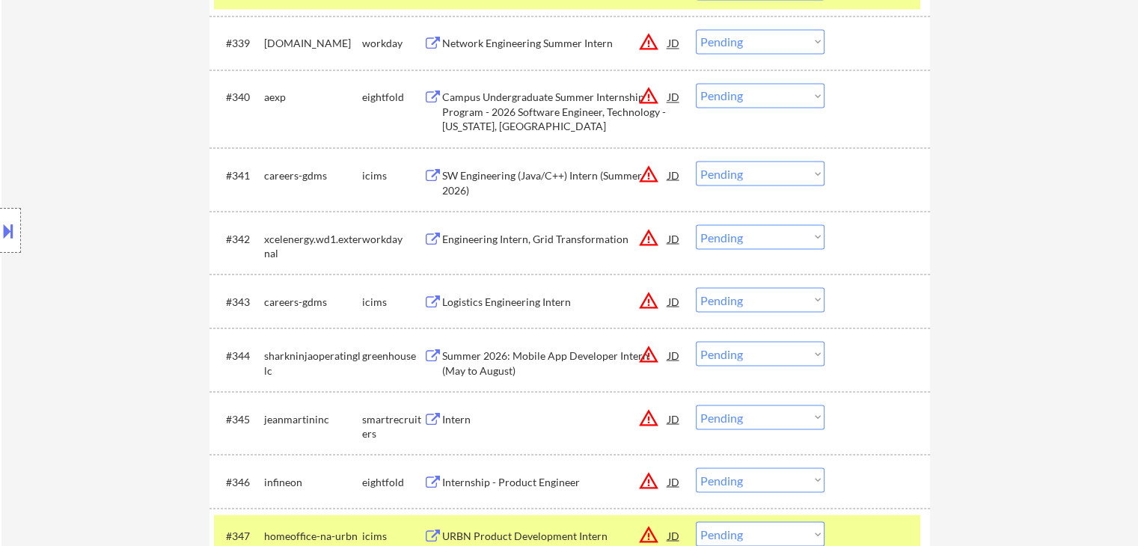
scroll to position [2768, 0]
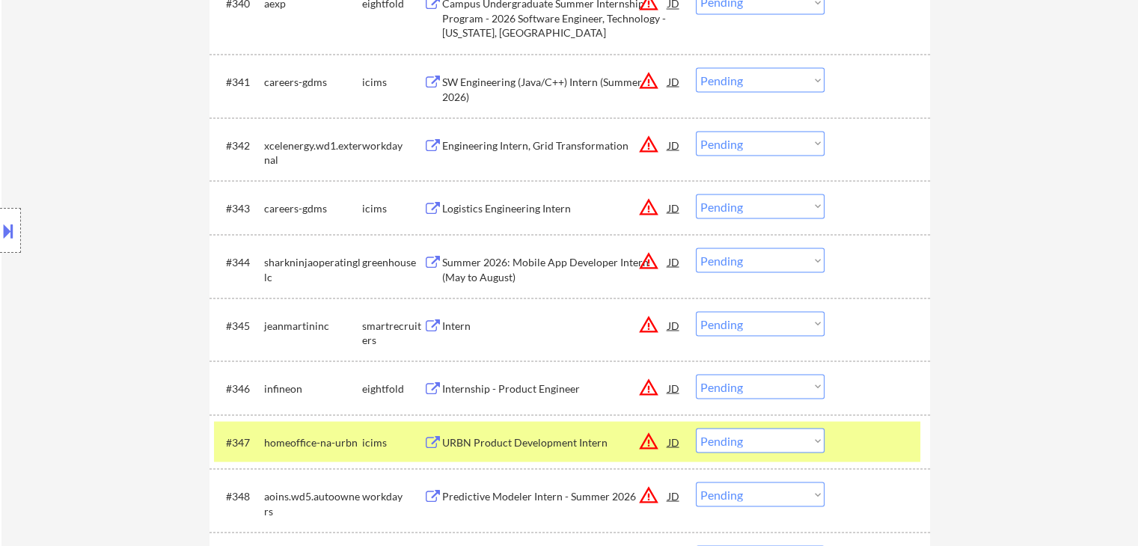
click at [483, 266] on div "Summer 2026: Mobile App Developer Intern (May to August)" at bounding box center [555, 268] width 226 height 29
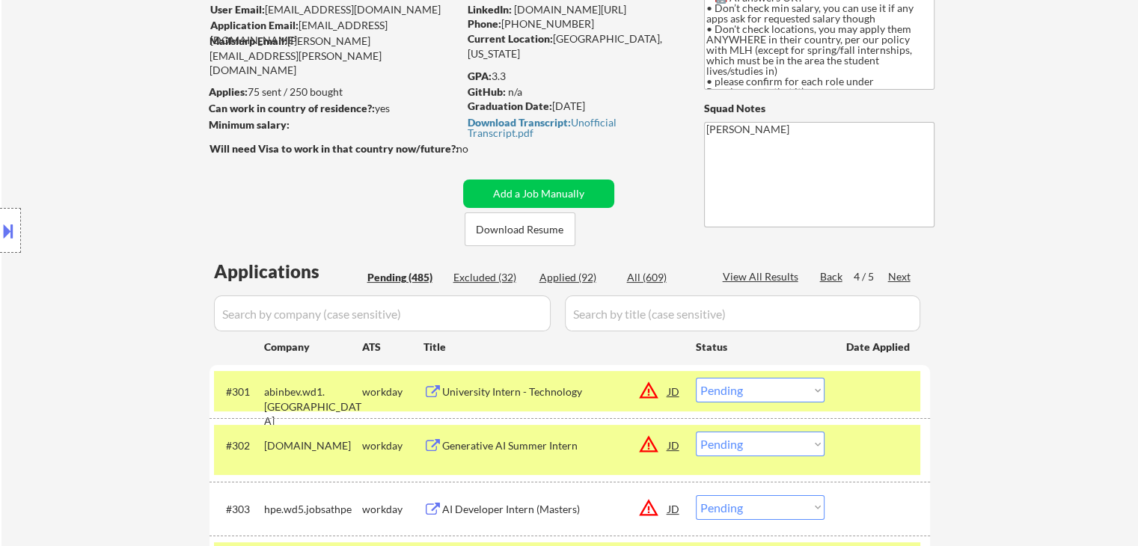
scroll to position [224, 0]
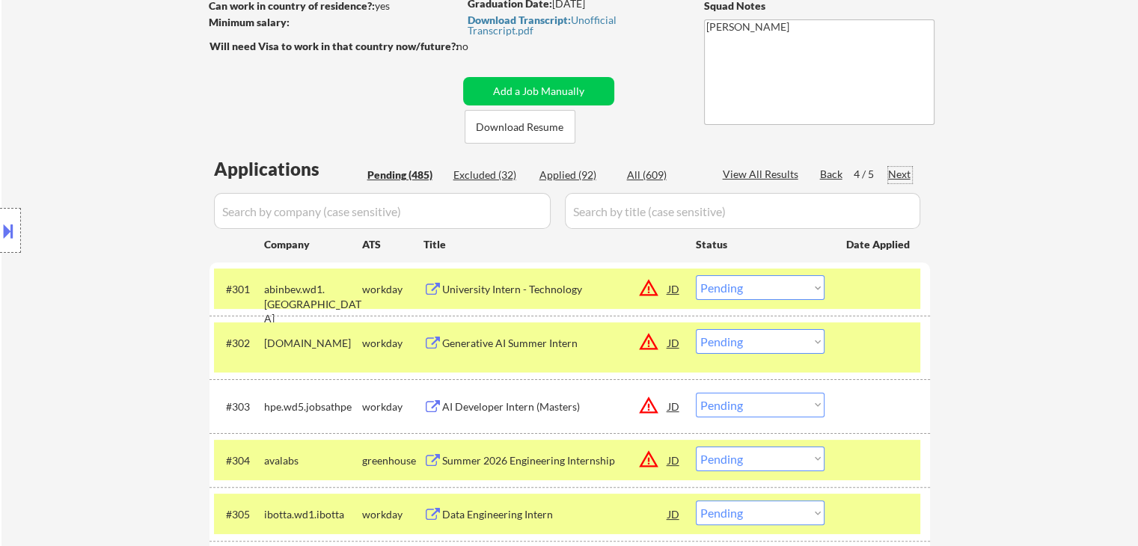
click at [896, 177] on div "Next" at bounding box center [900, 174] width 24 height 15
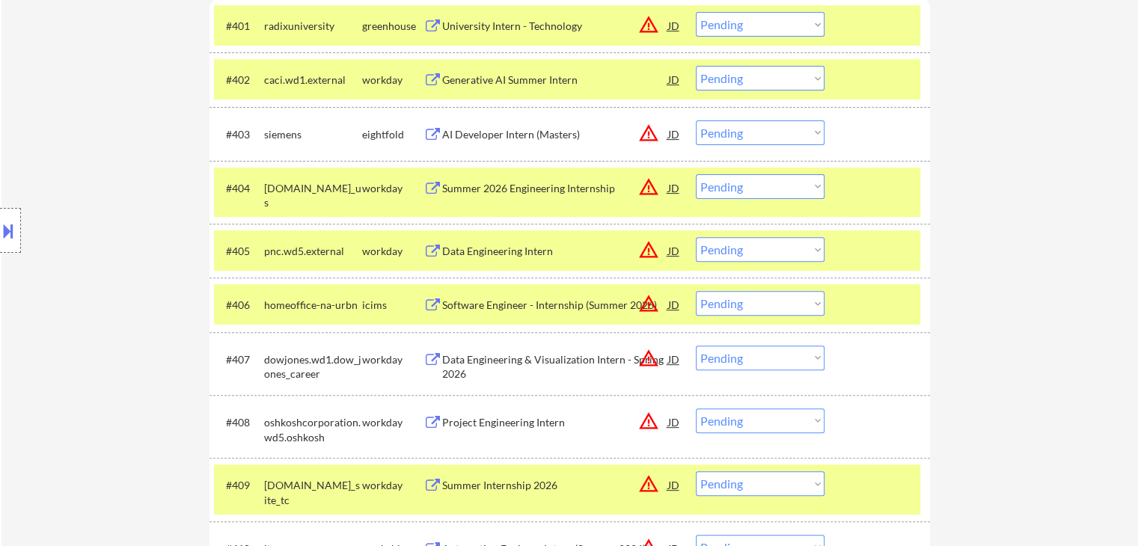
scroll to position [524, 0]
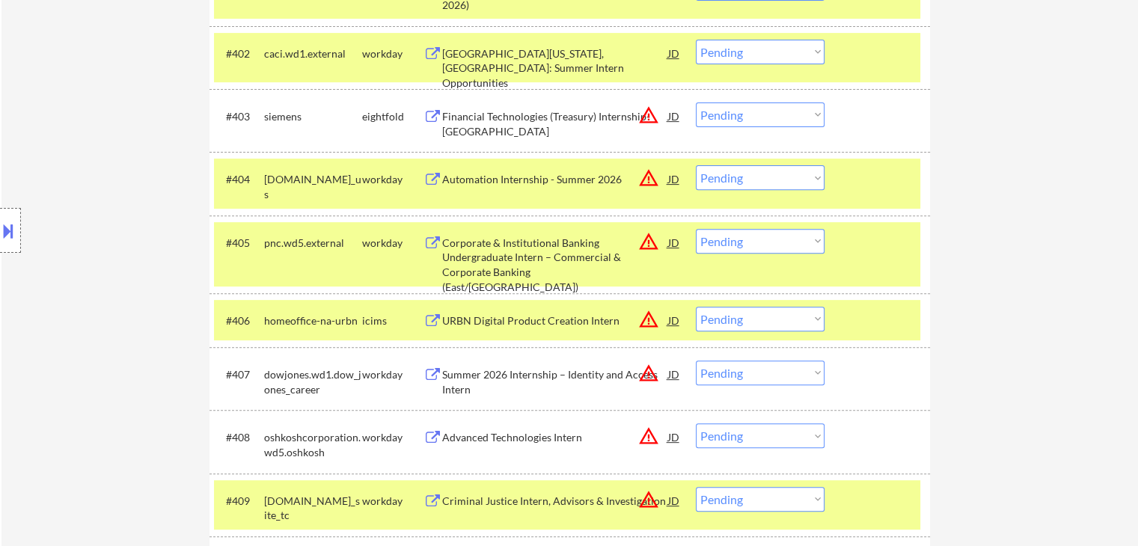
click at [126, 134] on div "Location Inclusions: country:[GEOGRAPHIC_DATA]" at bounding box center [134, 231] width 268 height 278
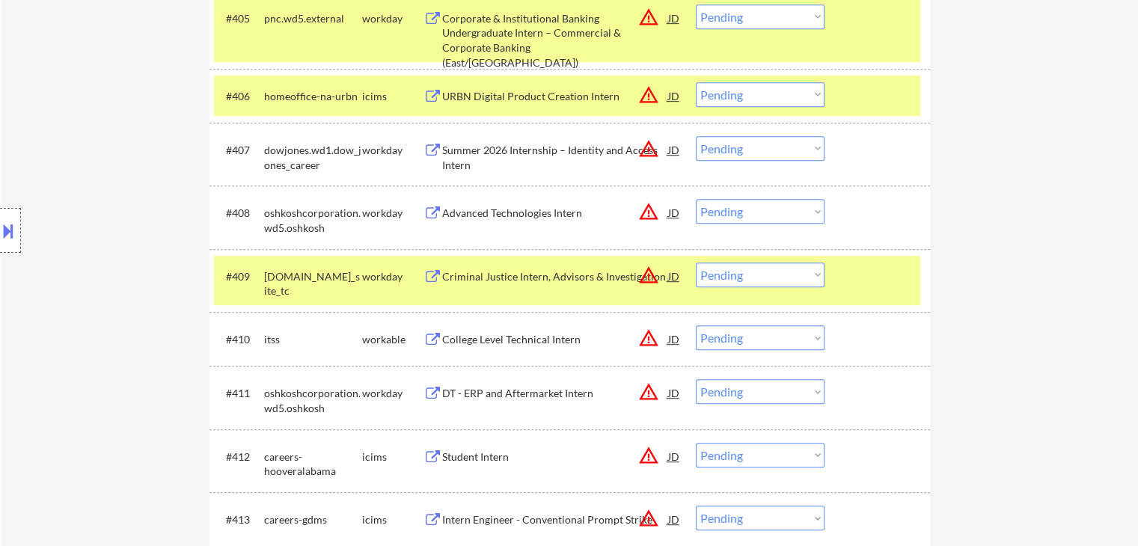
click at [83, 103] on div "Location Inclusions: country:[GEOGRAPHIC_DATA]" at bounding box center [134, 231] width 268 height 278
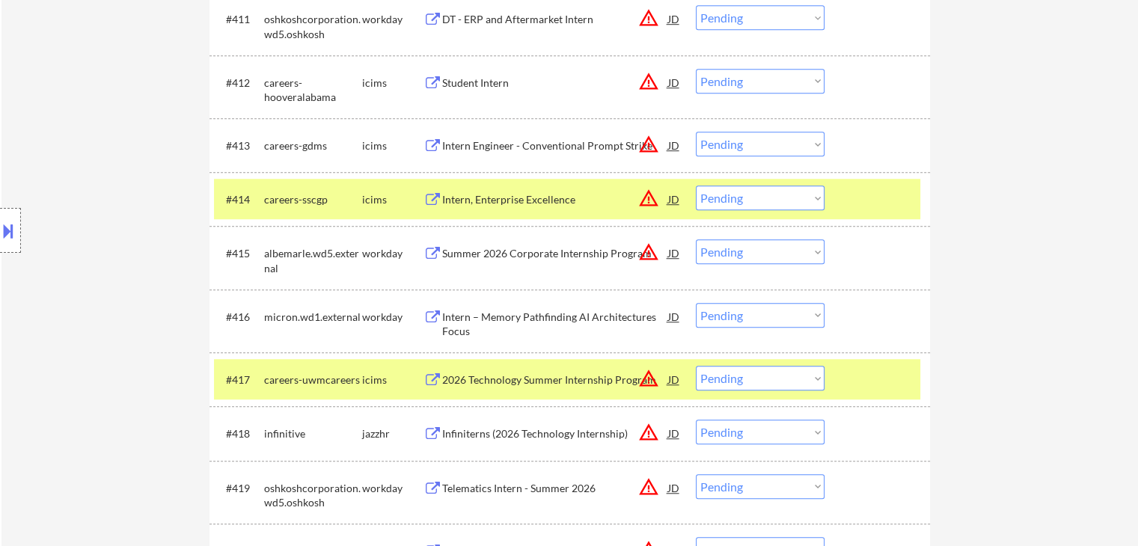
click at [79, 206] on div "Location Inclusions: country:[GEOGRAPHIC_DATA]" at bounding box center [134, 231] width 268 height 278
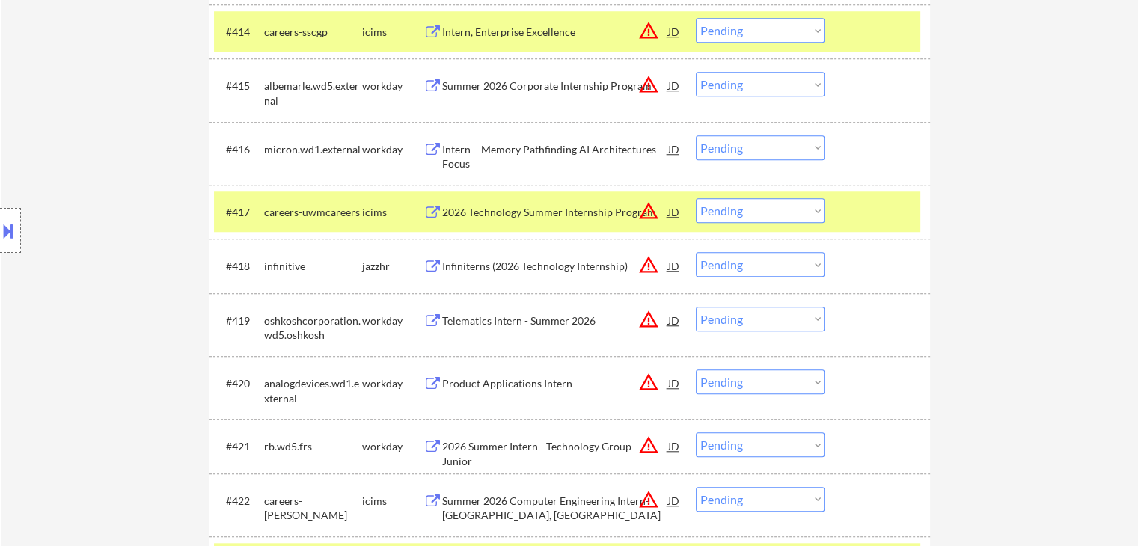
scroll to position [1347, 0]
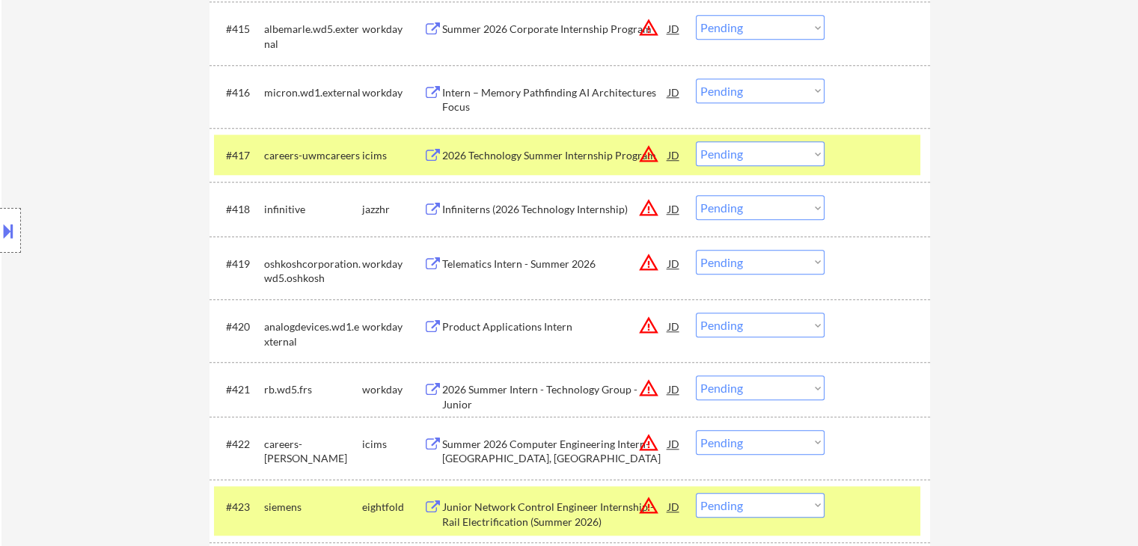
click at [79, 169] on div "Location Inclusions: country:[GEOGRAPHIC_DATA]" at bounding box center [134, 231] width 268 height 278
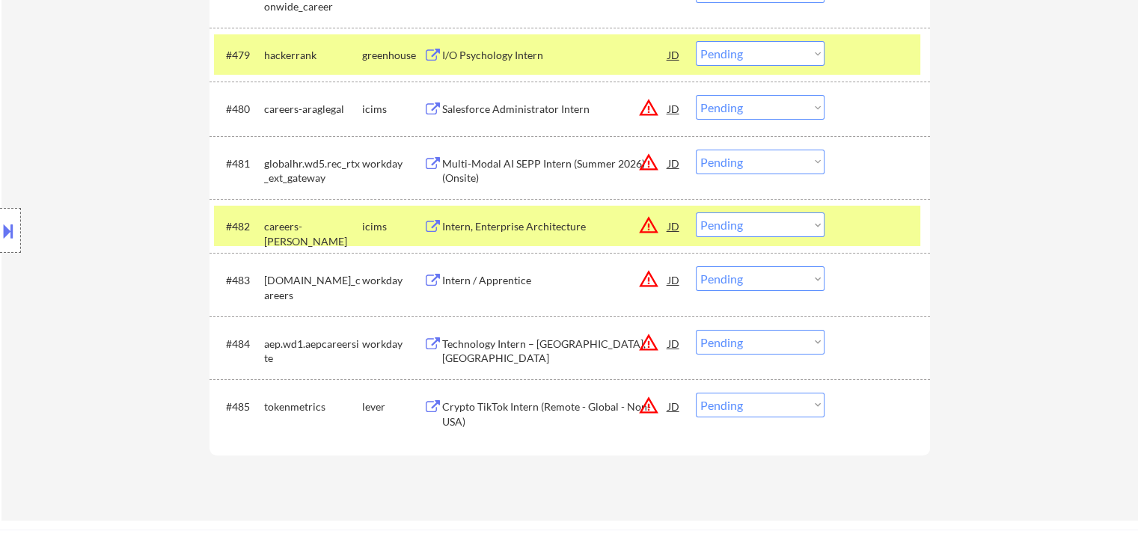
scroll to position [5387, 0]
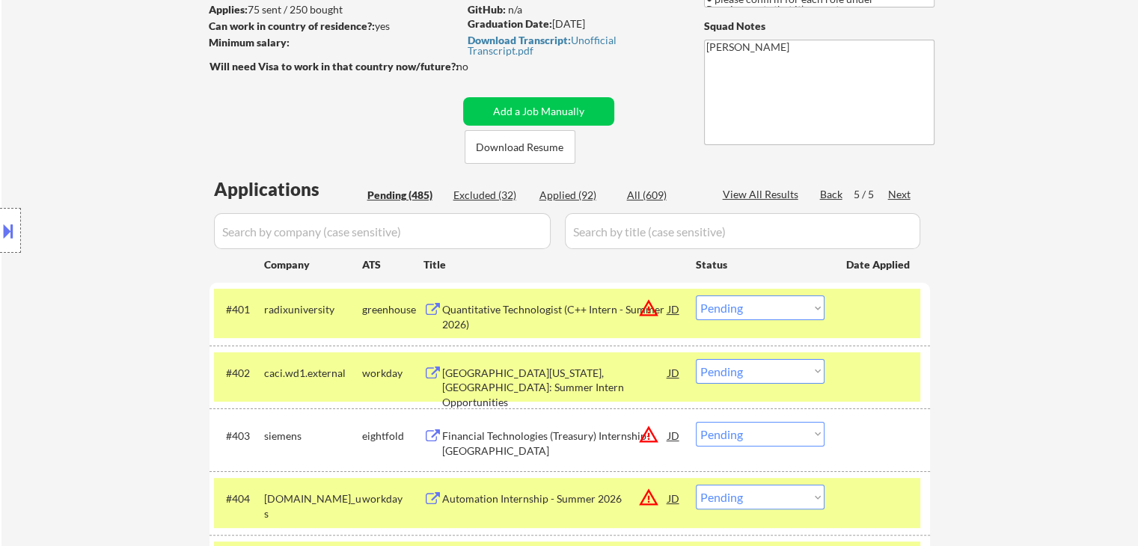
scroll to position [224, 0]
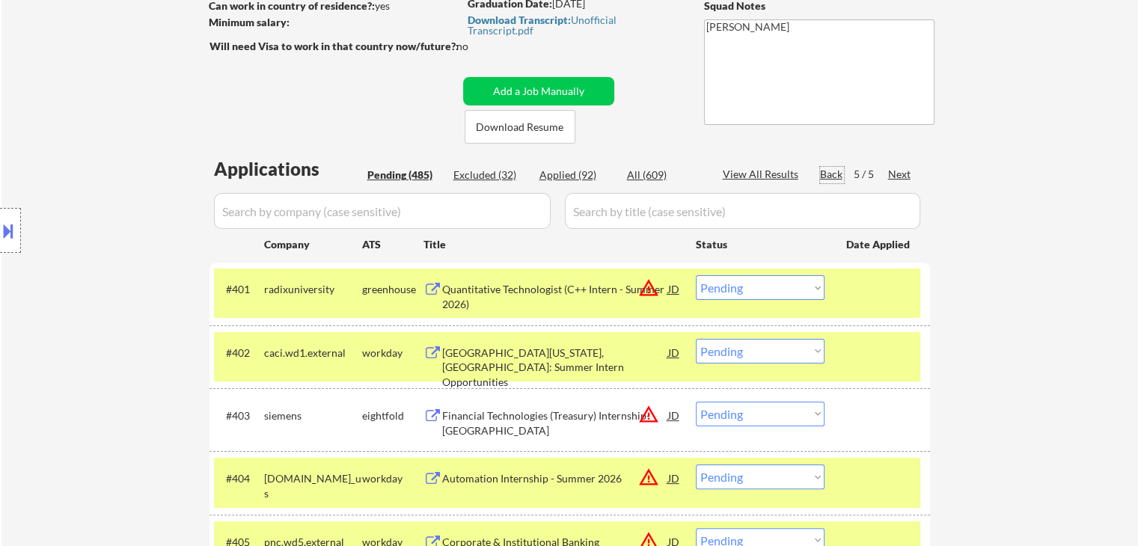
click at [833, 171] on div "Back" at bounding box center [832, 174] width 24 height 15
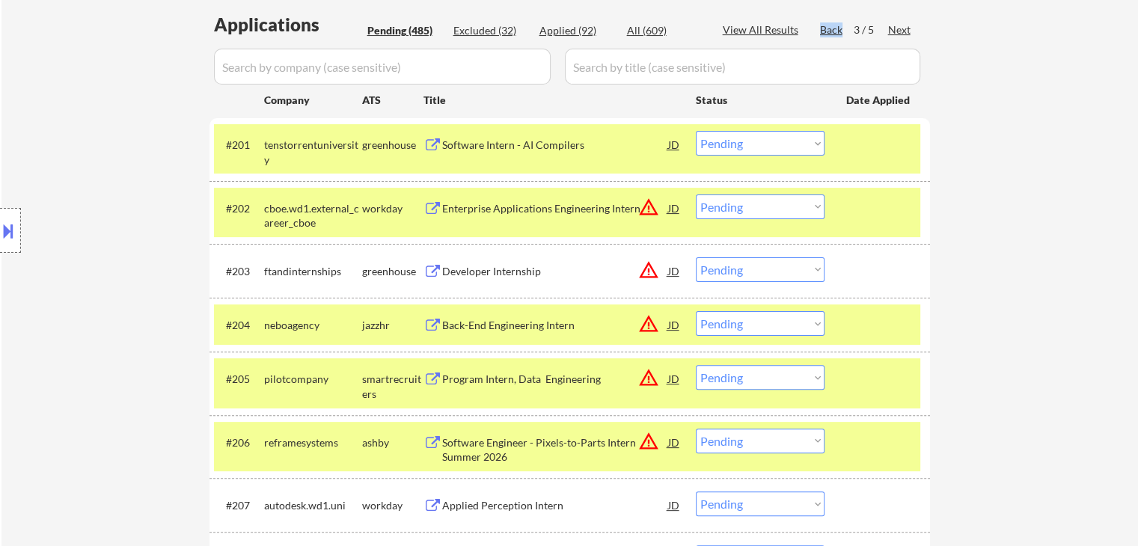
scroll to position [374, 0]
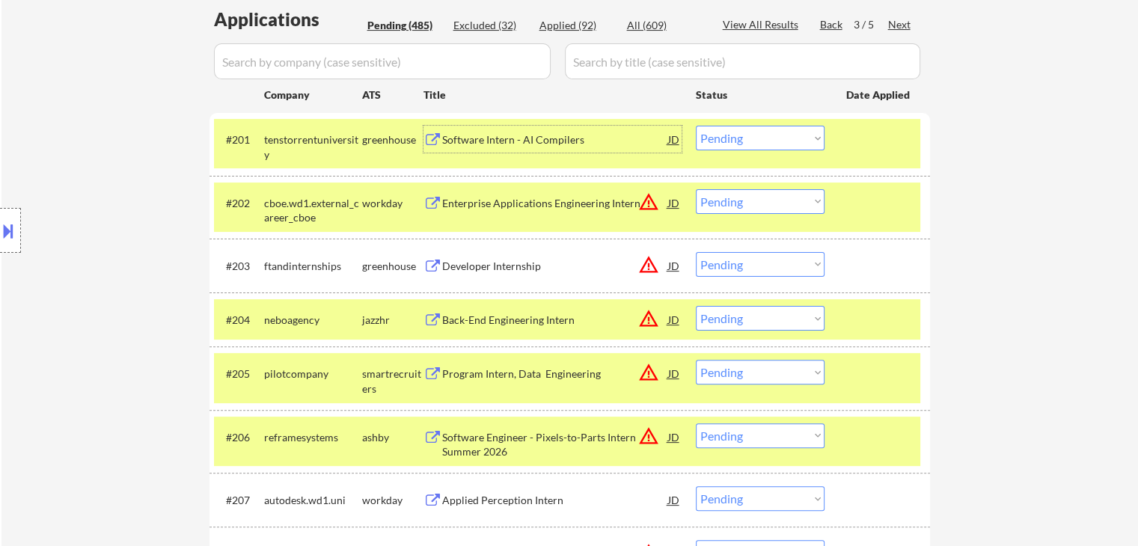
click at [481, 135] on div "Software Intern - AI Compilers" at bounding box center [555, 139] width 226 height 15
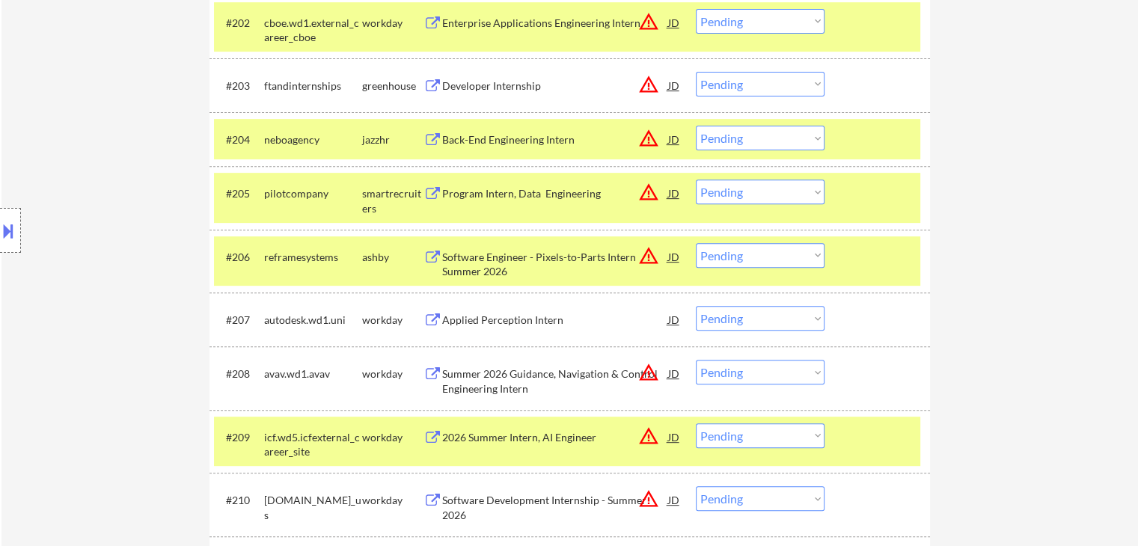
scroll to position [599, 0]
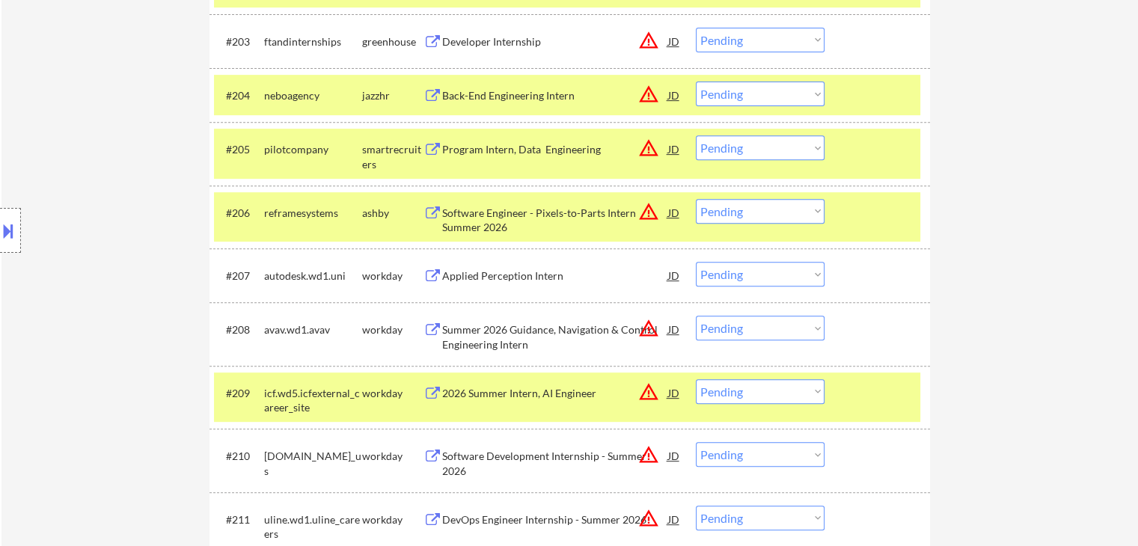
click at [501, 95] on div "Back-End Engineering Intern" at bounding box center [555, 95] width 226 height 15
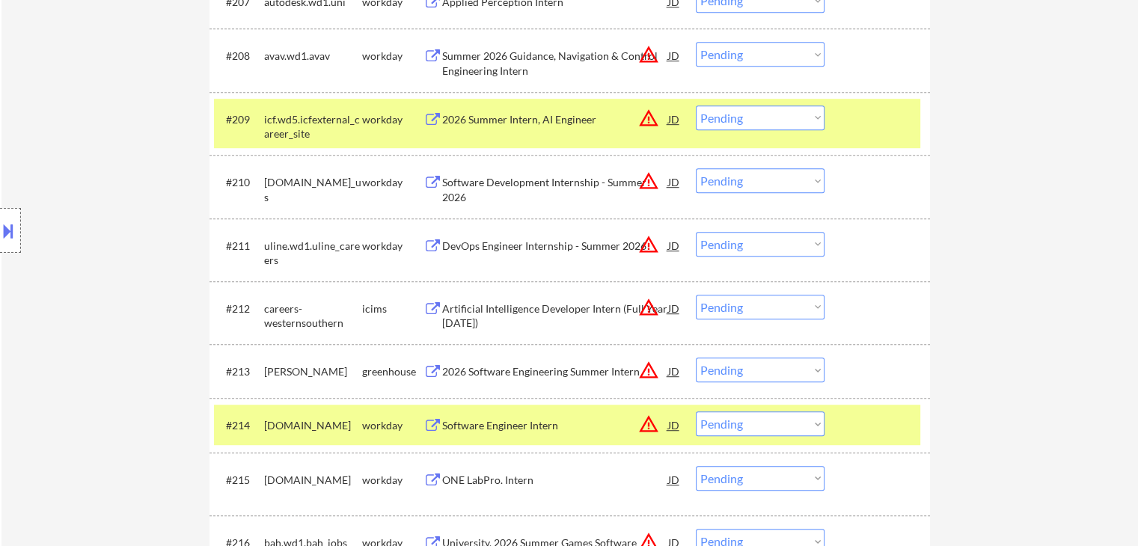
scroll to position [898, 0]
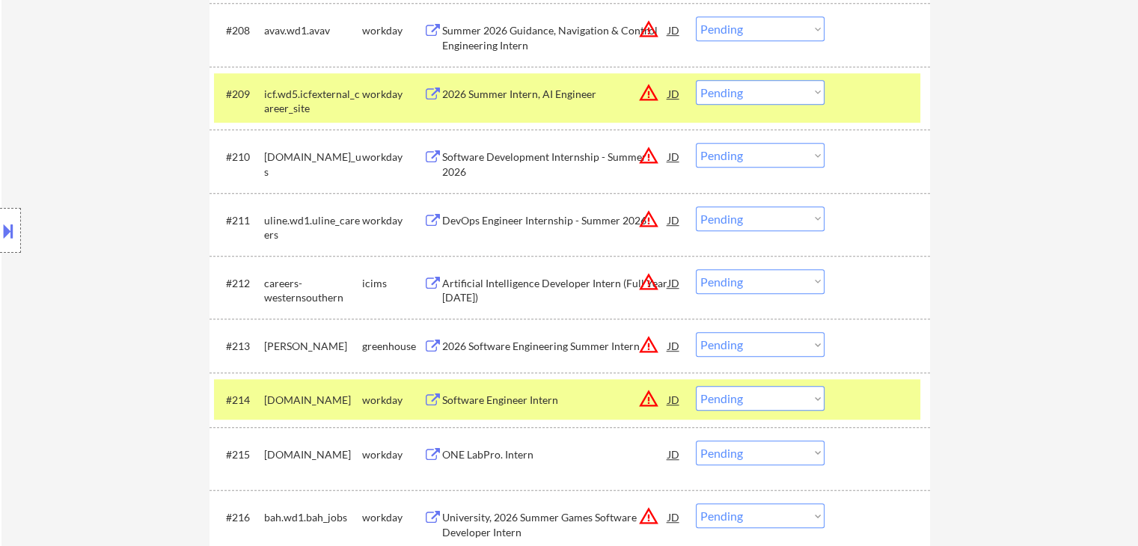
click at [557, 351] on div "2026 Software Engineering Summer Intern" at bounding box center [555, 346] width 226 height 15
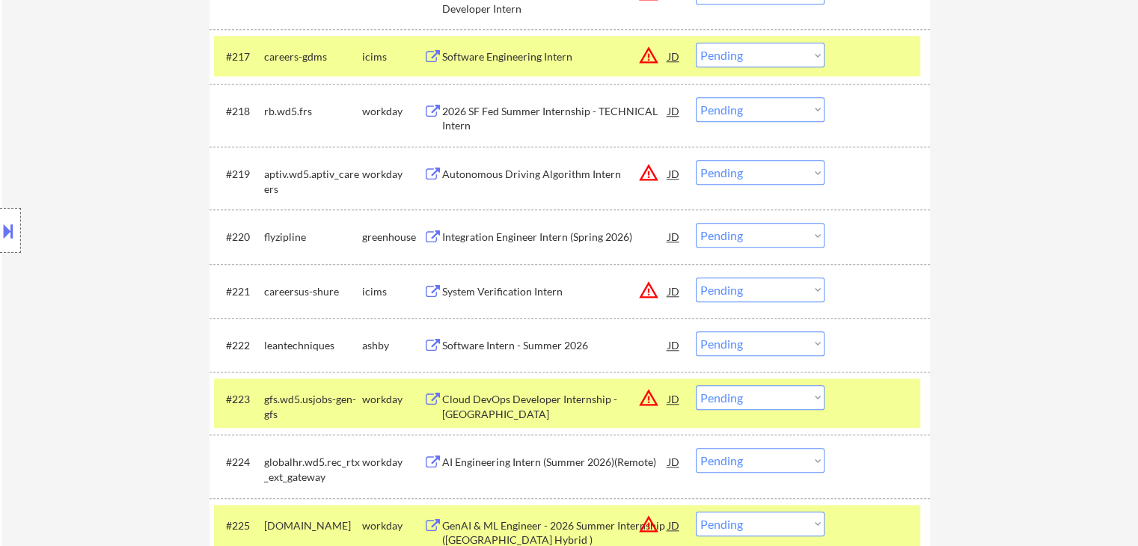
scroll to position [420, 0]
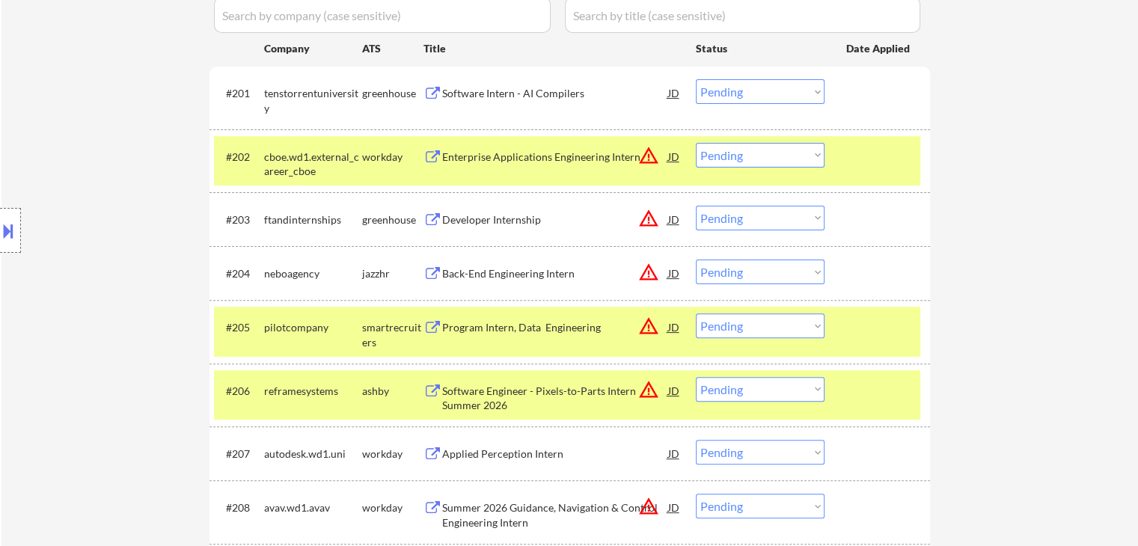
click at [738, 272] on select "Choose an option... Pending Applied Excluded (Questions) Excluded (Expired) Exc…" at bounding box center [760, 272] width 129 height 25
click at [696, 260] on select "Choose an option... Pending Applied Excluded (Questions) Excluded (Expired) Exc…" at bounding box center [760, 272] width 129 height 25
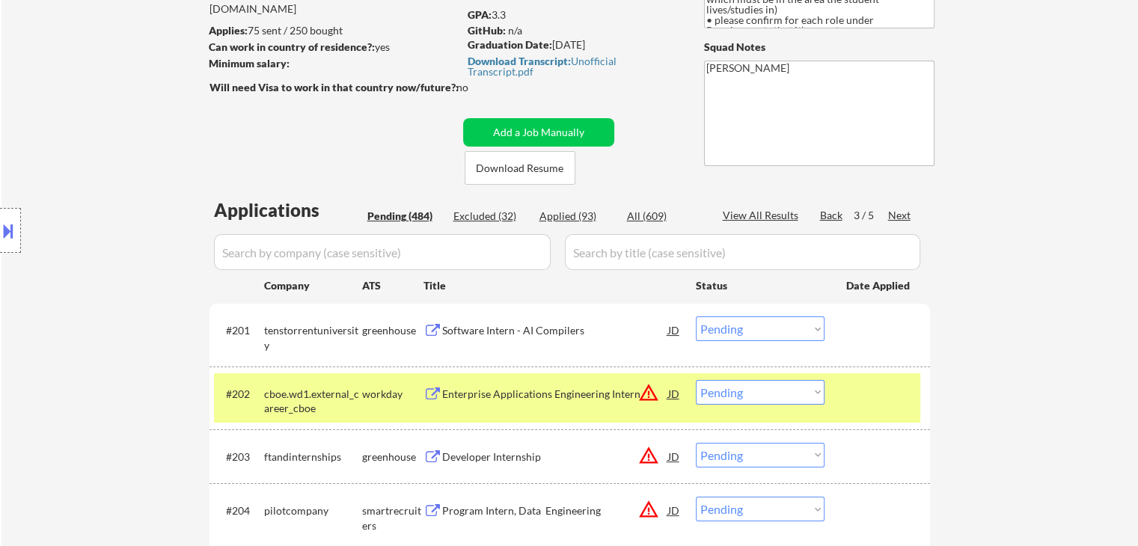
scroll to position [224, 0]
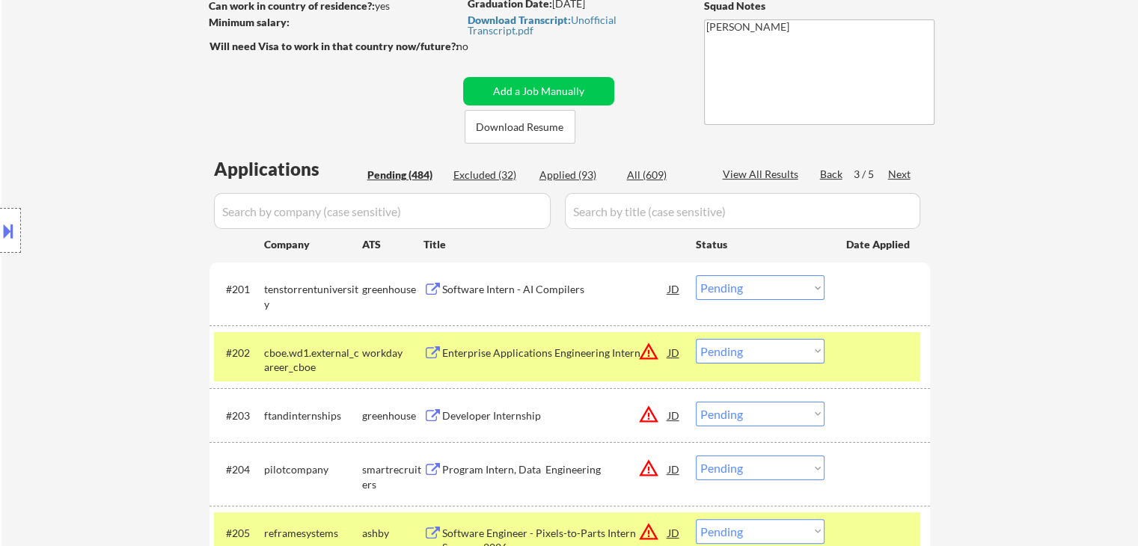
click at [901, 171] on div "Next" at bounding box center [900, 174] width 24 height 15
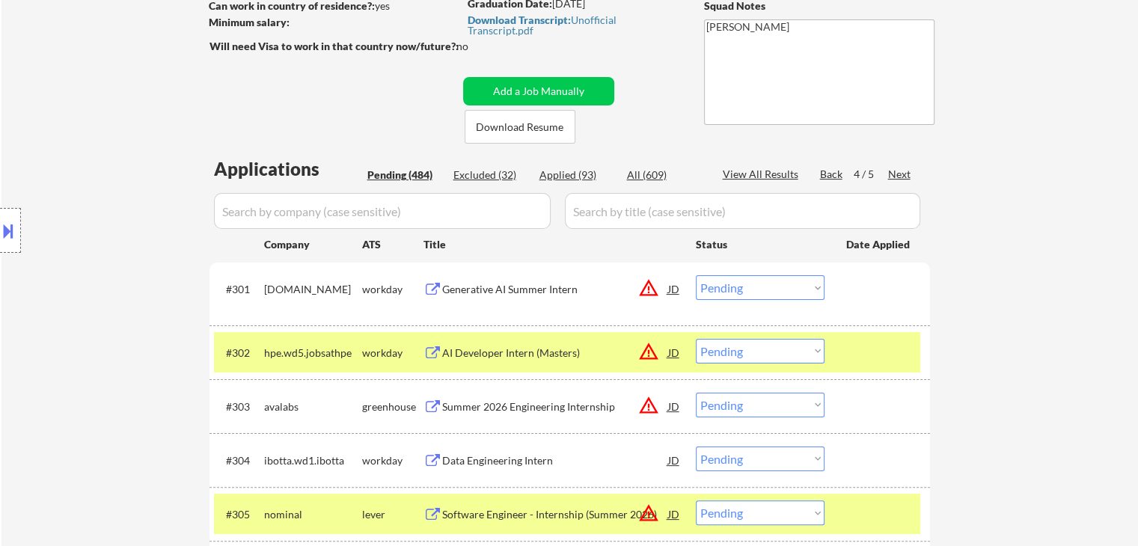
drag, startPoint x: 775, startPoint y: 410, endPoint x: 780, endPoint y: 448, distance: 38.5
click at [777, 409] on select "Choose an option... Pending Applied Excluded (Questions) Excluded (Expired) Exc…" at bounding box center [760, 405] width 129 height 25
click at [696, 393] on select "Choose an option... Pending Applied Excluded (Questions) Excluded (Expired) Exc…" at bounding box center [760, 405] width 129 height 25
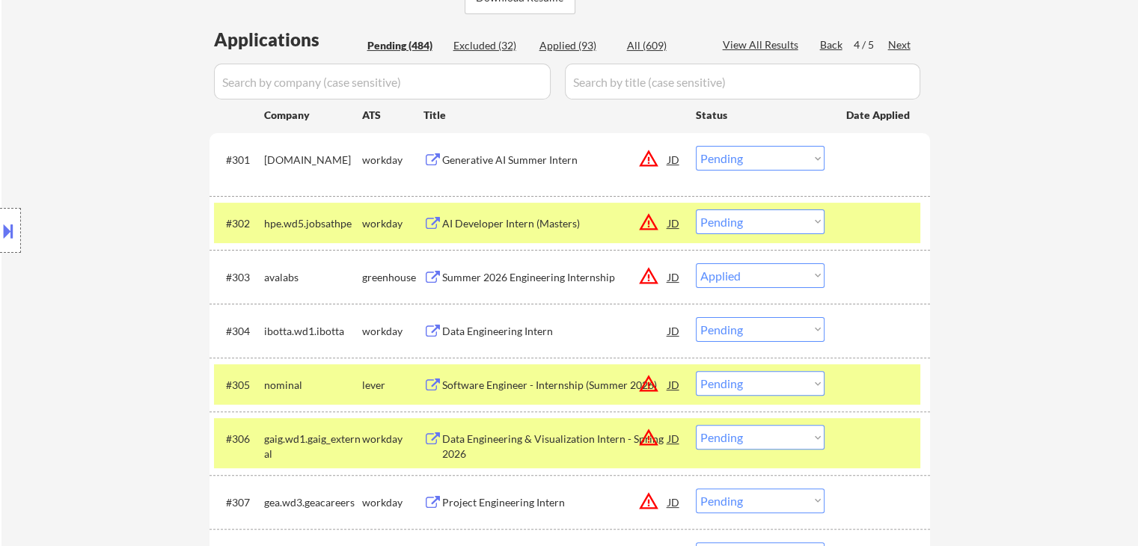
scroll to position [299, 0]
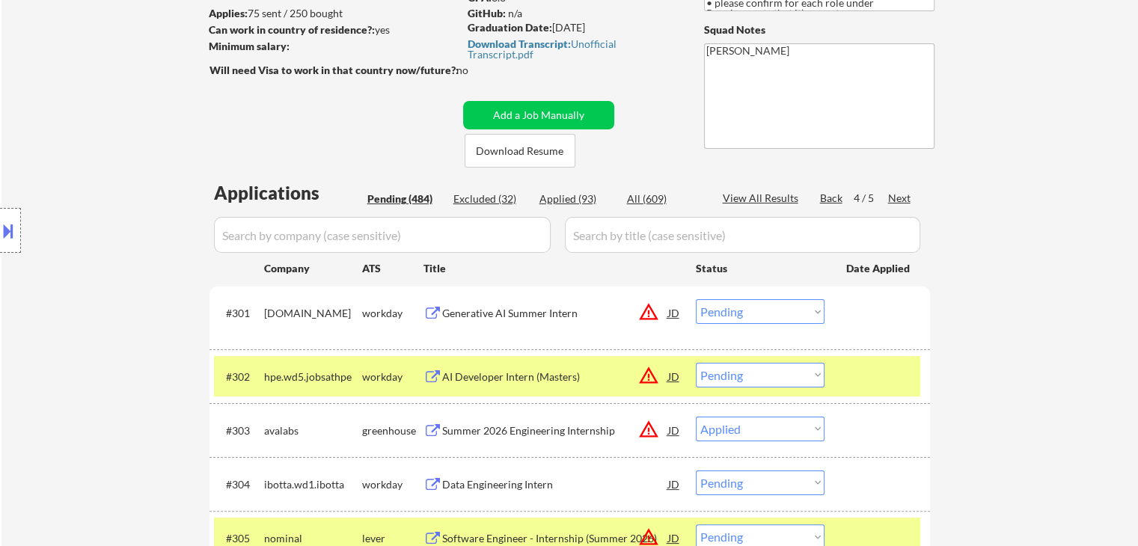
scroll to position [224, 0]
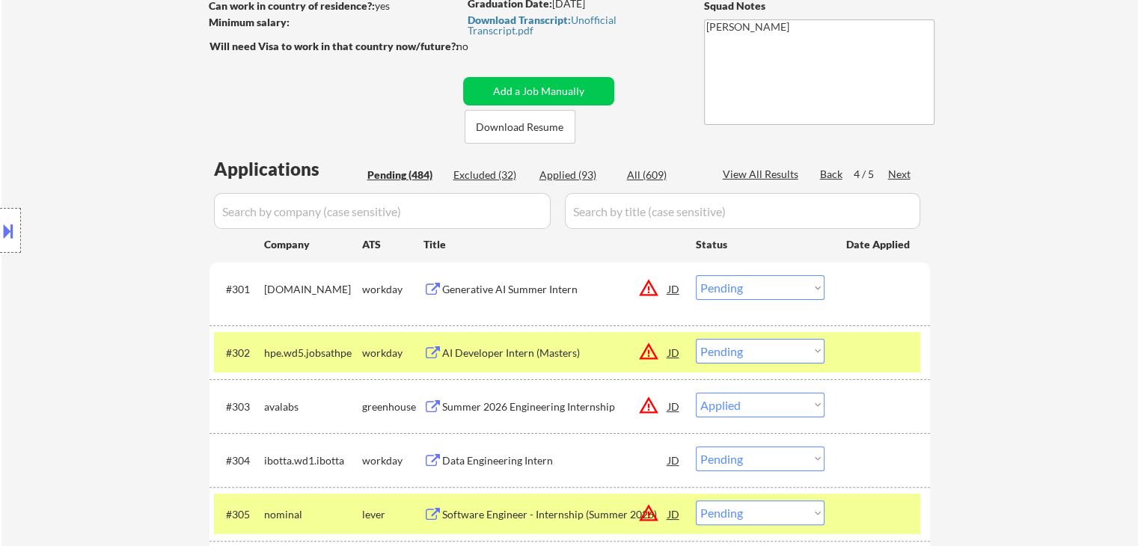
click at [64, 213] on div "Location Inclusions: country:[GEOGRAPHIC_DATA]" at bounding box center [134, 231] width 268 height 278
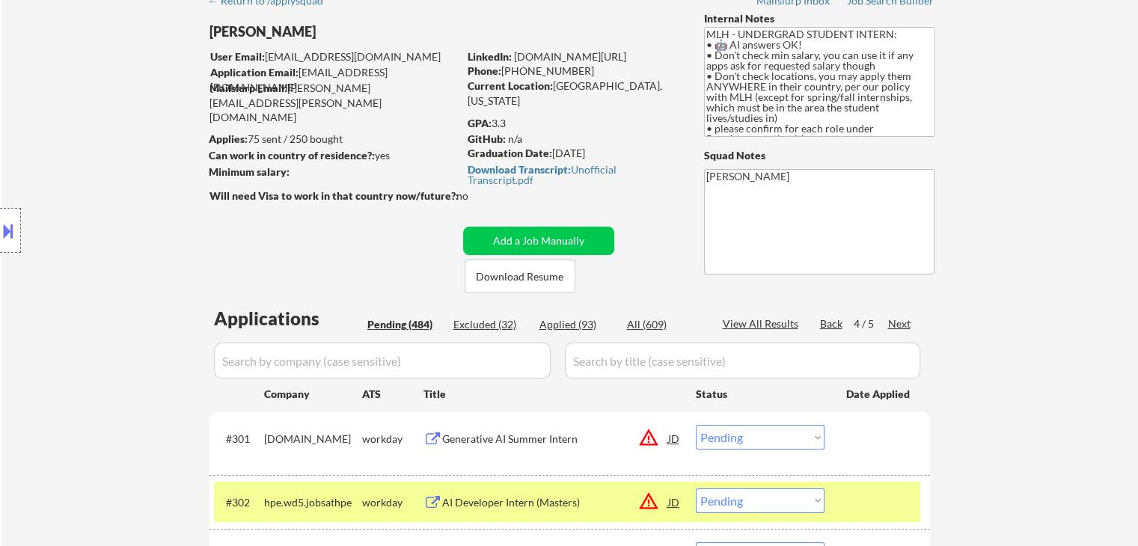
click at [64, 213] on div "Location Inclusions: country:[GEOGRAPHIC_DATA]" at bounding box center [134, 231] width 268 height 278
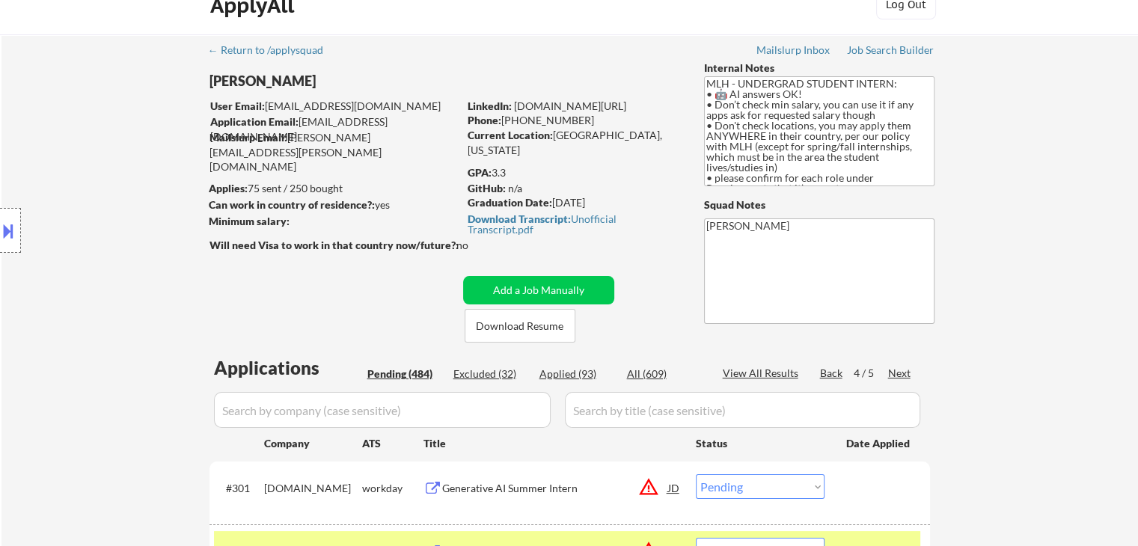
scroll to position [0, 0]
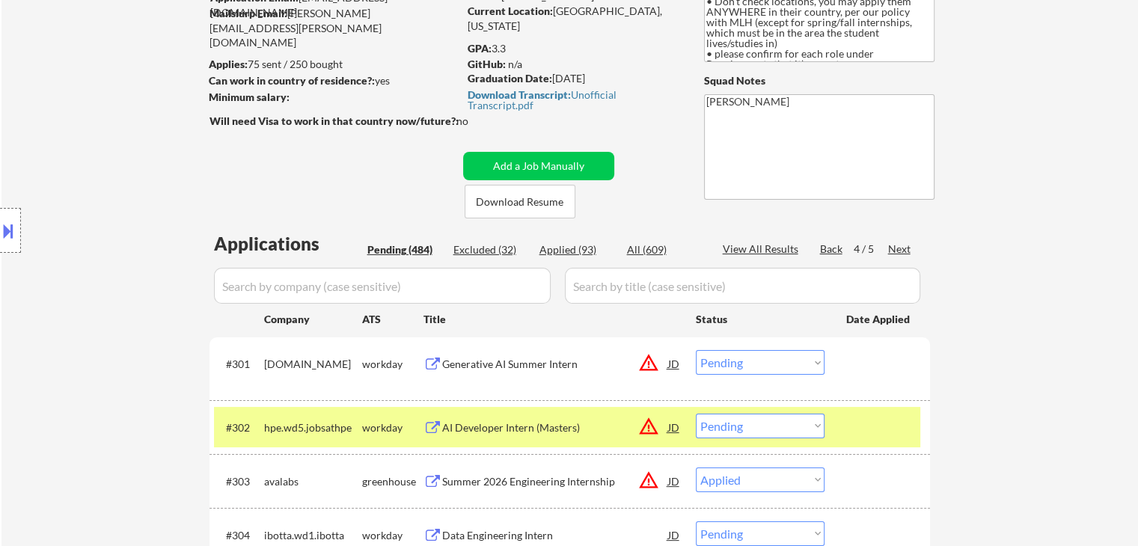
click at [79, 210] on div "Location Inclusions: country:[GEOGRAPHIC_DATA]" at bounding box center [134, 231] width 268 height 278
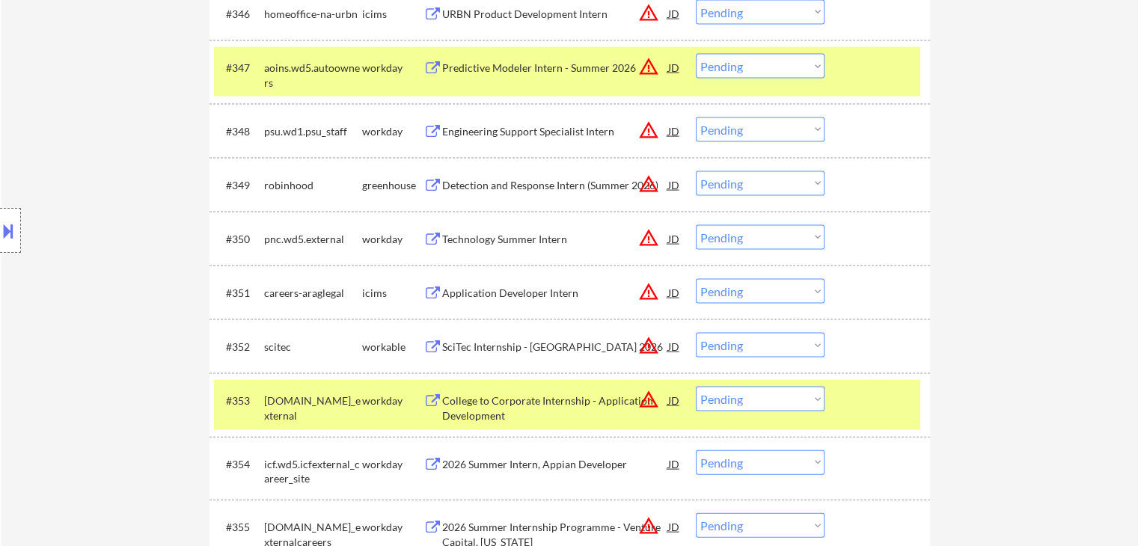
click at [111, 219] on div "Location Inclusions: country:[GEOGRAPHIC_DATA]" at bounding box center [134, 231] width 268 height 278
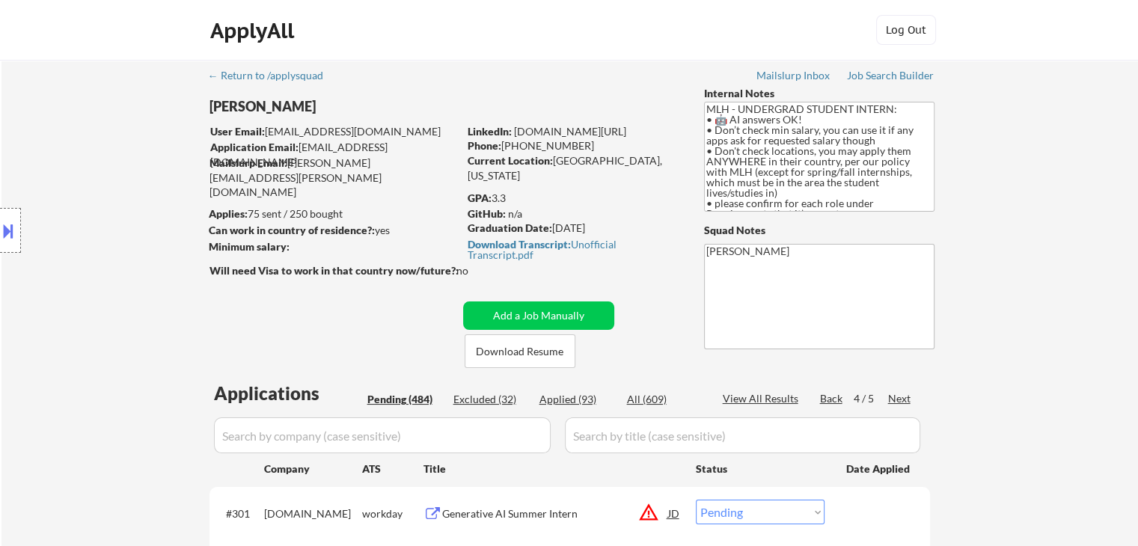
click at [144, 180] on div "Location Inclusions: country:[GEOGRAPHIC_DATA]" at bounding box center [134, 231] width 268 height 278
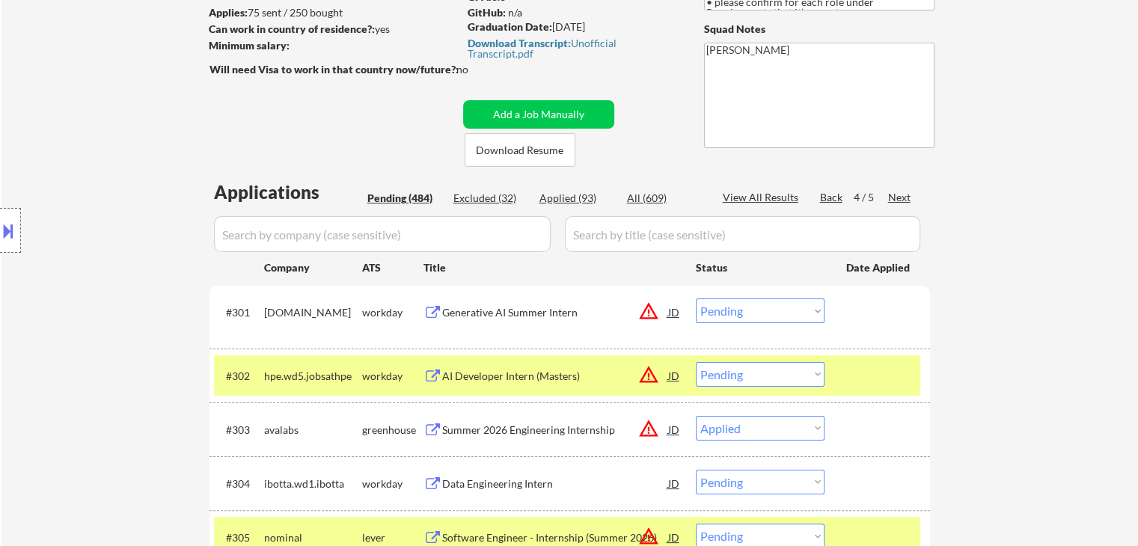
scroll to position [224, 0]
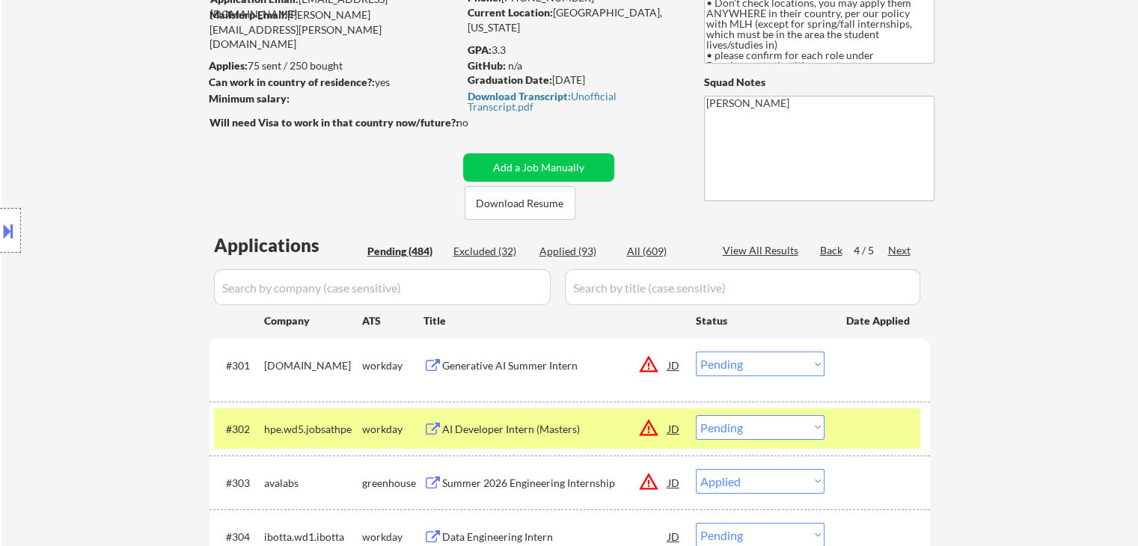
scroll to position [0, 0]
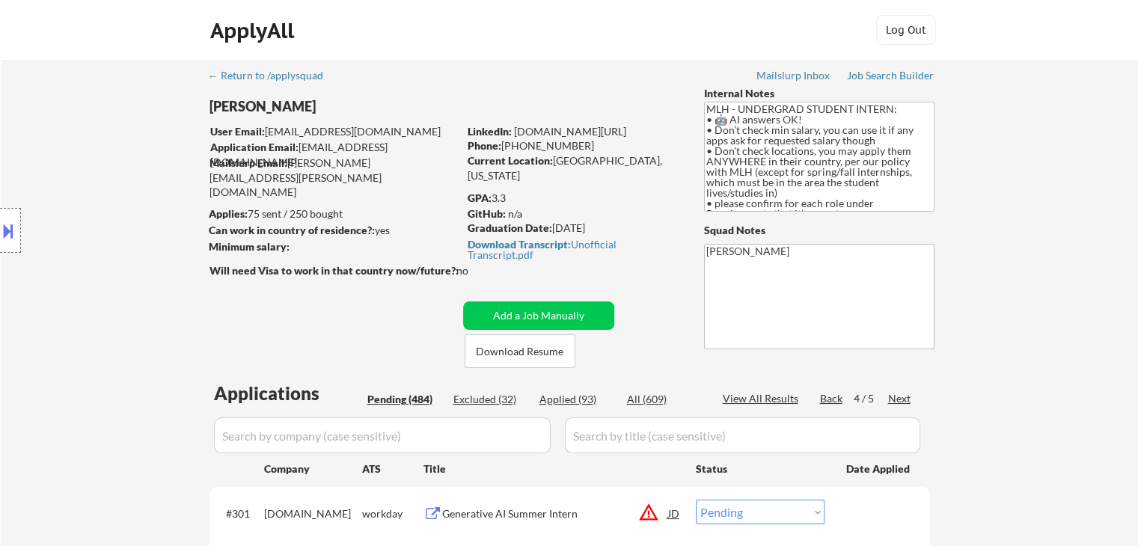
click at [98, 162] on div "Location Inclusions: country:[GEOGRAPHIC_DATA]" at bounding box center [134, 231] width 268 height 278
click at [522, 158] on div "Current Location: [GEOGRAPHIC_DATA], [US_STATE]" at bounding box center [574, 167] width 212 height 29
click at [847, 187] on textarea "MLH - UNDERGRAD STUDENT INTERN: • 🤖 AI answers OK! • Don’t check min salary, yo…" at bounding box center [819, 157] width 230 height 110
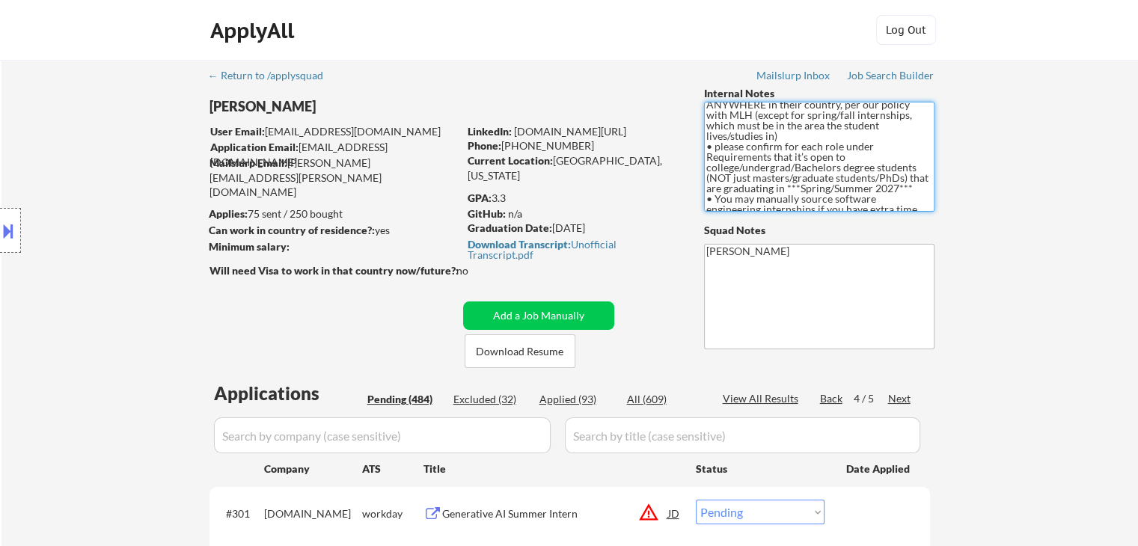
scroll to position [124, 0]
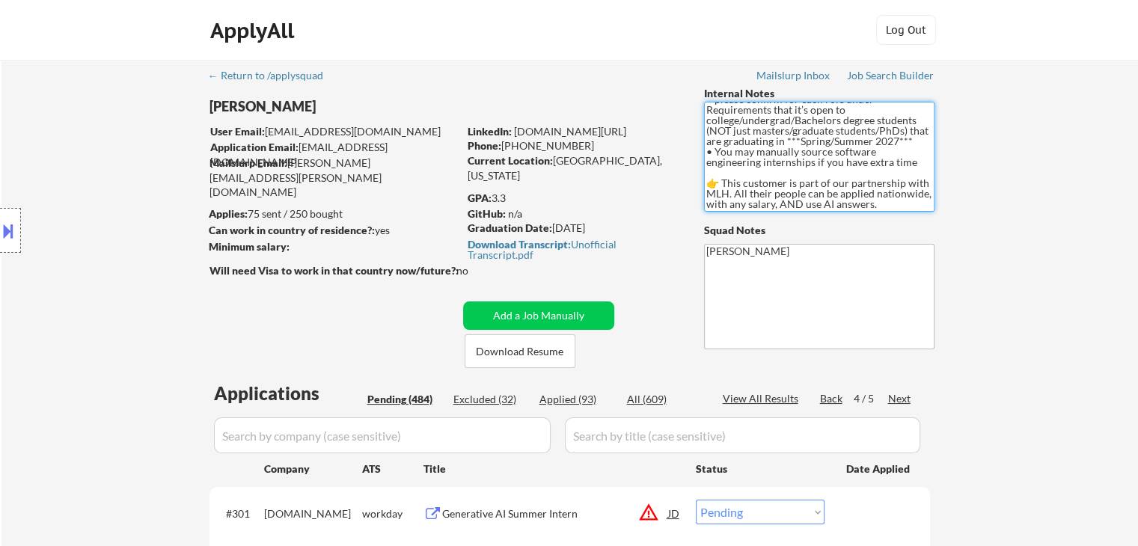
click at [813, 182] on textarea "MLH - UNDERGRAD STUDENT INTERN: • 🤖 AI answers OK! • Don’t check min salary, yo…" at bounding box center [819, 157] width 230 height 110
drag, startPoint x: 911, startPoint y: 151, endPoint x: 649, endPoint y: 146, distance: 261.9
click at [649, 146] on div "[PERSON_NAME] User Email: [EMAIL_ADDRESS][DOMAIN_NAME] Application Email: [EMAI…" at bounding box center [570, 227] width 747 height 282
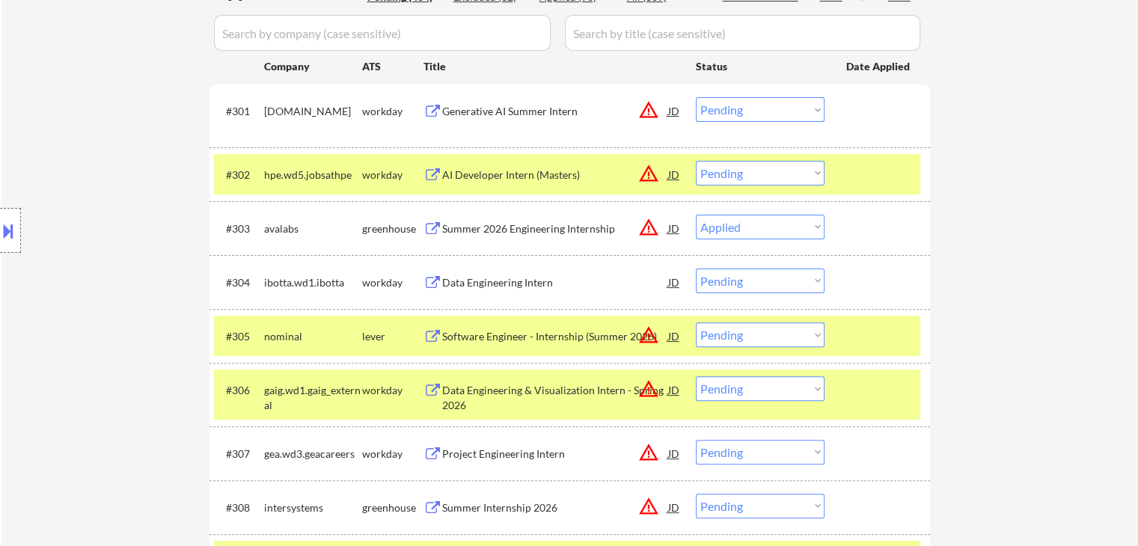
scroll to position [449, 0]
